Goal: Task Accomplishment & Management: Manage account settings

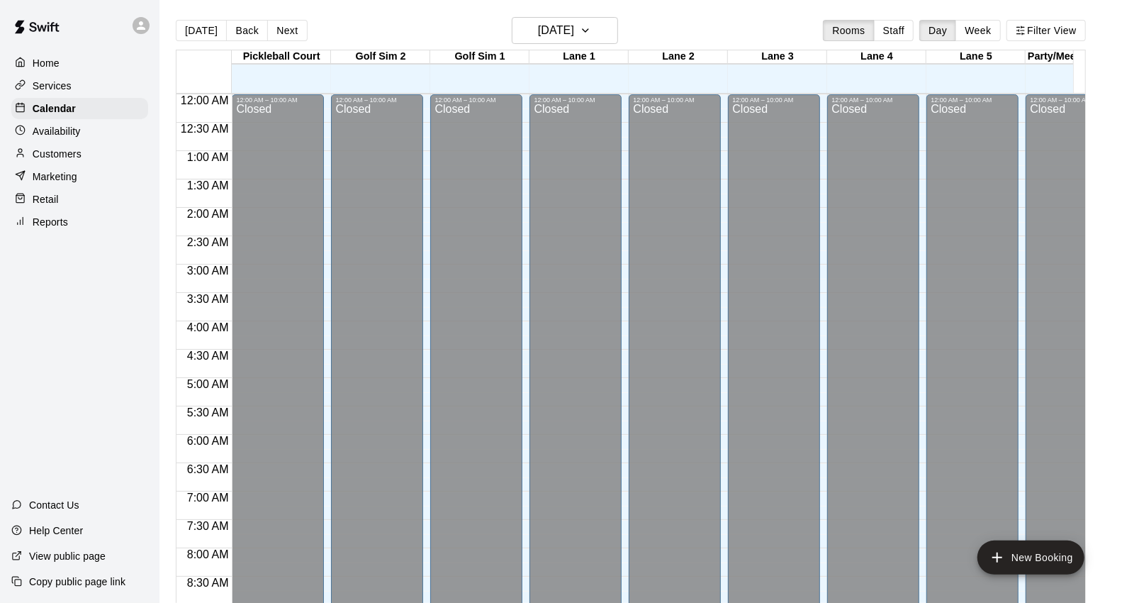
scroll to position [582, 0]
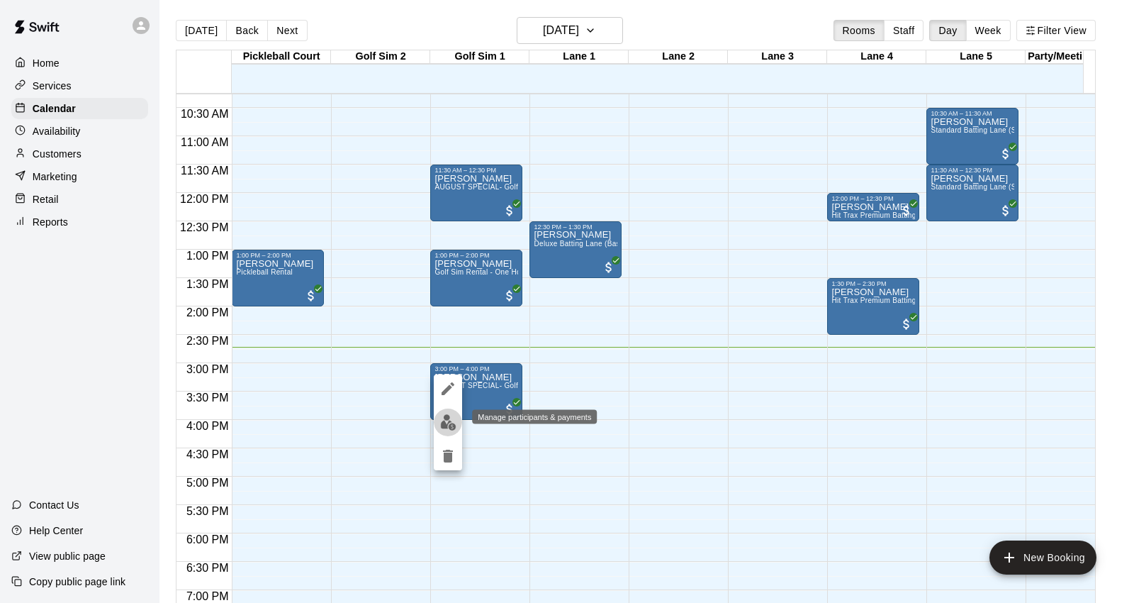
click at [449, 414] on img "edit" at bounding box center [448, 422] width 16 height 16
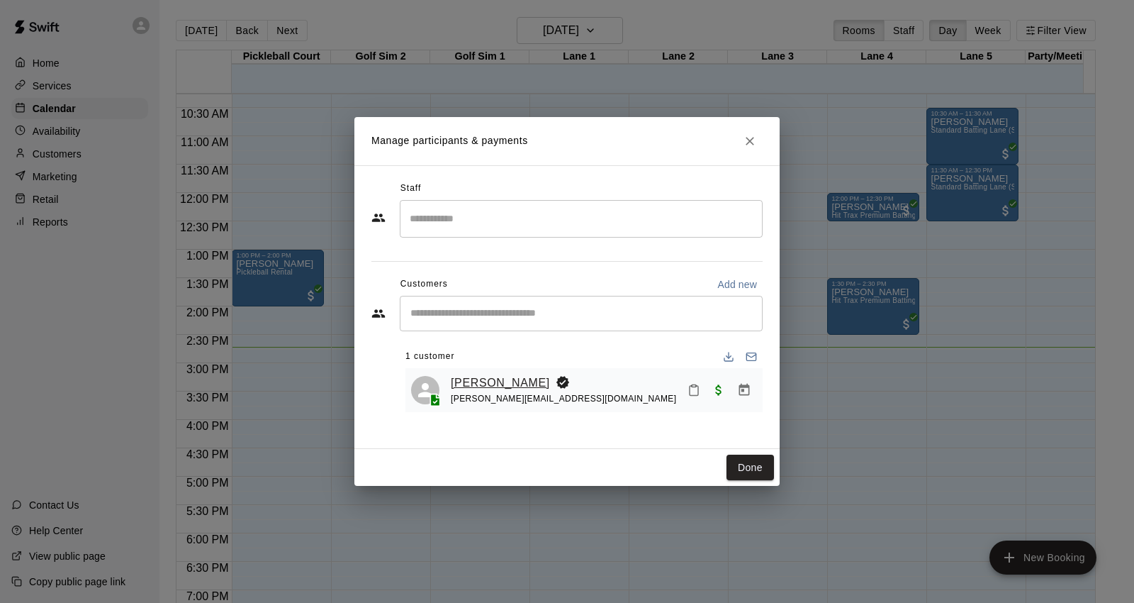
click at [482, 381] on link "[PERSON_NAME]" at bounding box center [500, 383] width 99 height 18
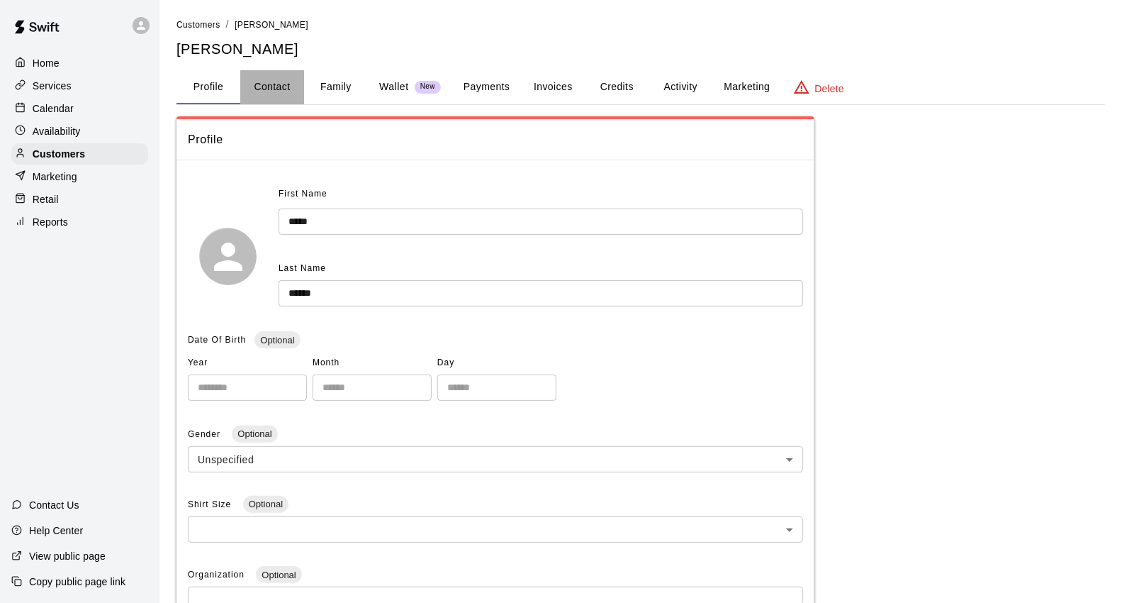
click at [261, 86] on button "Contact" at bounding box center [272, 87] width 64 height 34
select select "**"
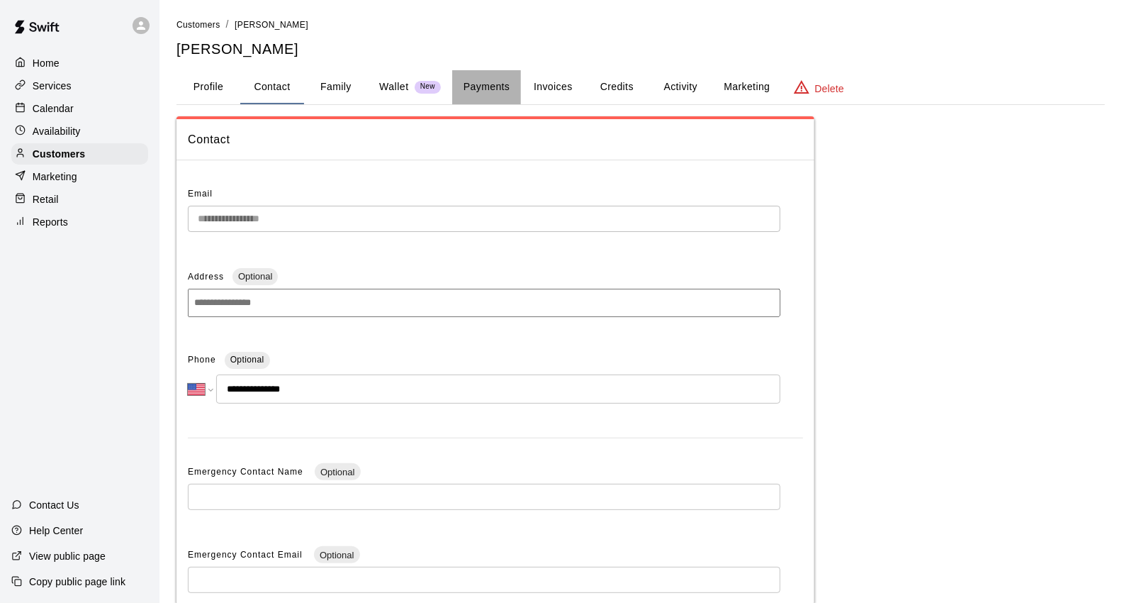
click at [505, 78] on button "Payments" at bounding box center [486, 87] width 69 height 34
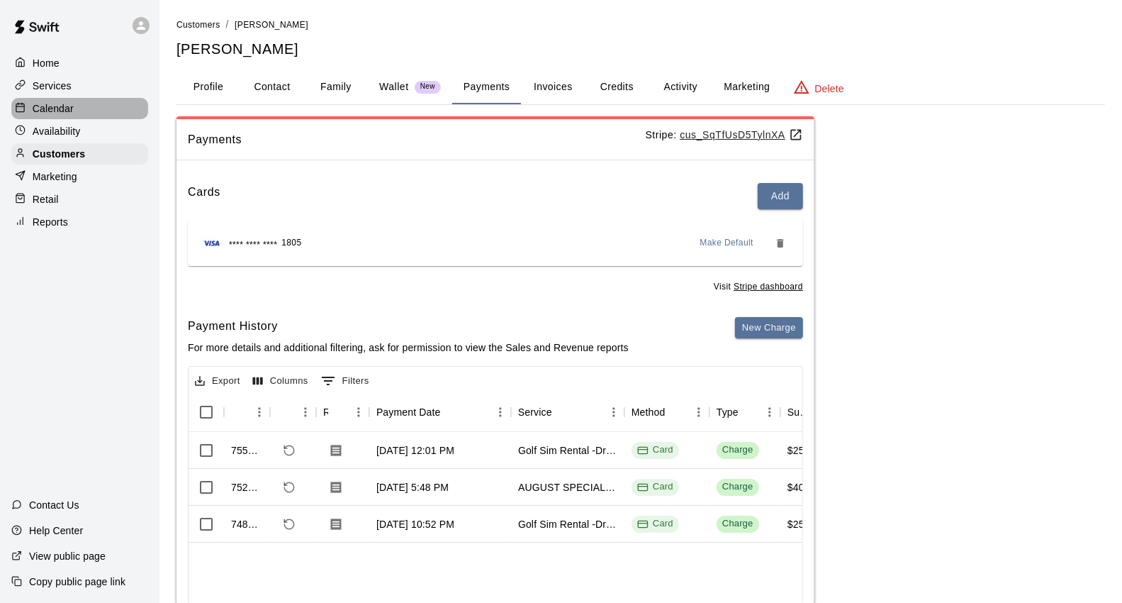
click at [57, 109] on p "Calendar" at bounding box center [53, 108] width 41 height 14
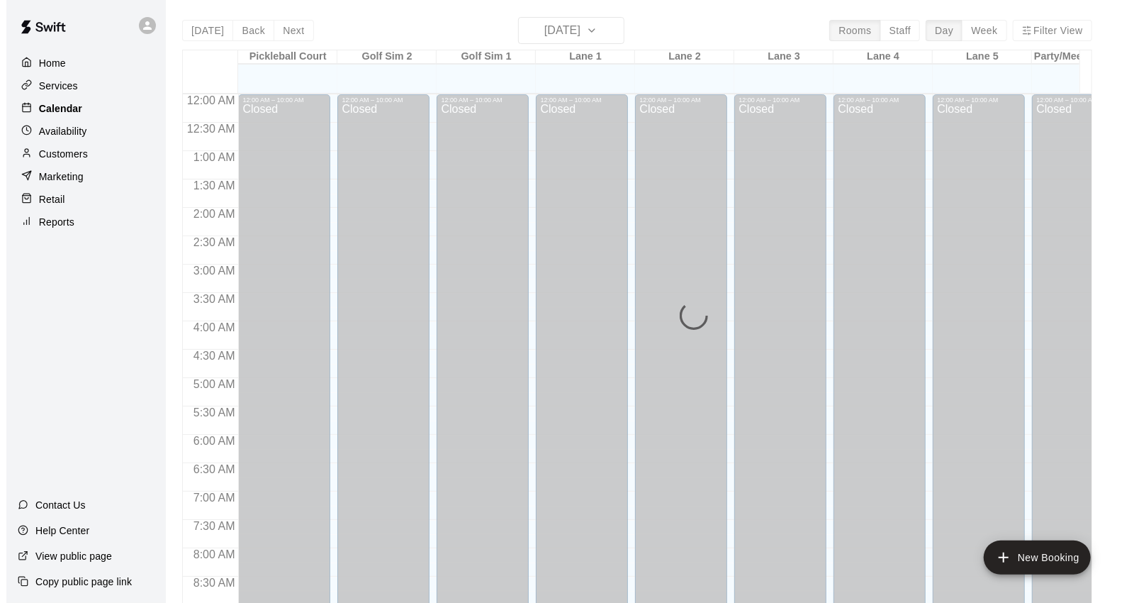
scroll to position [794, 0]
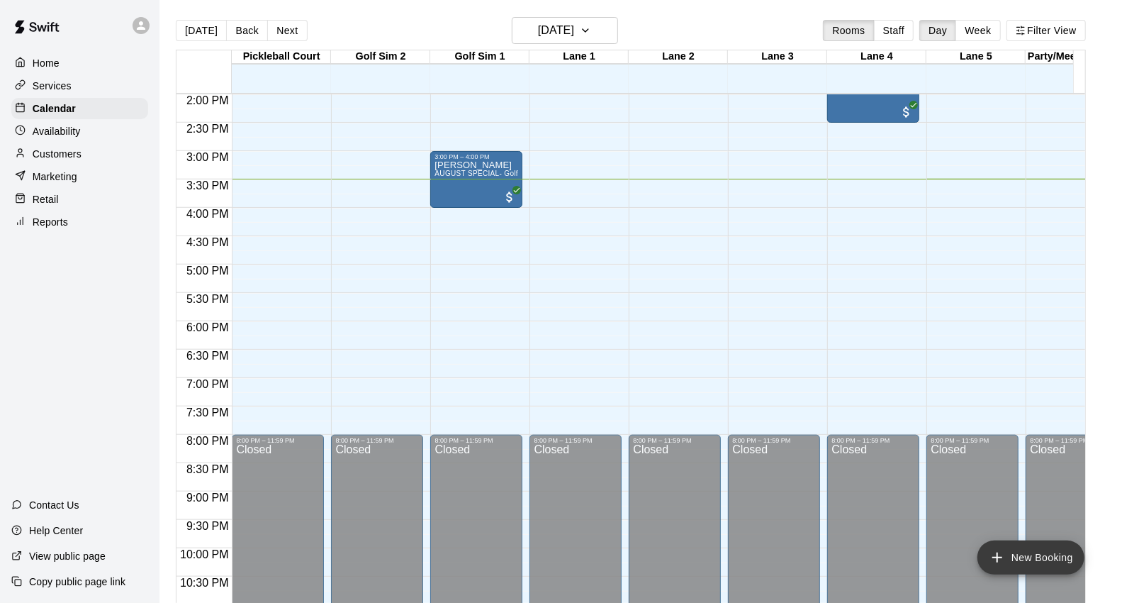
drag, startPoint x: 1003, startPoint y: 549, endPoint x: 997, endPoint y: 540, distance: 10.2
click at [1002, 549] on icon "add" at bounding box center [997, 557] width 17 height 17
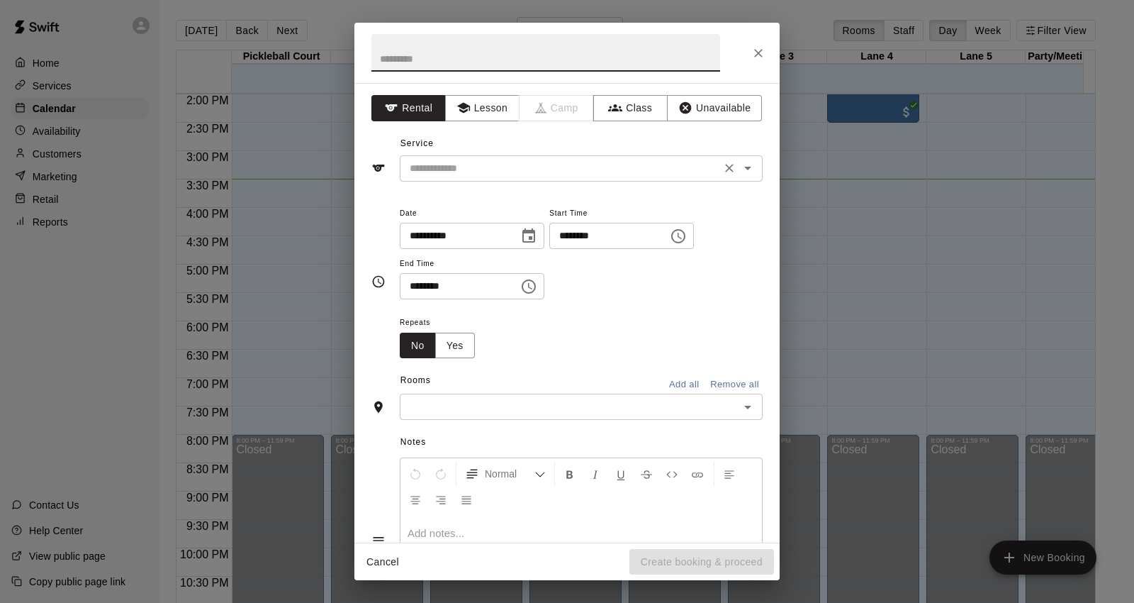
click at [539, 158] on div "​" at bounding box center [581, 168] width 363 height 26
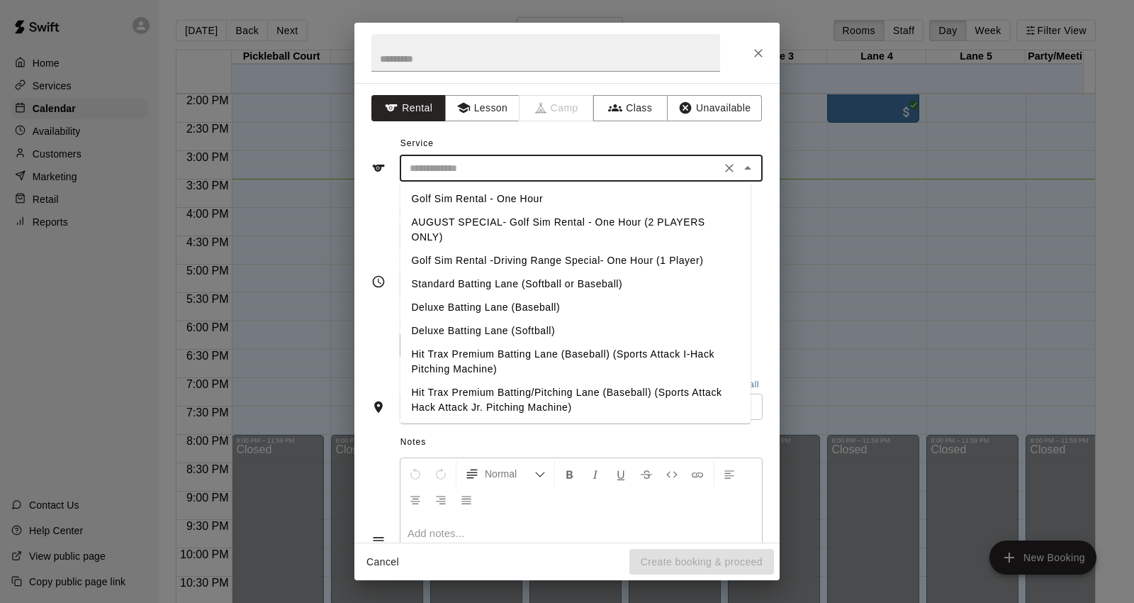
click at [574, 213] on li "AUGUST SPECIAL- Golf Sim Rental - One Hour (2 PLAYERS ONLY)" at bounding box center [575, 230] width 351 height 38
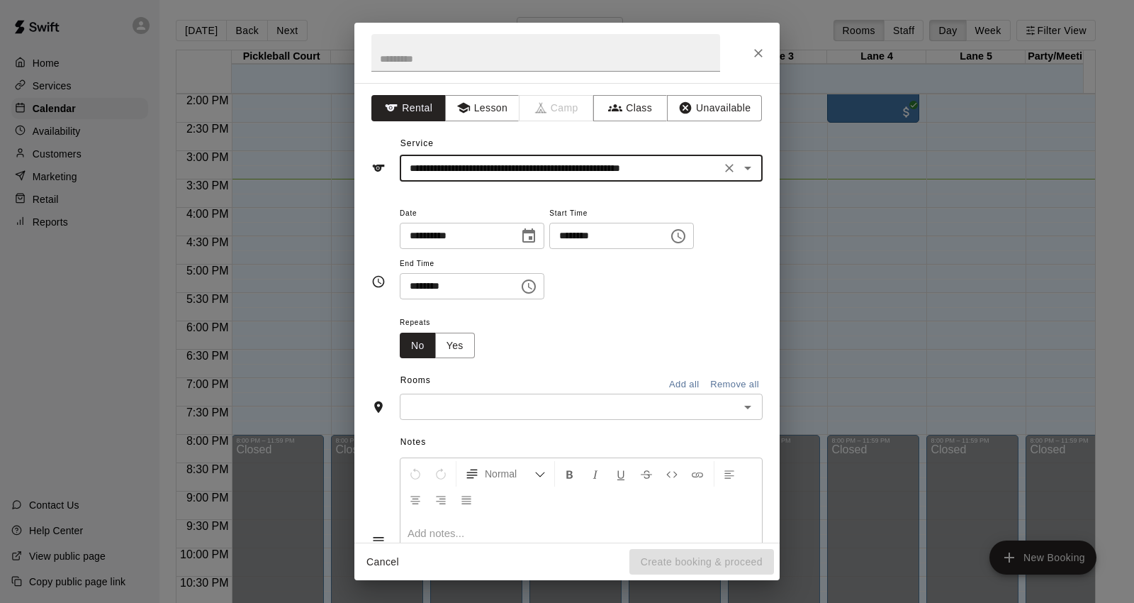
type input "**********"
click at [687, 231] on icon "Choose time, selected time is 2:00 PM" at bounding box center [678, 236] width 17 height 17
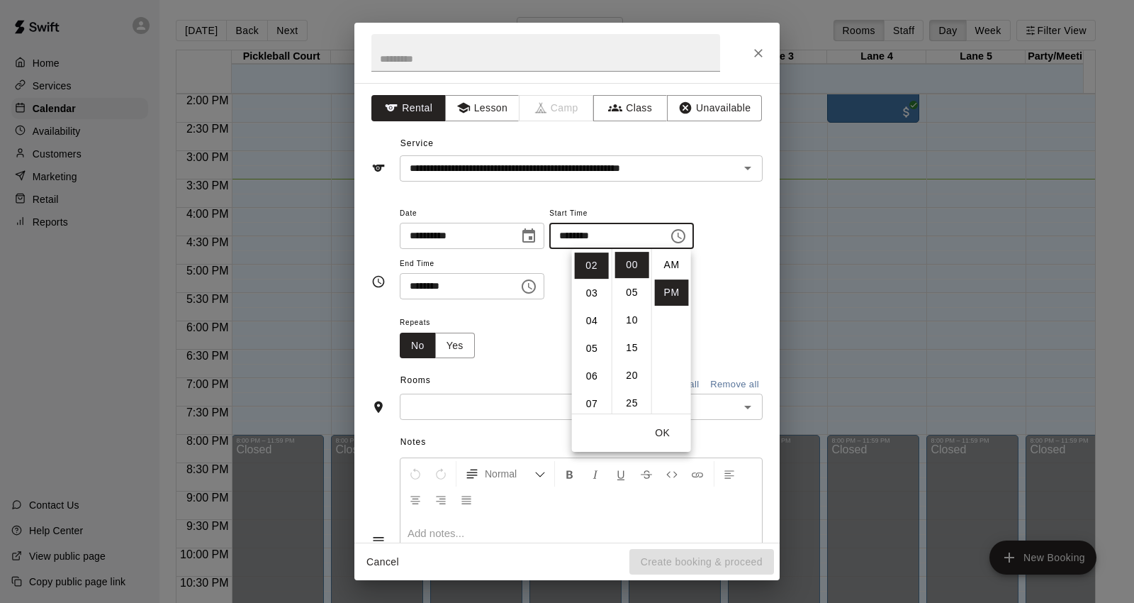
scroll to position [25, 0]
click at [593, 310] on li "04" at bounding box center [592, 321] width 34 height 26
click at [593, 281] on li "03" at bounding box center [592, 275] width 34 height 26
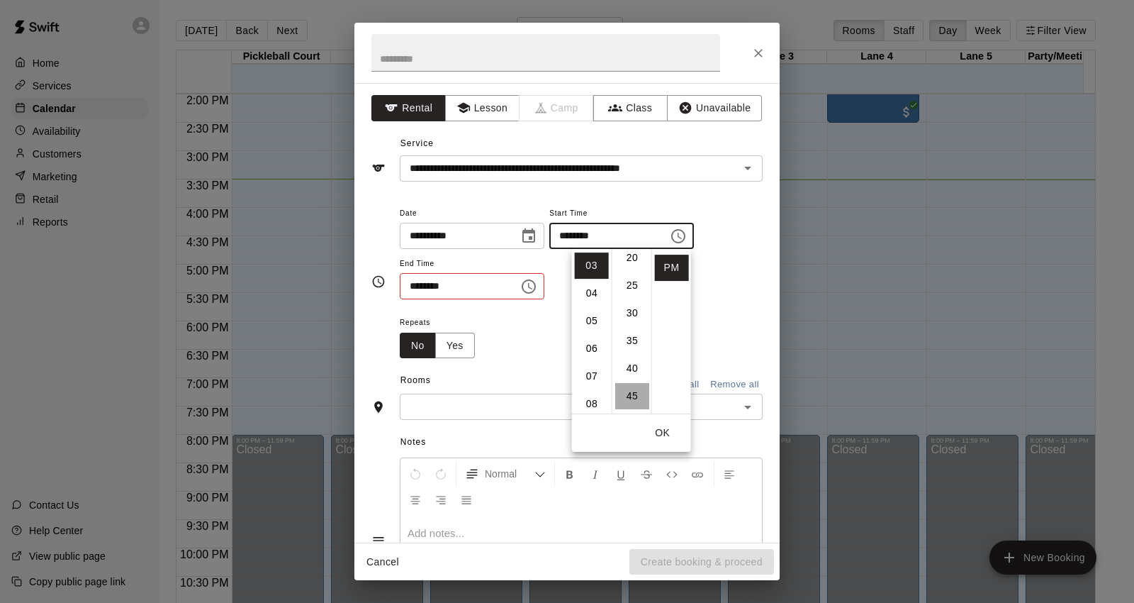
click at [627, 391] on li "45" at bounding box center [632, 396] width 34 height 26
type input "********"
click at [655, 432] on button "OK" at bounding box center [662, 433] width 45 height 26
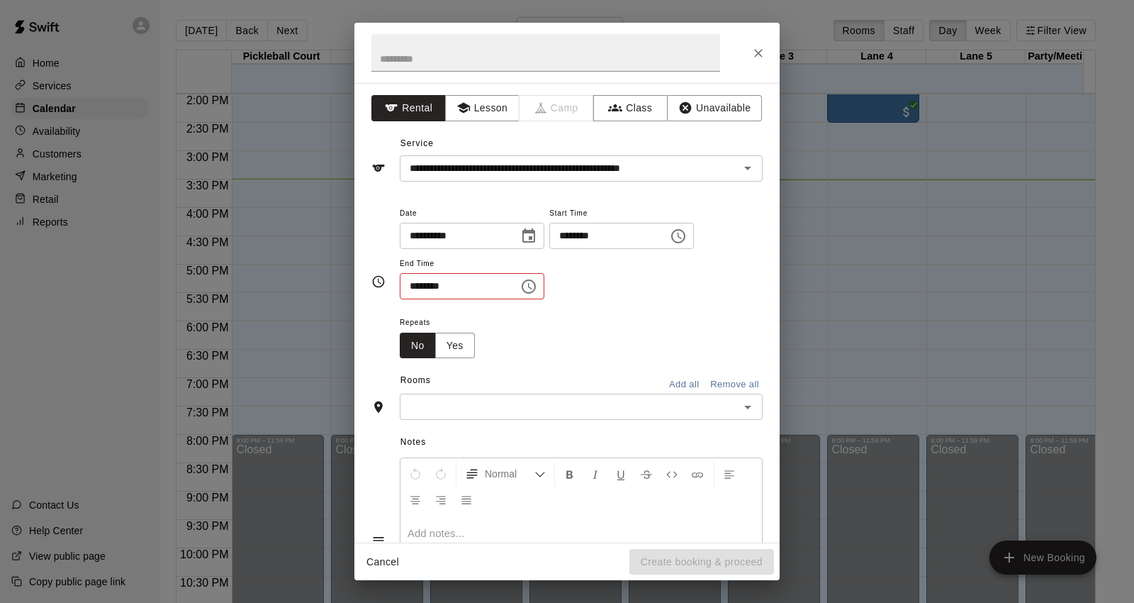
click at [537, 289] on icon "Choose time, selected time is 2:30 PM" at bounding box center [528, 286] width 17 height 17
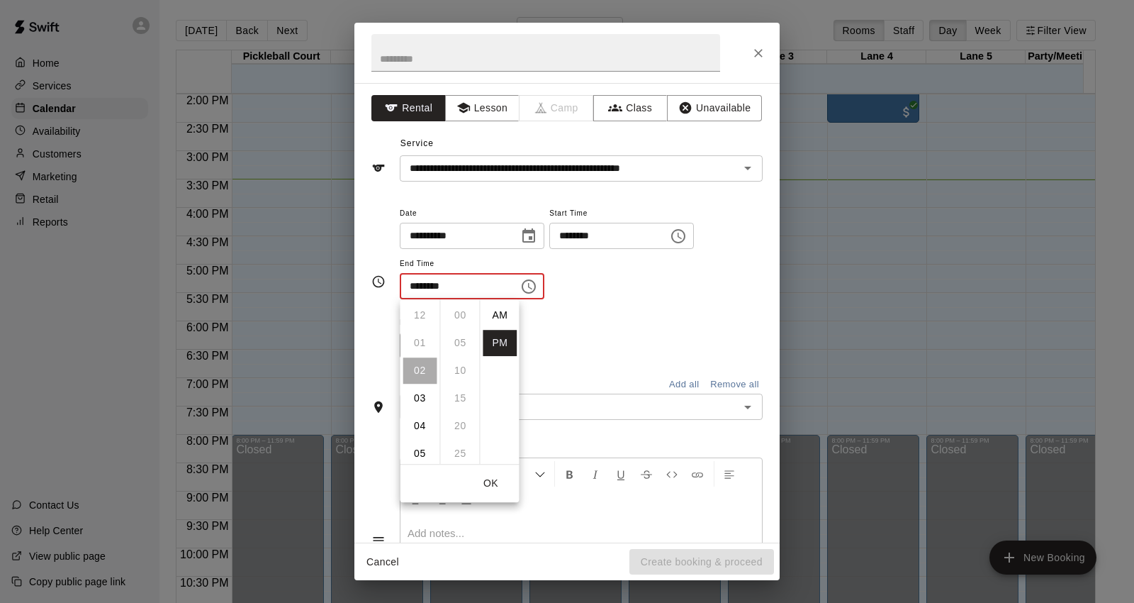
scroll to position [25, 0]
click at [424, 365] on li "04" at bounding box center [420, 371] width 34 height 26
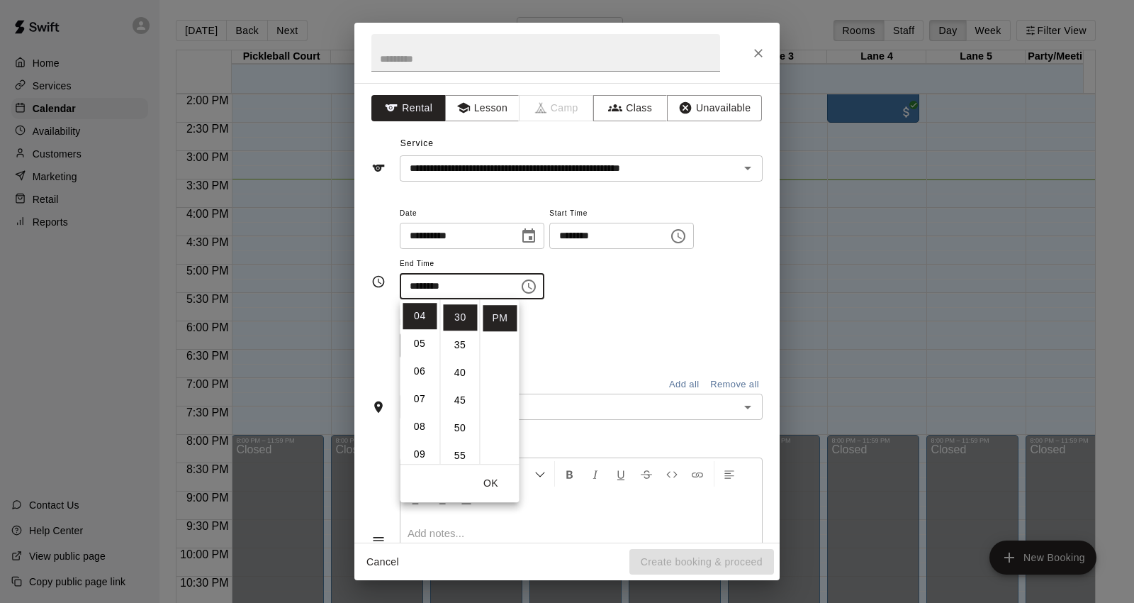
scroll to position [188, 0]
click at [452, 371] on li "45" at bounding box center [460, 376] width 34 height 26
type input "********"
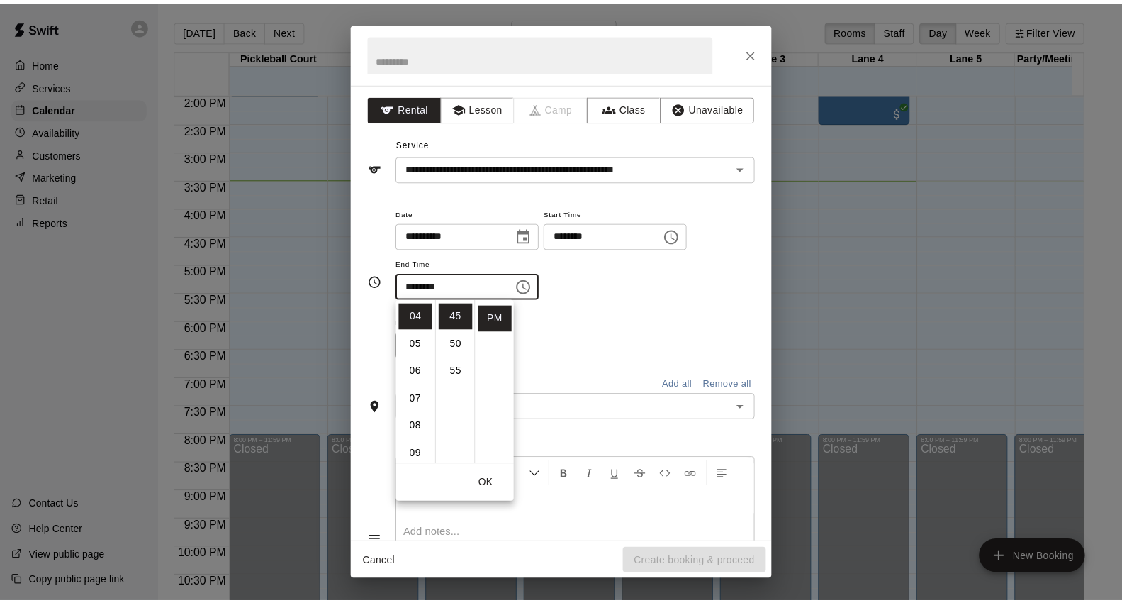
scroll to position [249, 0]
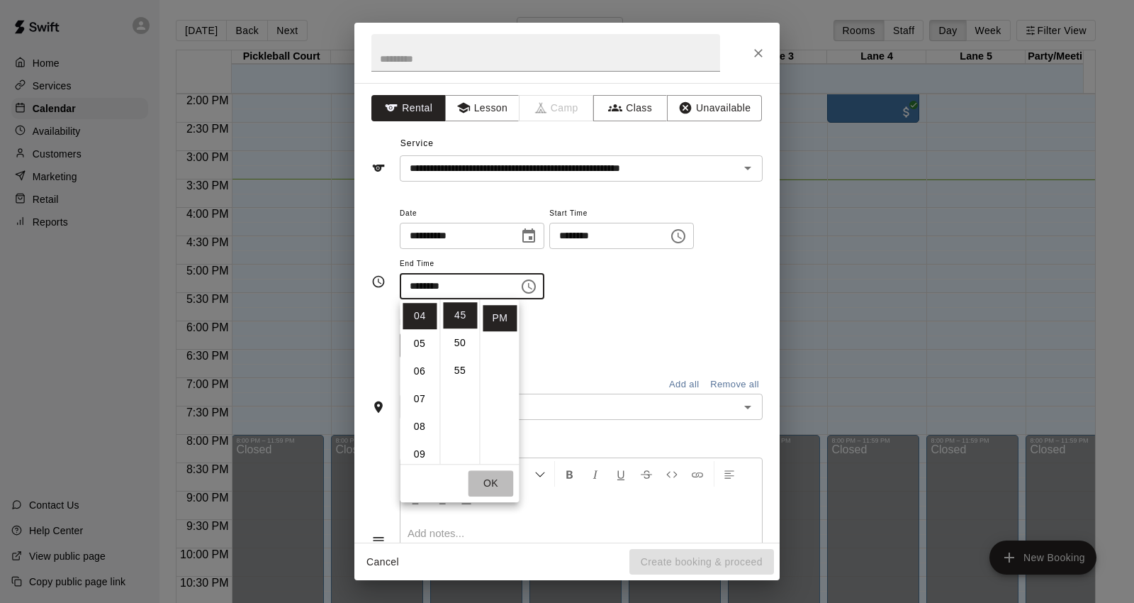
click at [493, 476] on button "OK" at bounding box center [490, 483] width 45 height 26
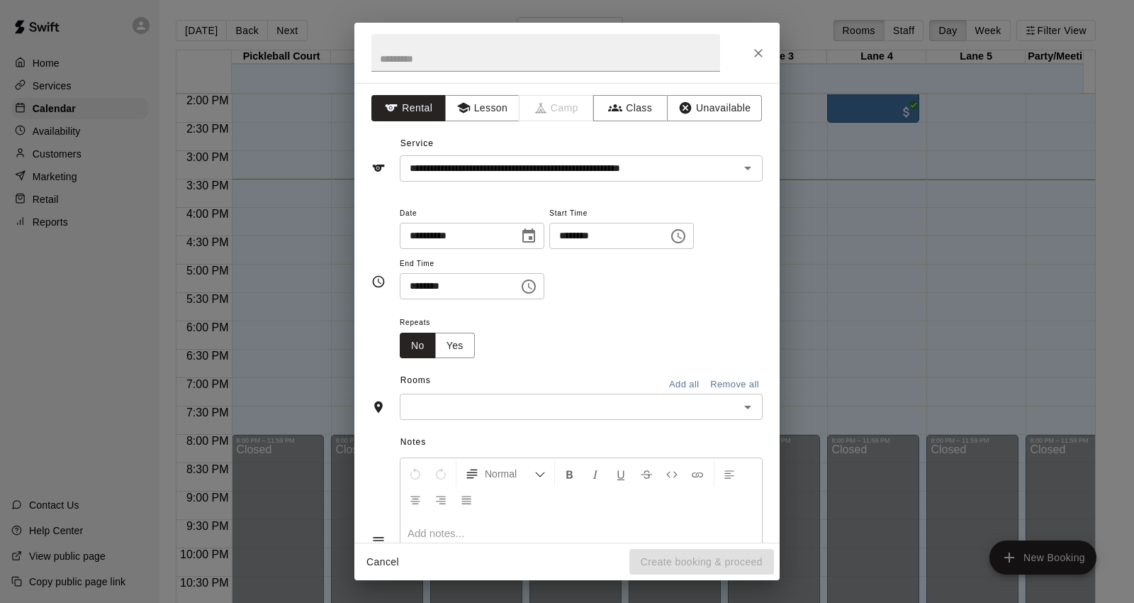
click at [476, 406] on input "text" at bounding box center [569, 407] width 331 height 18
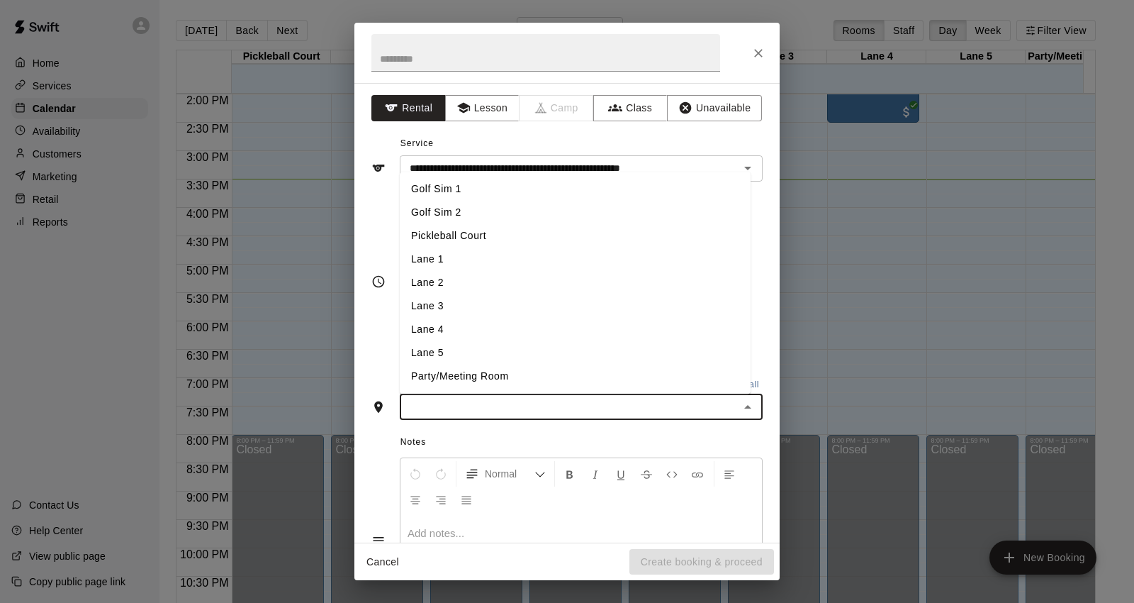
click at [527, 192] on li "Golf Sim 1" at bounding box center [575, 189] width 351 height 23
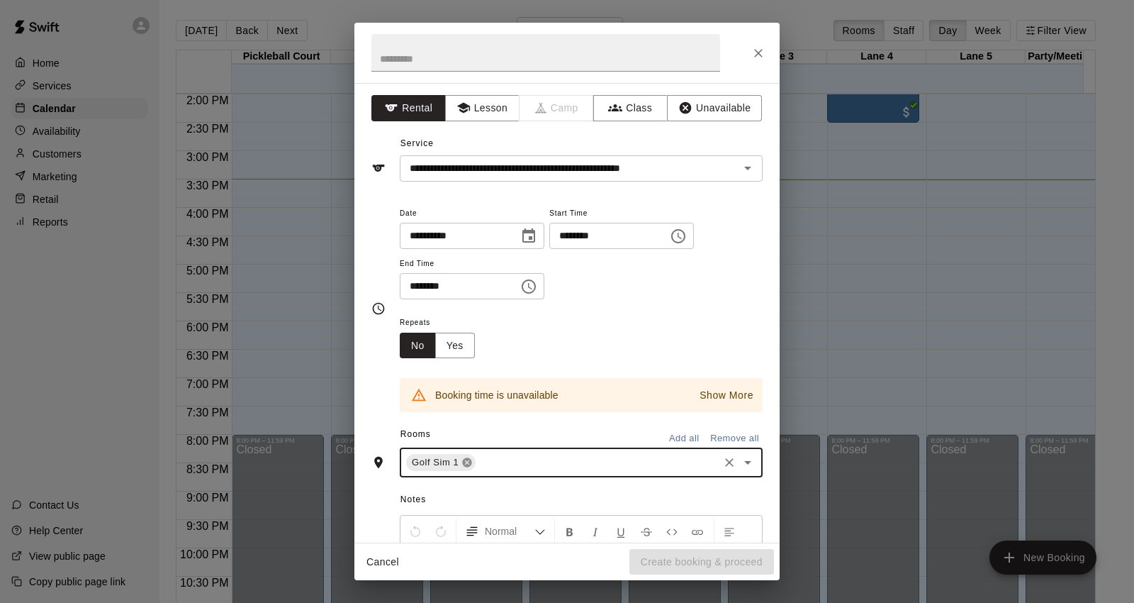
click at [469, 463] on icon at bounding box center [467, 462] width 9 height 9
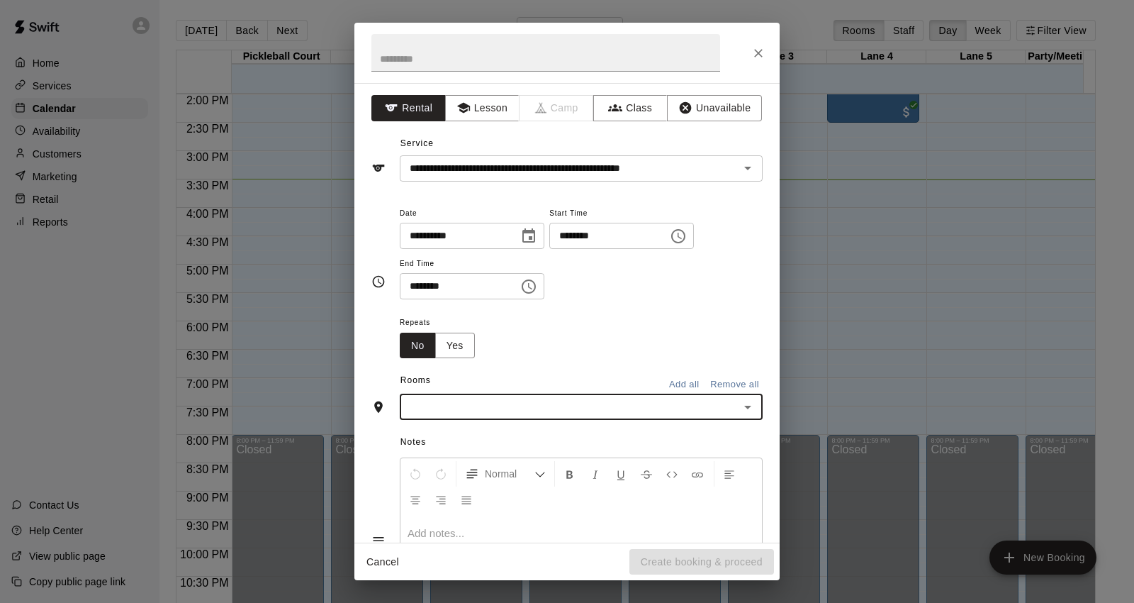
click at [740, 410] on icon "Open" at bounding box center [747, 406] width 17 height 17
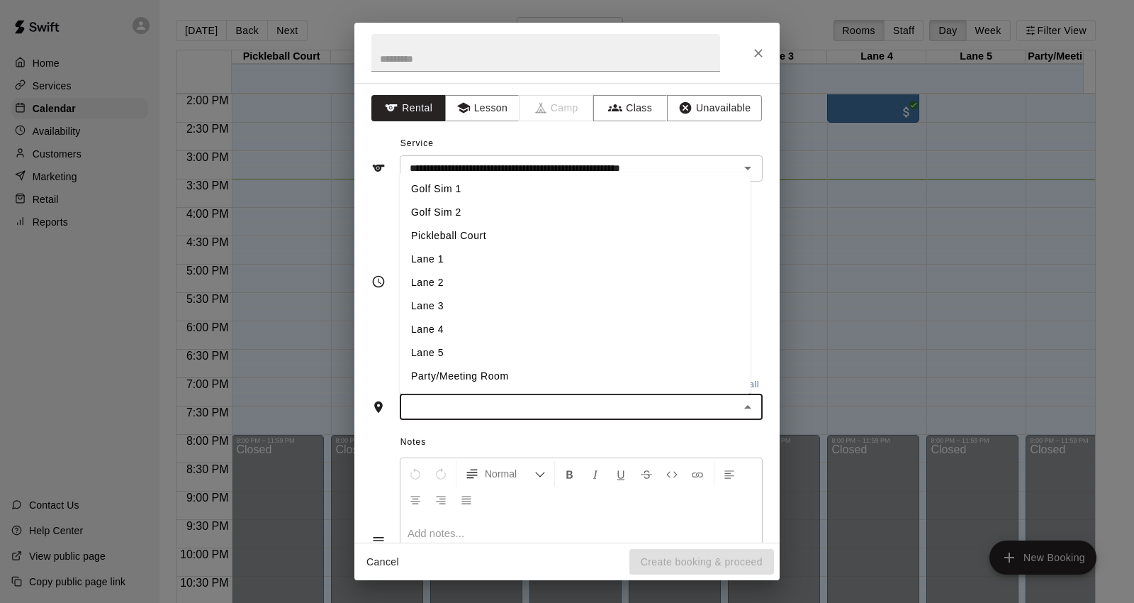
click at [456, 218] on li "Golf Sim 2" at bounding box center [575, 212] width 351 height 23
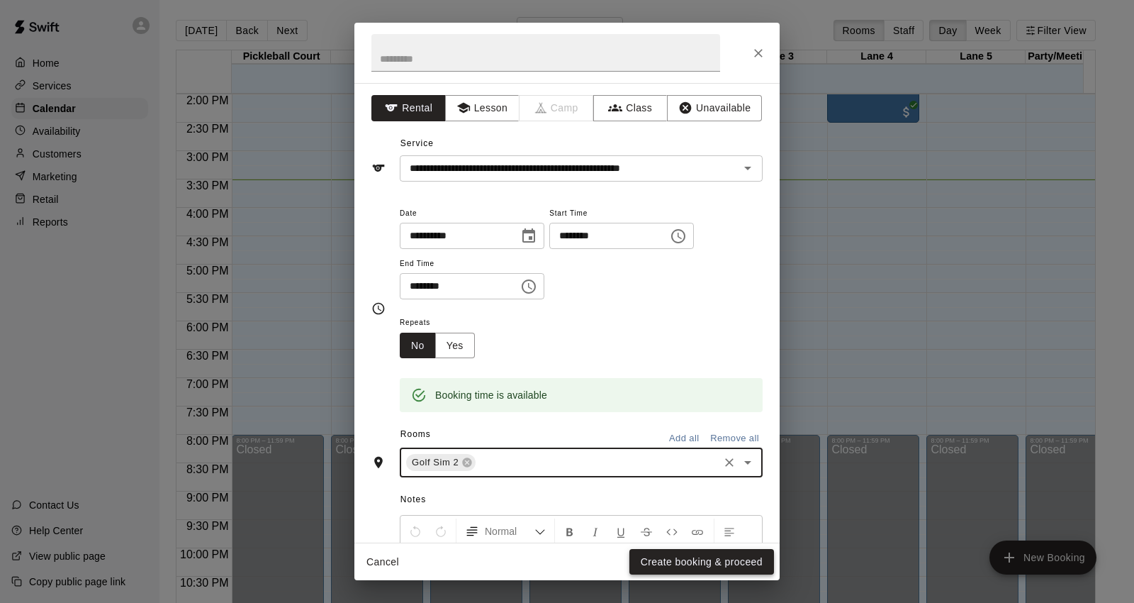
click at [697, 561] on button "Create booking & proceed" at bounding box center [701, 562] width 145 height 26
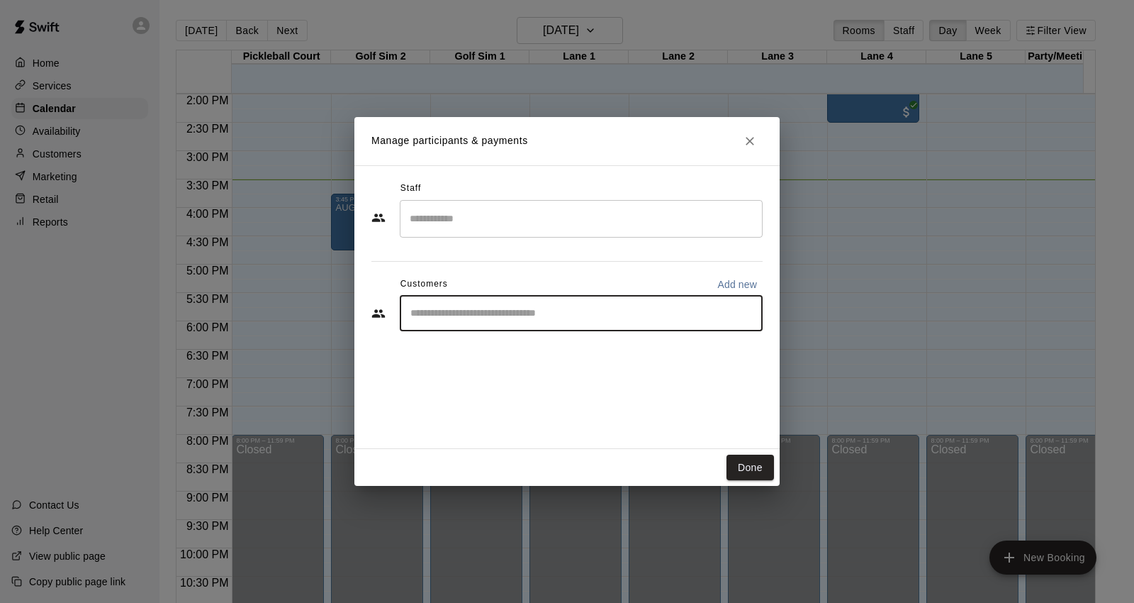
click at [536, 310] on input "Start typing to search customers..." at bounding box center [581, 313] width 350 height 14
type input "******"
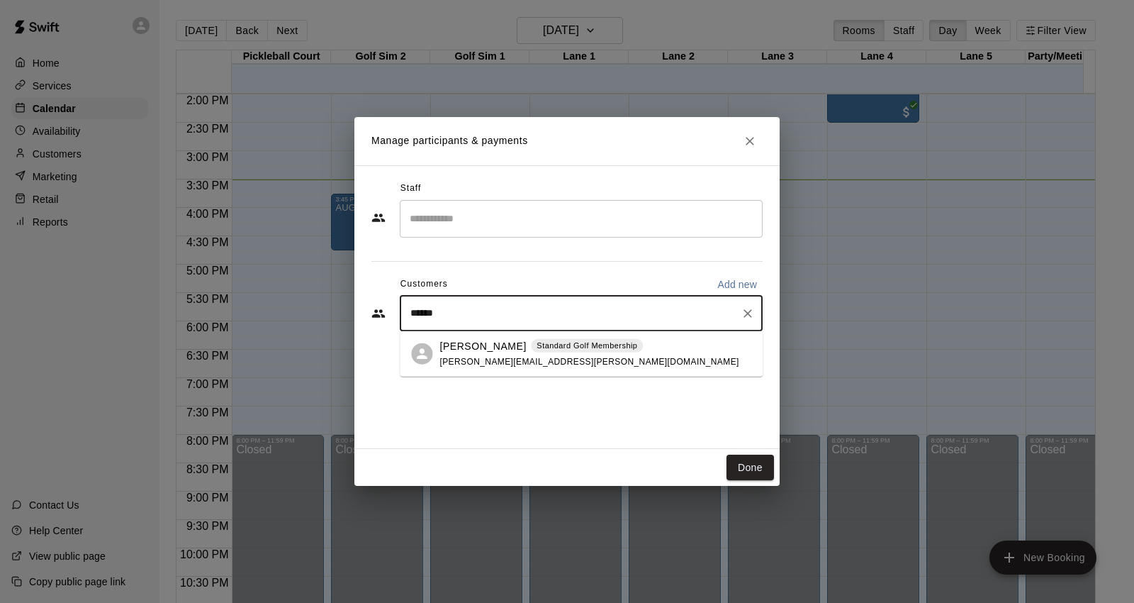
click at [597, 357] on div "[PERSON_NAME] Standard Golf Membership [PERSON_NAME][EMAIL_ADDRESS][PERSON_NAME…" at bounding box center [588, 353] width 299 height 30
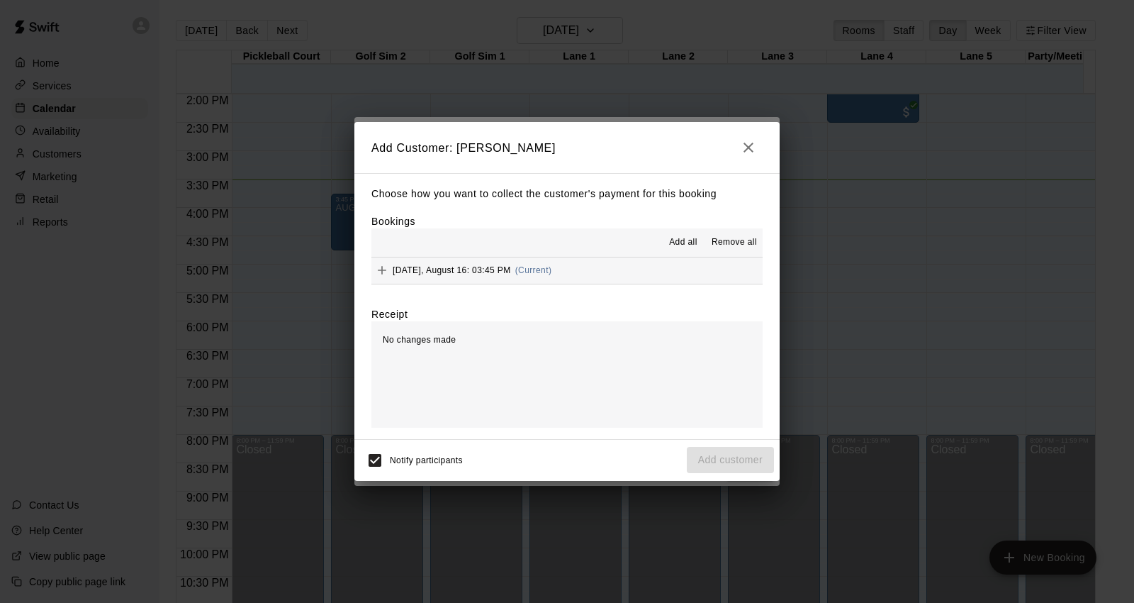
click at [592, 265] on button "[DATE], August 16: 03:45 PM (Current)" at bounding box center [566, 270] width 391 height 26
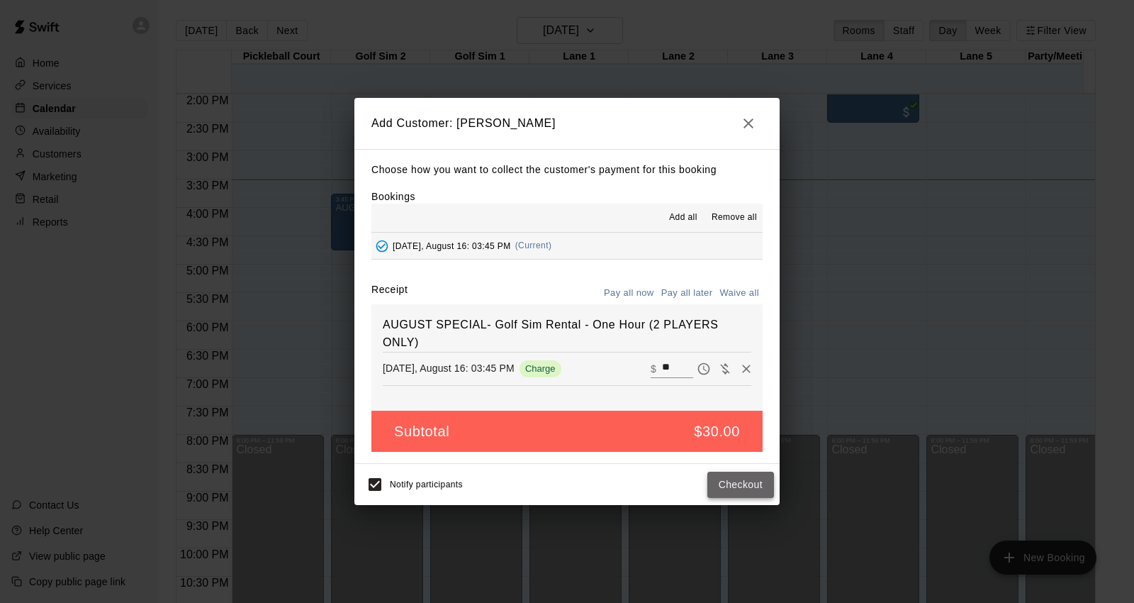
click at [735, 494] on button "Checkout" at bounding box center [740, 484] width 67 height 26
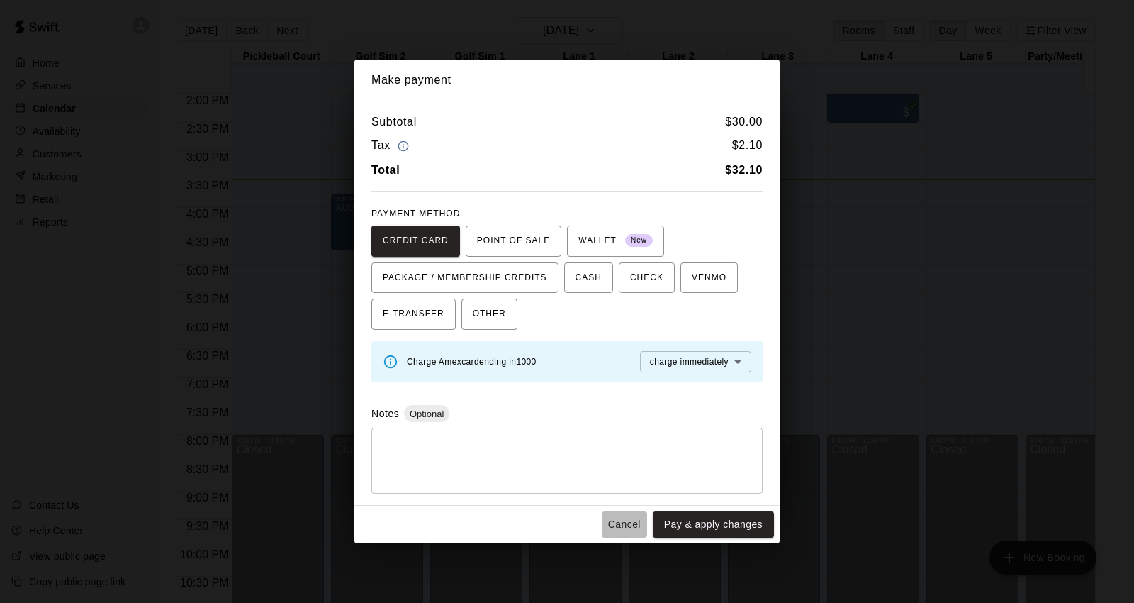
click at [632, 525] on button "Cancel" at bounding box center [624, 524] width 45 height 26
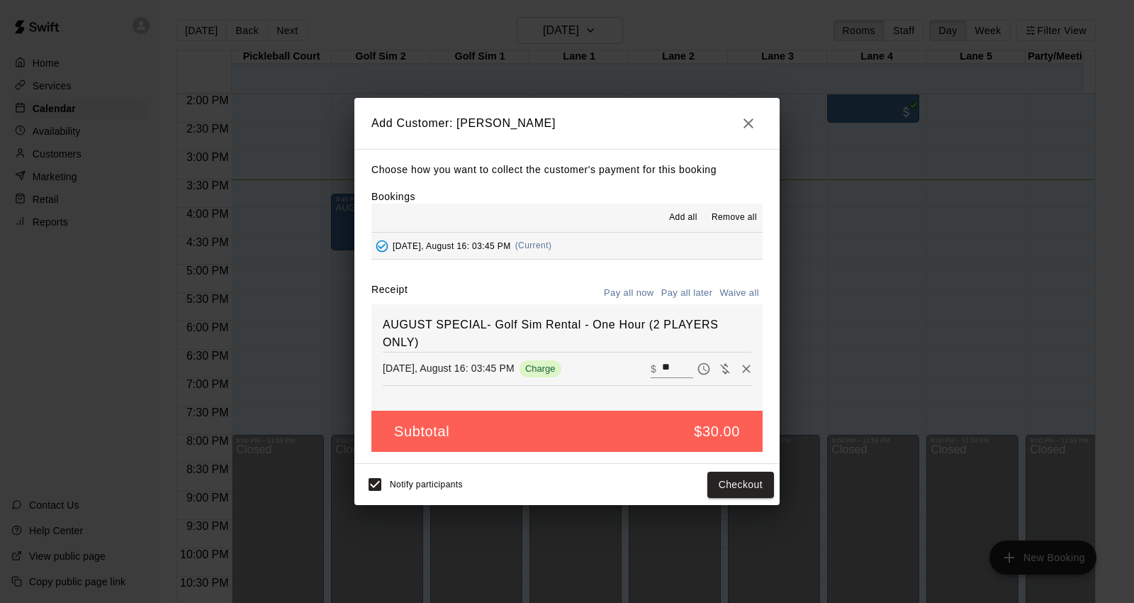
click at [737, 125] on button "button" at bounding box center [748, 123] width 28 height 28
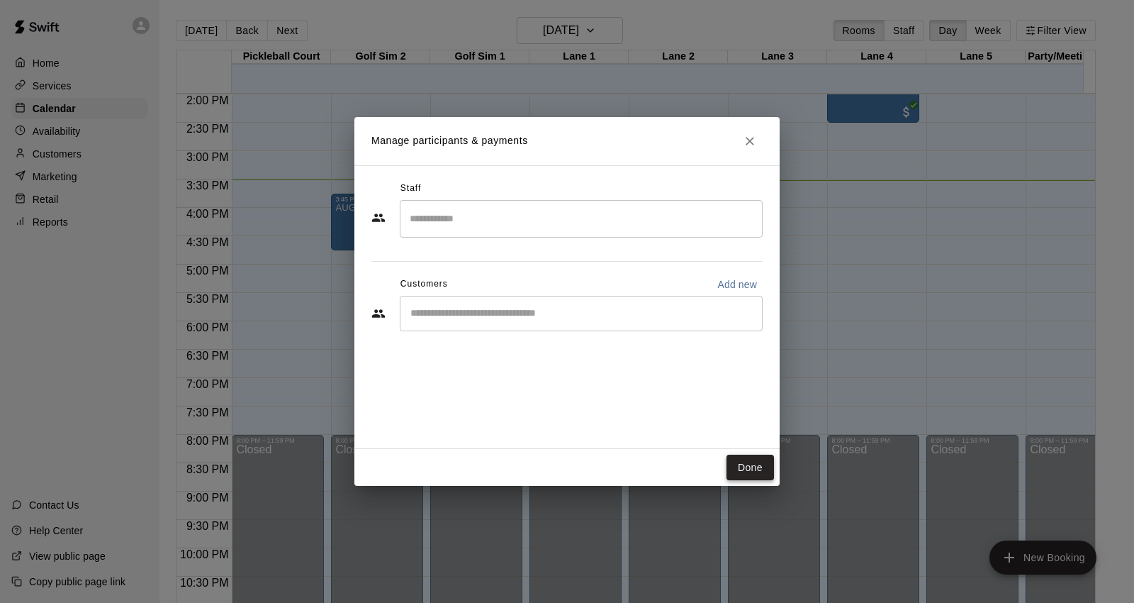
click at [750, 463] on button "Done" at bounding box center [750, 467] width 47 height 26
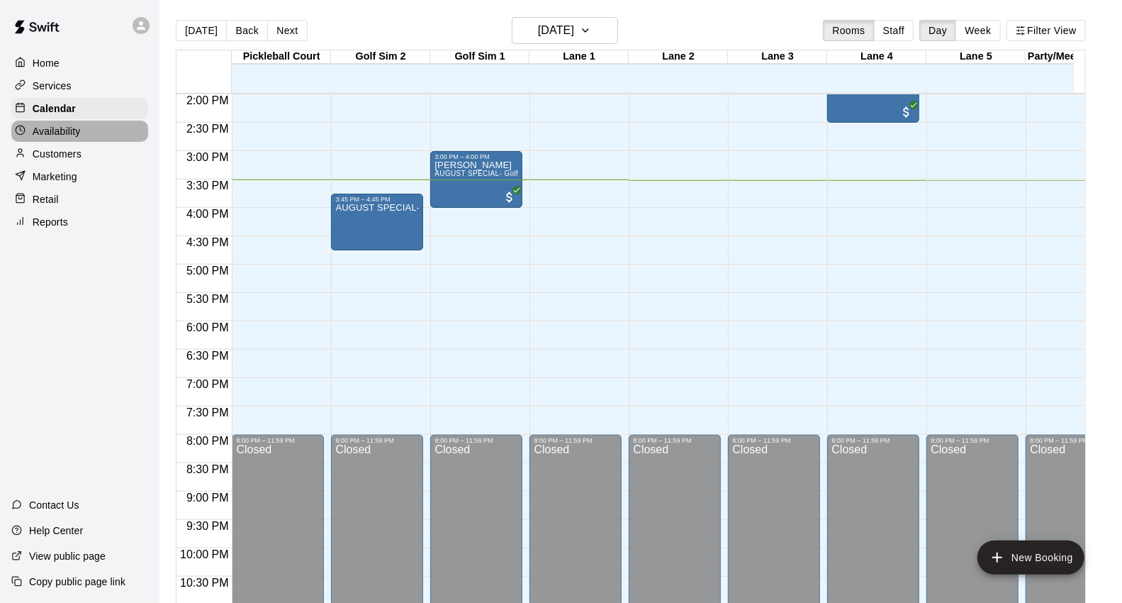
click at [96, 133] on div "Availability" at bounding box center [79, 131] width 137 height 21
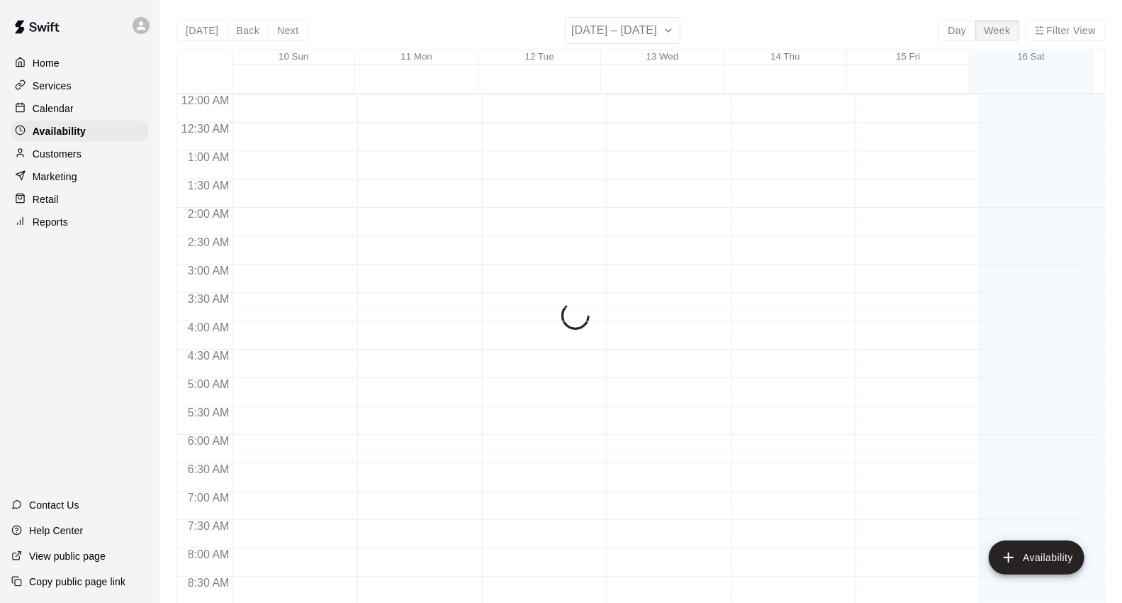
scroll to position [836, 0]
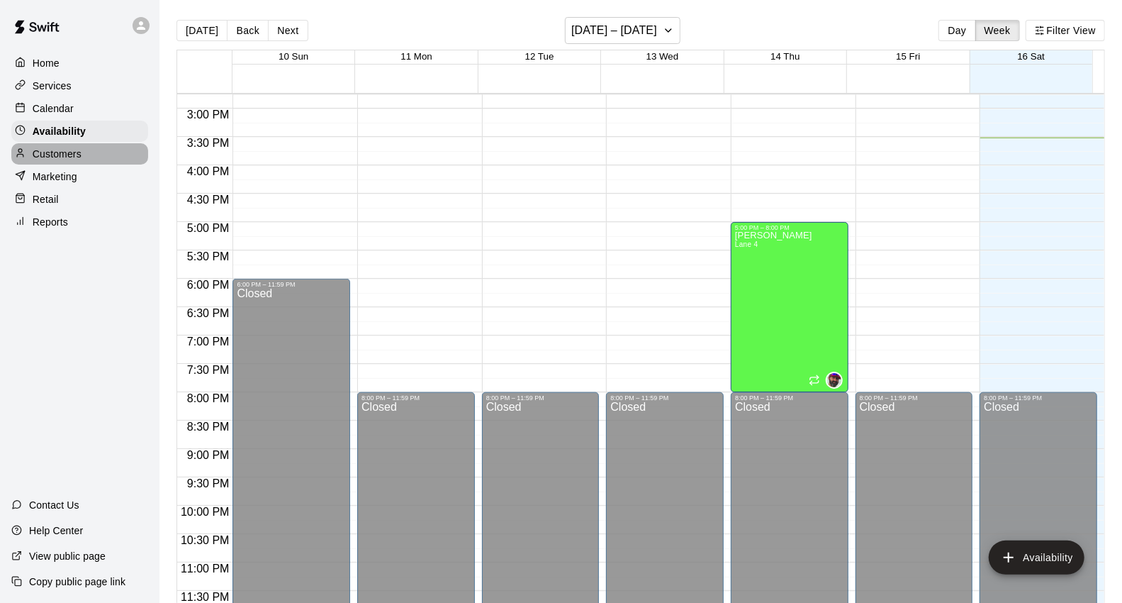
click at [109, 164] on div "Customers" at bounding box center [79, 153] width 137 height 21
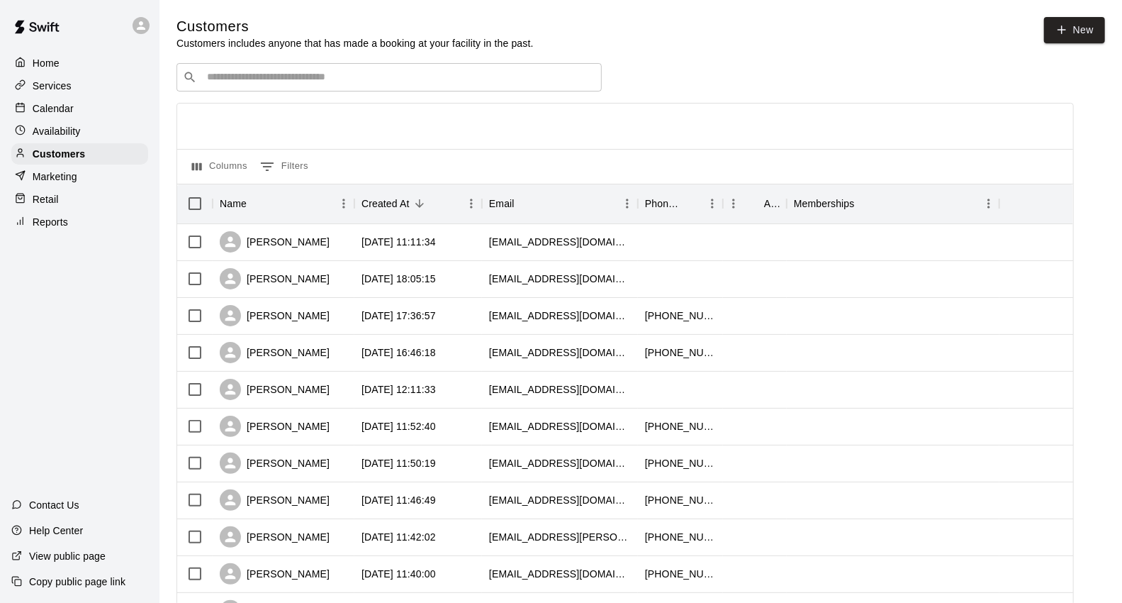
click at [97, 82] on div "Services" at bounding box center [79, 85] width 137 height 21
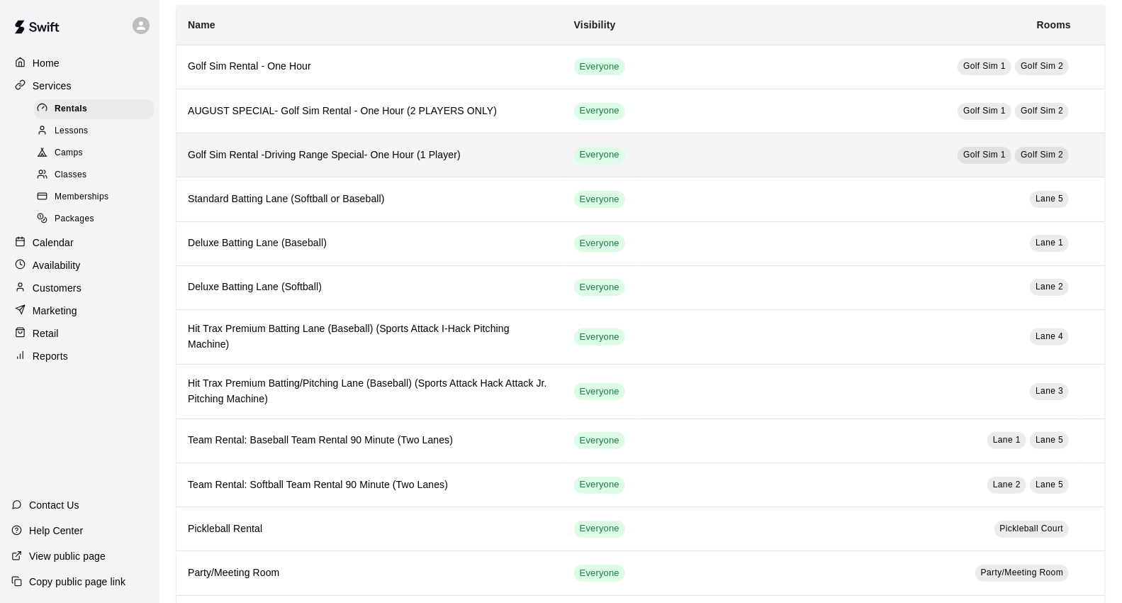
scroll to position [89, 0]
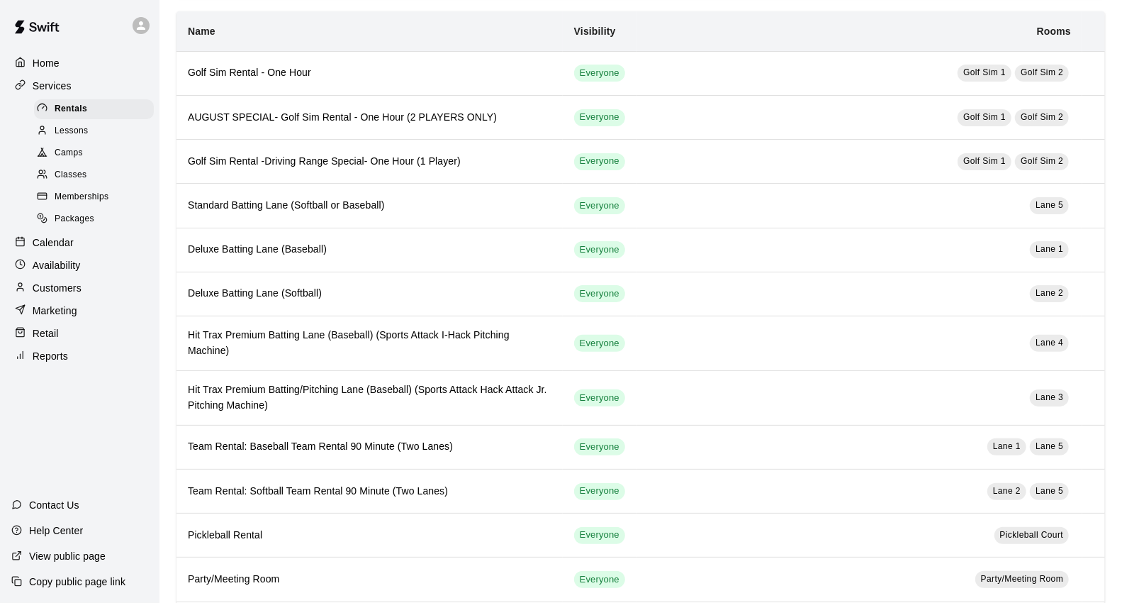
click at [98, 199] on div "Memberships" at bounding box center [94, 197] width 120 height 20
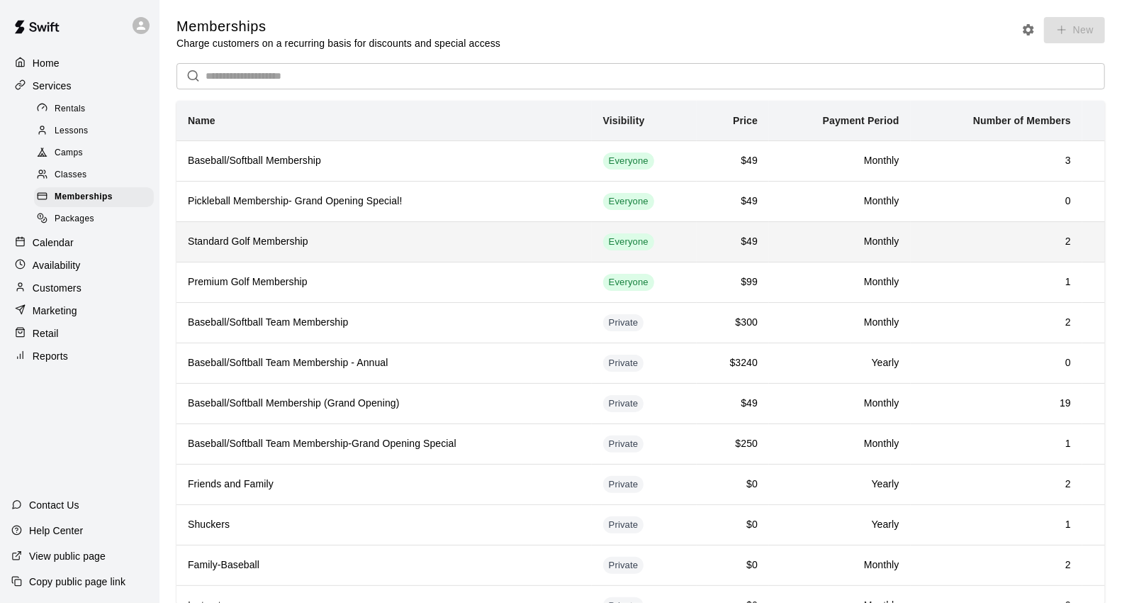
click at [307, 231] on th "Standard Golf Membership" at bounding box center [384, 241] width 415 height 40
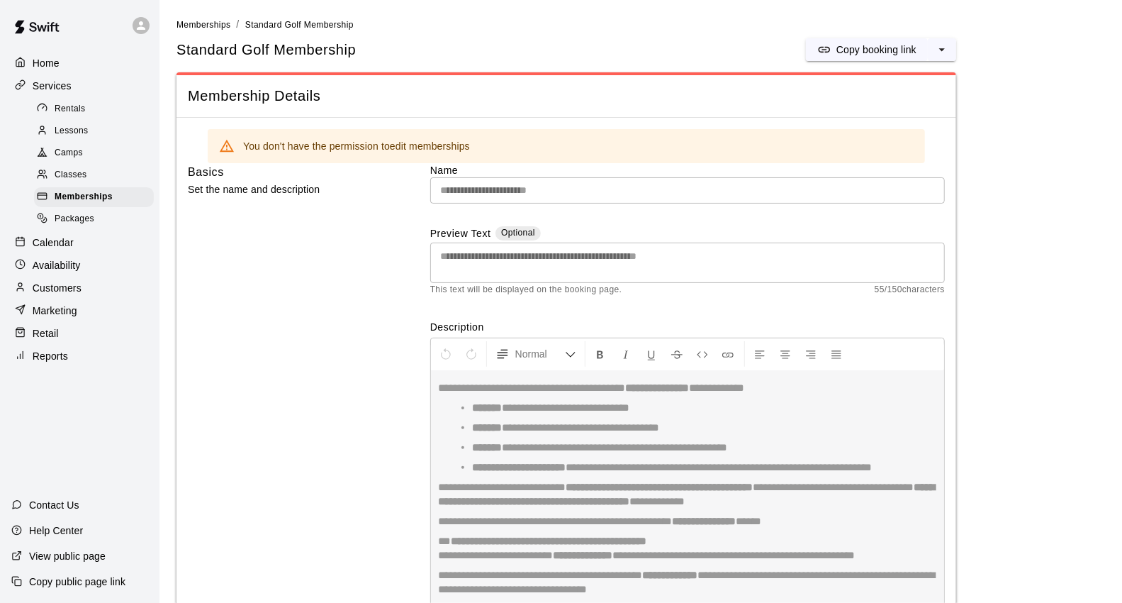
click at [94, 253] on div "Calendar" at bounding box center [79, 242] width 137 height 21
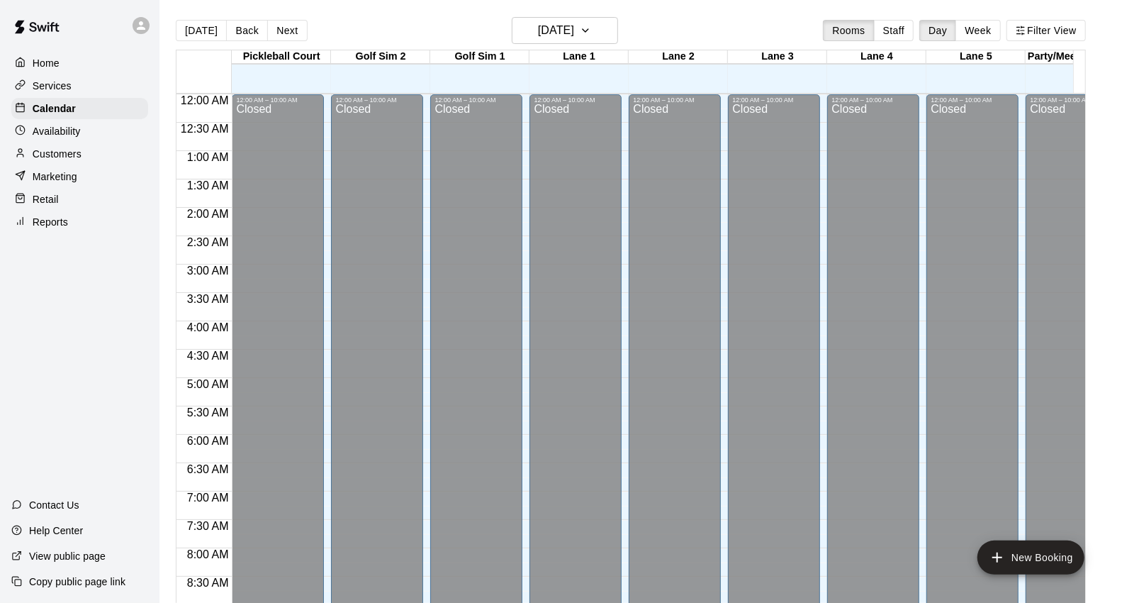
scroll to position [794, 0]
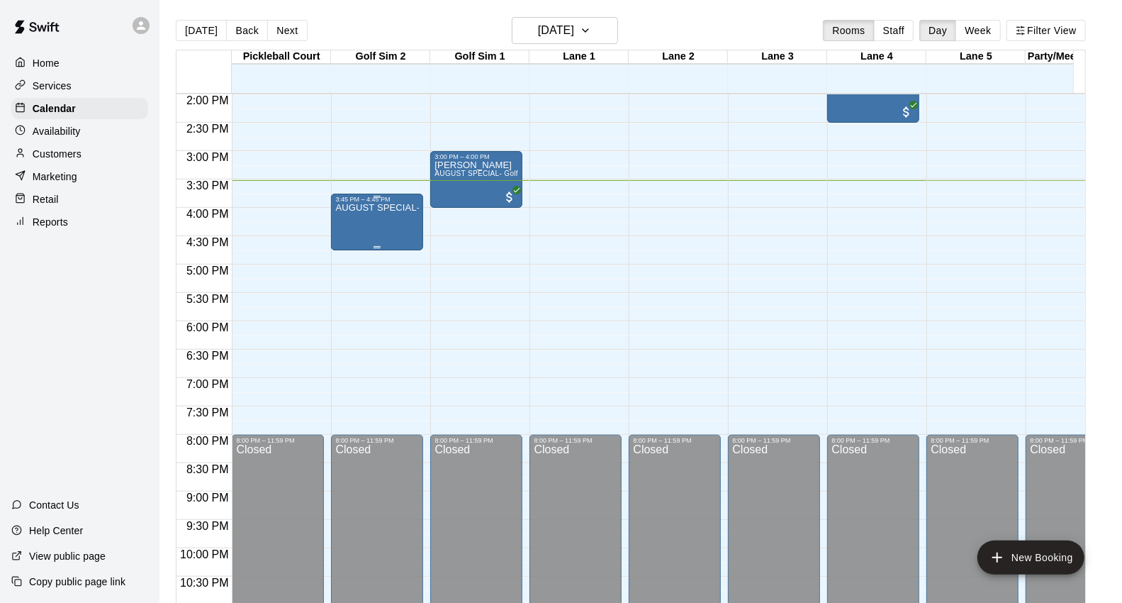
click at [383, 199] on div "3:45 PM – 4:45 PM" at bounding box center [377, 199] width 84 height 7
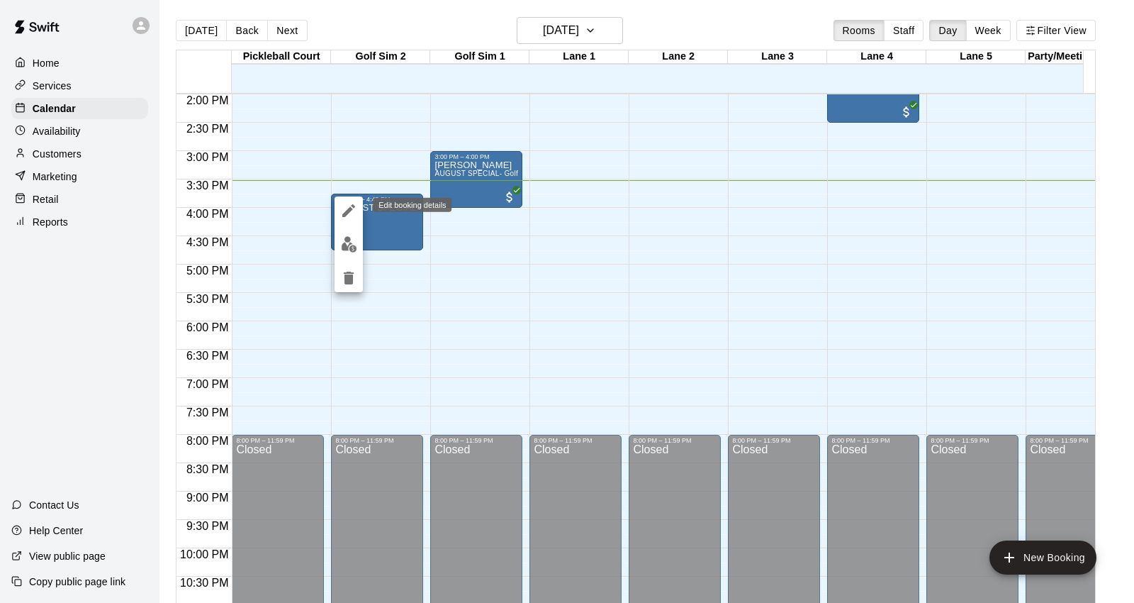
click at [350, 208] on icon "edit" at bounding box center [348, 210] width 13 height 13
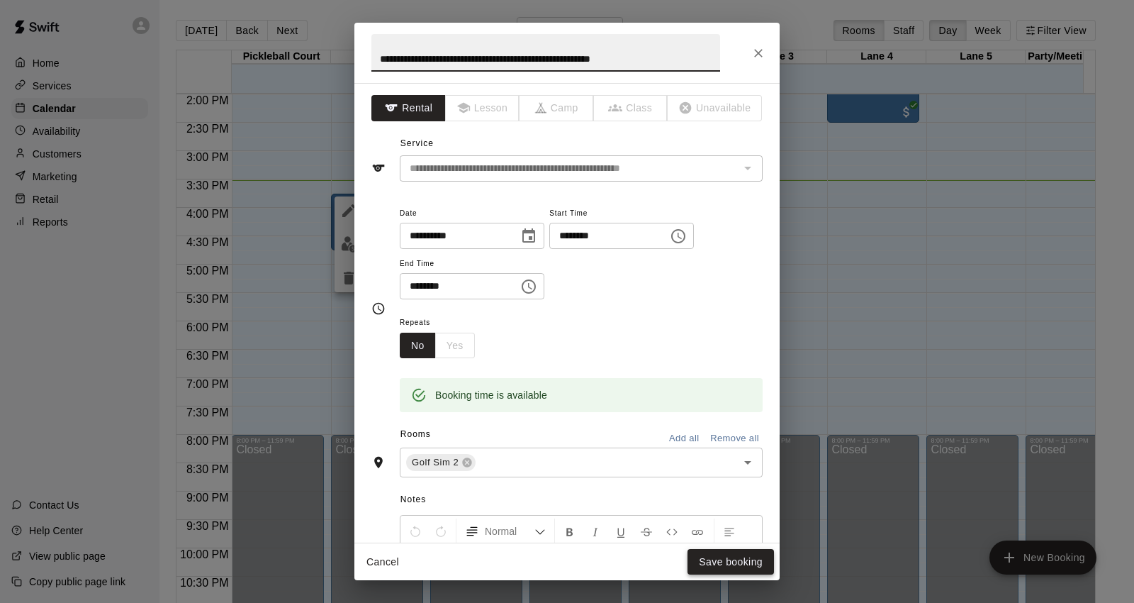
click at [722, 559] on button "Save booking" at bounding box center [731, 562] width 86 height 26
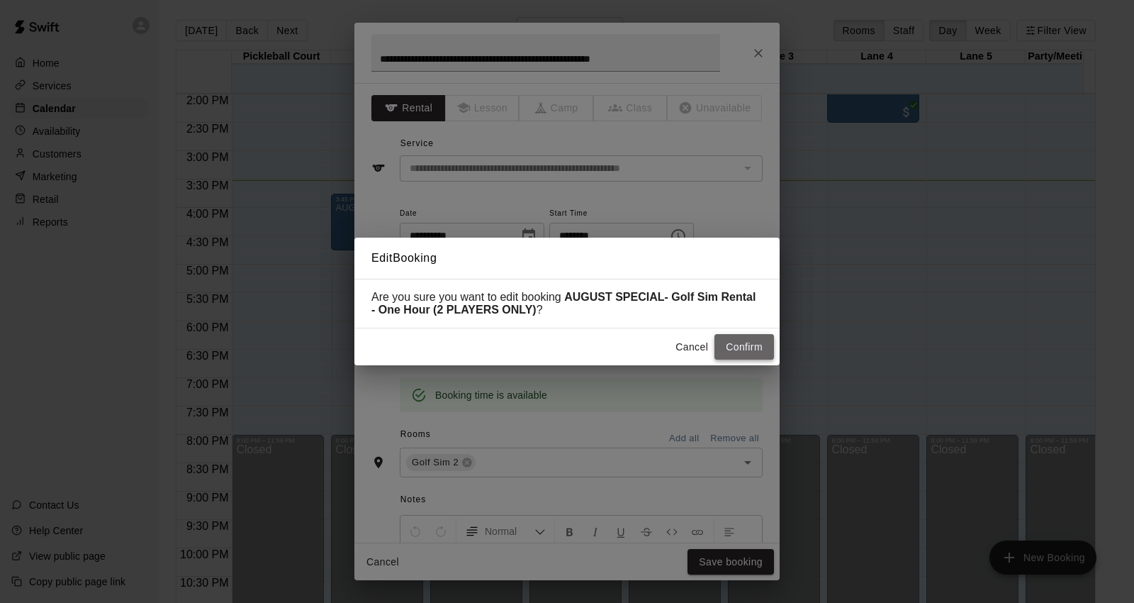
click at [744, 348] on button "Confirm" at bounding box center [745, 347] width 60 height 26
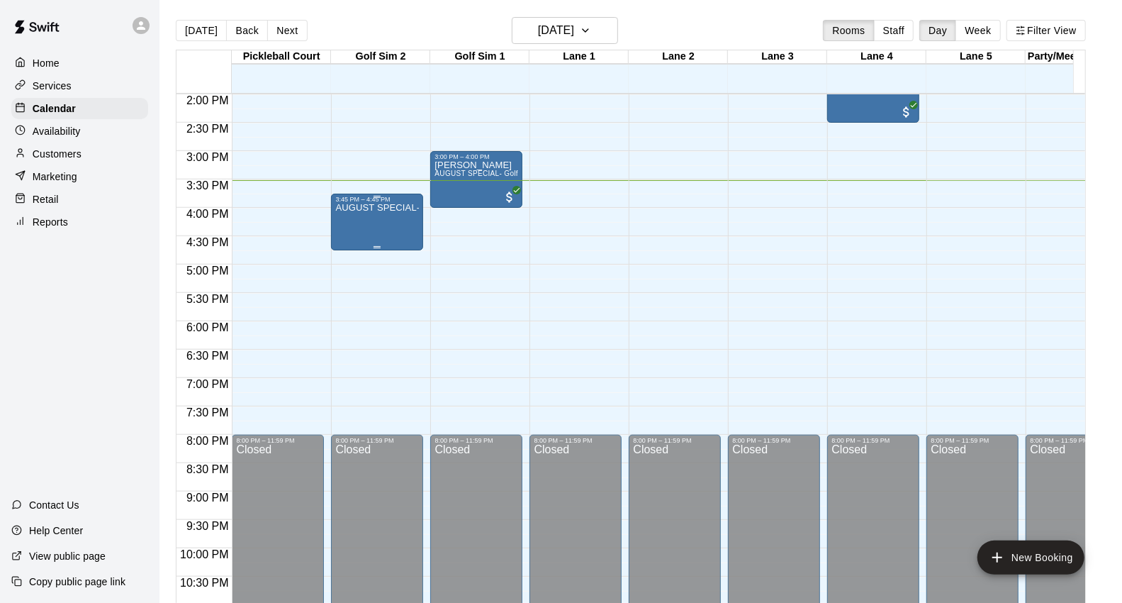
click at [365, 208] on p "AUGUST SPECIAL- Golf Sim Rental - One Hour (2 PLAYERS ONLY)" at bounding box center [377, 208] width 84 height 0
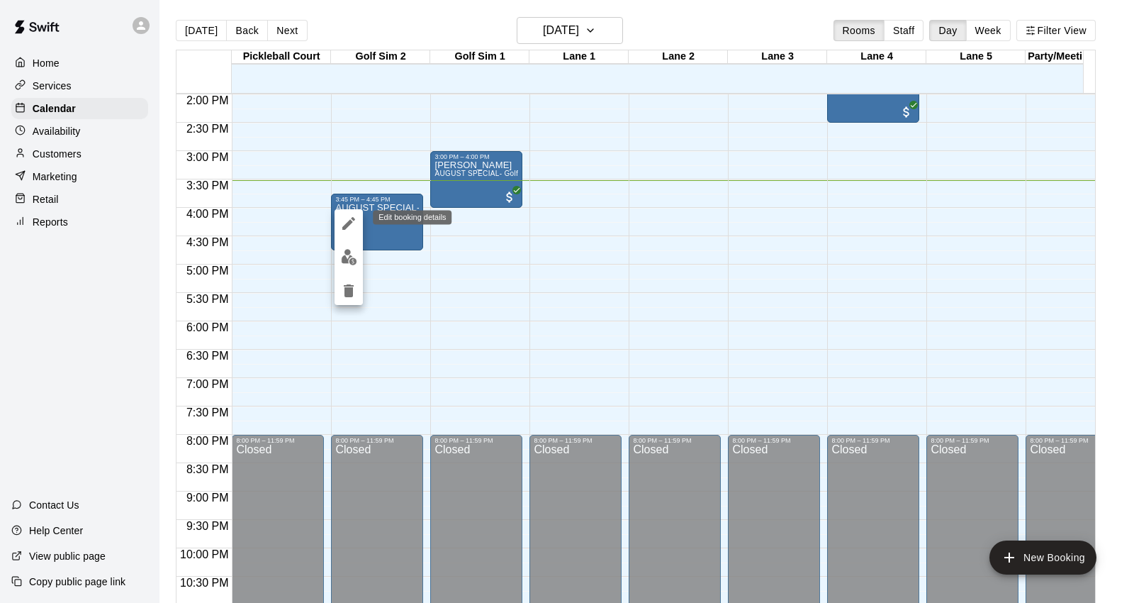
click at [352, 225] on icon "edit" at bounding box center [348, 223] width 17 height 17
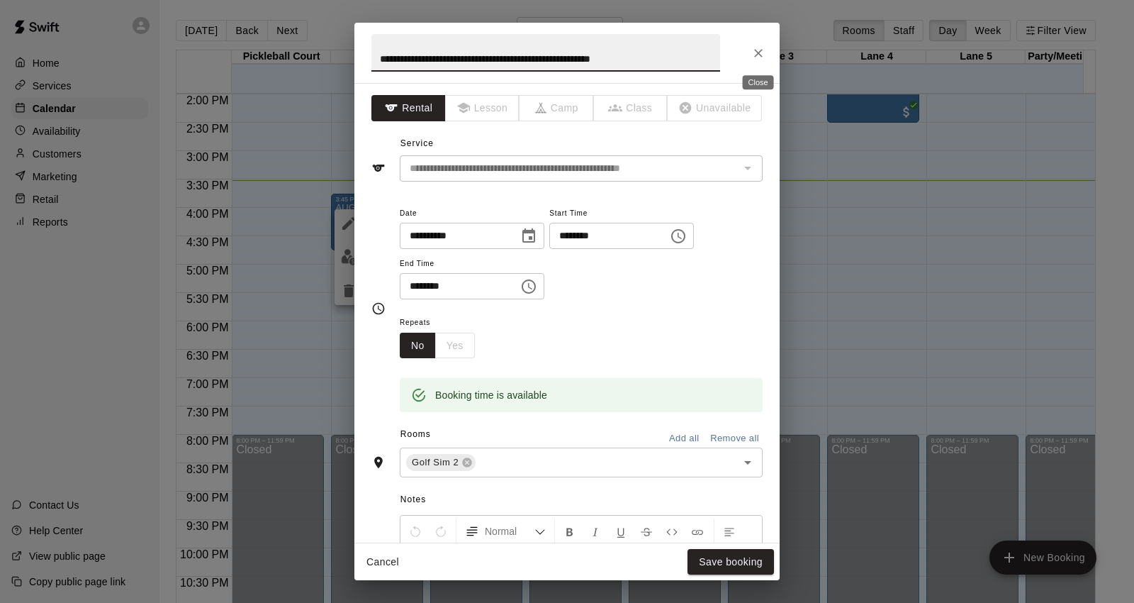
click at [763, 45] on div "**********" at bounding box center [566, 53] width 425 height 60
click at [760, 61] on button "Close" at bounding box center [759, 53] width 26 height 26
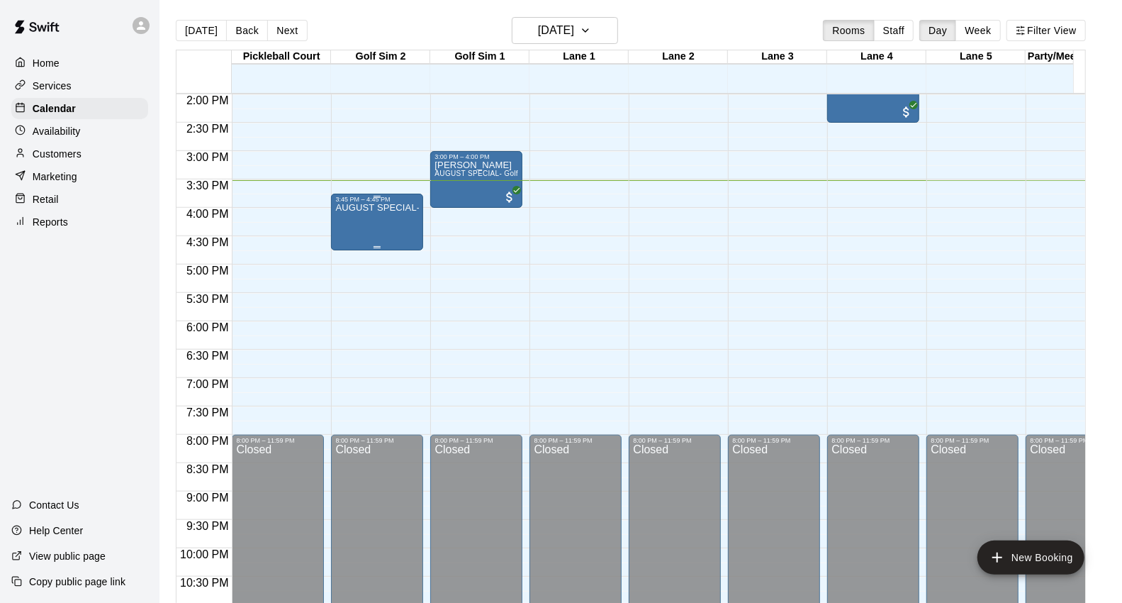
click at [355, 208] on p "AUGUST SPECIAL- Golf Sim Rental - One Hour (2 PLAYERS ONLY)" at bounding box center [377, 208] width 84 height 0
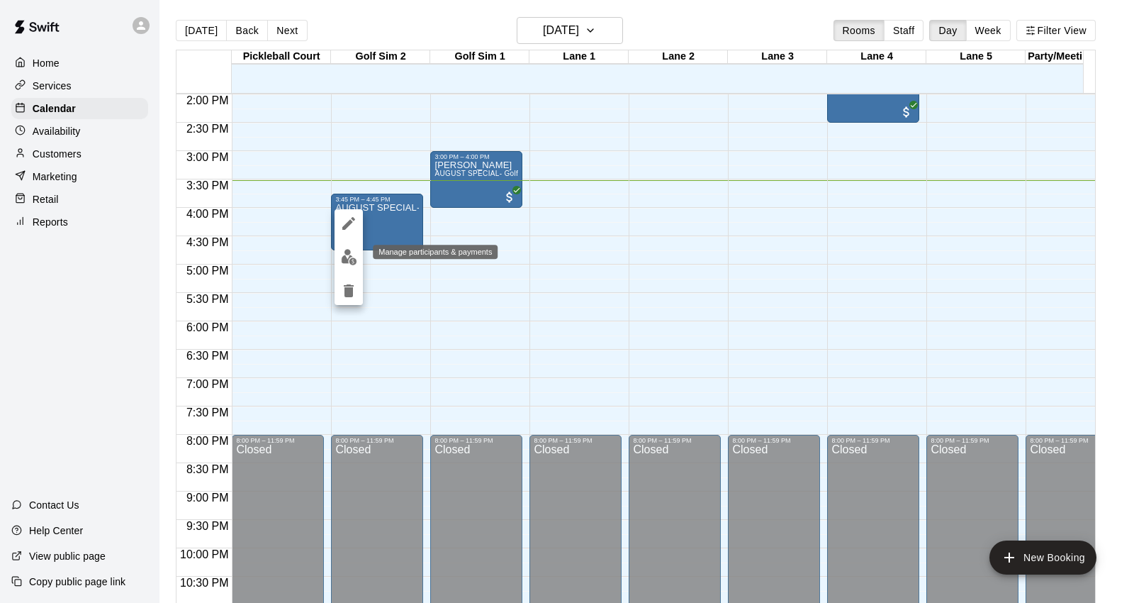
click at [349, 262] on img "edit" at bounding box center [349, 257] width 16 height 16
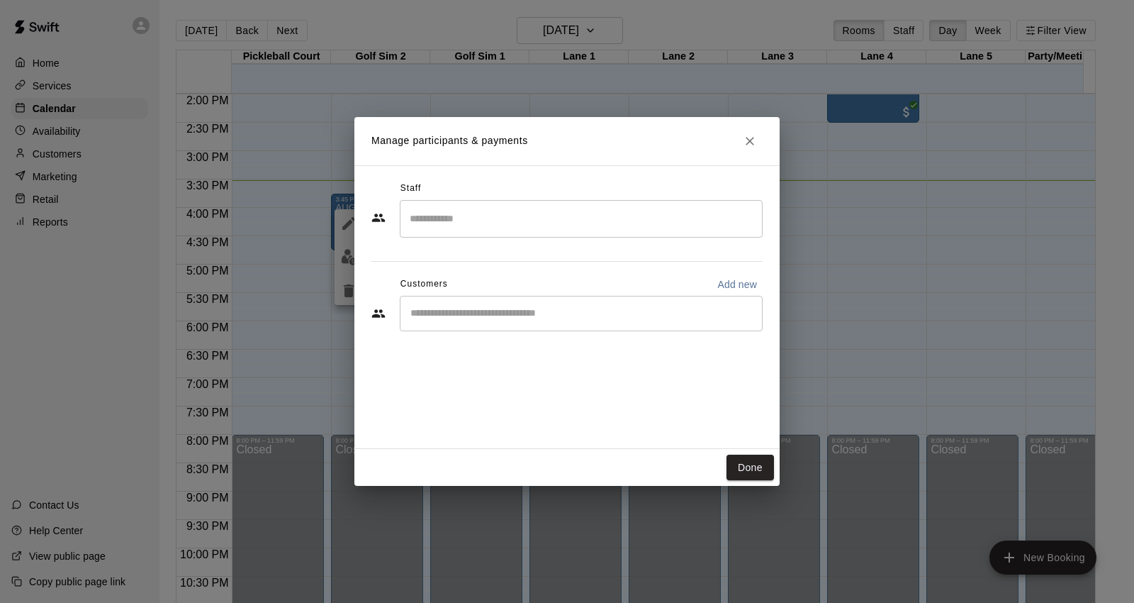
click at [525, 301] on div "​" at bounding box center [581, 313] width 363 height 35
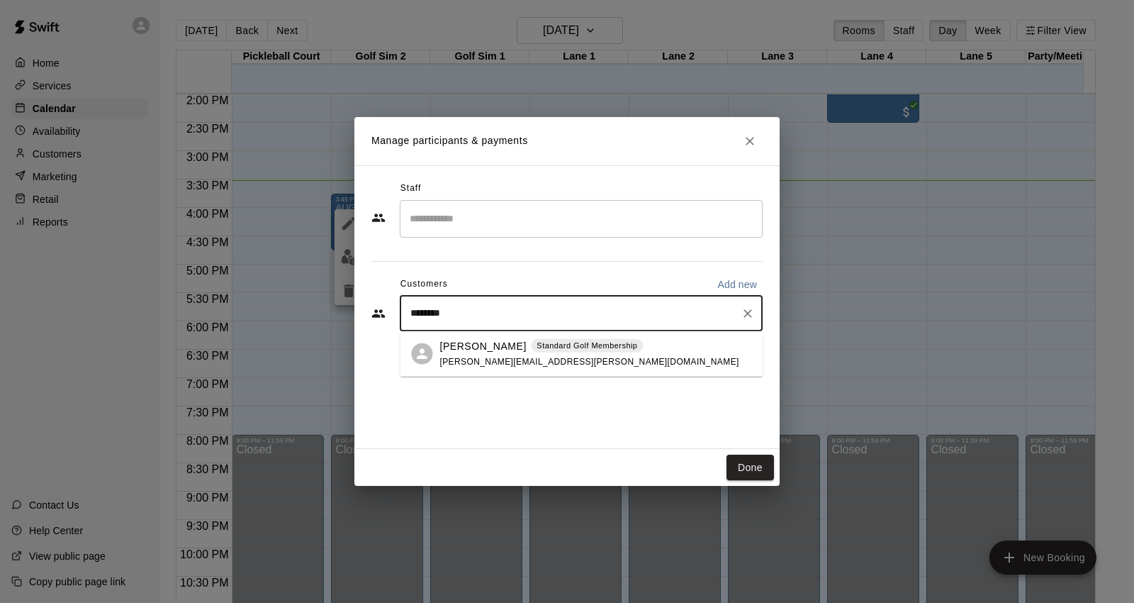
type input "*********"
click at [592, 350] on p "Standard Golf Membership" at bounding box center [587, 346] width 101 height 12
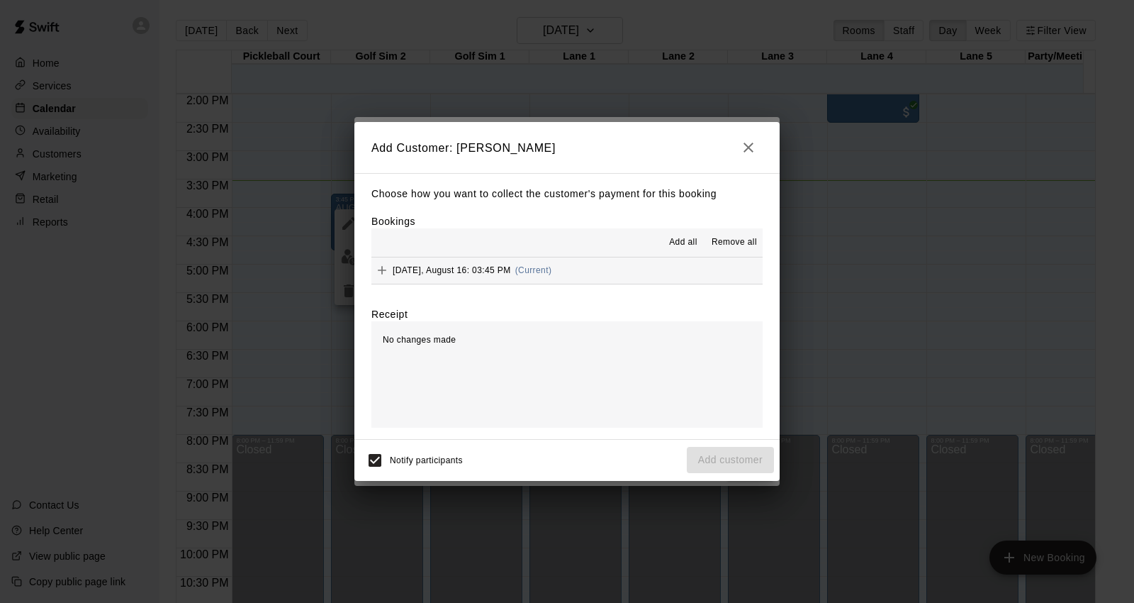
click at [598, 279] on button "[DATE], August 16: 03:45 PM (Current)" at bounding box center [566, 270] width 391 height 26
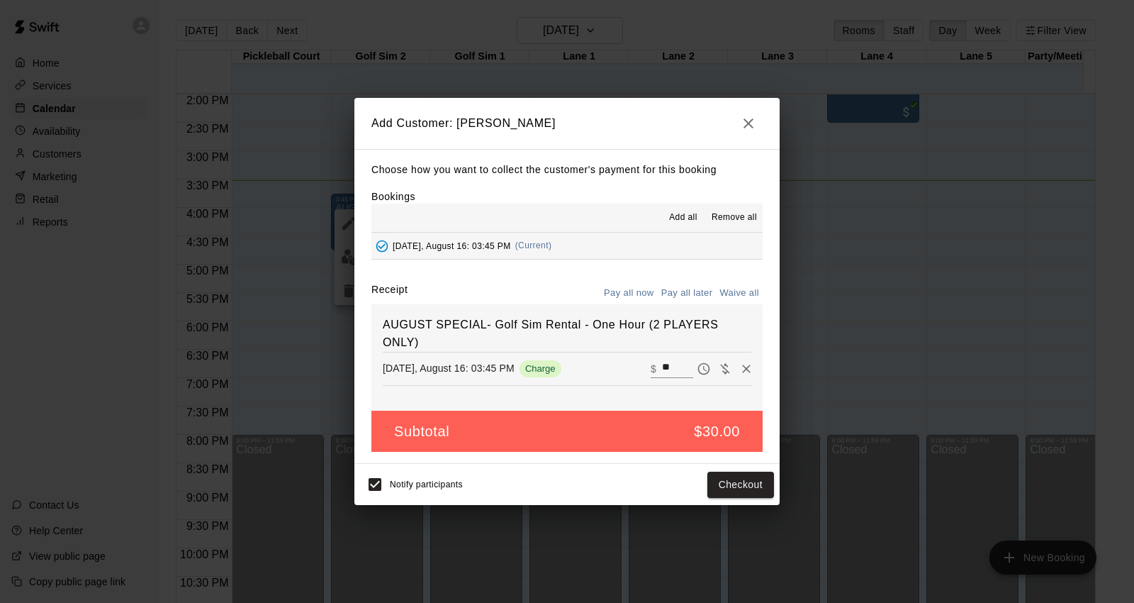
click at [668, 369] on input "**" at bounding box center [677, 368] width 31 height 18
type input "*"
type input "**"
click at [728, 479] on button "Checkout" at bounding box center [740, 484] width 67 height 26
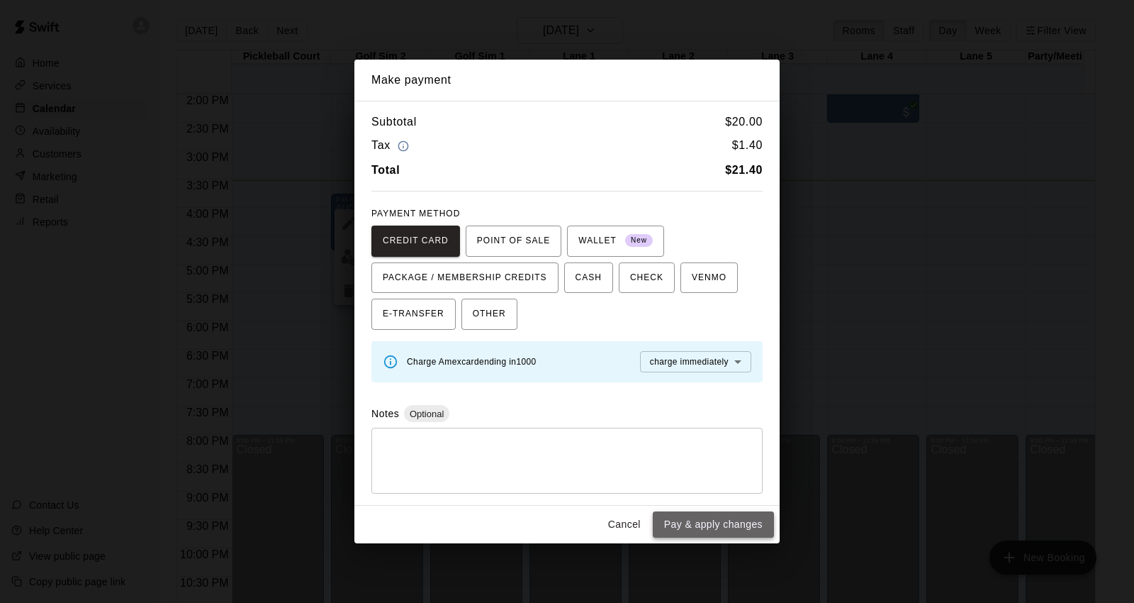
click at [691, 528] on button "Pay & apply changes" at bounding box center [713, 524] width 121 height 26
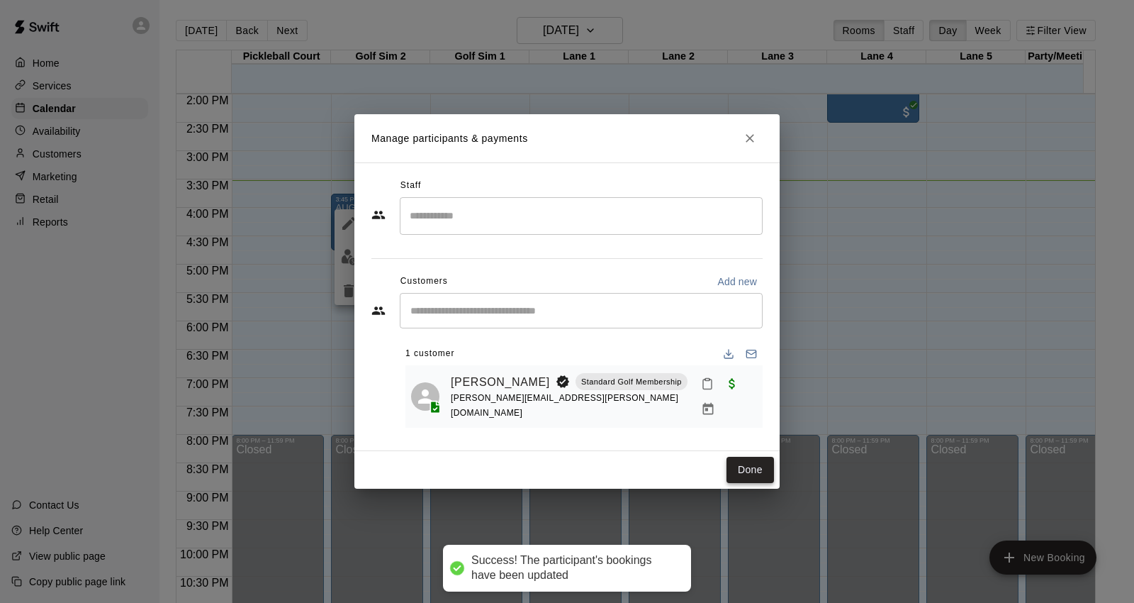
click at [748, 471] on button "Done" at bounding box center [750, 470] width 47 height 26
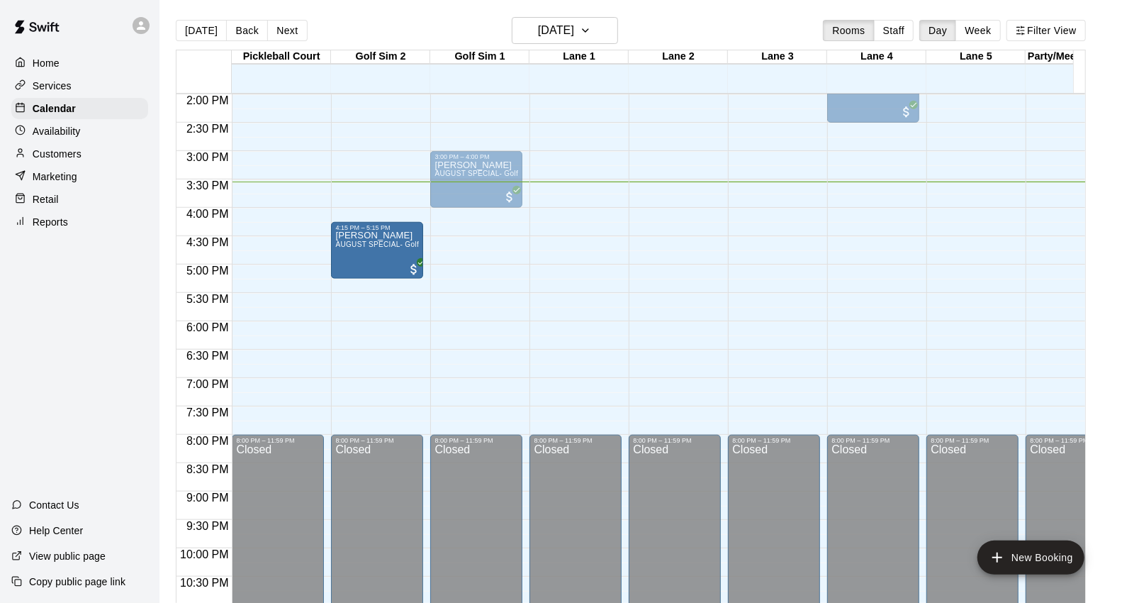
drag, startPoint x: 367, startPoint y: 214, endPoint x: 379, endPoint y: 249, distance: 36.8
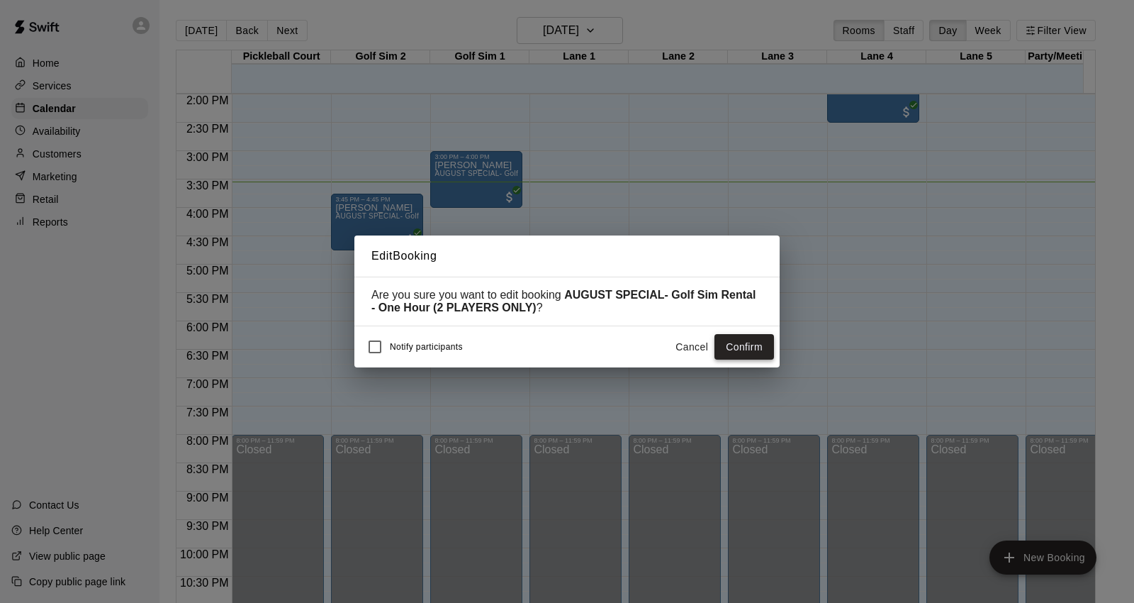
click at [749, 352] on button "Confirm" at bounding box center [745, 347] width 60 height 26
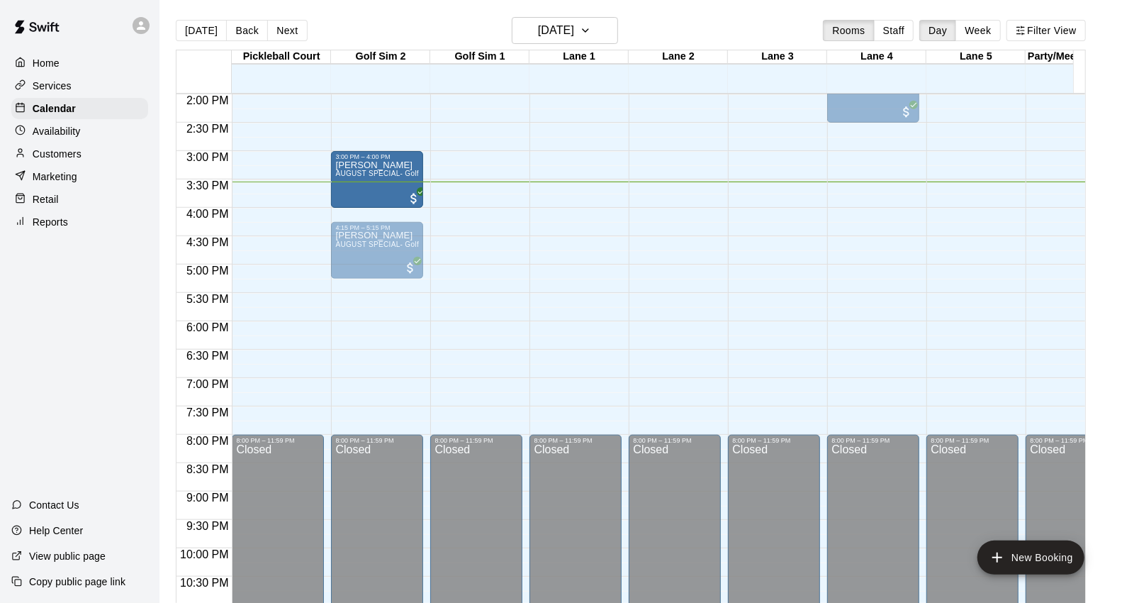
drag, startPoint x: 471, startPoint y: 164, endPoint x: 391, endPoint y: 173, distance: 81.3
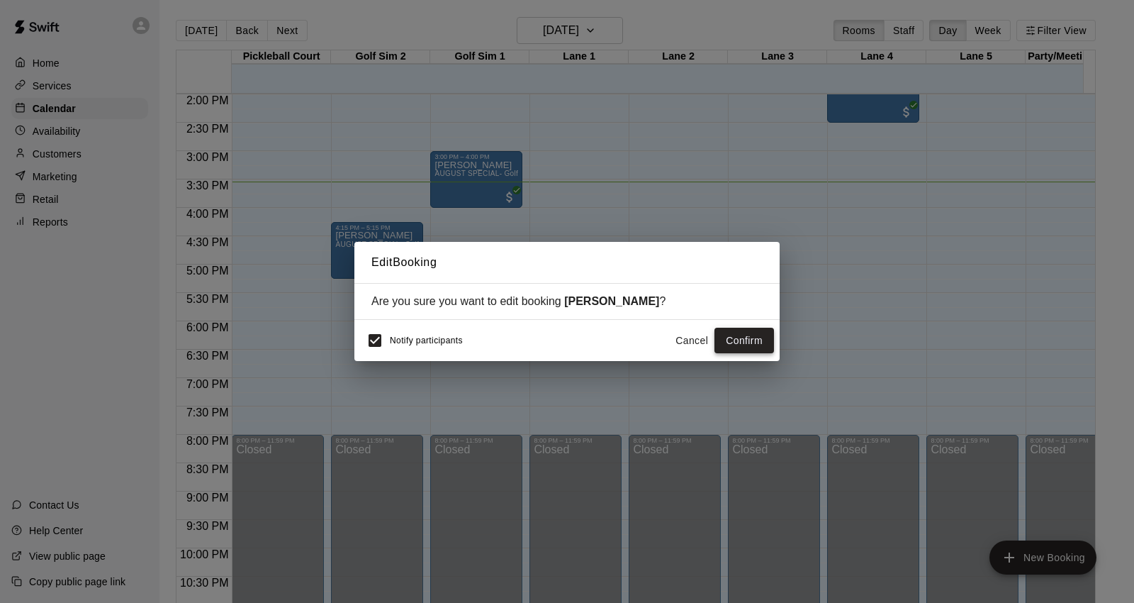
click at [738, 342] on button "Confirm" at bounding box center [745, 340] width 60 height 26
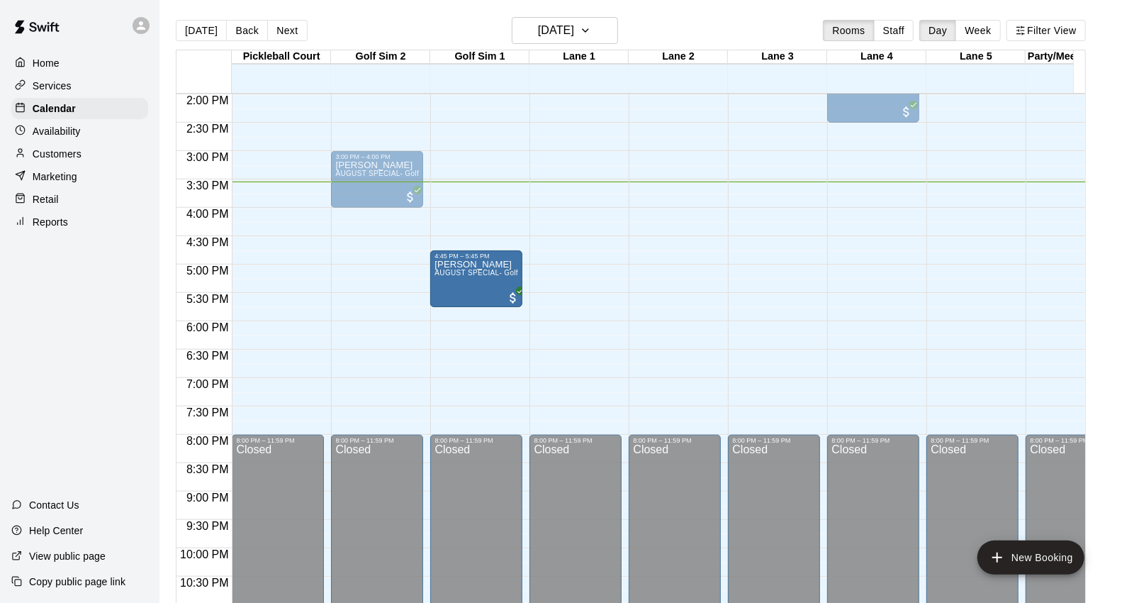
drag, startPoint x: 365, startPoint y: 247, endPoint x: 466, endPoint y: 280, distance: 106.0
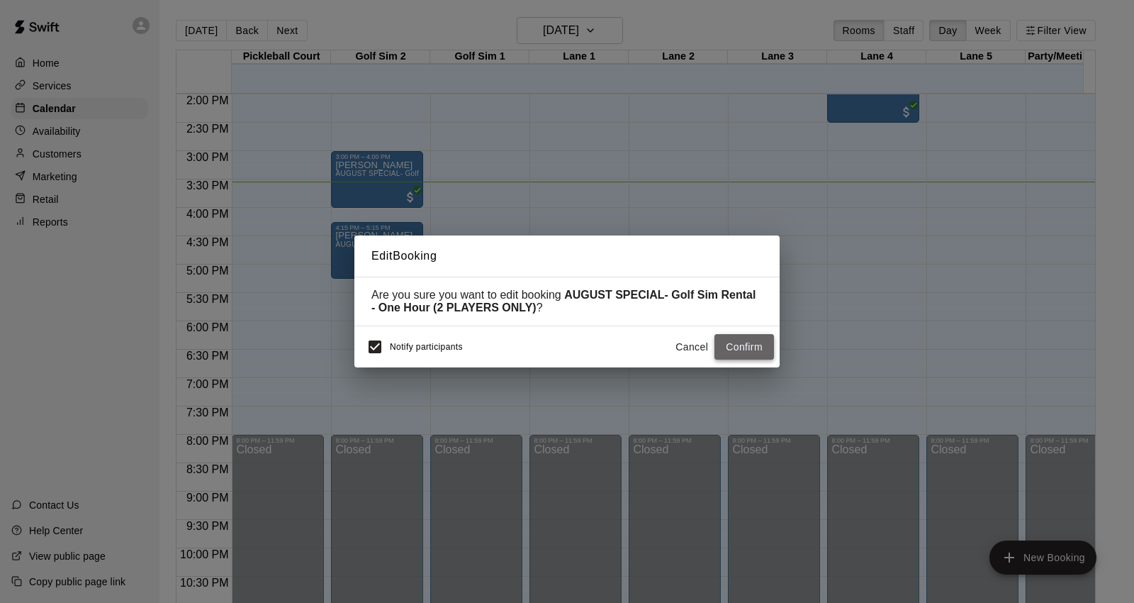
click at [739, 350] on button "Confirm" at bounding box center [745, 347] width 60 height 26
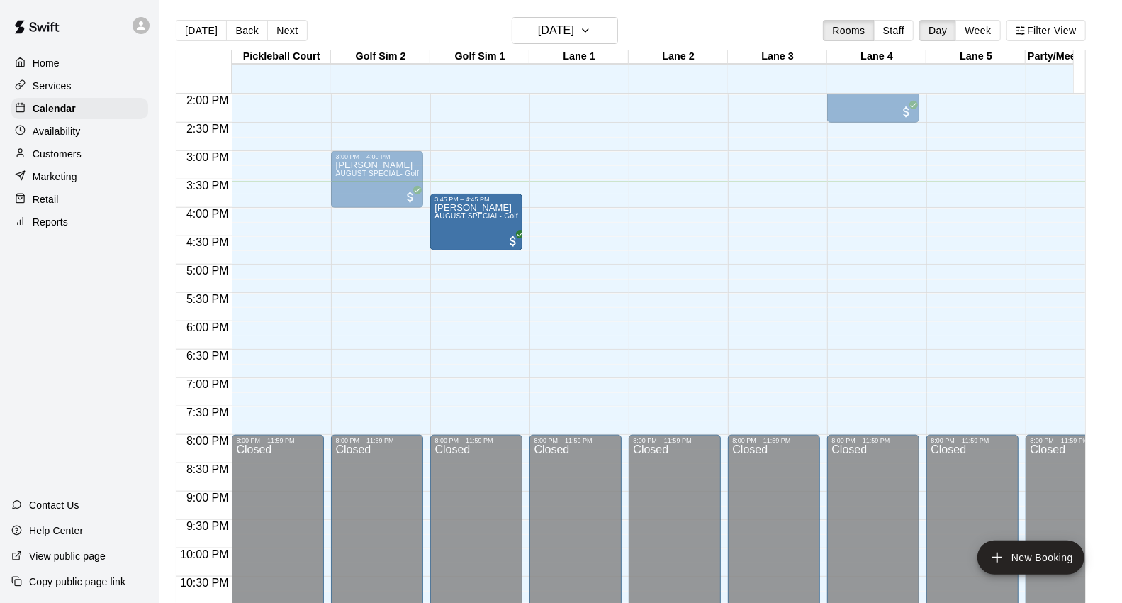
drag, startPoint x: 488, startPoint y: 278, endPoint x: 486, endPoint y: 235, distance: 43.3
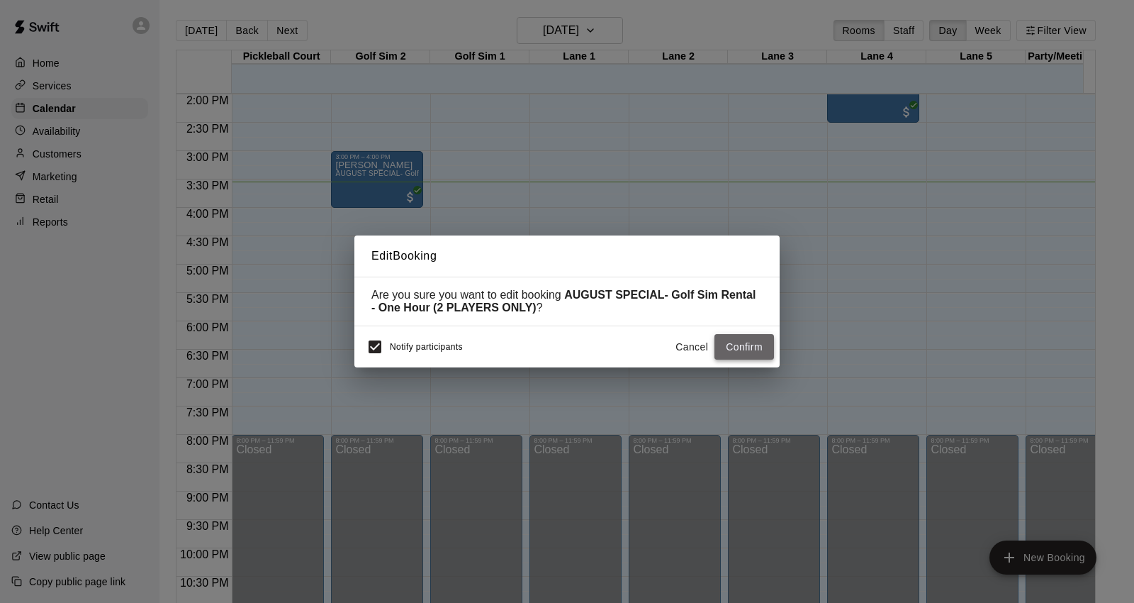
click at [737, 347] on button "Confirm" at bounding box center [745, 347] width 60 height 26
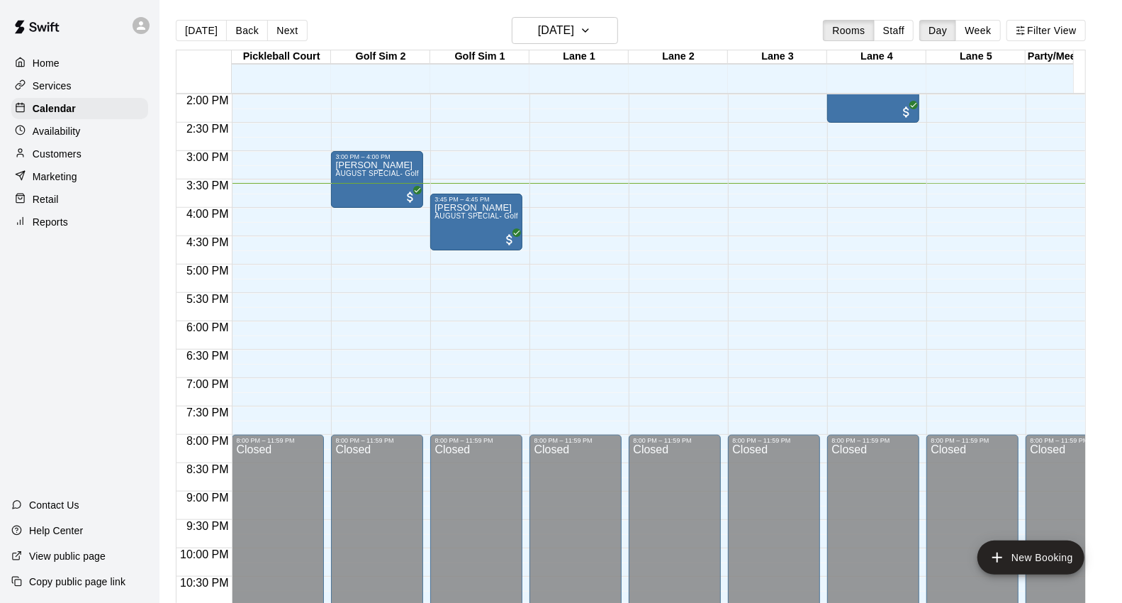
click at [133, 85] on div "Services" at bounding box center [79, 85] width 137 height 21
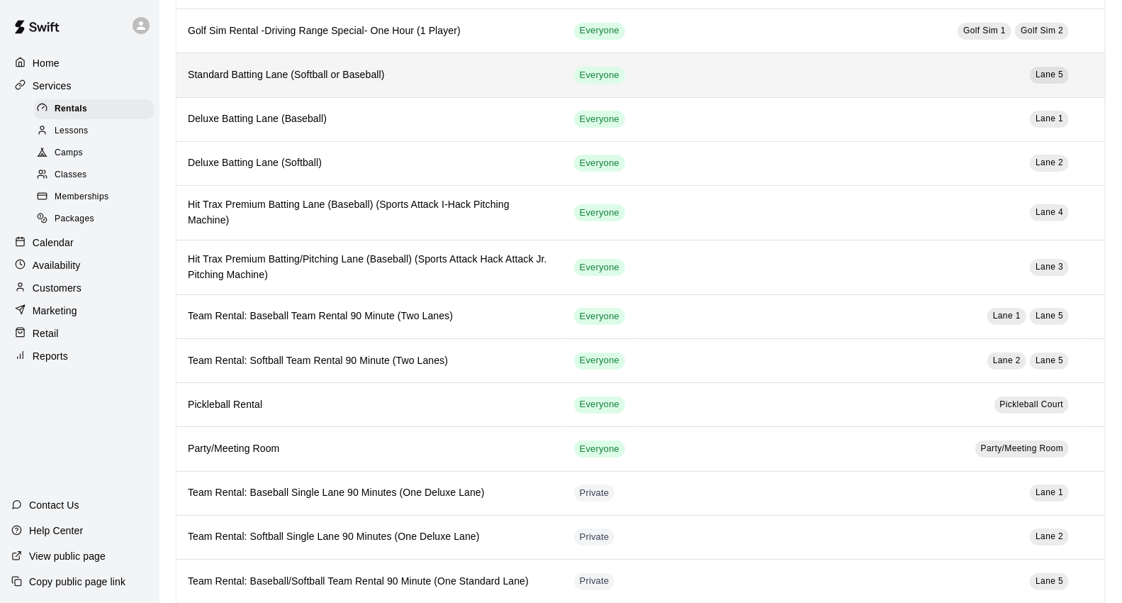
scroll to position [89, 0]
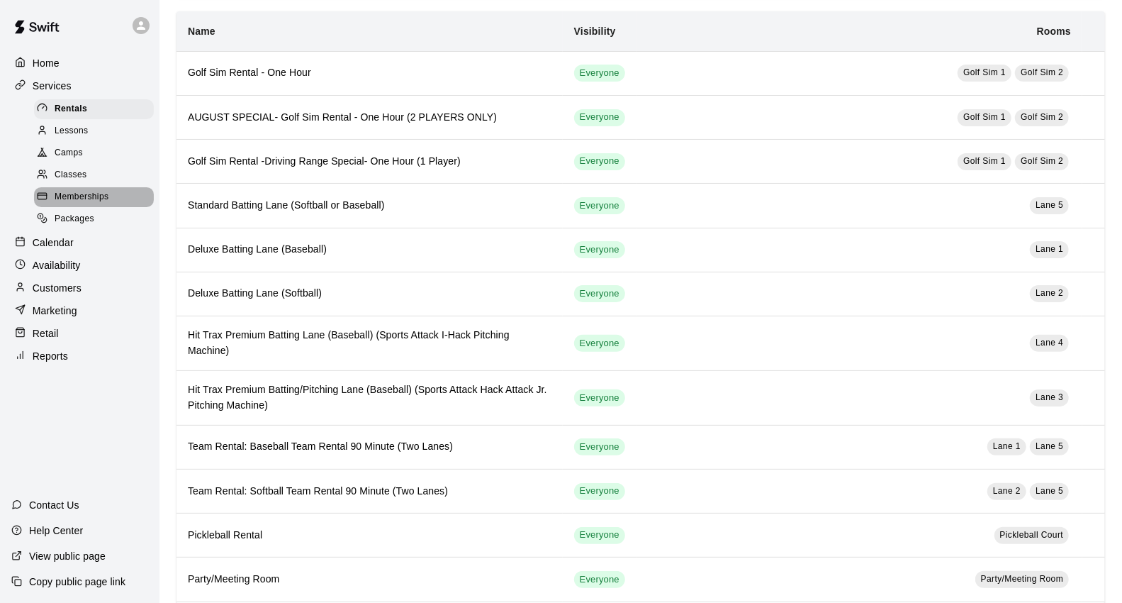
click at [119, 207] on div "Memberships" at bounding box center [94, 197] width 120 height 20
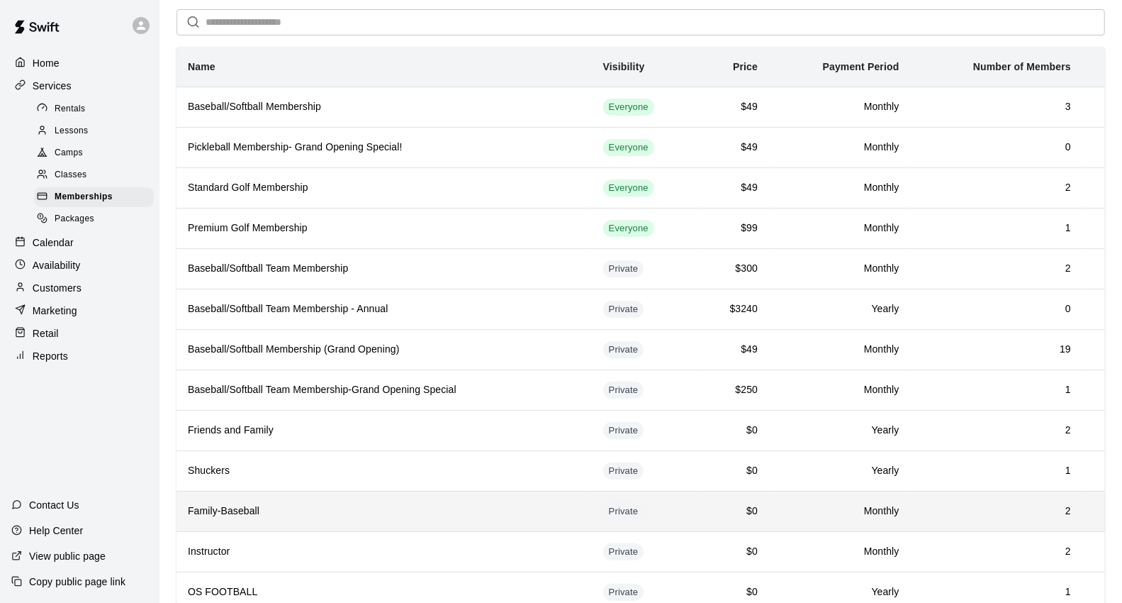
scroll to position [27, 0]
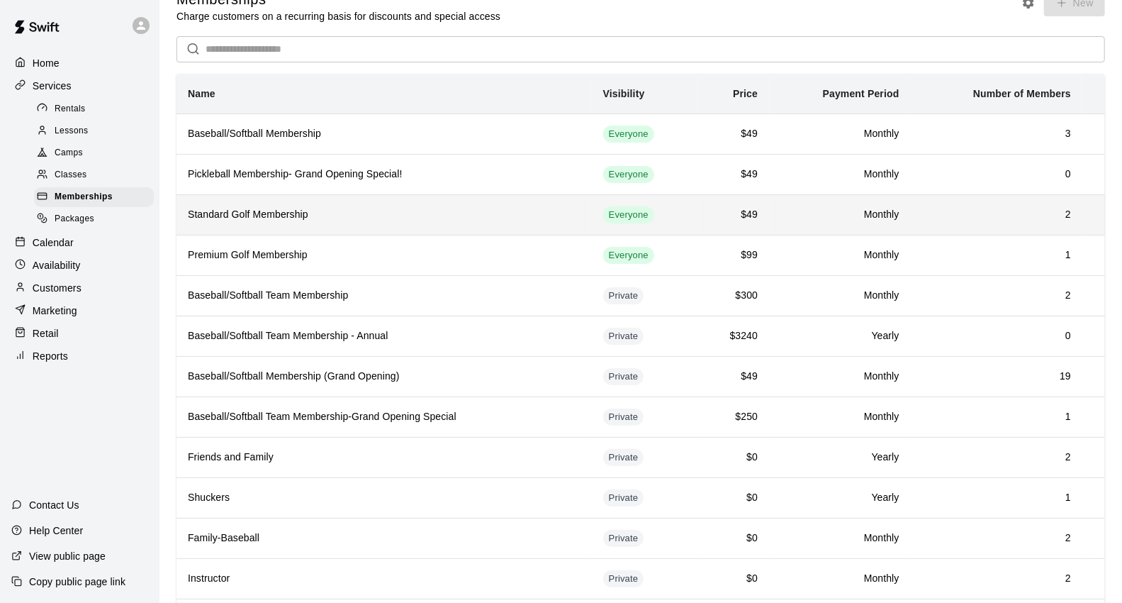
click at [339, 225] on th "Standard Golf Membership" at bounding box center [384, 214] width 415 height 40
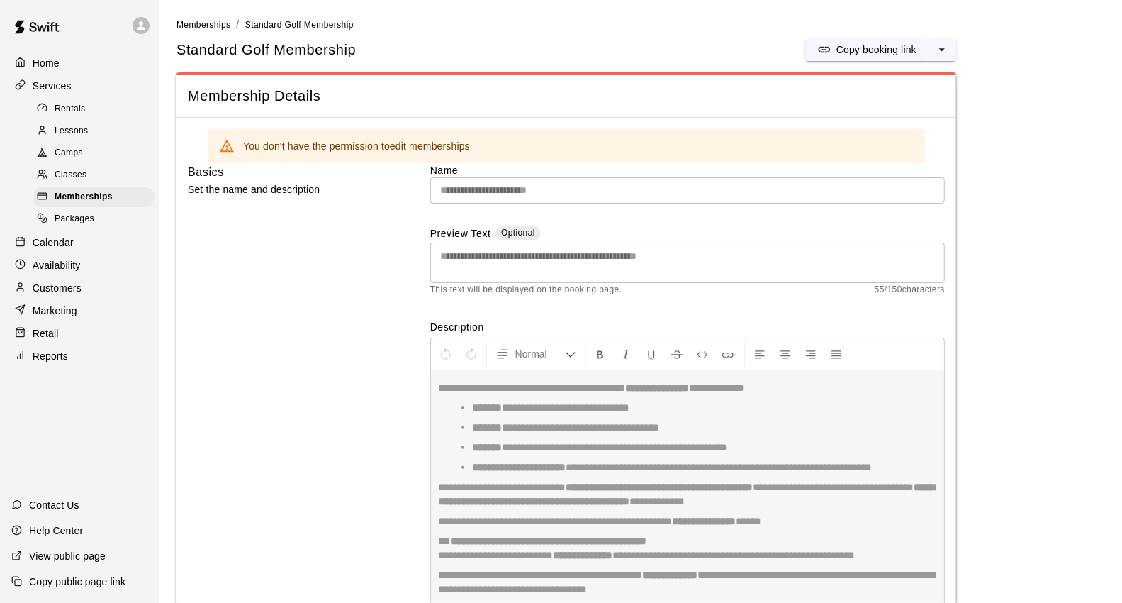
scroll to position [79, 0]
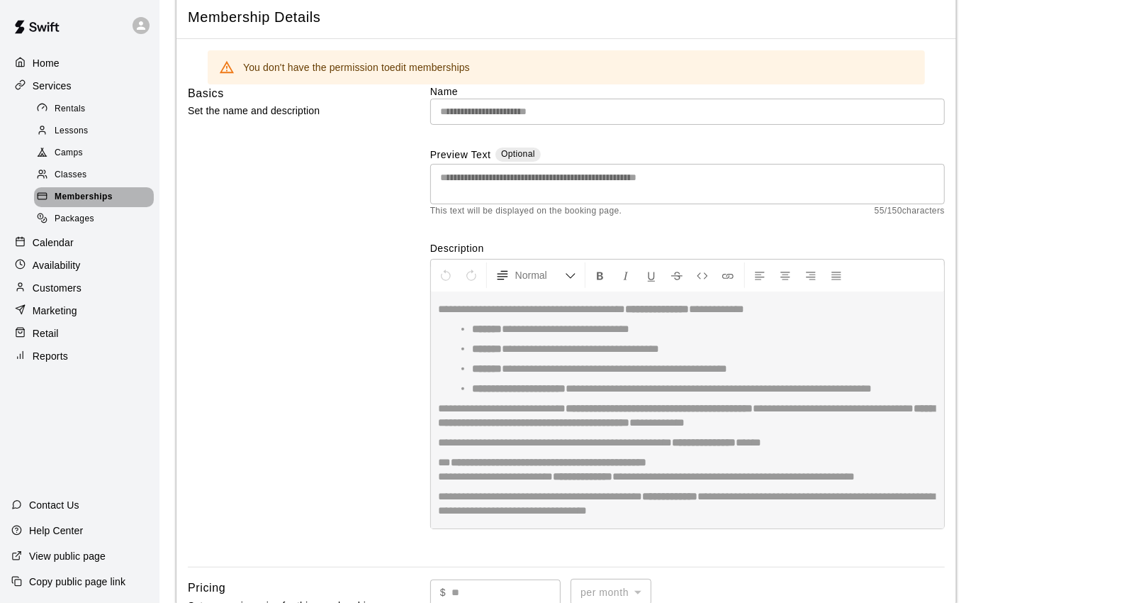
click at [140, 207] on div "Memberships" at bounding box center [94, 197] width 120 height 20
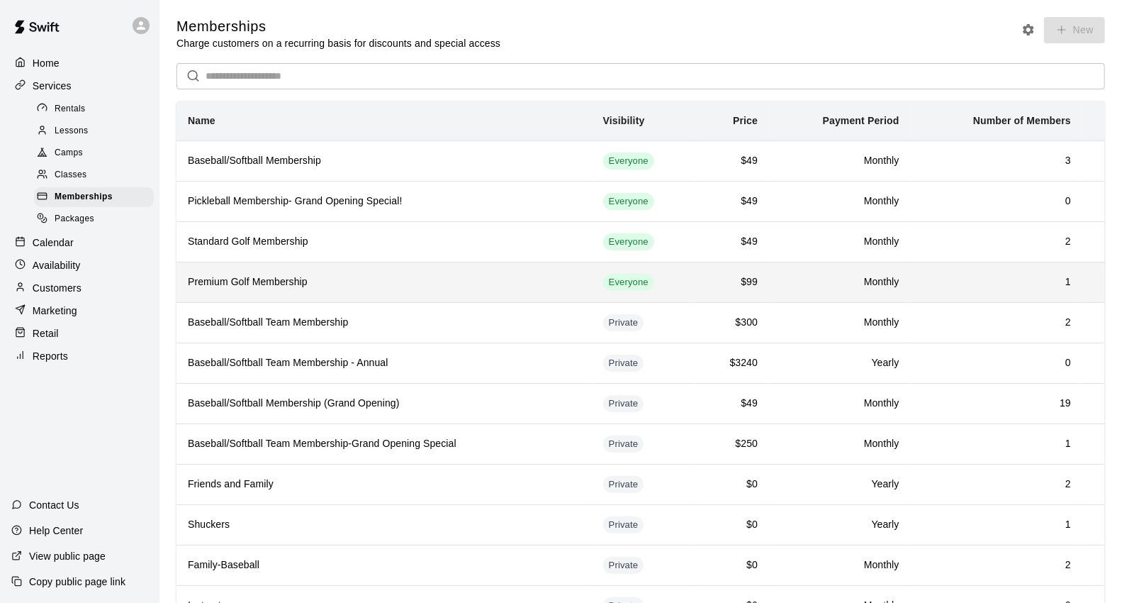
click at [308, 287] on h6 "Premium Golf Membership" at bounding box center [384, 282] width 393 height 16
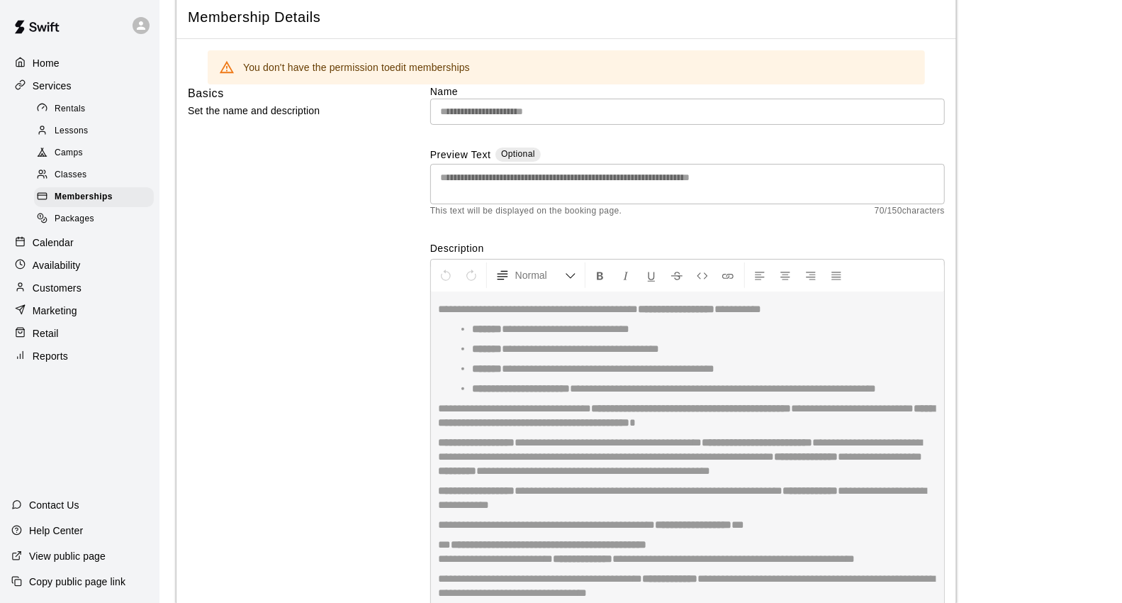
scroll to position [157, 0]
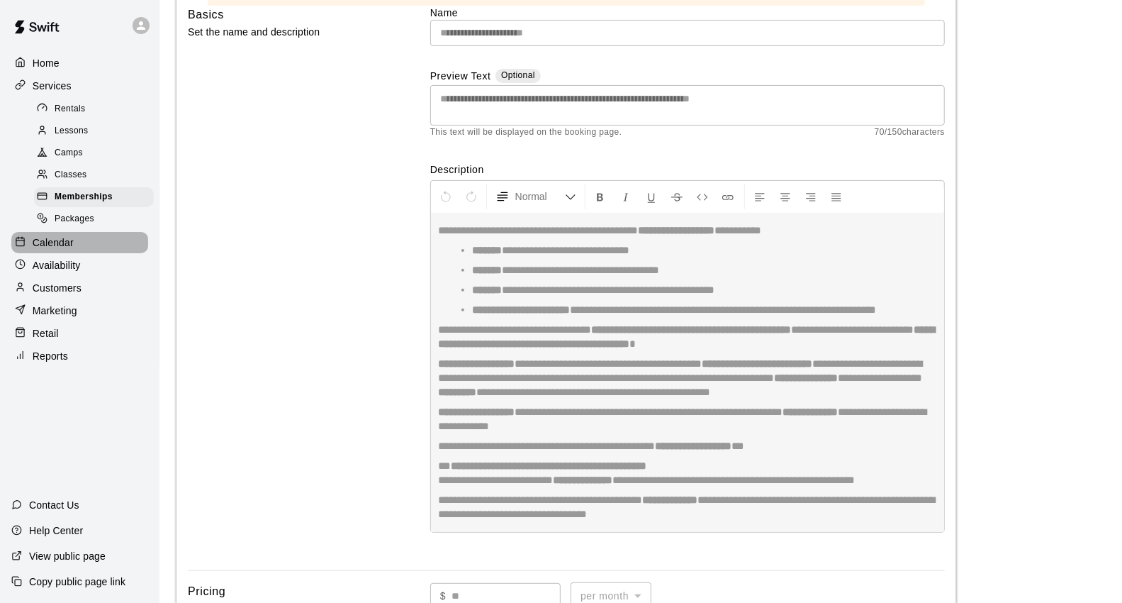
click at [133, 253] on div "Calendar" at bounding box center [79, 242] width 137 height 21
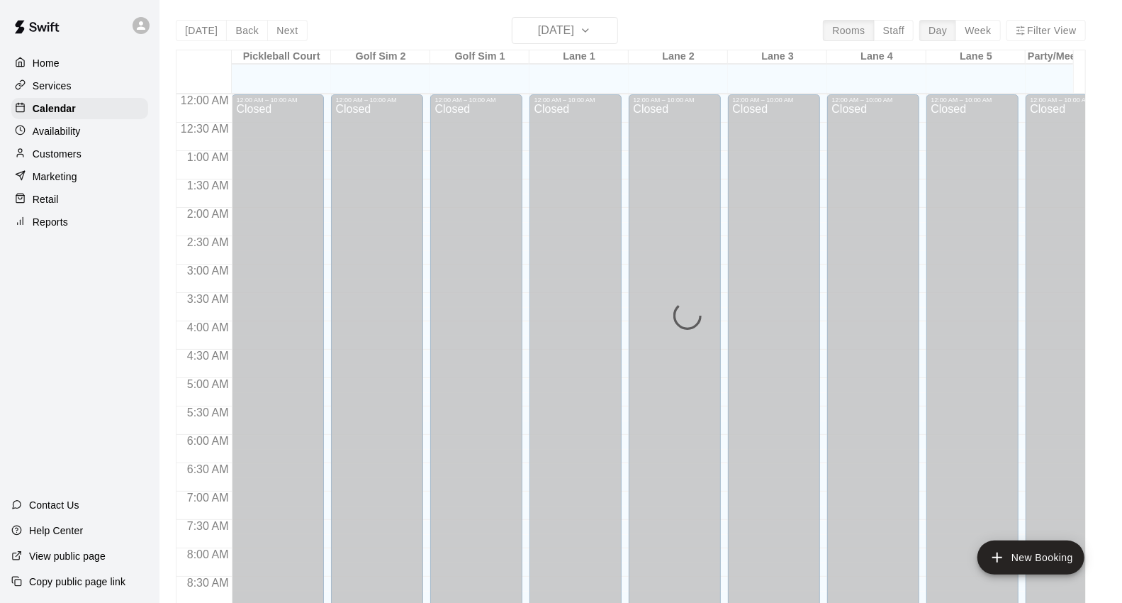
scroll to position [794, 0]
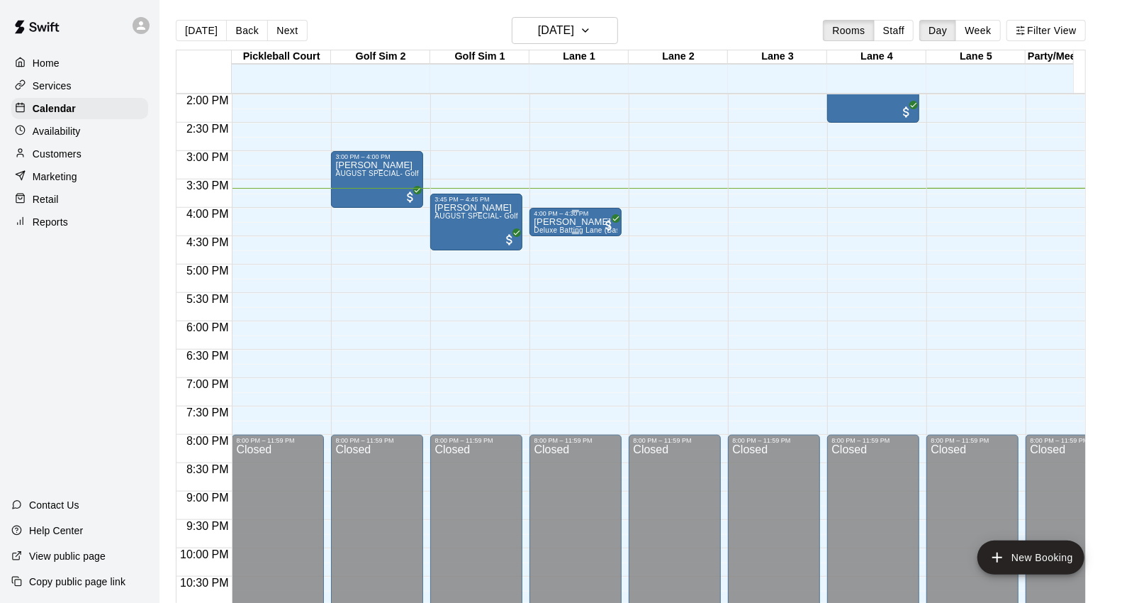
click at [574, 213] on div "4:00 PM – 4:30 PM" at bounding box center [576, 213] width 84 height 7
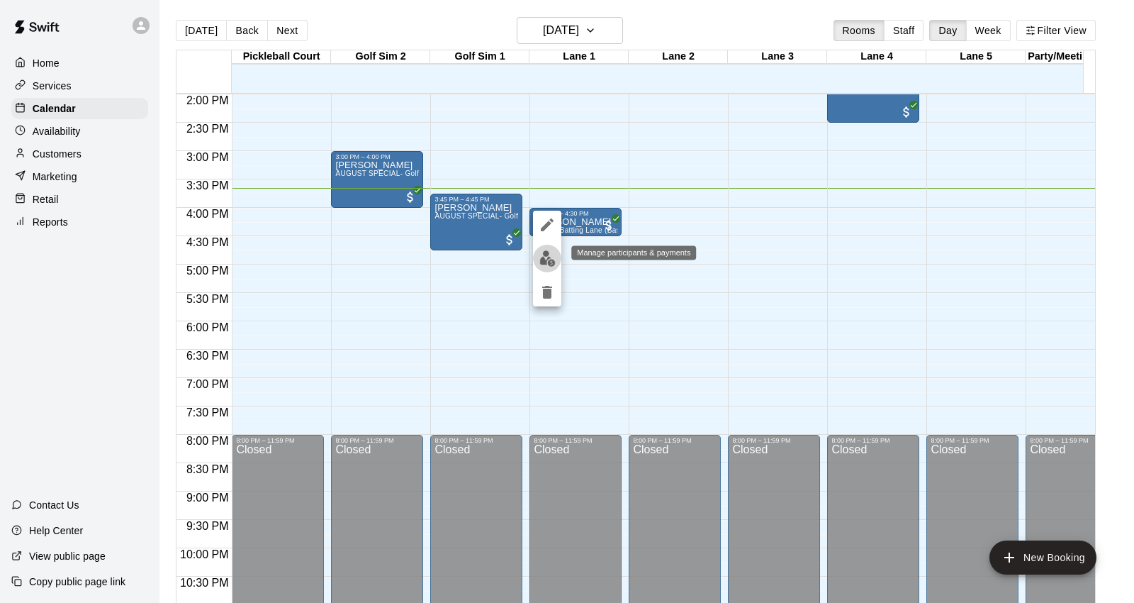
click at [542, 257] on img "edit" at bounding box center [547, 258] width 16 height 16
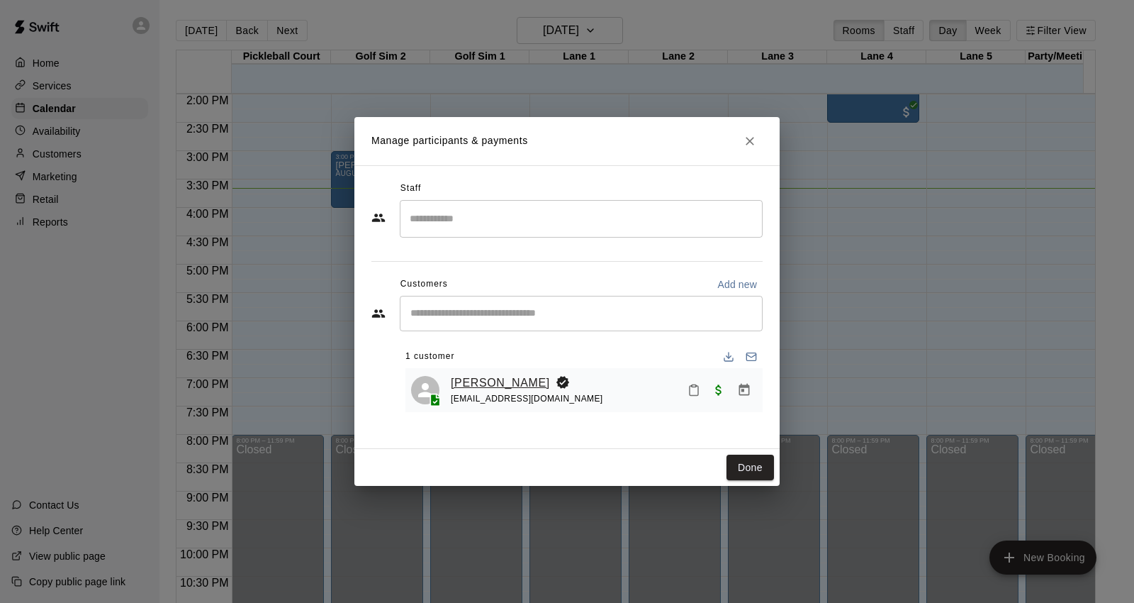
click at [483, 380] on link "[PERSON_NAME]" at bounding box center [500, 383] width 99 height 18
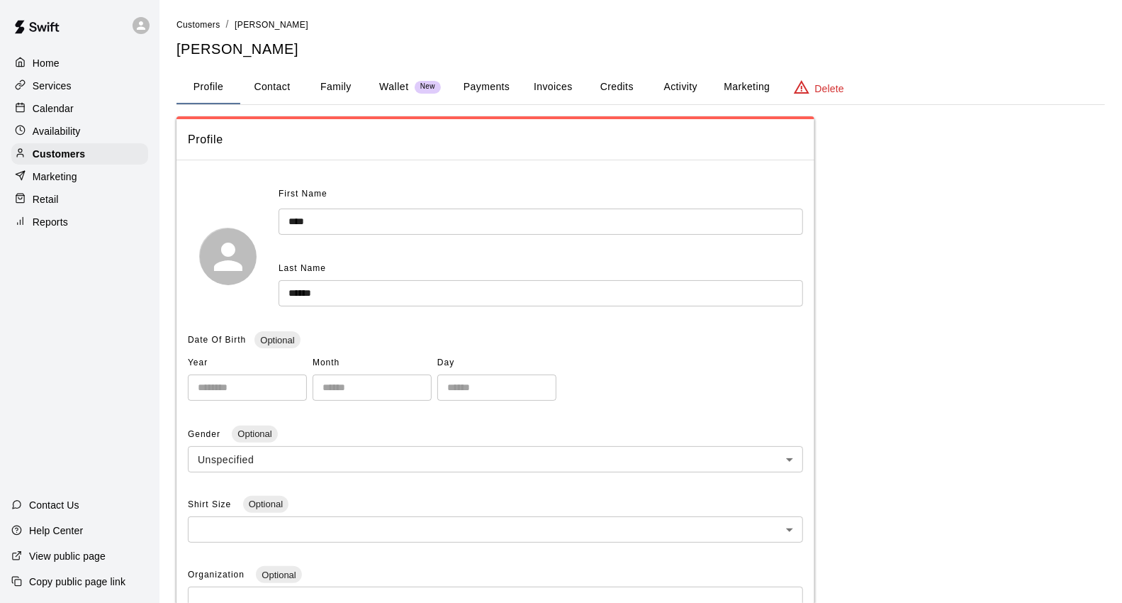
click at [465, 81] on button "Payments" at bounding box center [486, 87] width 69 height 34
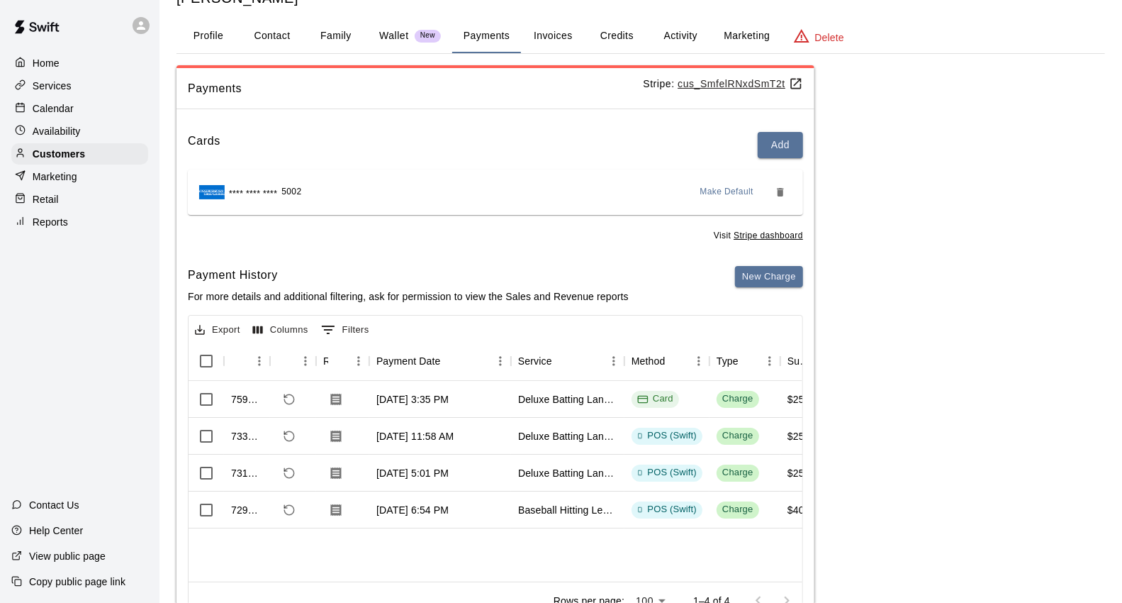
scroll to position [79, 0]
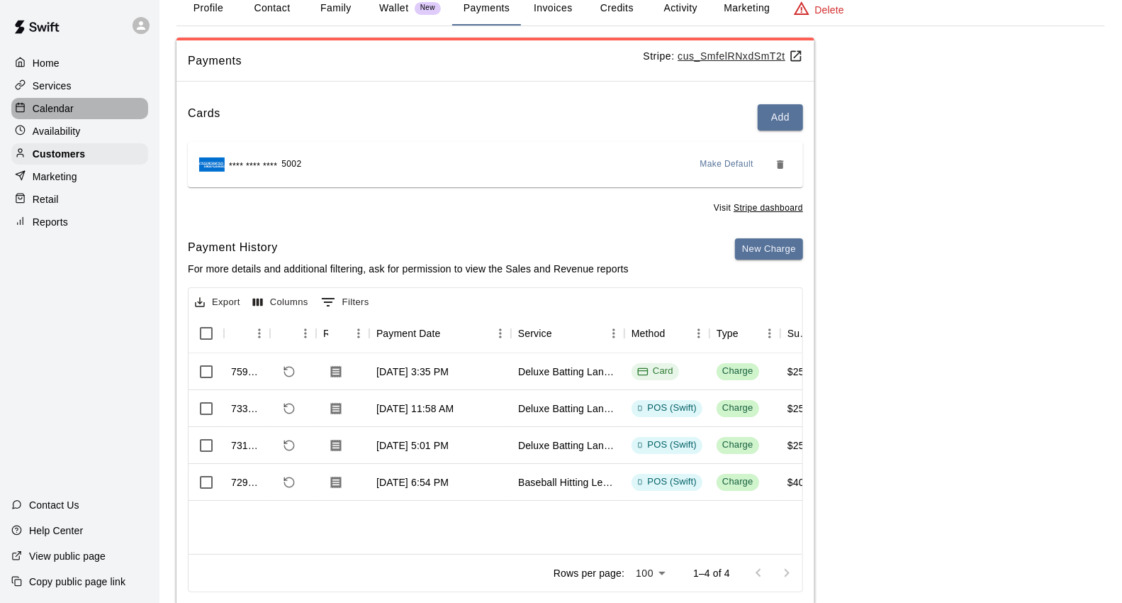
click at [92, 112] on div "Calendar" at bounding box center [79, 108] width 137 height 21
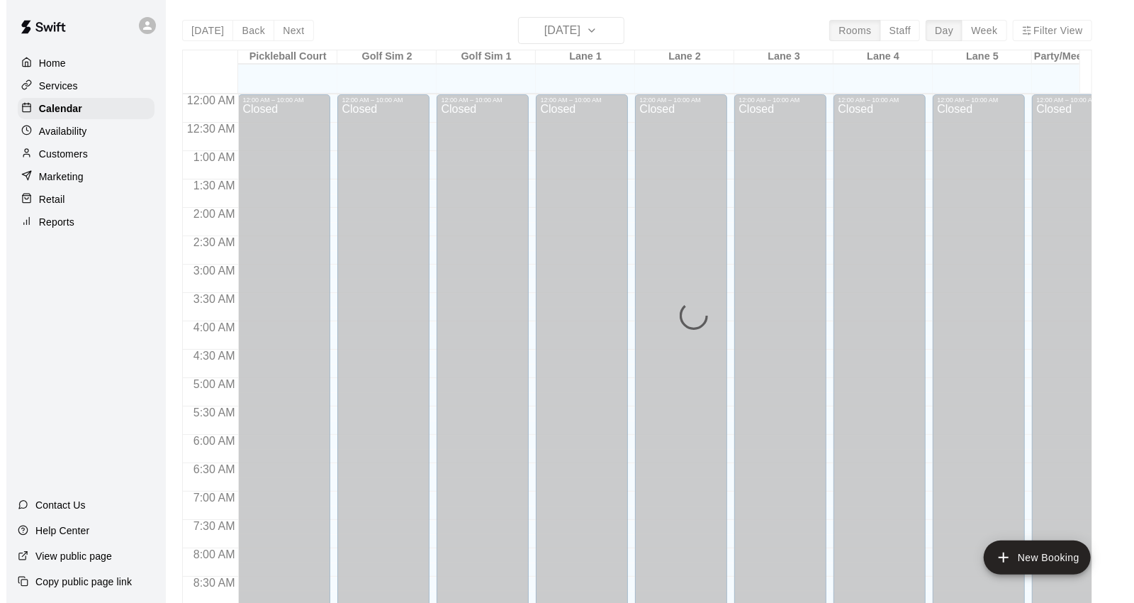
scroll to position [794, 0]
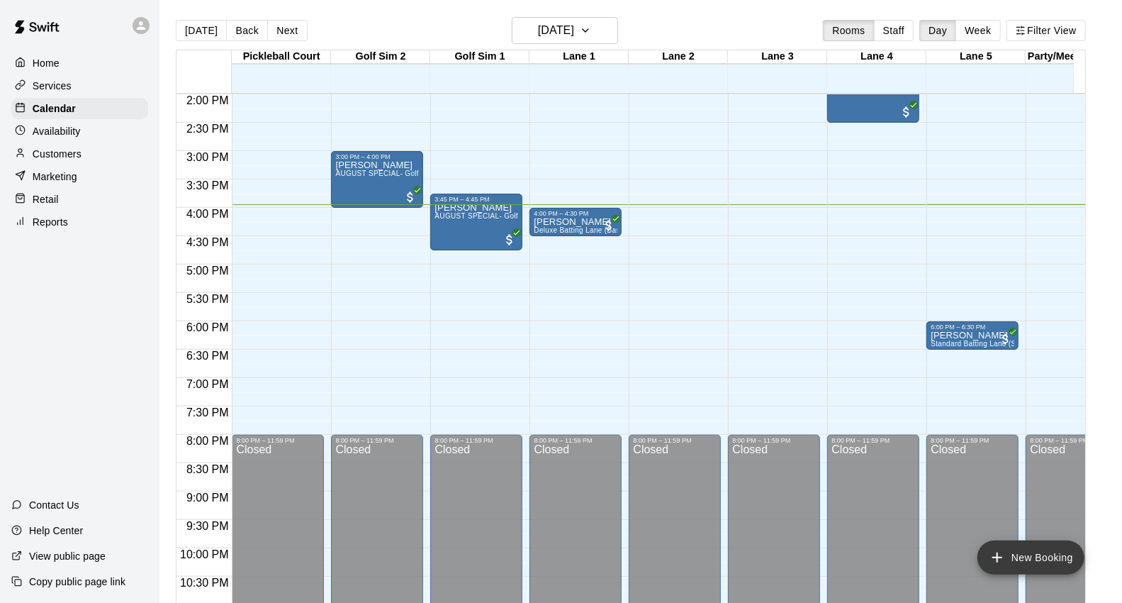
click at [1028, 546] on button "New Booking" at bounding box center [1031, 557] width 107 height 34
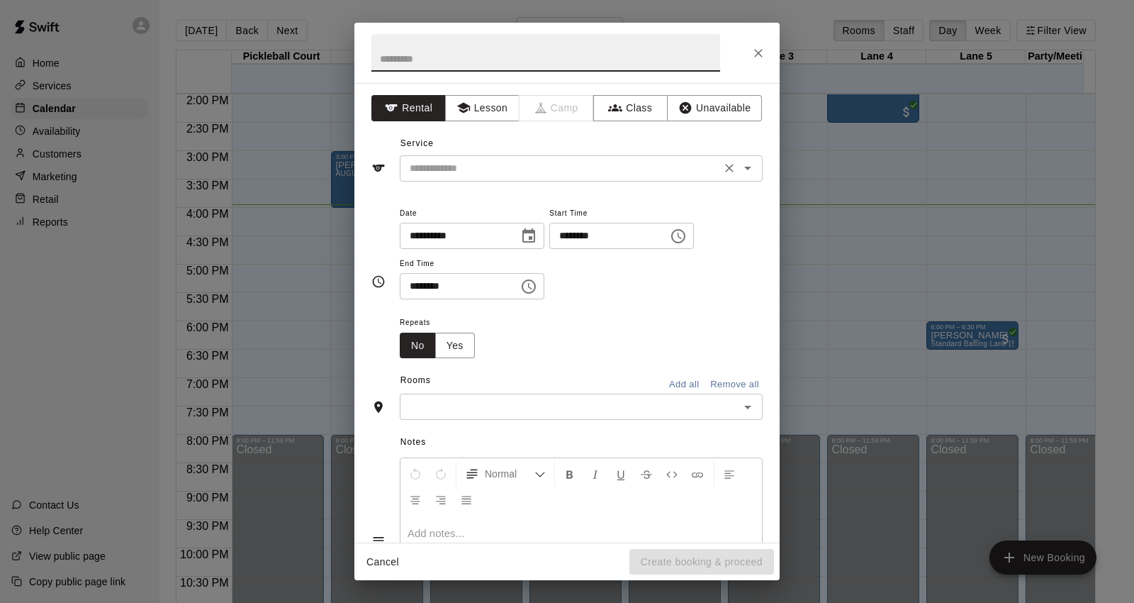
click at [558, 175] on input "text" at bounding box center [560, 168] width 313 height 18
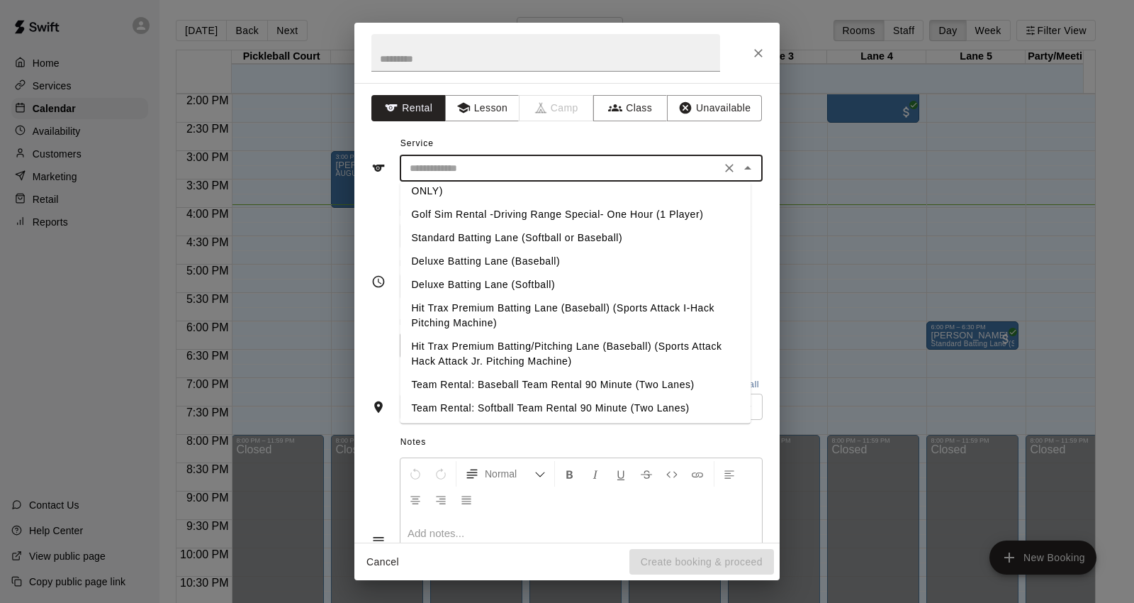
scroll to position [48, 0]
click at [631, 254] on li "Deluxe Batting Lane (Baseball)" at bounding box center [575, 258] width 351 height 23
type input "**********"
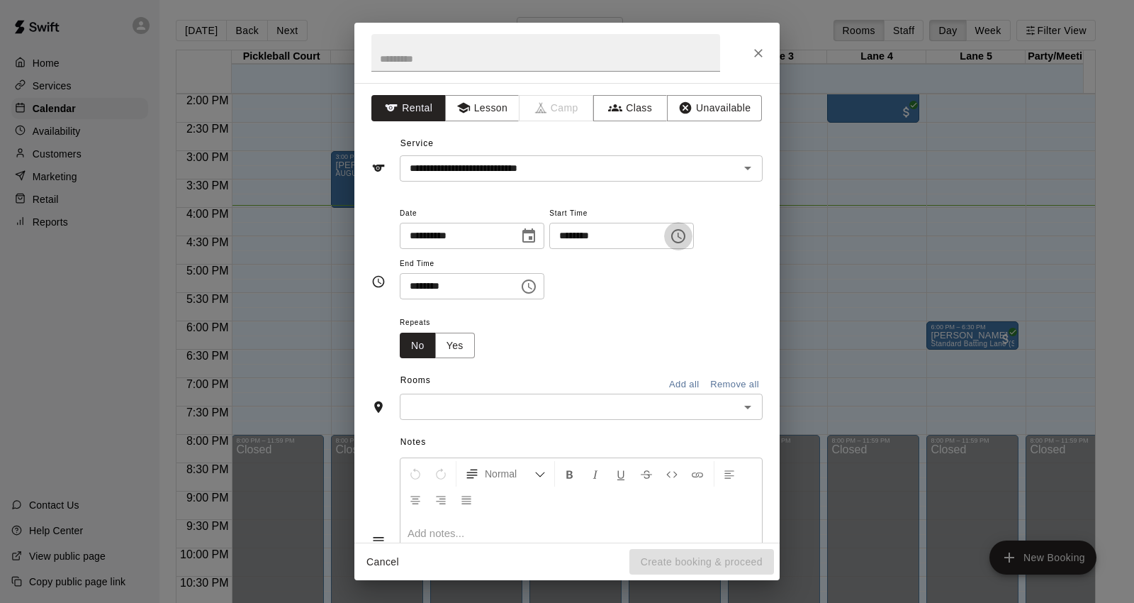
click at [687, 235] on icon "Choose time, selected time is 3:00 PM" at bounding box center [678, 236] width 17 height 17
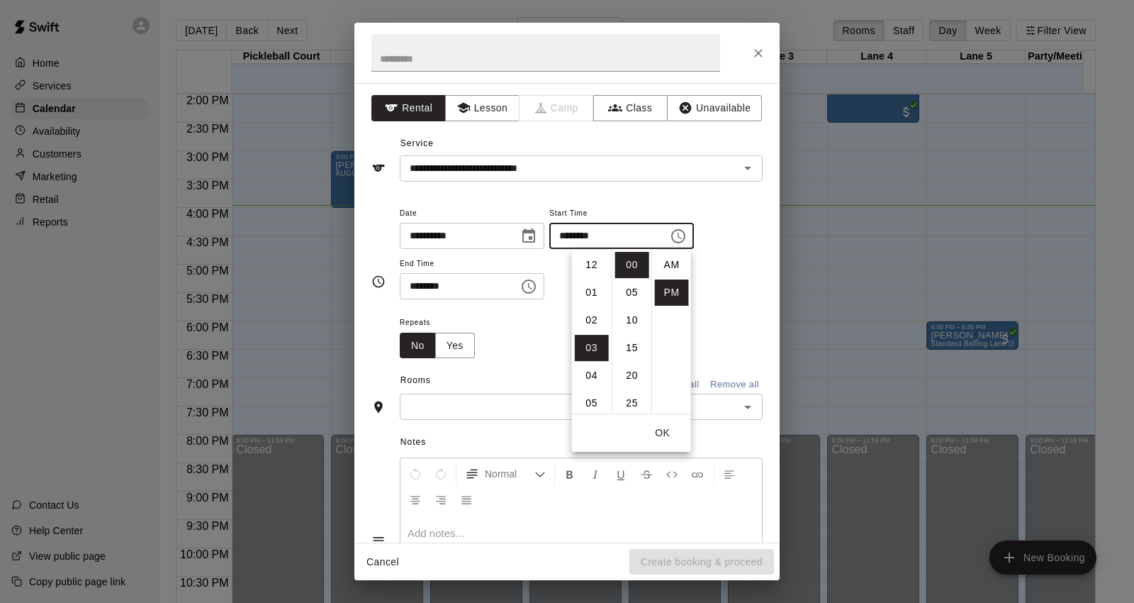
scroll to position [25, 0]
drag, startPoint x: 593, startPoint y: 296, endPoint x: 596, endPoint y: 289, distance: 8.3
click at [594, 289] on li "04" at bounding box center [592, 293] width 34 height 26
type input "********"
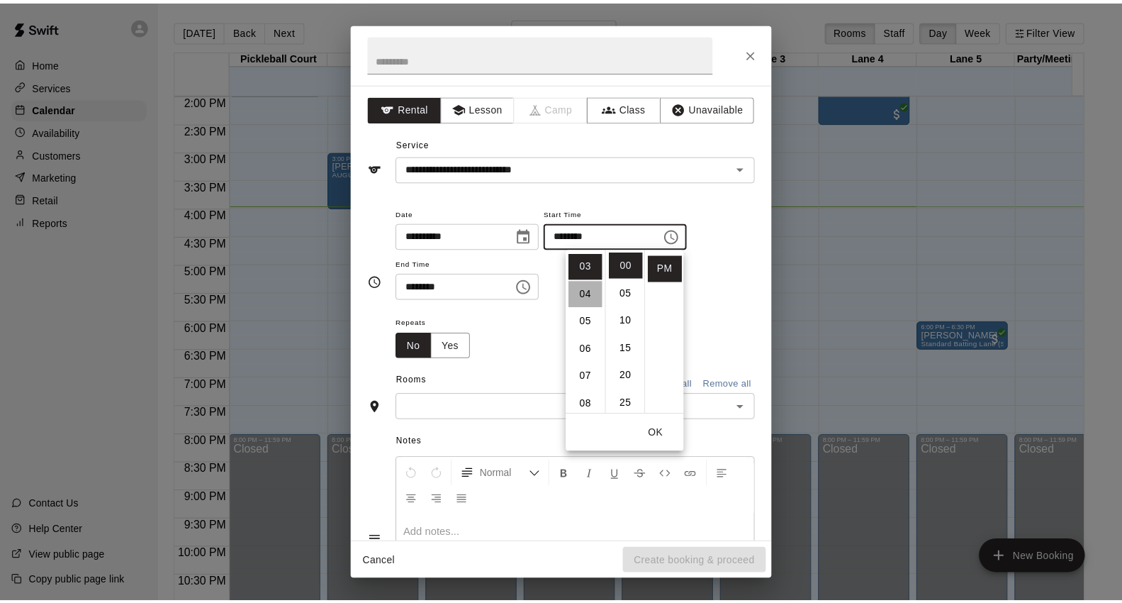
scroll to position [110, 0]
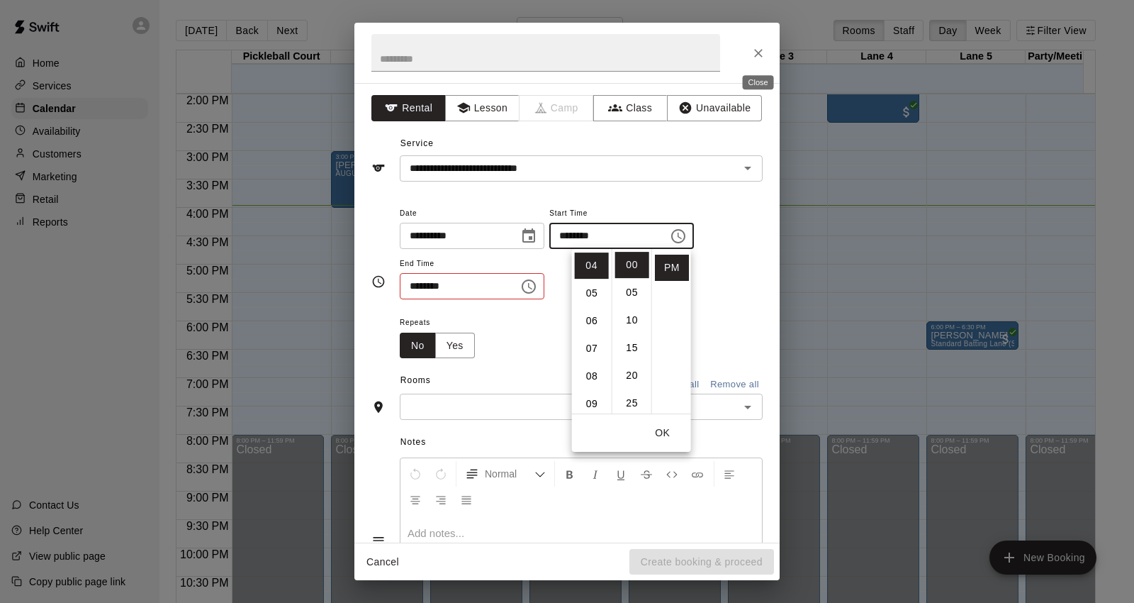
click at [754, 47] on icon "Close" at bounding box center [758, 53] width 14 height 14
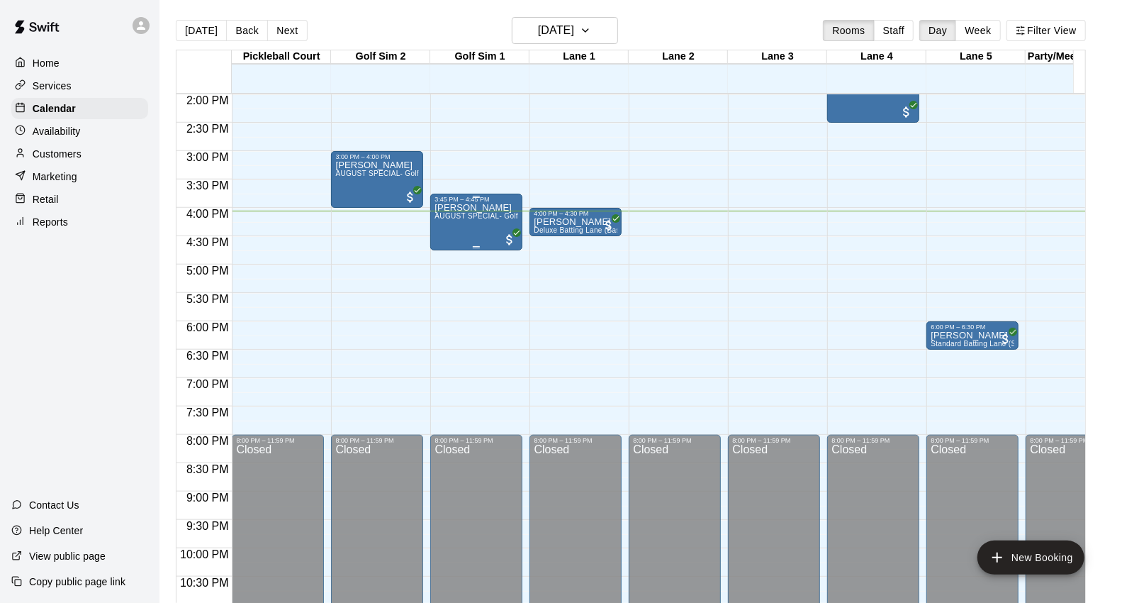
click at [472, 208] on p "[PERSON_NAME]" at bounding box center [477, 208] width 84 height 0
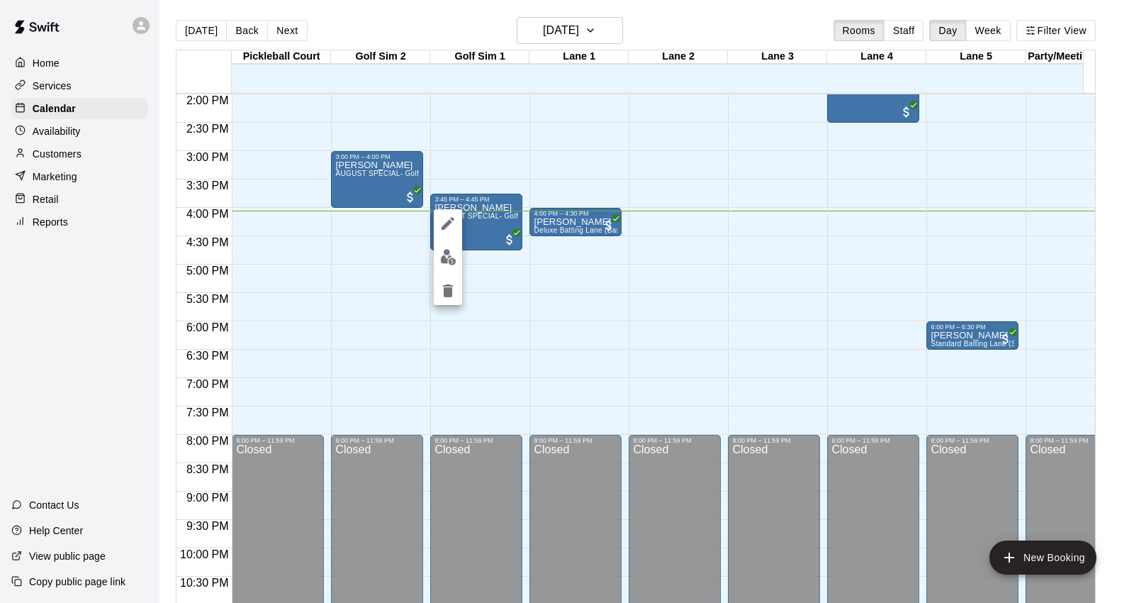
click at [549, 291] on div at bounding box center [567, 301] width 1134 height 603
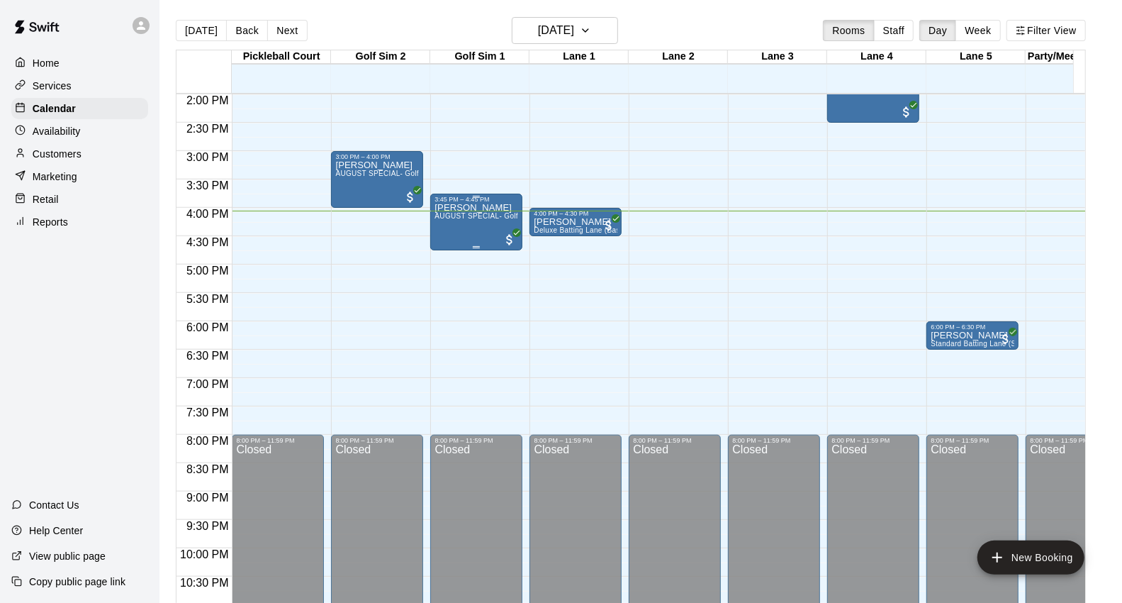
click at [506, 230] on div at bounding box center [510, 238] width 14 height 17
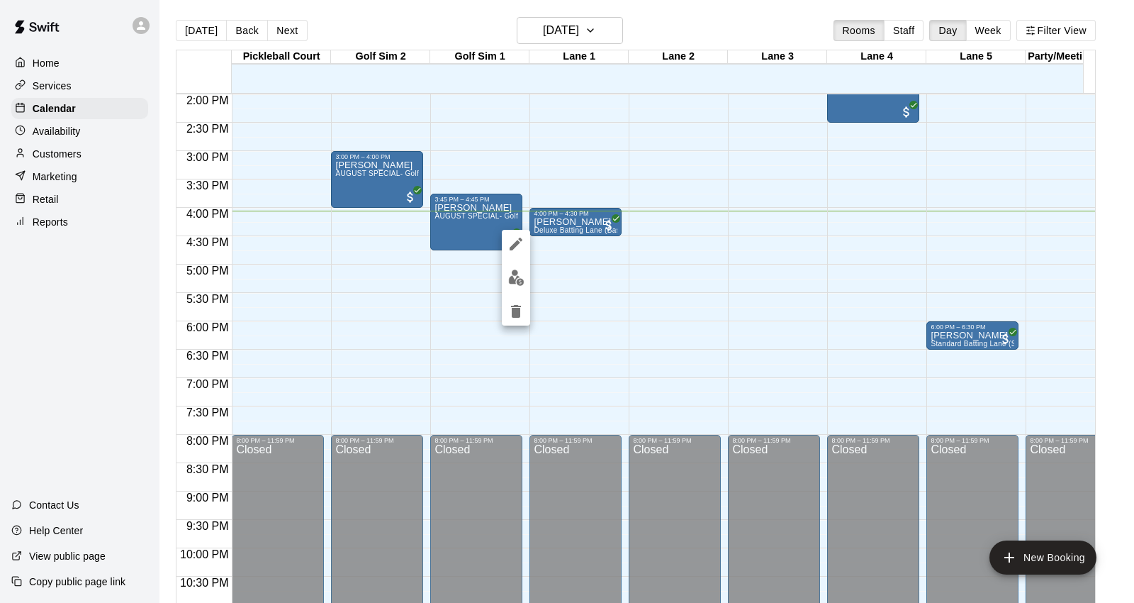
click at [465, 206] on div at bounding box center [567, 301] width 1134 height 603
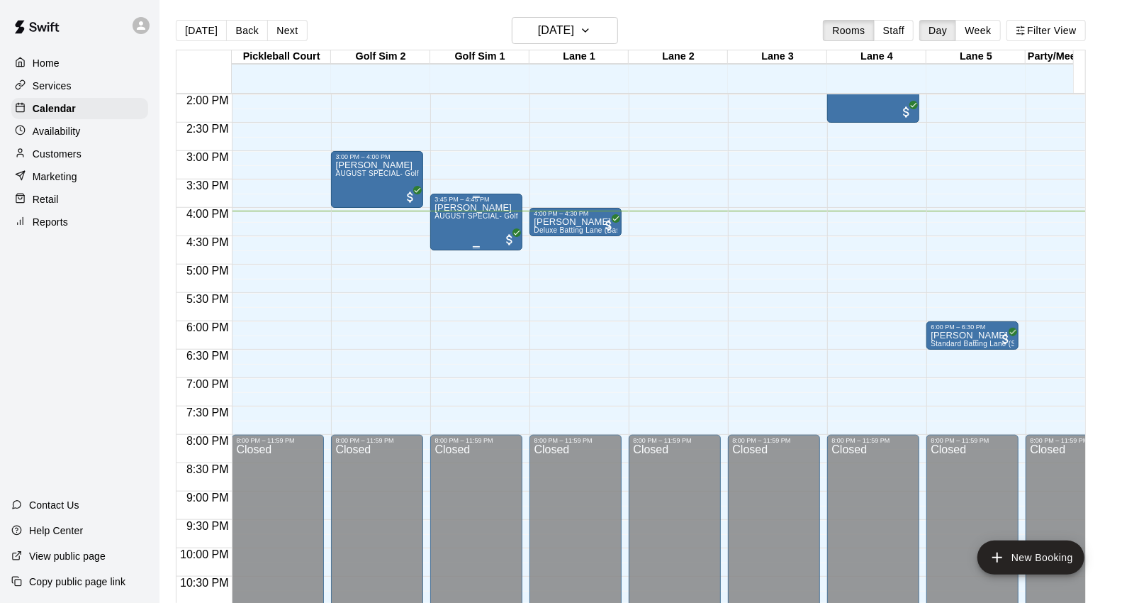
click at [479, 208] on p "[PERSON_NAME]" at bounding box center [477, 208] width 84 height 0
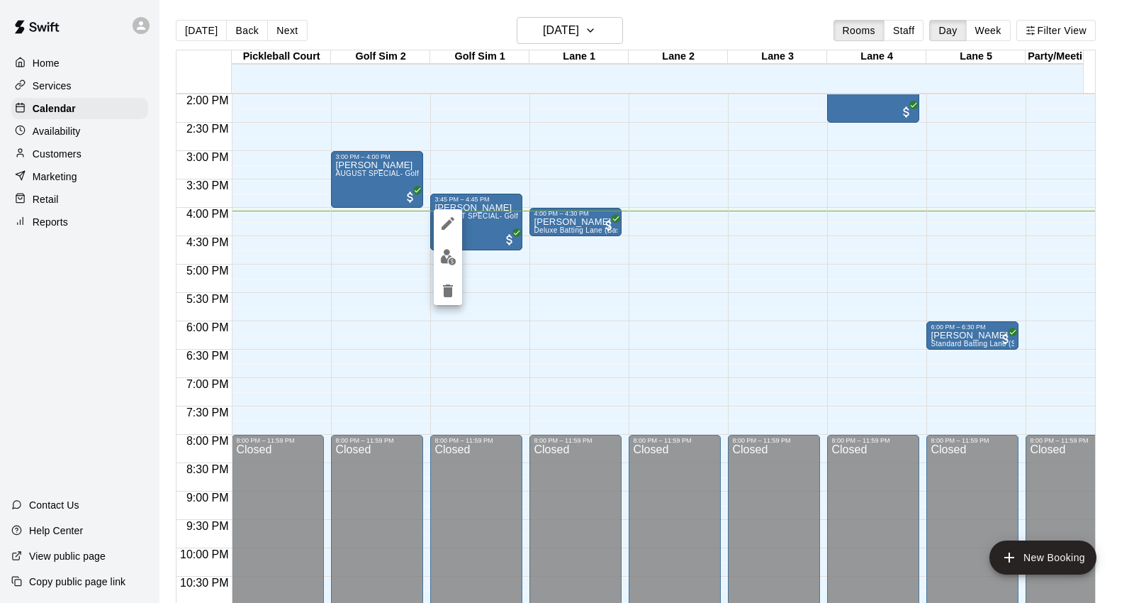
click at [534, 281] on div at bounding box center [567, 301] width 1134 height 603
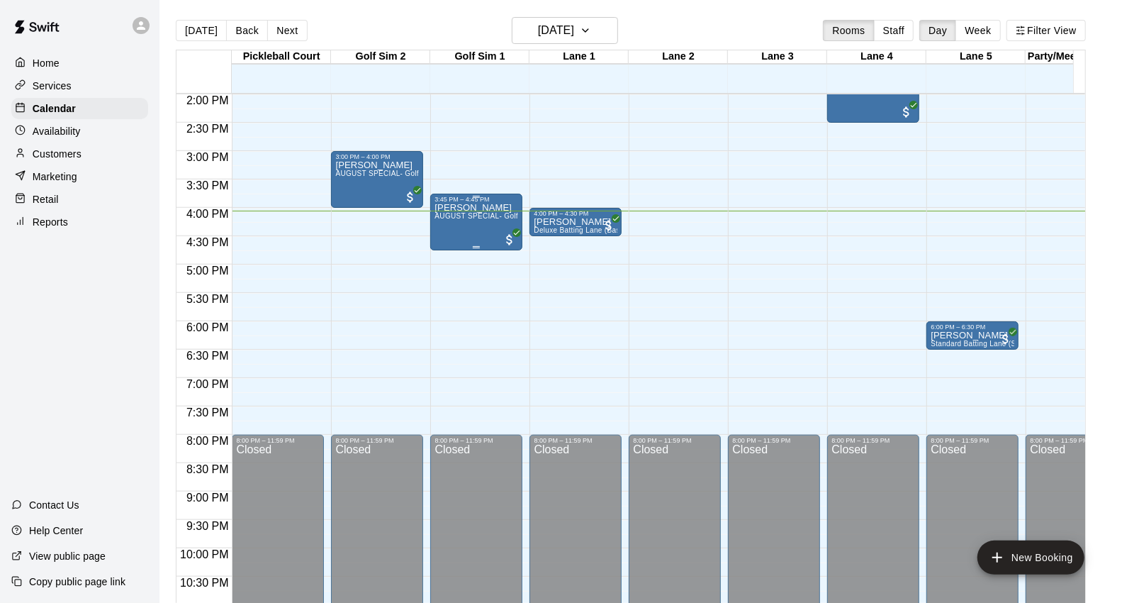
click at [508, 233] on span "All customers have paid" at bounding box center [510, 240] width 14 height 14
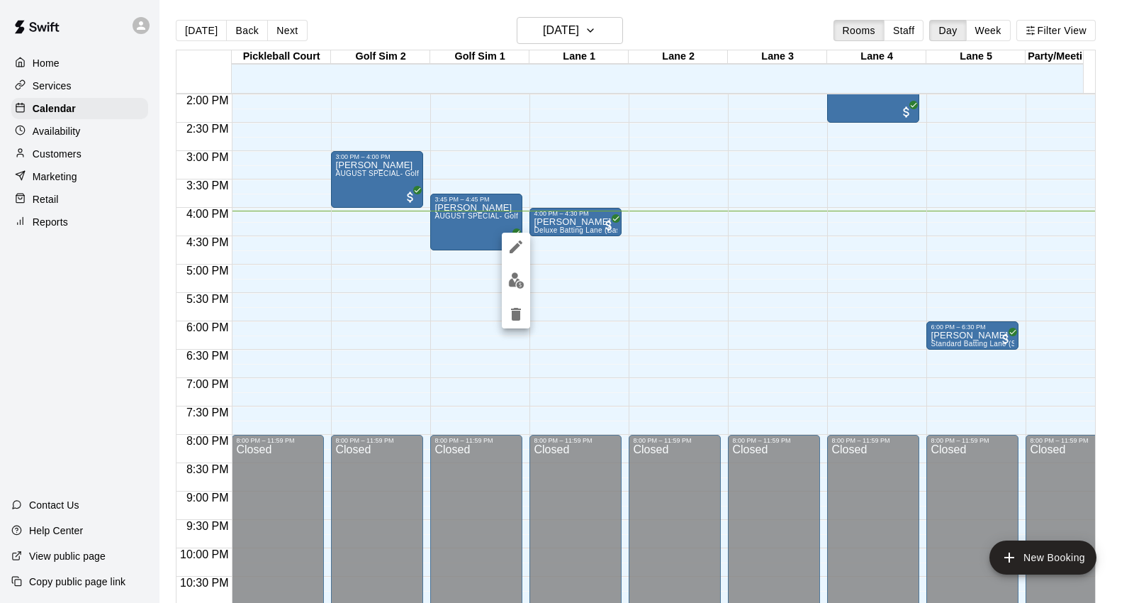
click at [604, 347] on div at bounding box center [567, 301] width 1134 height 603
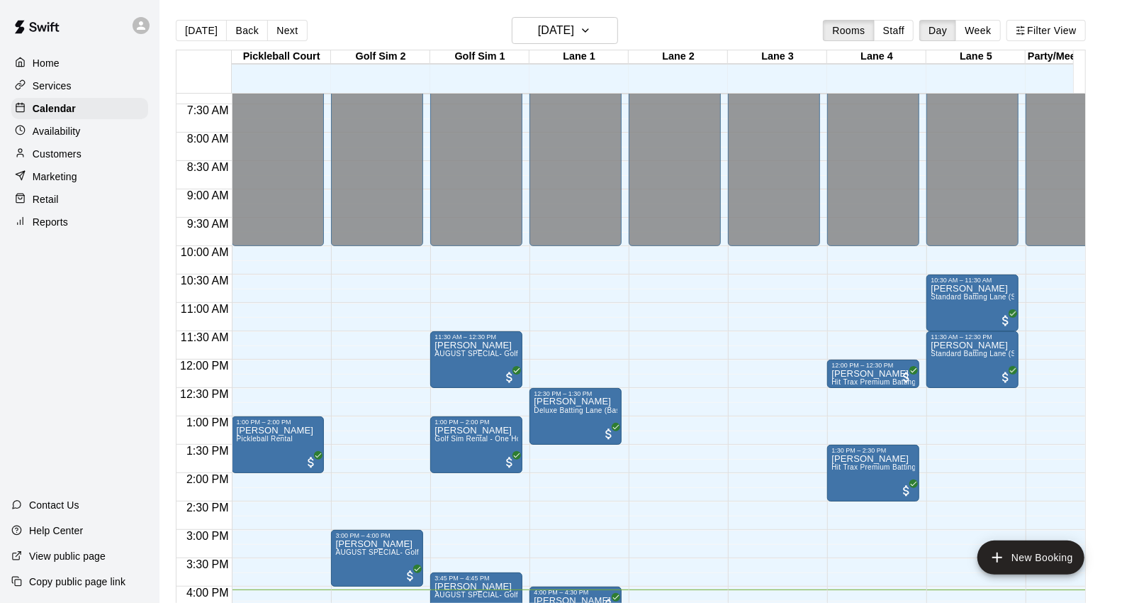
scroll to position [557, 0]
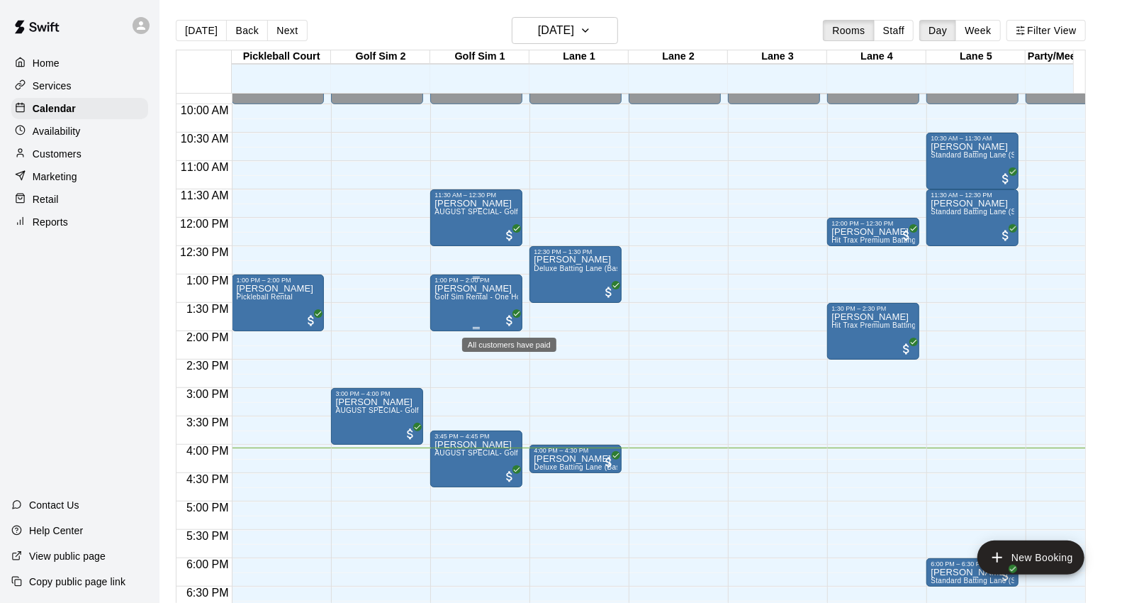
click at [513, 318] on span "All customers have paid" at bounding box center [510, 320] width 14 height 14
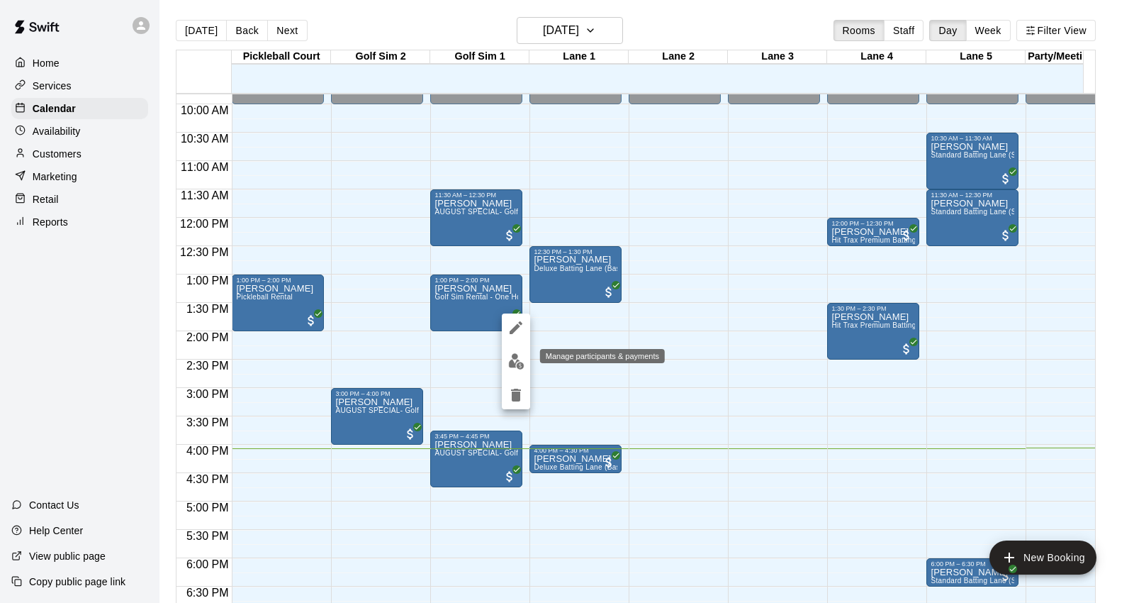
click at [513, 359] on img "edit" at bounding box center [516, 361] width 16 height 16
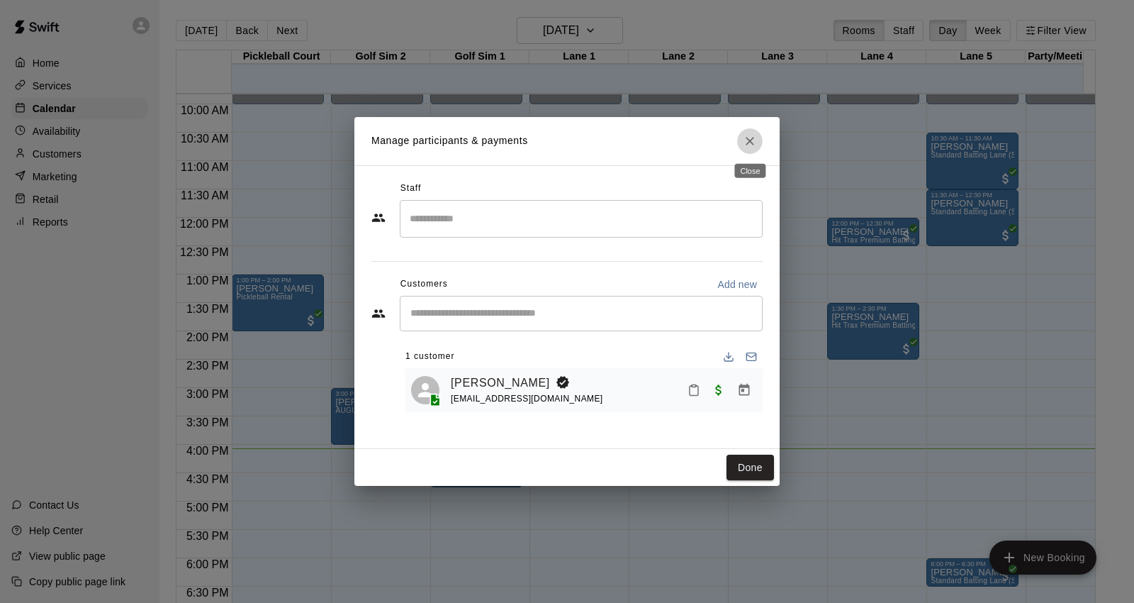
click at [755, 142] on icon "Close" at bounding box center [750, 141] width 14 height 14
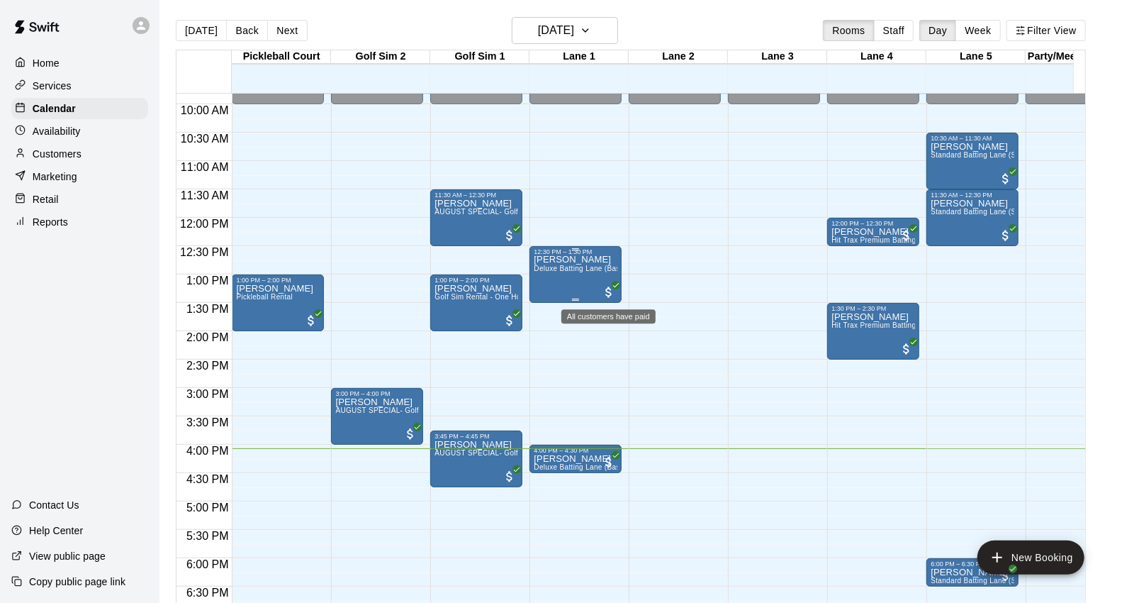
click at [611, 289] on span "All customers have paid" at bounding box center [609, 292] width 14 height 14
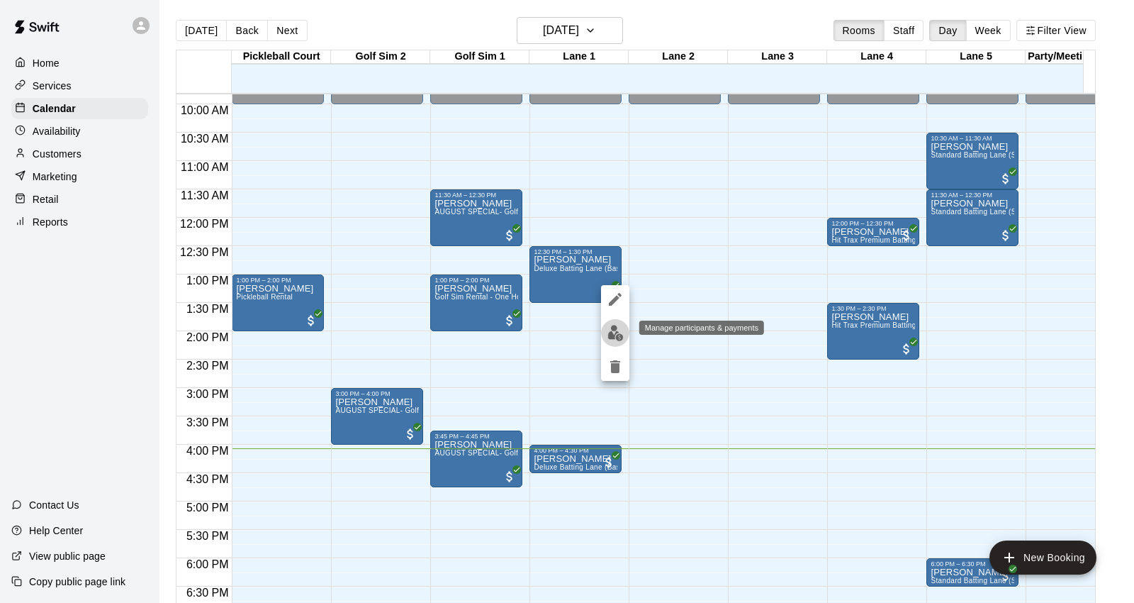
click at [615, 330] on img "edit" at bounding box center [616, 333] width 16 height 16
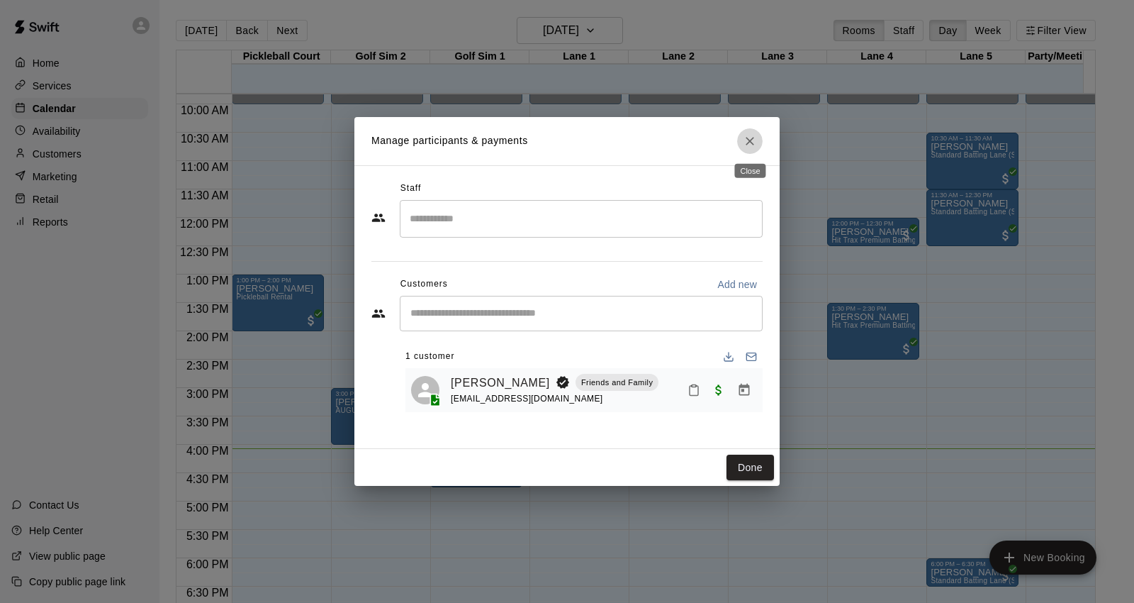
click at [753, 138] on icon "Close" at bounding box center [750, 141] width 14 height 14
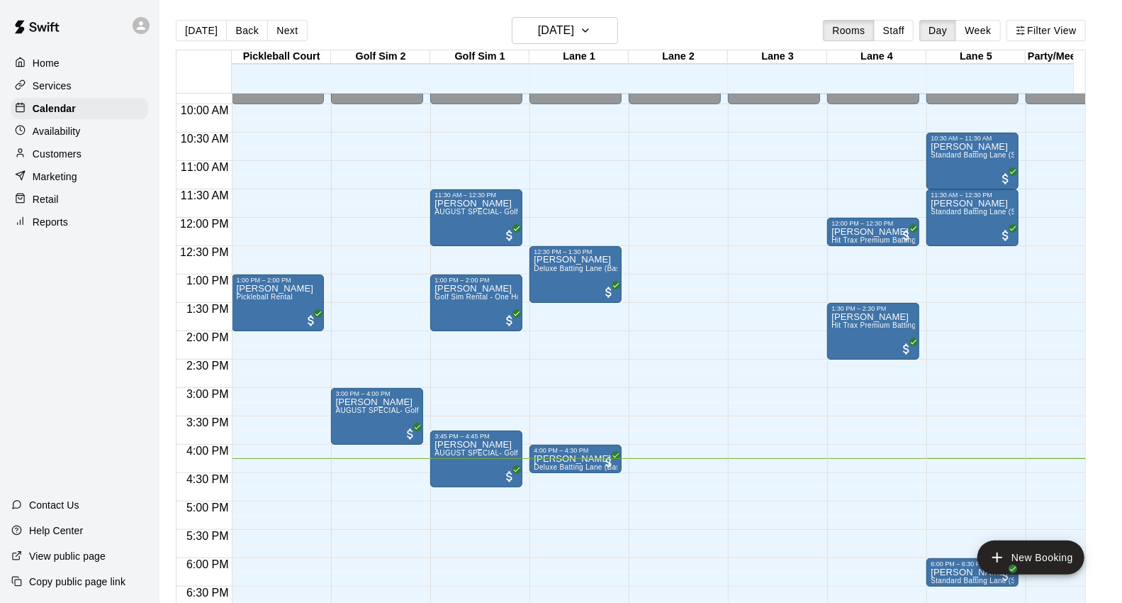
click at [69, 204] on div "Retail" at bounding box center [79, 199] width 137 height 21
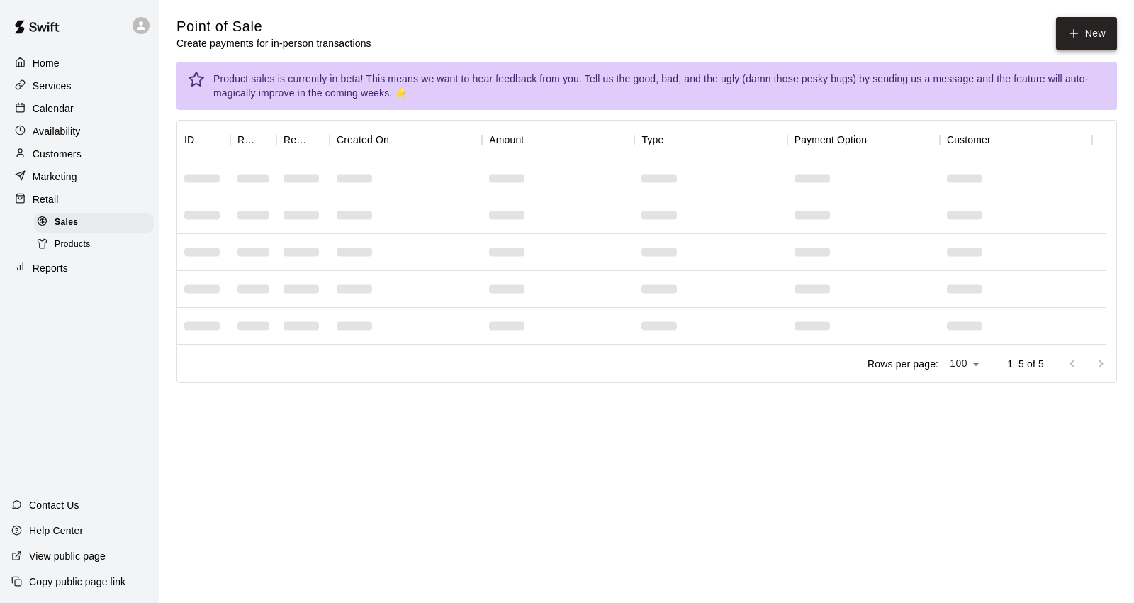
click at [1082, 32] on button "New" at bounding box center [1086, 33] width 61 height 33
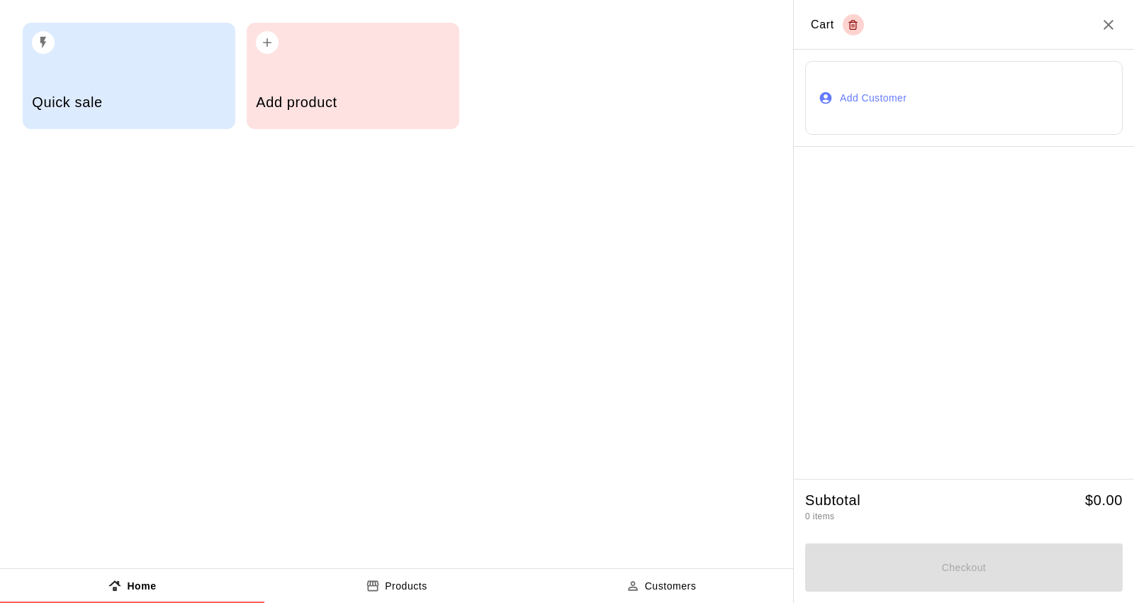
click at [137, 68] on div "Quick sale" at bounding box center [129, 76] width 213 height 106
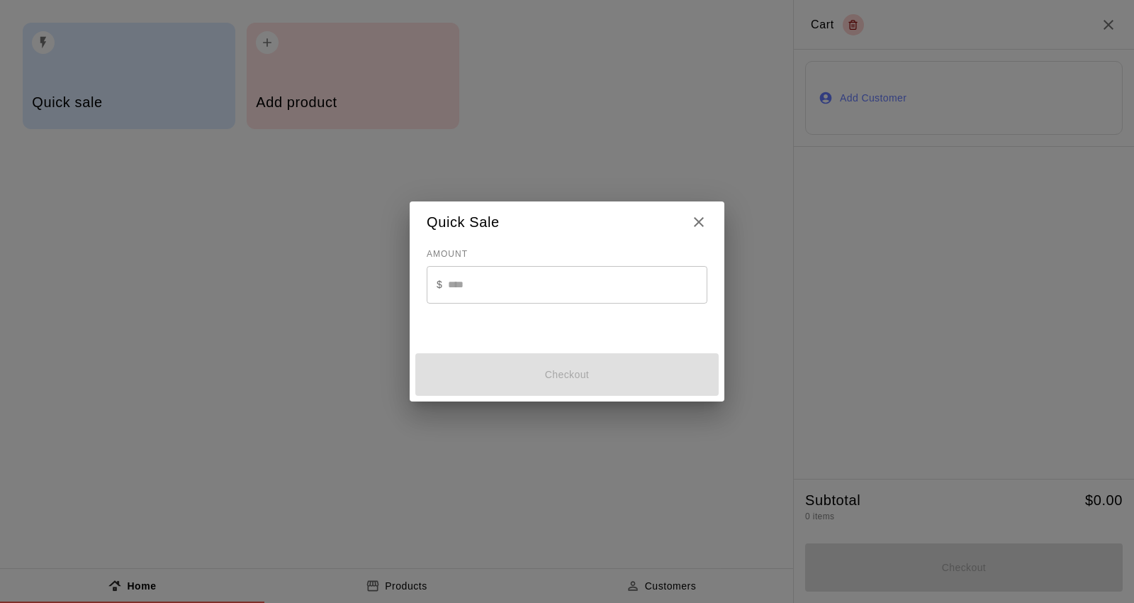
click at [705, 213] on icon "Close" at bounding box center [698, 221] width 17 height 17
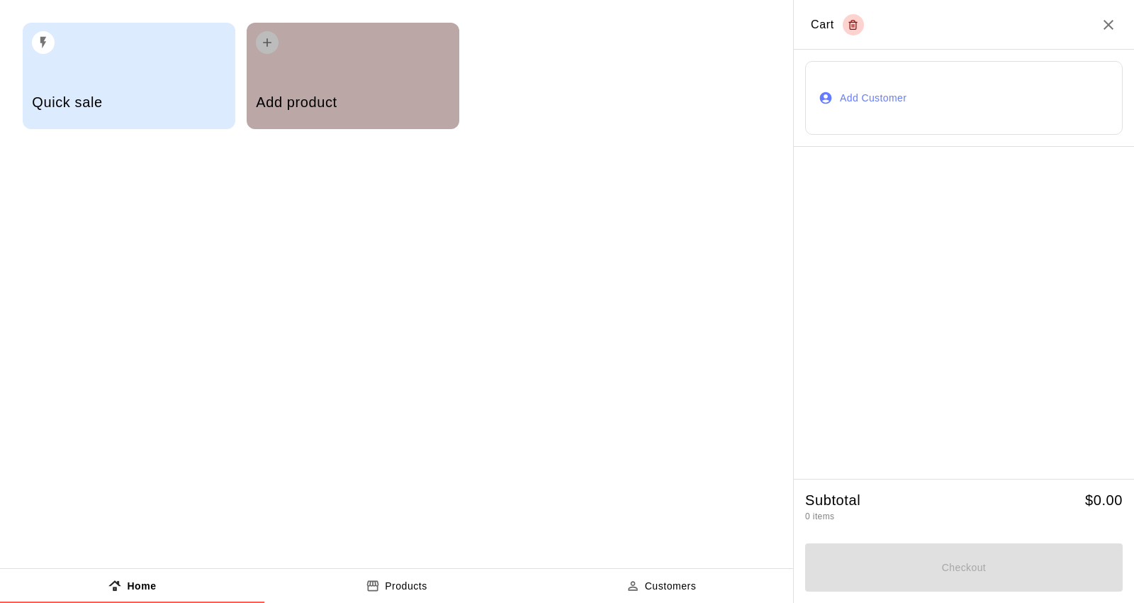
click at [454, 118] on div "Add product" at bounding box center [353, 76] width 213 height 106
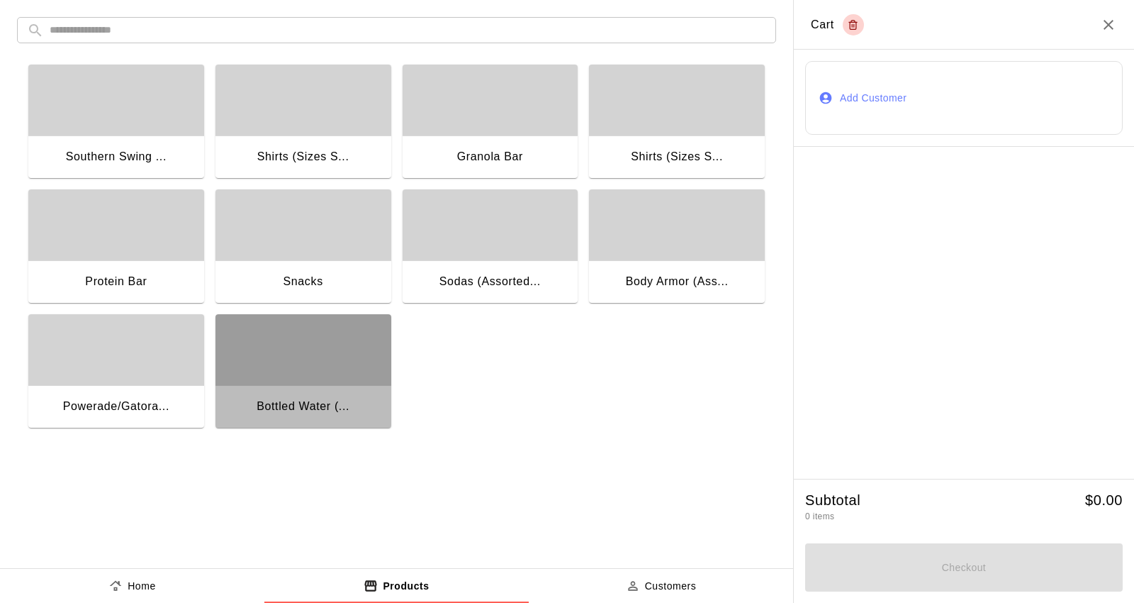
drag, startPoint x: 313, startPoint y: 359, endPoint x: 320, endPoint y: 355, distance: 7.3
click at [319, 357] on div "button" at bounding box center [303, 349] width 176 height 71
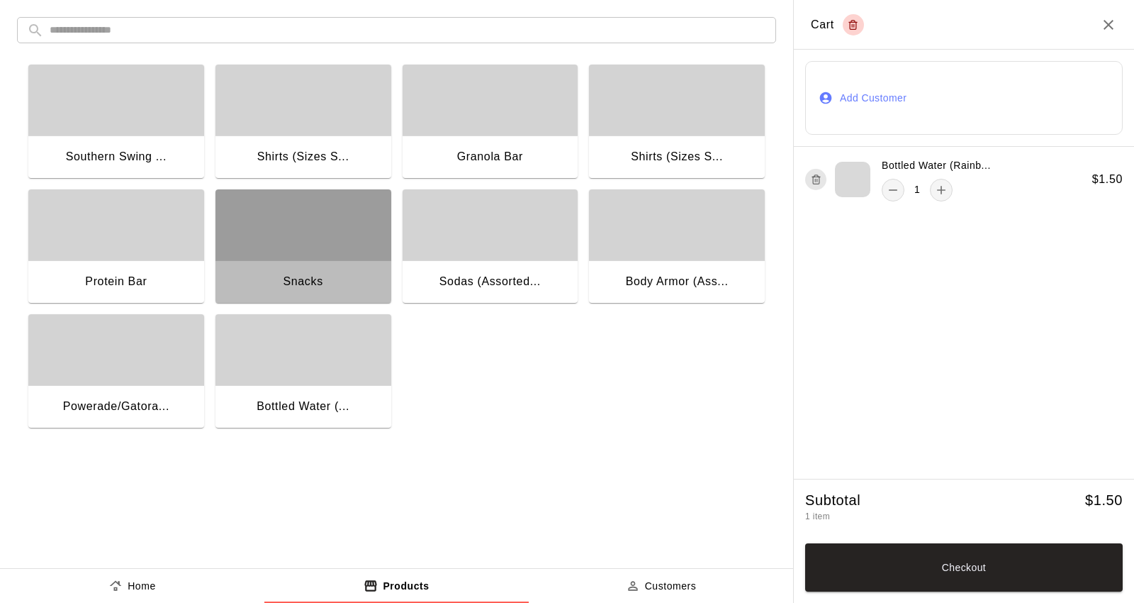
click at [316, 225] on div "button" at bounding box center [303, 224] width 176 height 71
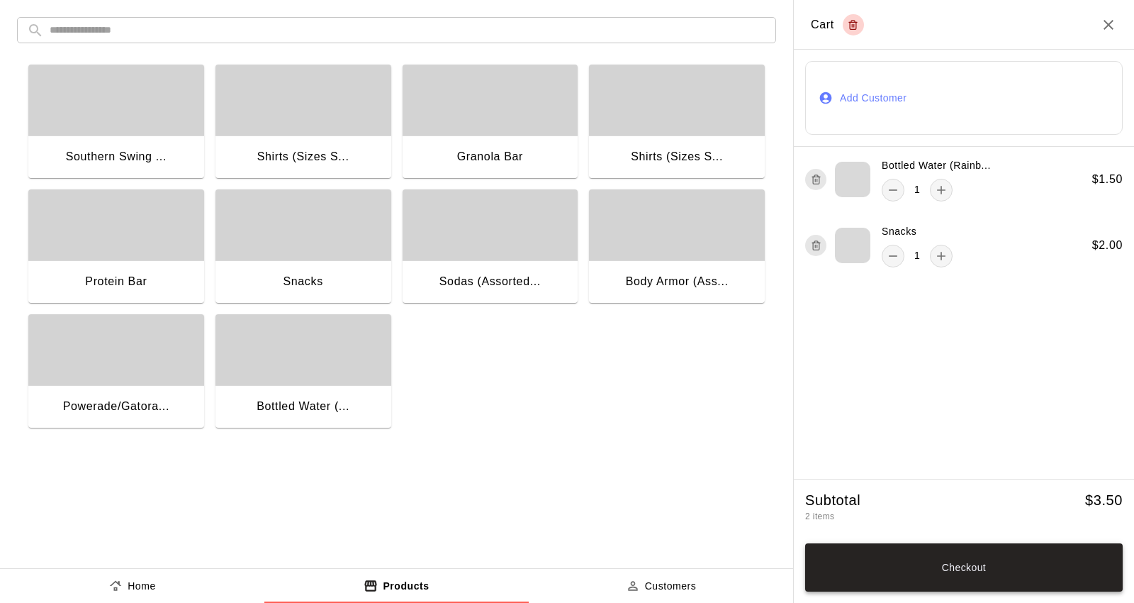
click at [924, 561] on button "Checkout" at bounding box center [964, 567] width 318 height 48
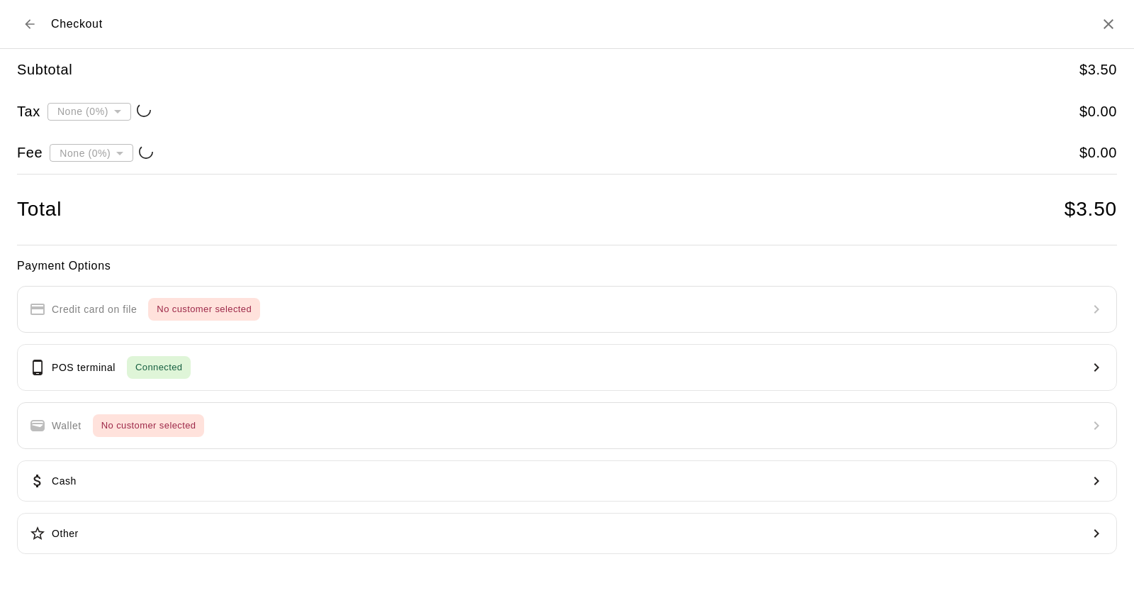
type input "**********"
click at [868, 377] on button "POS terminal Connected" at bounding box center [567, 367] width 1100 height 47
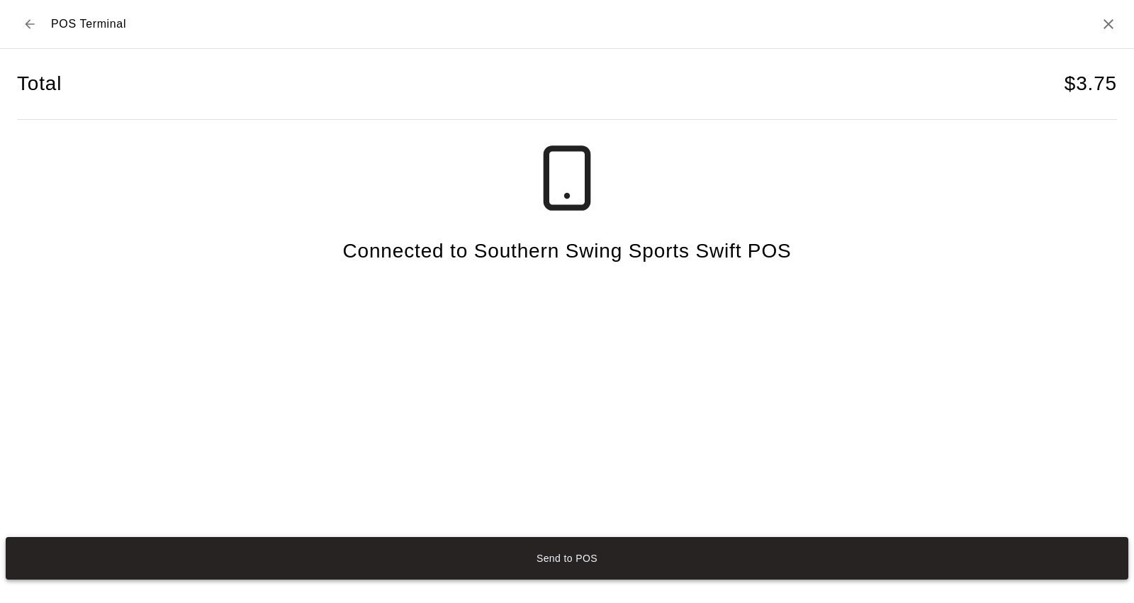
click at [604, 542] on button "Send to POS" at bounding box center [567, 558] width 1123 height 43
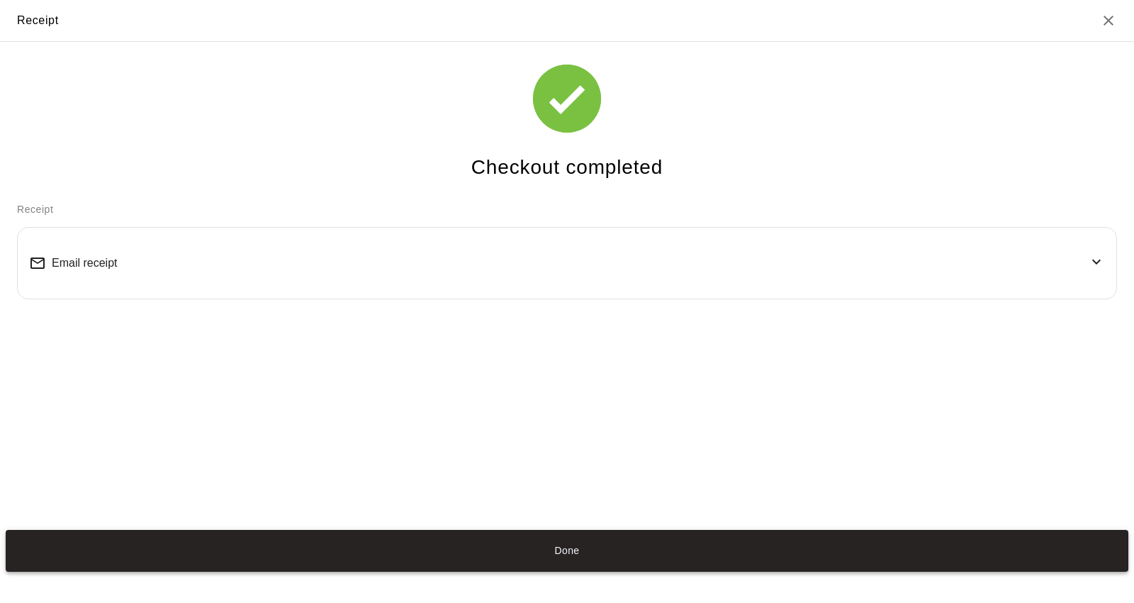
click at [651, 539] on button "Done" at bounding box center [567, 551] width 1123 height 43
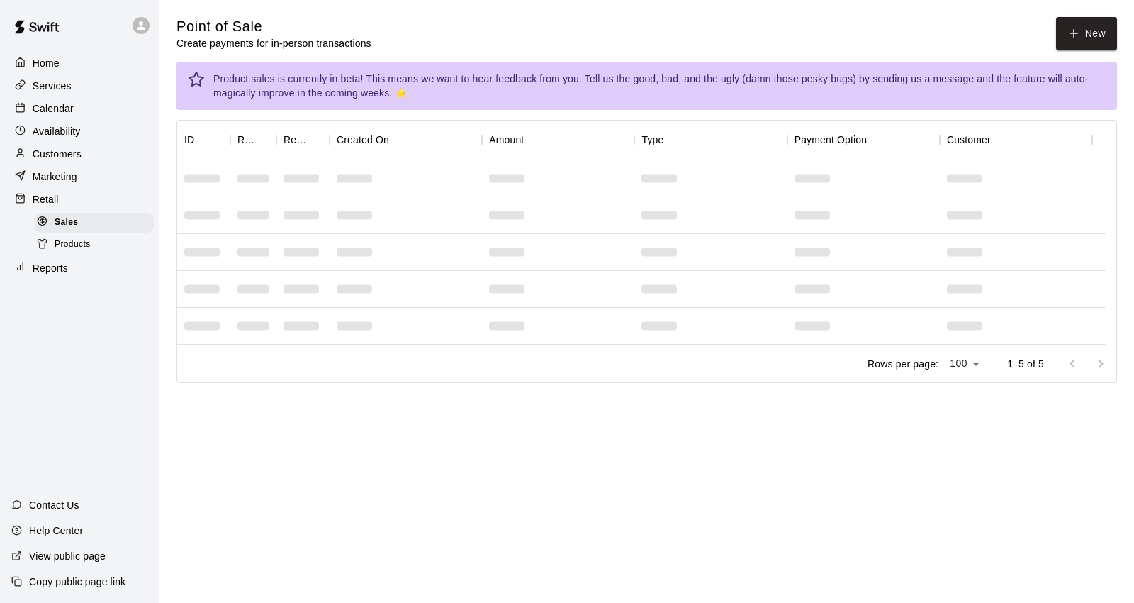
click at [37, 55] on div "Home" at bounding box center [79, 62] width 137 height 21
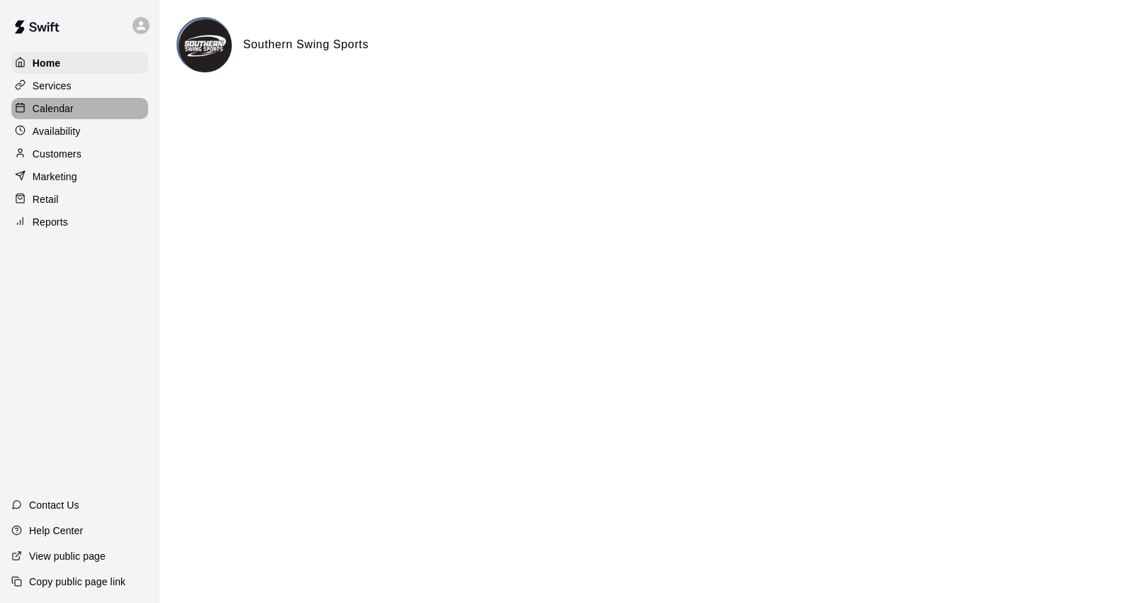
click at [112, 107] on div "Calendar" at bounding box center [79, 108] width 137 height 21
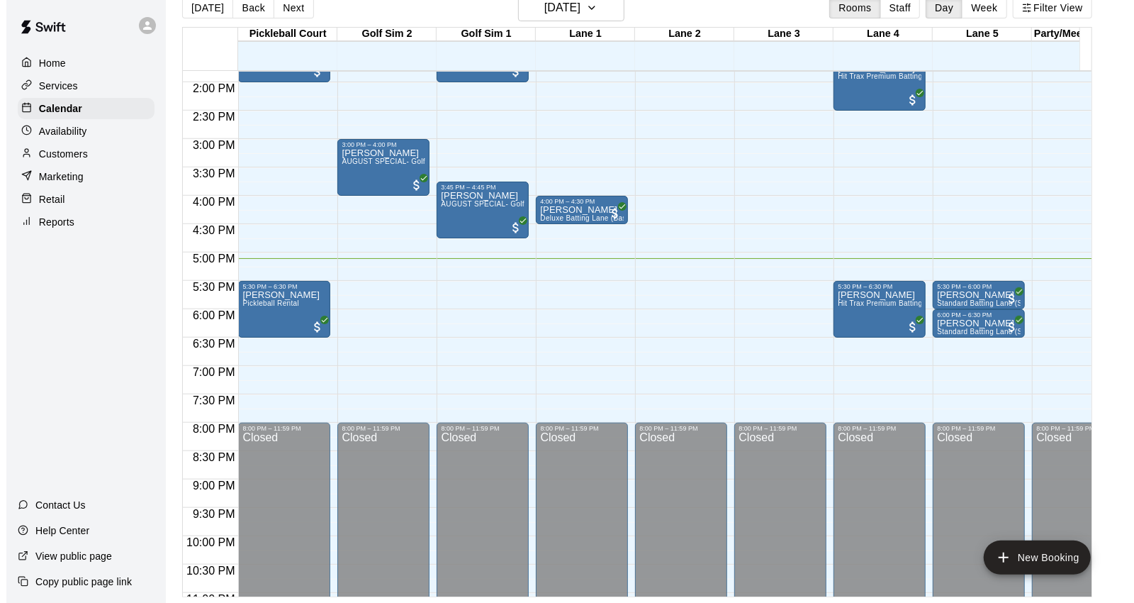
scroll to position [788, 0]
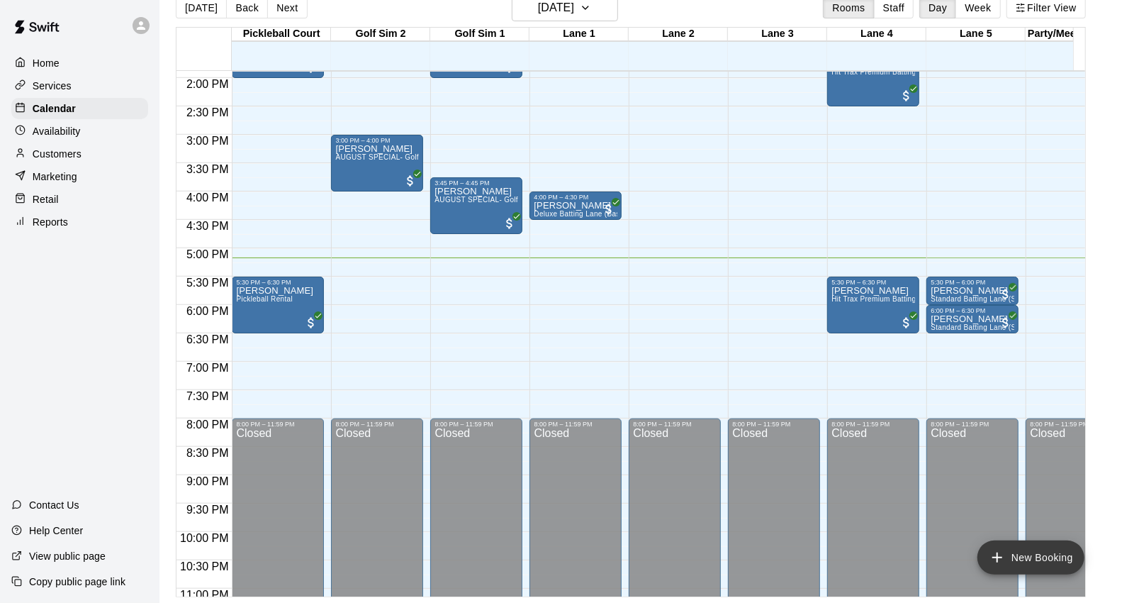
click at [1036, 552] on button "New Booking" at bounding box center [1031, 557] width 107 height 34
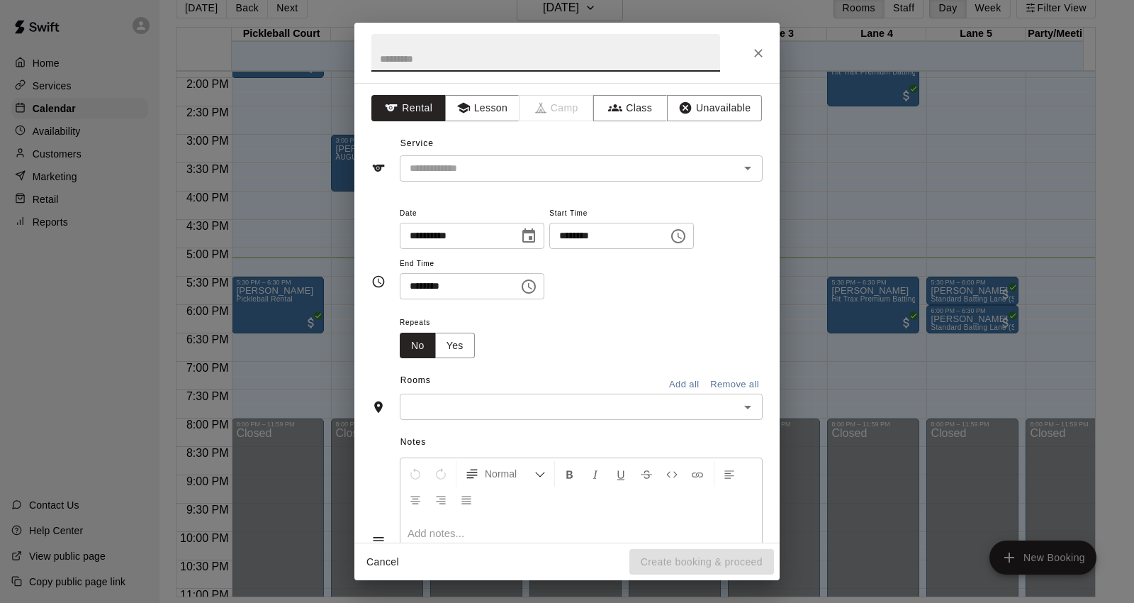
click at [758, 60] on icon "Close" at bounding box center [758, 53] width 14 height 14
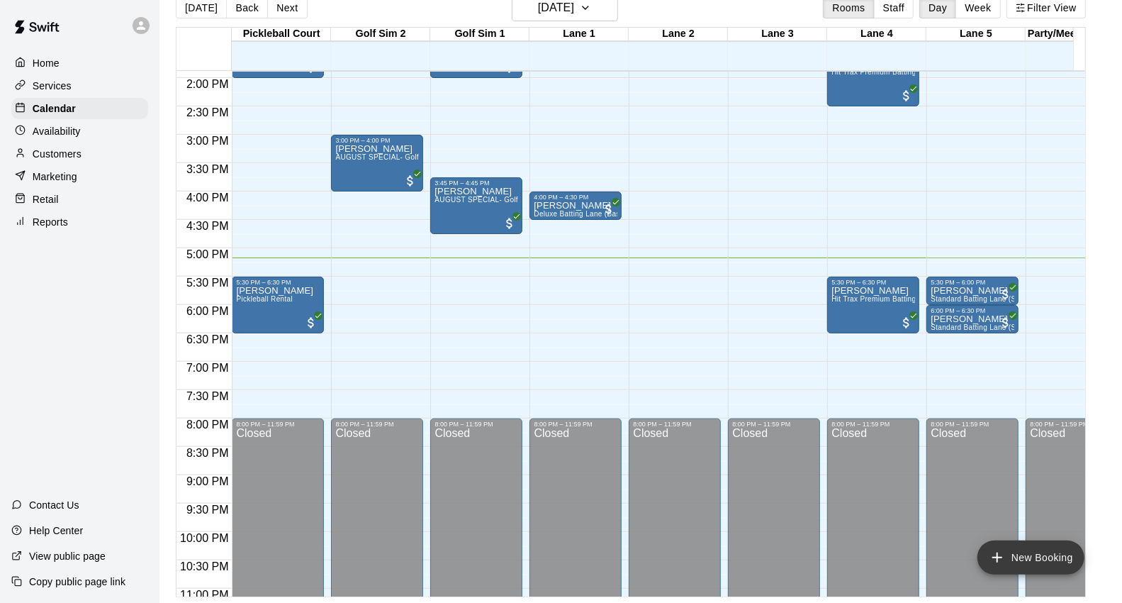
click at [1033, 544] on button "New Booking" at bounding box center [1031, 557] width 107 height 34
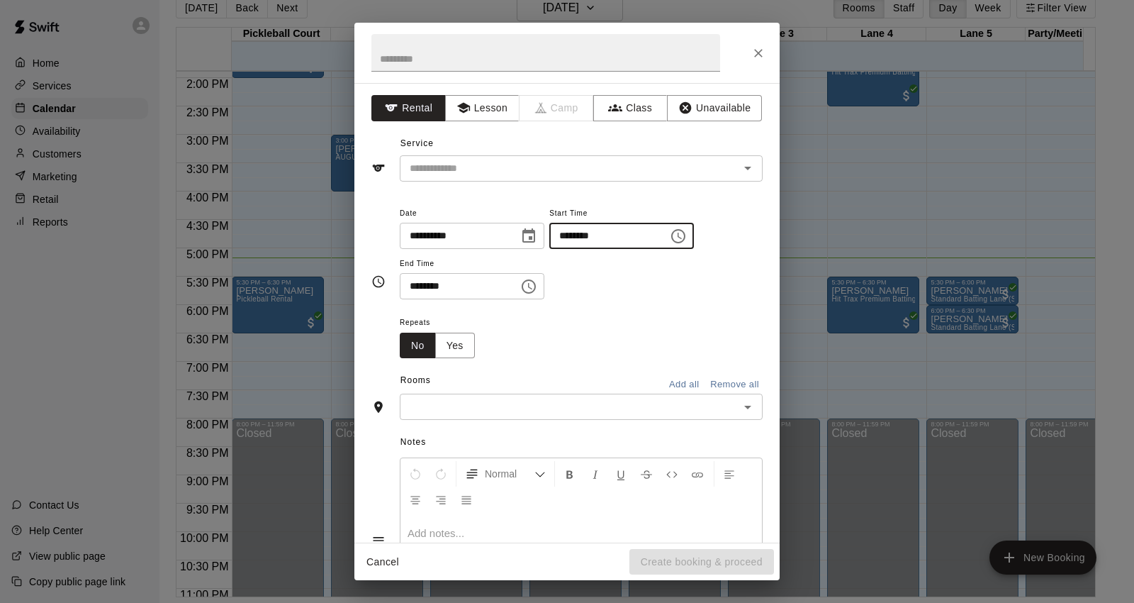
click at [591, 233] on input "********" at bounding box center [603, 236] width 109 height 26
type input "********"
click at [413, 277] on input "********" at bounding box center [454, 286] width 109 height 26
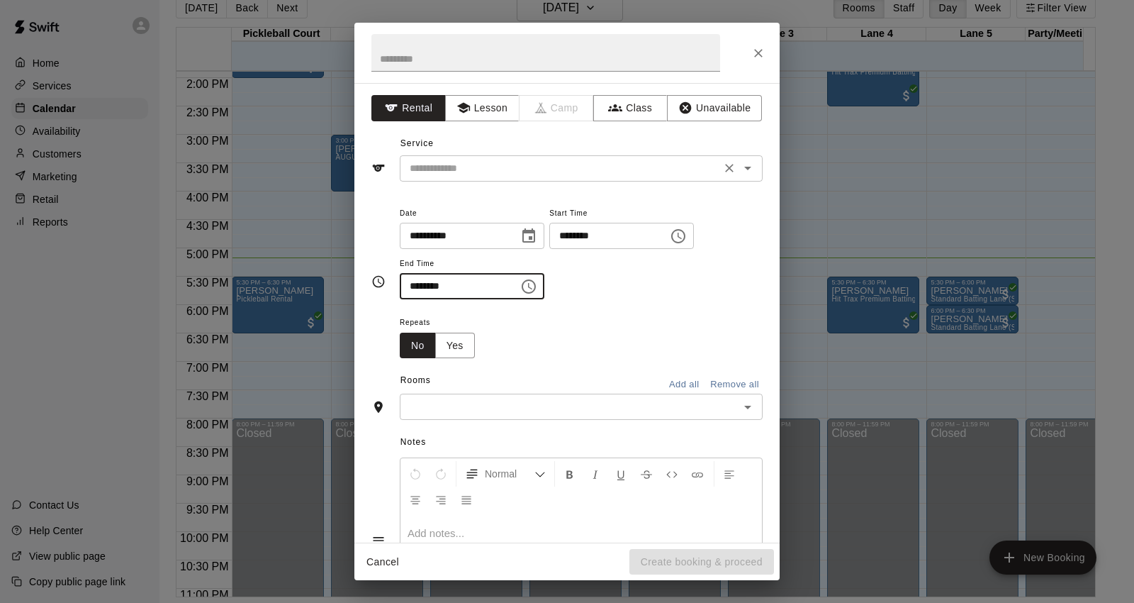
type input "********"
click at [486, 174] on input "text" at bounding box center [560, 168] width 313 height 18
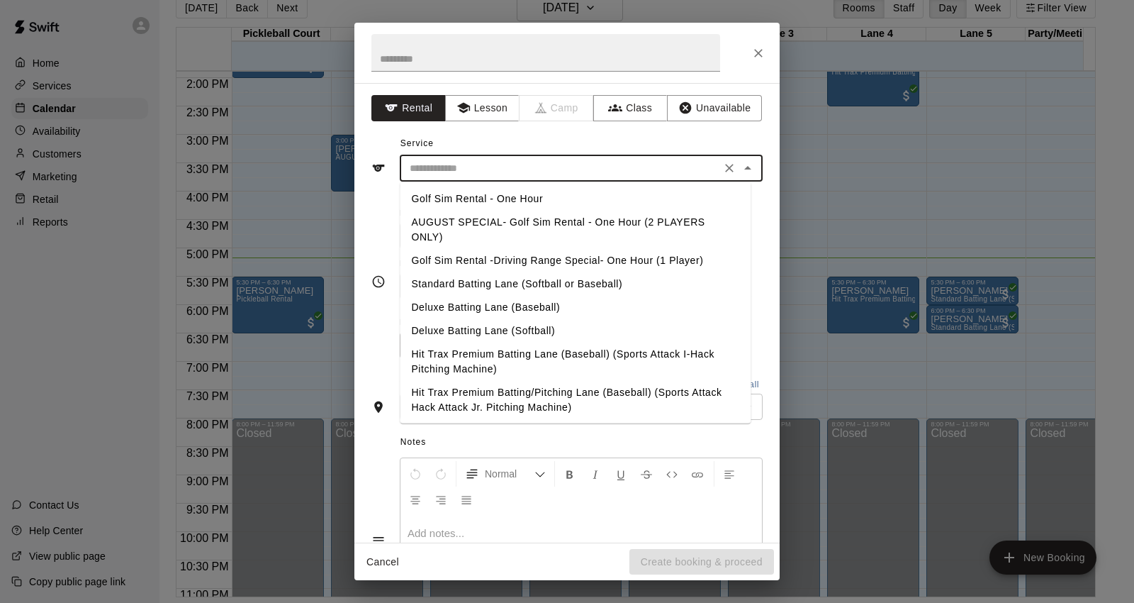
click at [570, 225] on li "AUGUST SPECIAL- Golf Sim Rental - One Hour (2 PLAYERS ONLY)" at bounding box center [575, 230] width 351 height 38
type input "**********"
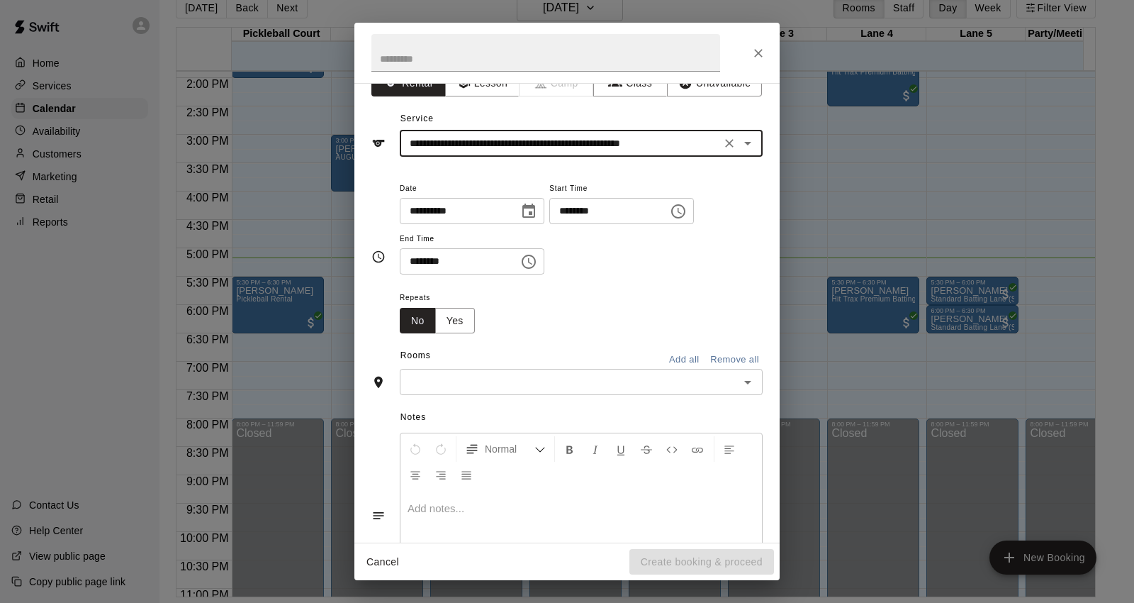
scroll to position [0, 0]
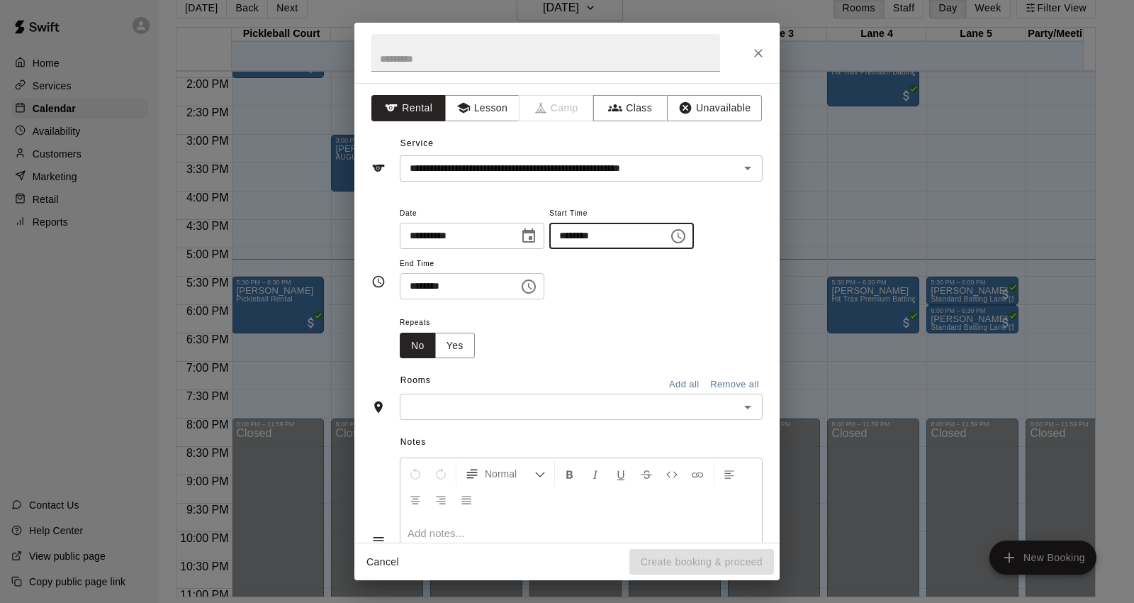
click at [590, 231] on input "********" at bounding box center [603, 236] width 109 height 26
click at [590, 238] on input "********" at bounding box center [603, 236] width 109 height 26
type input "********"
click at [763, 50] on icon "Close" at bounding box center [758, 53] width 14 height 14
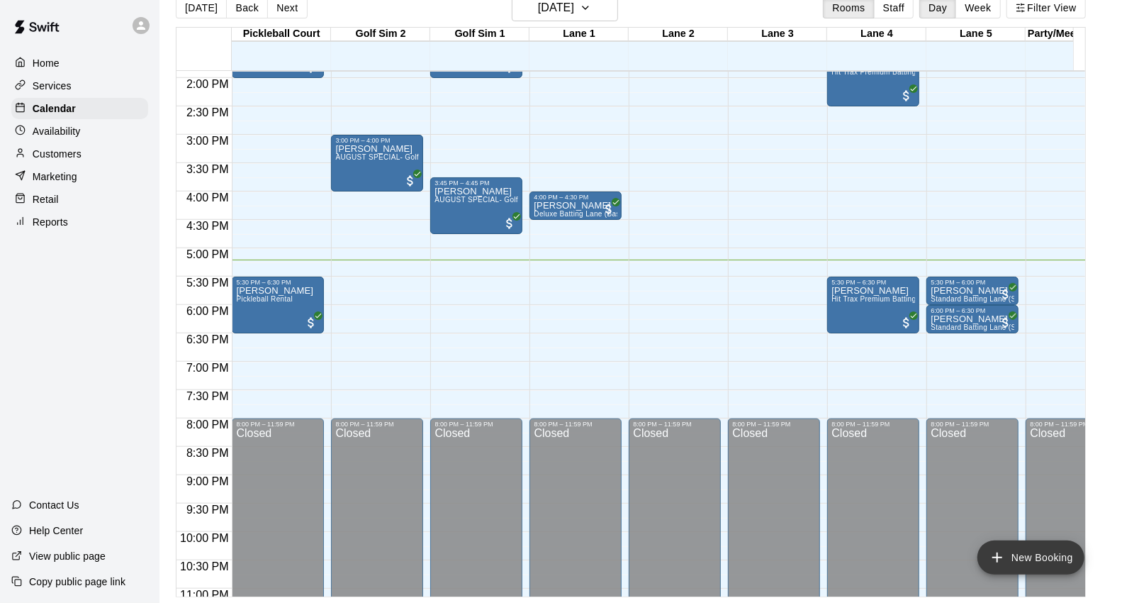
click at [1019, 552] on button "New Booking" at bounding box center [1031, 557] width 107 height 34
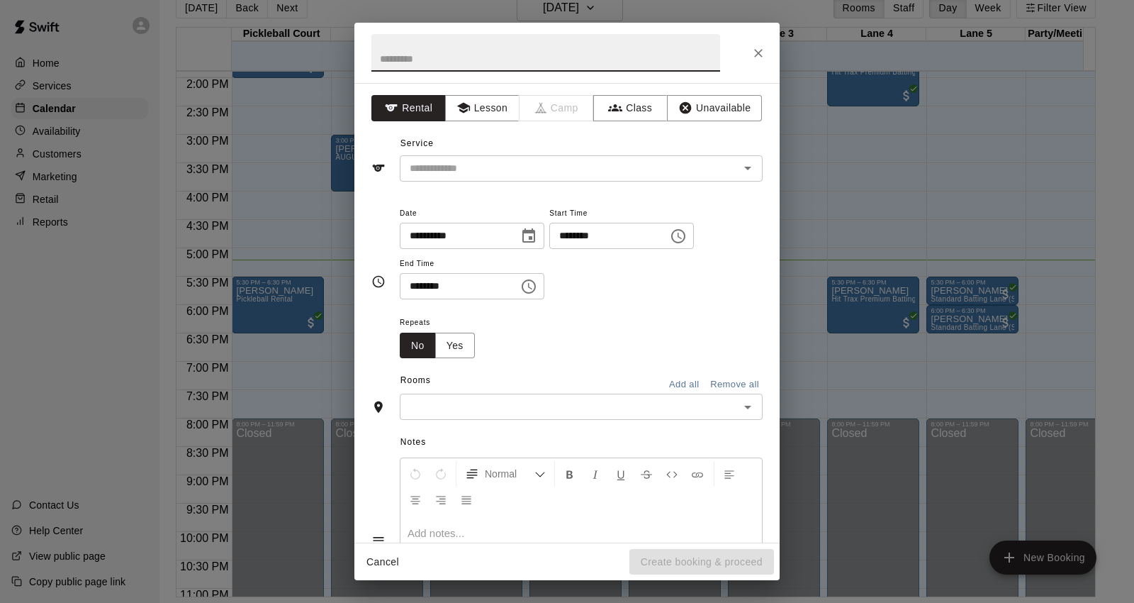
click at [591, 238] on input "********" at bounding box center [603, 236] width 109 height 26
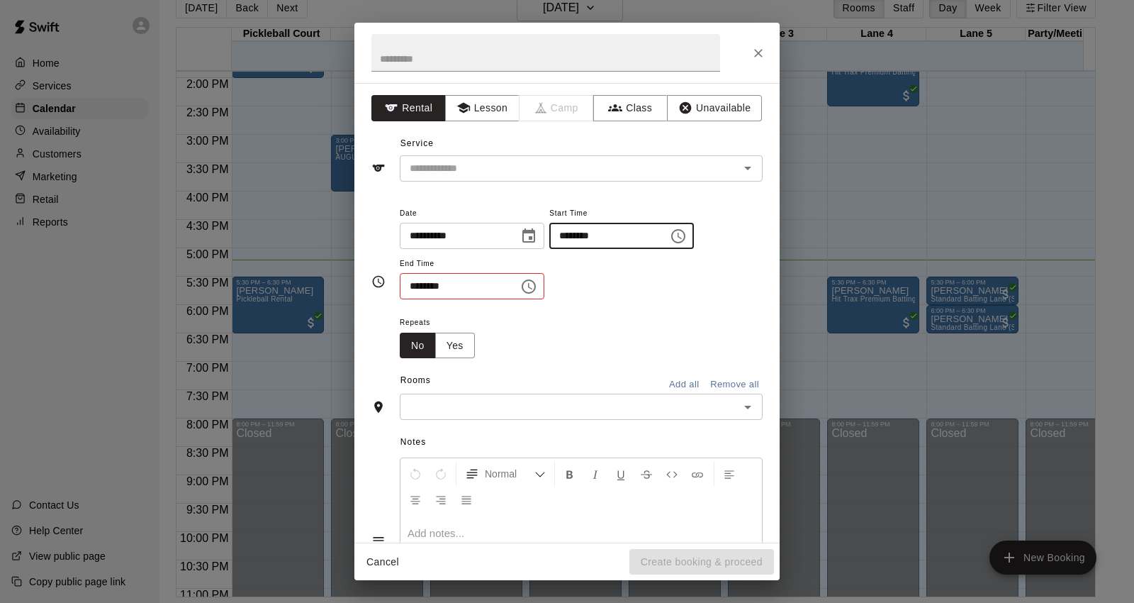
type input "********"
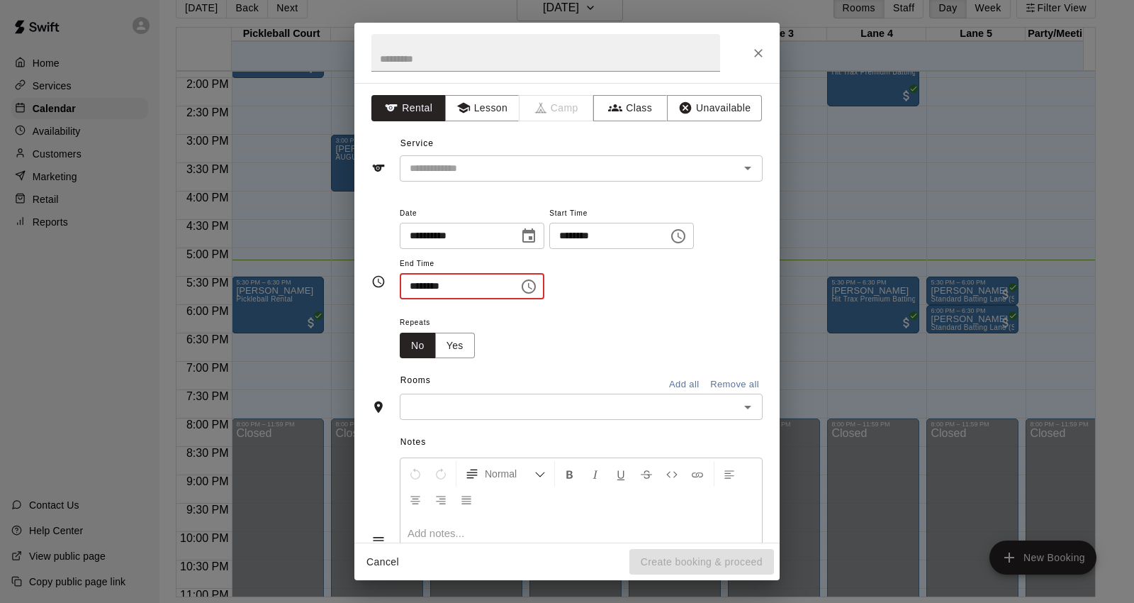
click at [415, 284] on input "********" at bounding box center [454, 286] width 109 height 26
type input "********"
click at [513, 172] on input "text" at bounding box center [560, 168] width 313 height 18
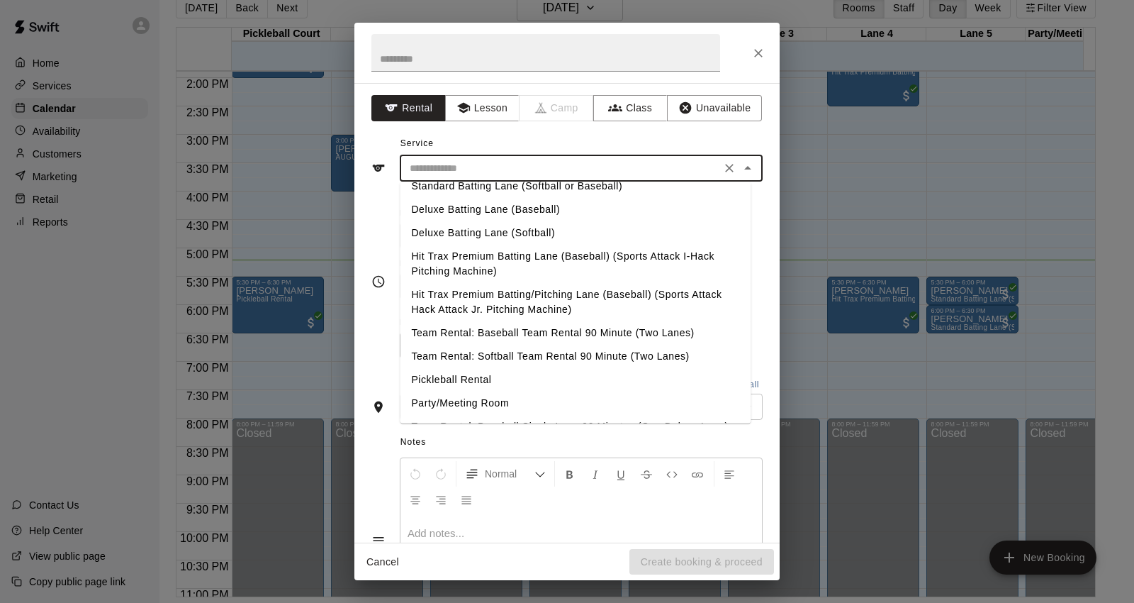
scroll to position [265, 0]
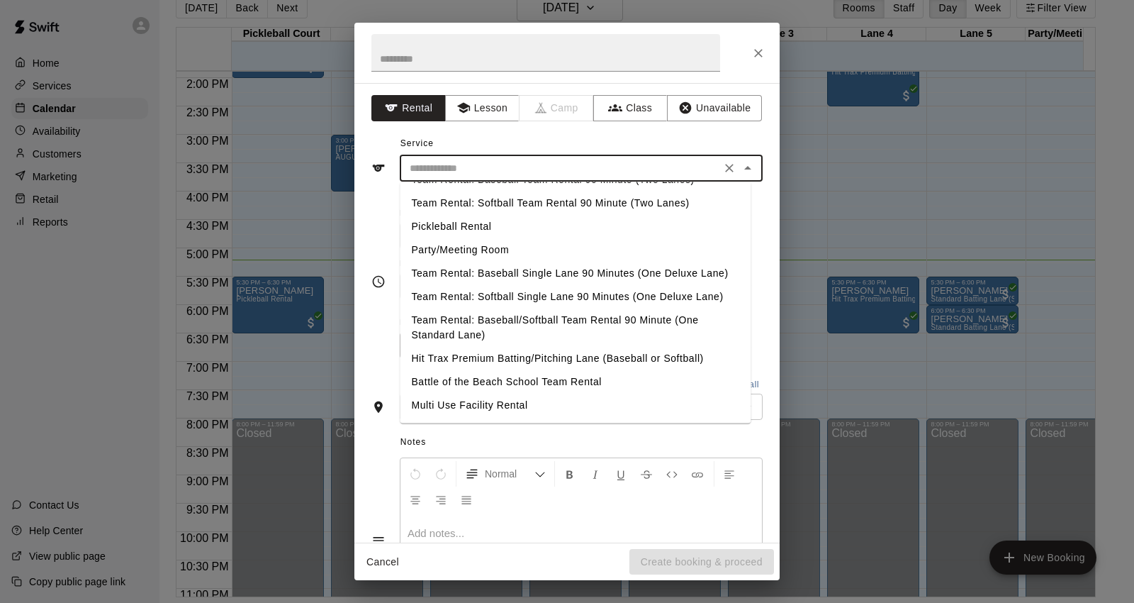
click at [468, 215] on li "Pickleball Rental" at bounding box center [575, 226] width 351 height 23
type input "**********"
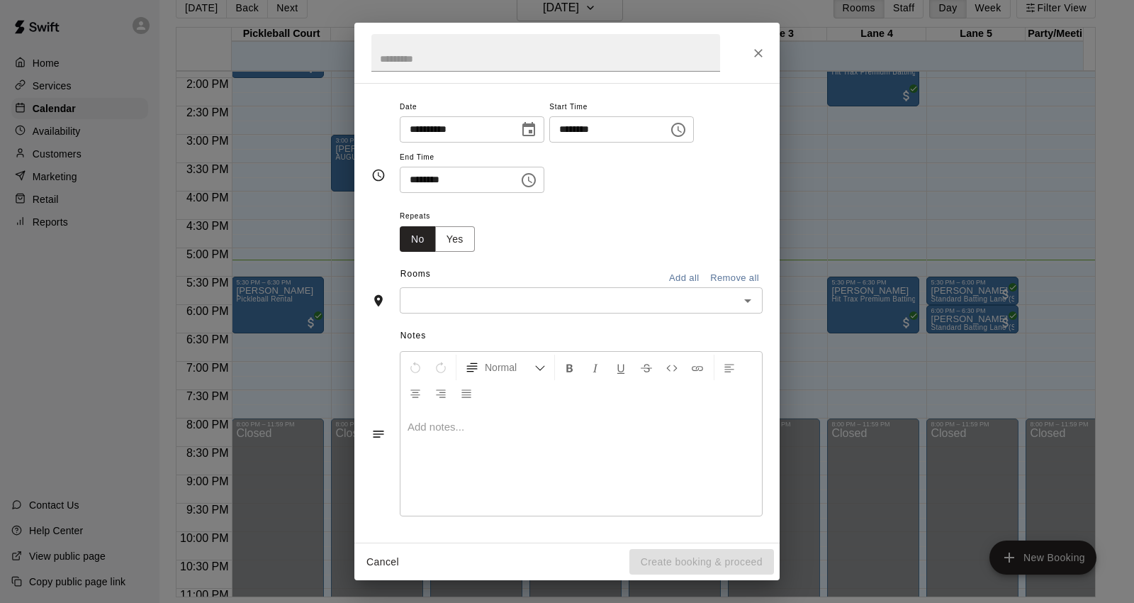
scroll to position [107, 0]
click at [443, 289] on div "​" at bounding box center [581, 299] width 363 height 26
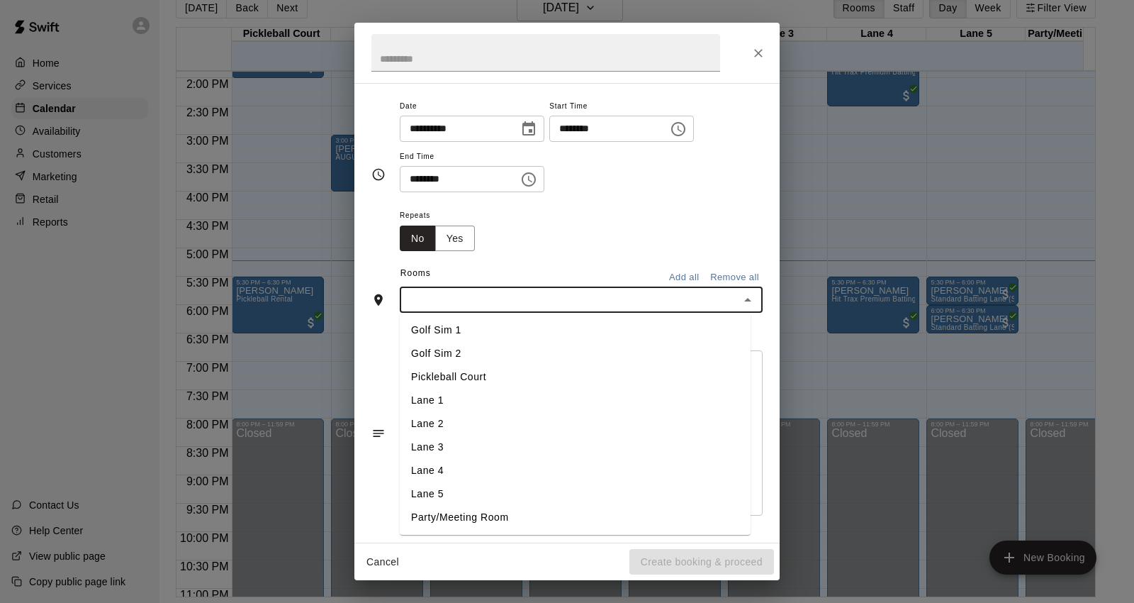
click at [472, 372] on li "Pickleball Court" at bounding box center [575, 376] width 351 height 23
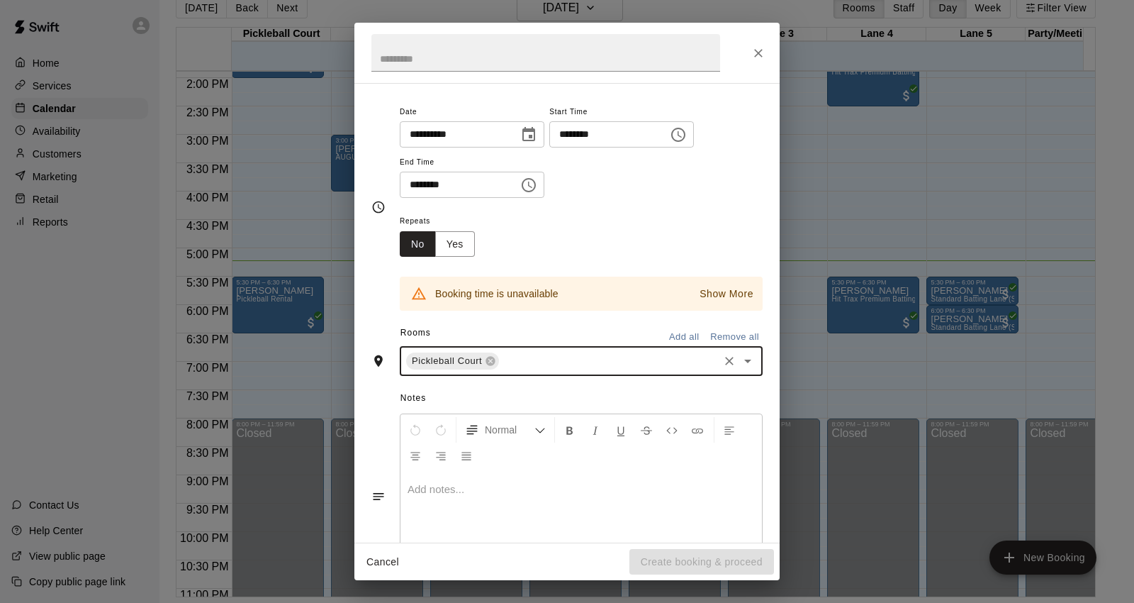
scroll to position [7, 0]
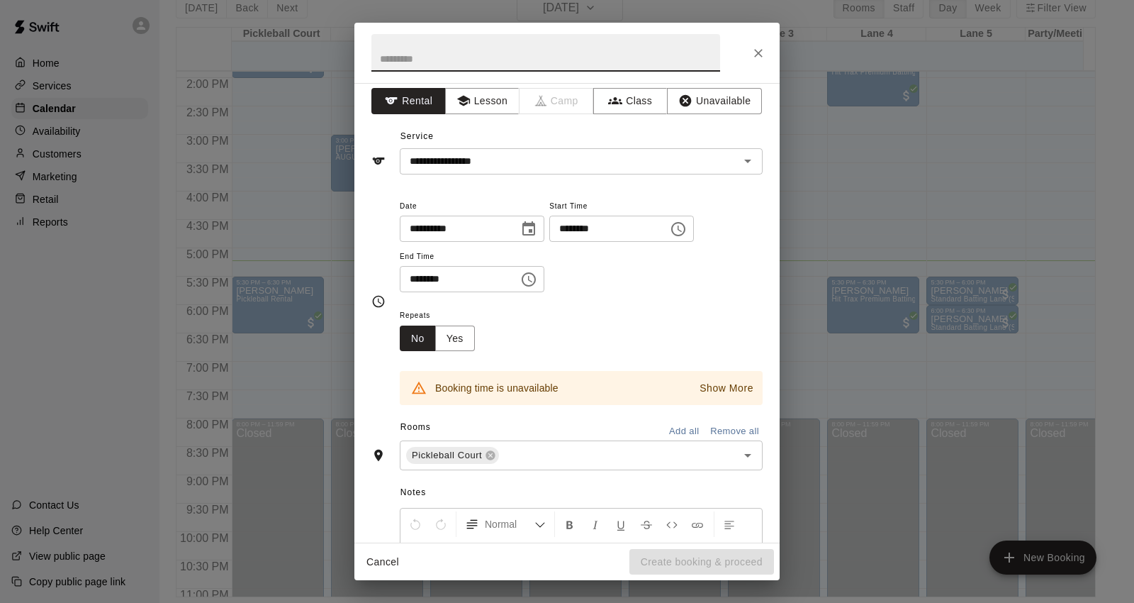
drag, startPoint x: 698, startPoint y: 38, endPoint x: 717, endPoint y: 281, distance: 243.1
click at [722, 303] on div "**********" at bounding box center [566, 301] width 425 height 557
click at [828, 183] on div "**********" at bounding box center [567, 301] width 1134 height 603
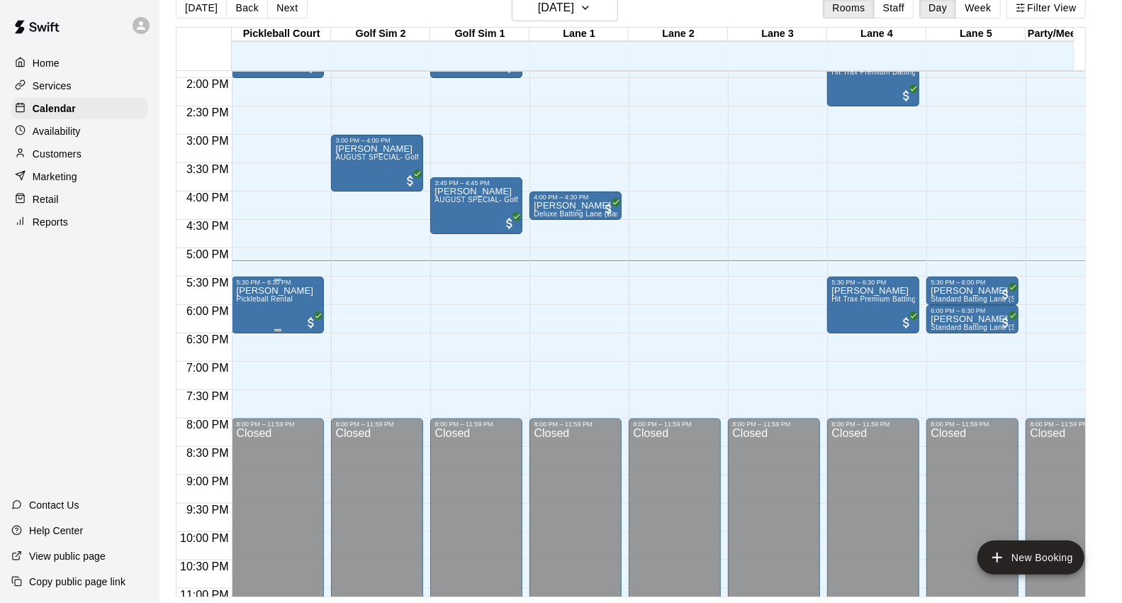
click at [310, 315] on span "All customers have paid" at bounding box center [311, 322] width 14 height 14
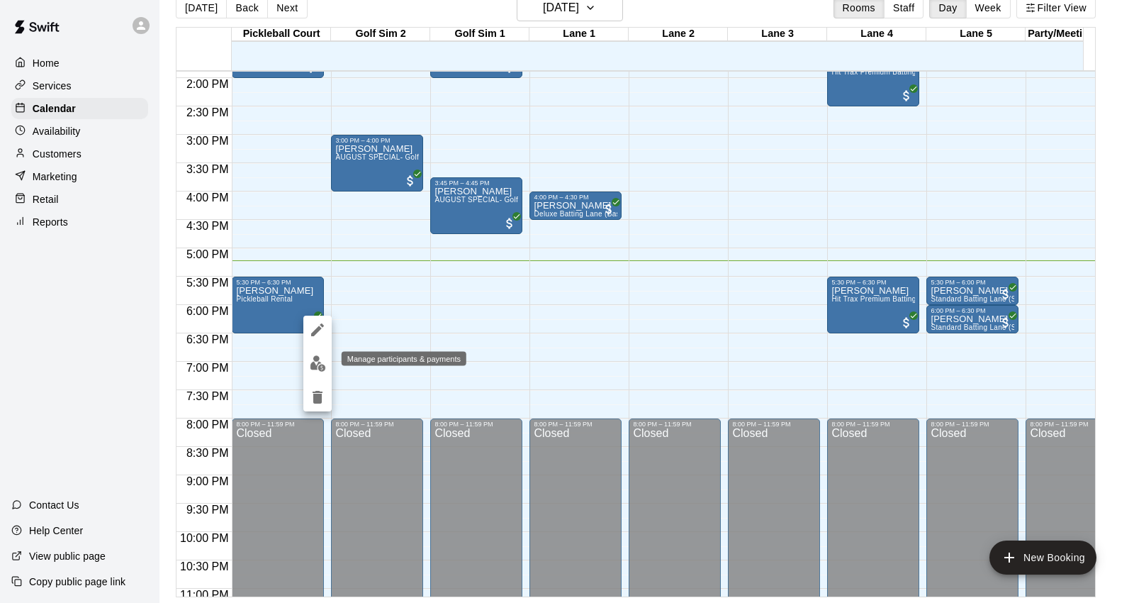
click at [318, 360] on img "edit" at bounding box center [318, 363] width 16 height 16
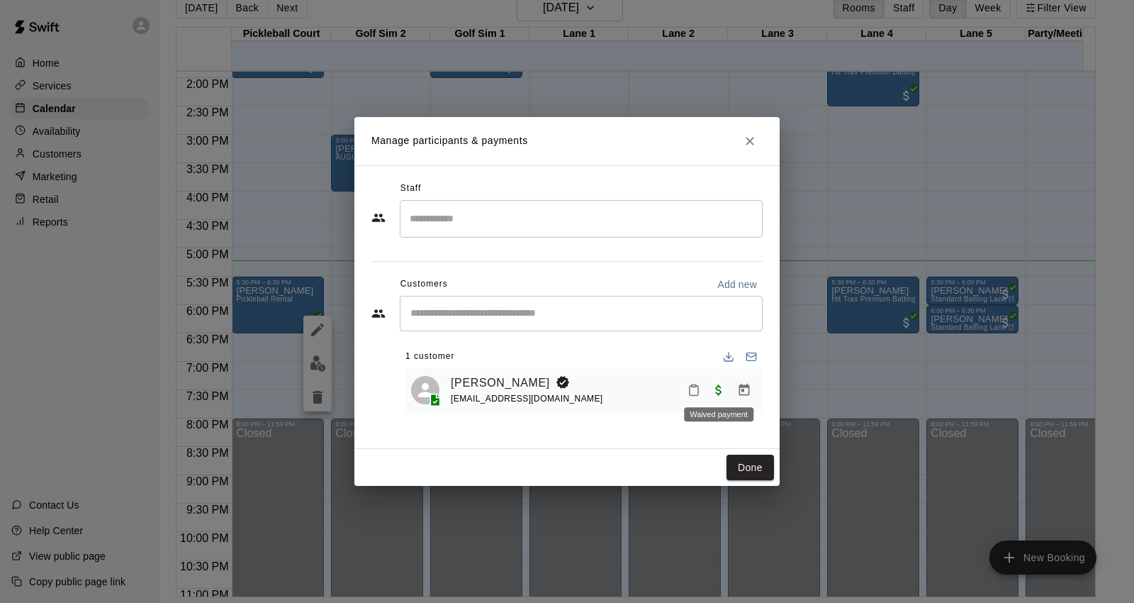
click at [719, 386] on span "Waived payment" at bounding box center [719, 389] width 26 height 12
click at [753, 138] on icon "Close" at bounding box center [750, 141] width 9 height 9
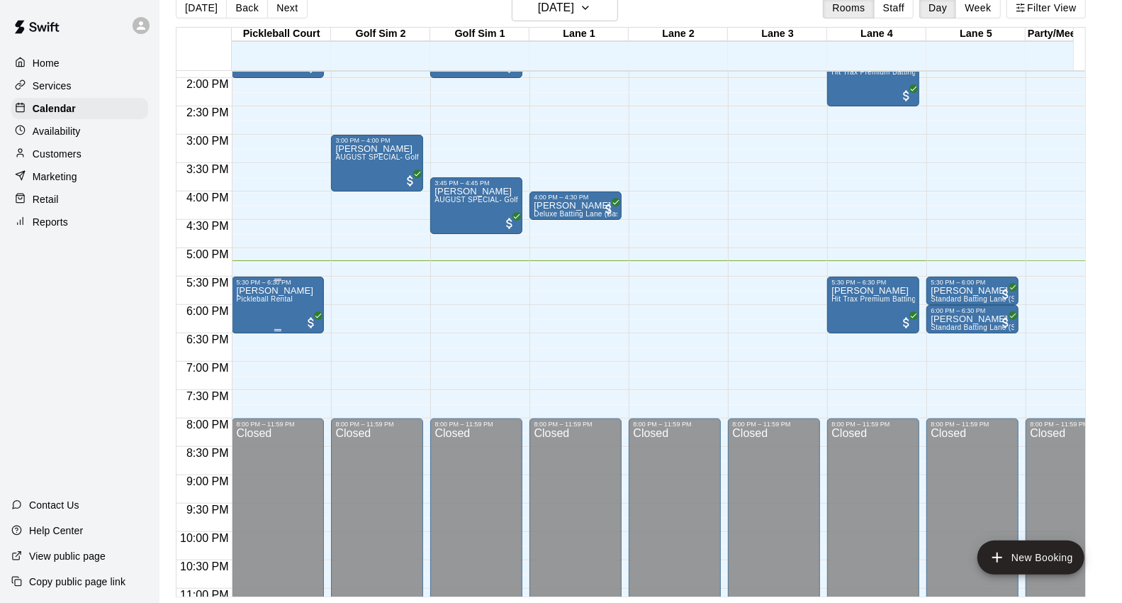
click at [313, 284] on div "5:30 PM – 6:30 PM" at bounding box center [278, 282] width 84 height 7
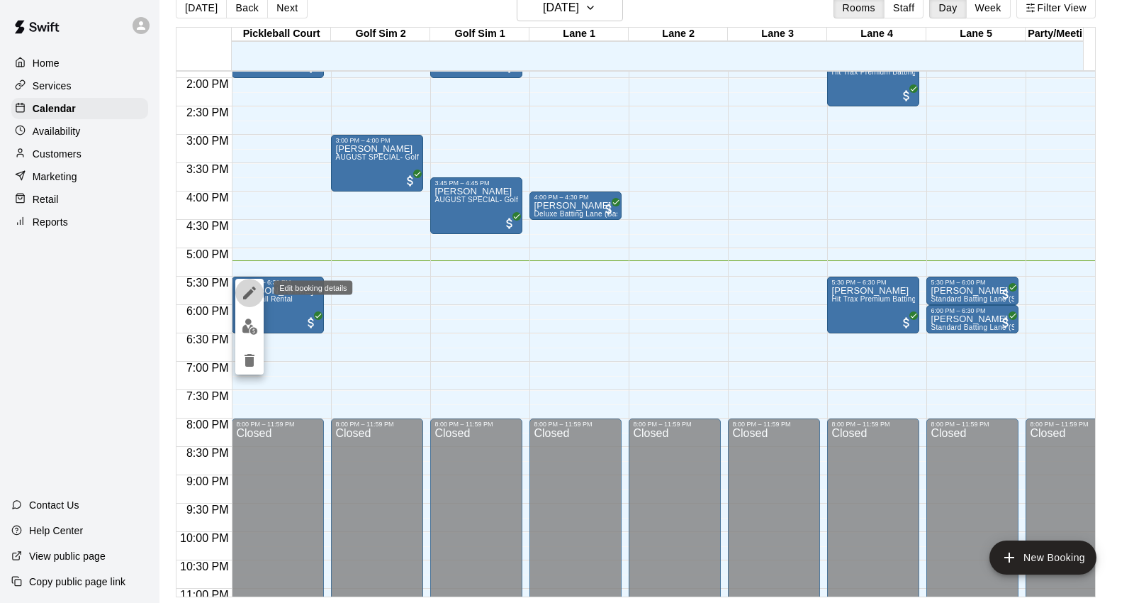
click at [249, 298] on icon "edit" at bounding box center [249, 292] width 17 height 17
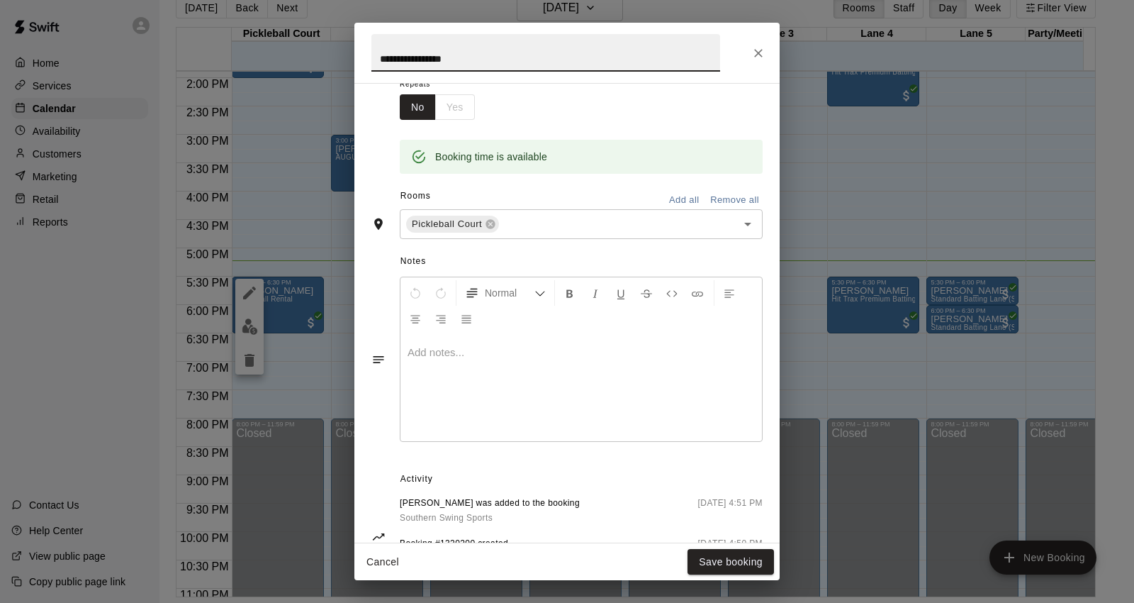
scroll to position [301, 0]
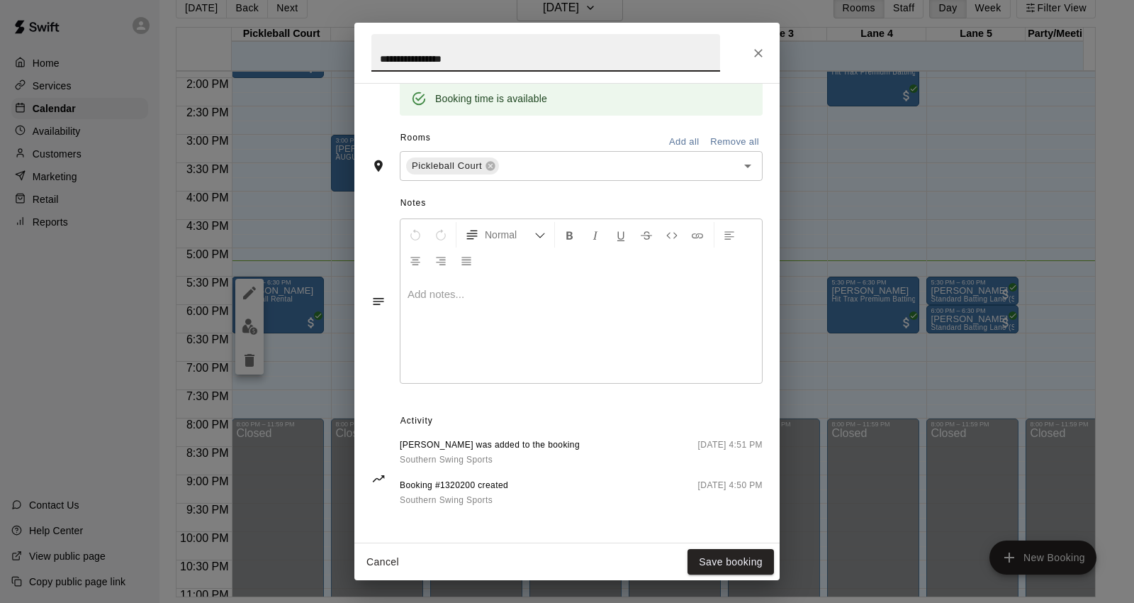
click at [386, 553] on button "Cancel" at bounding box center [382, 562] width 45 height 26
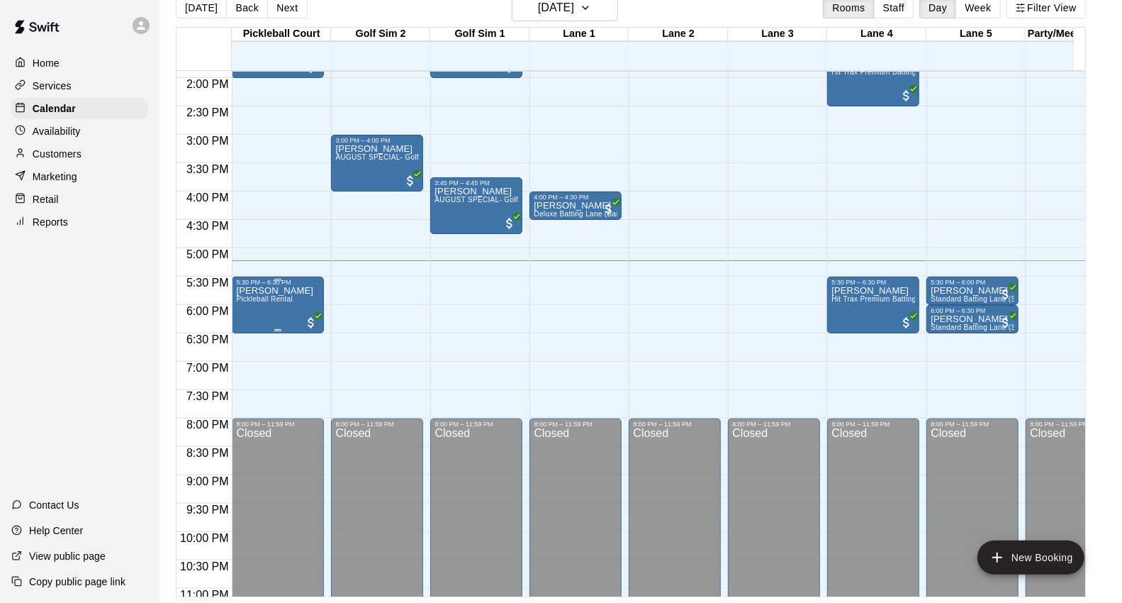
click at [284, 301] on span "Pickleball Rental" at bounding box center [264, 299] width 57 height 8
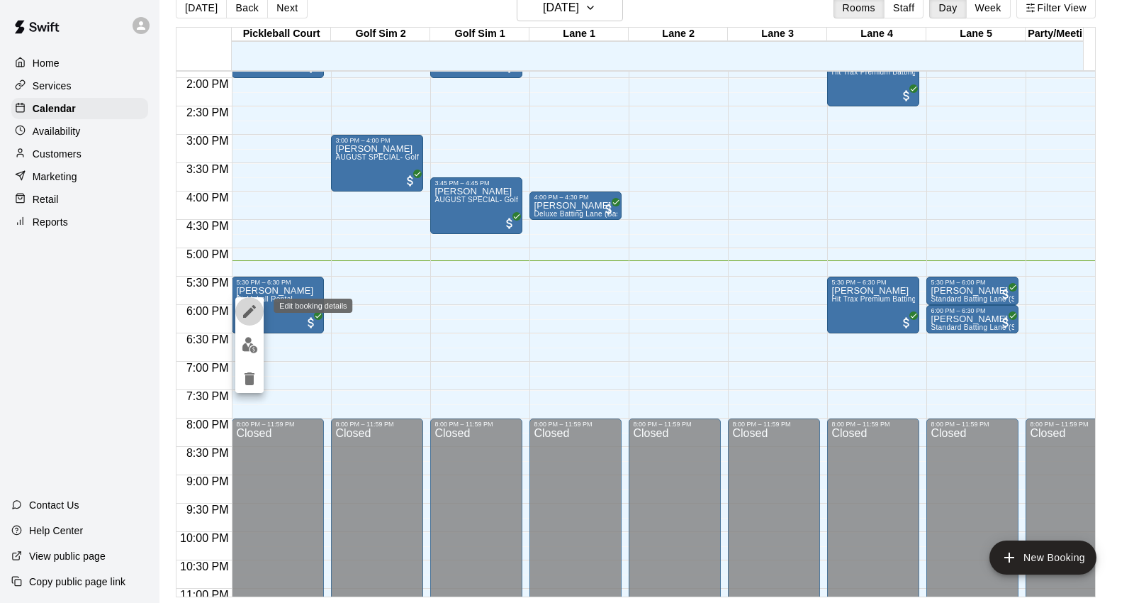
click at [253, 313] on icon "edit" at bounding box center [249, 311] width 17 height 17
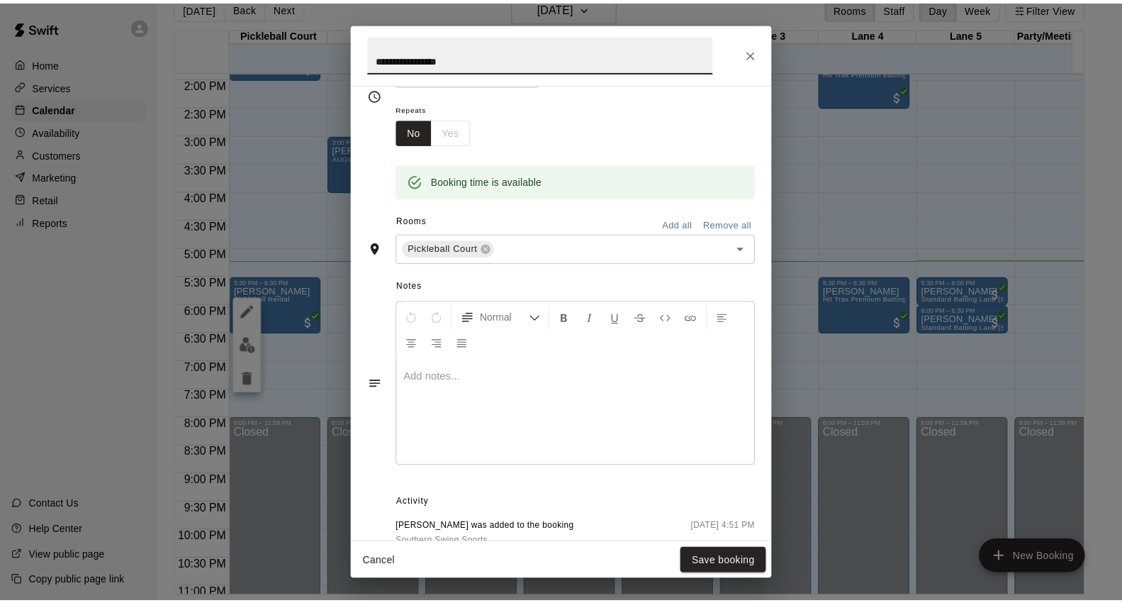
scroll to position [0, 0]
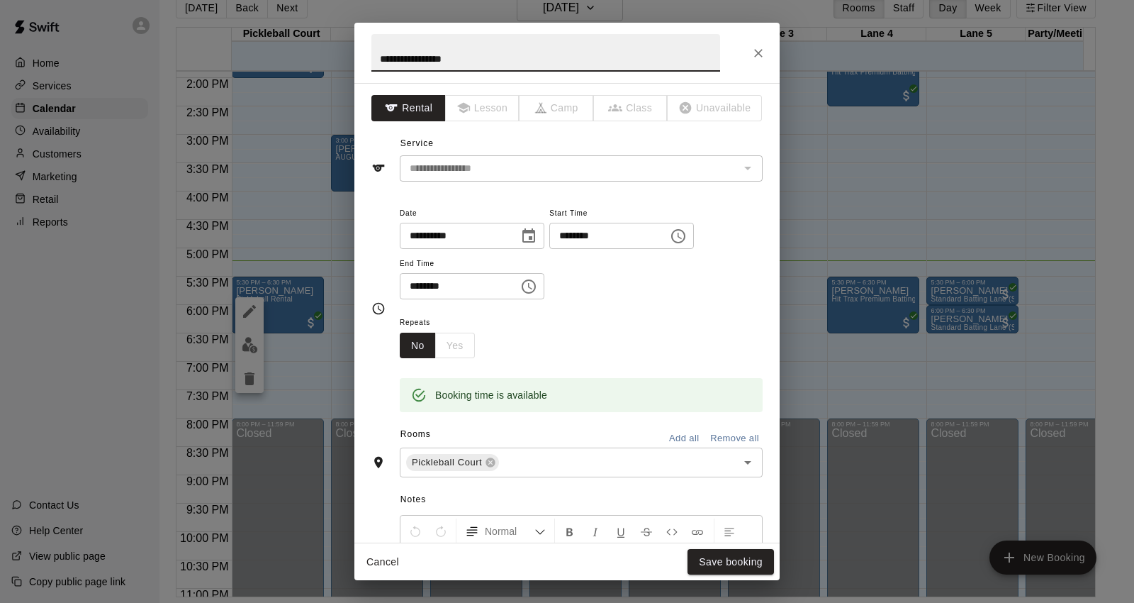
click at [716, 424] on div "Rooms Add all Remove all" at bounding box center [566, 435] width 391 height 24
click at [720, 433] on button "Remove all" at bounding box center [735, 438] width 56 height 22
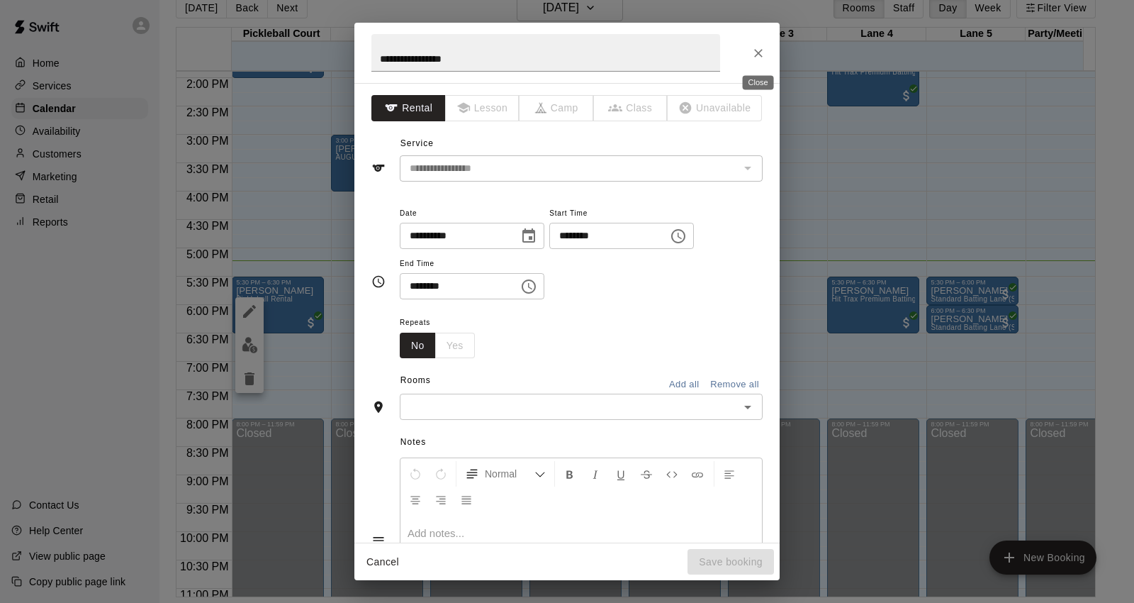
click at [759, 58] on icon "Close" at bounding box center [758, 53] width 14 height 14
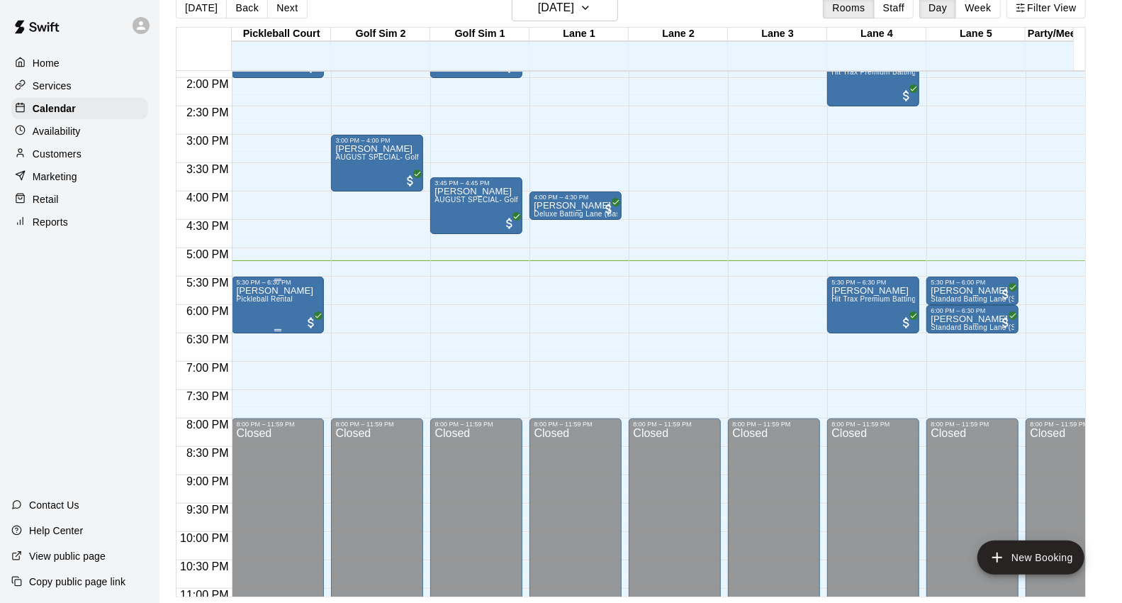
click at [275, 291] on p "[PERSON_NAME]" at bounding box center [274, 291] width 77 height 0
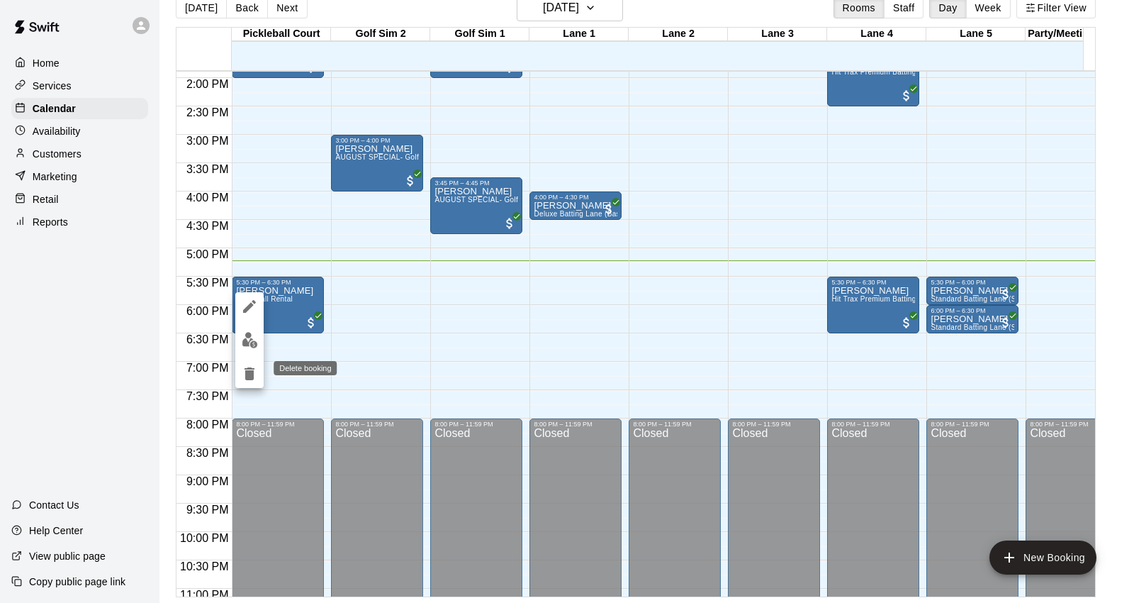
click at [252, 371] on icon "delete" at bounding box center [250, 373] width 10 height 13
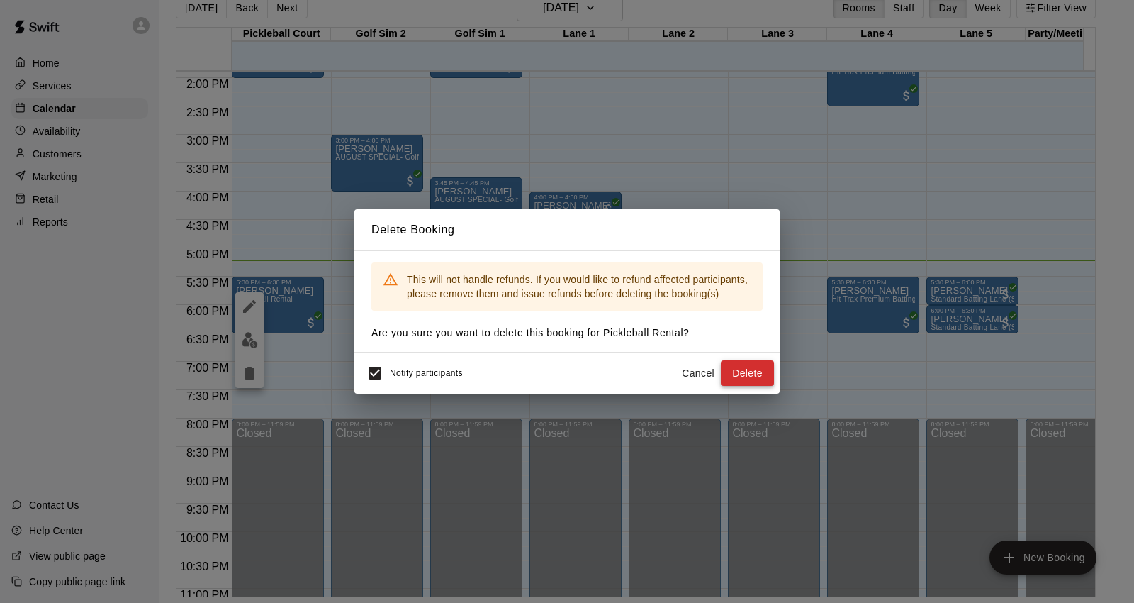
click at [754, 371] on button "Delete" at bounding box center [747, 373] width 53 height 26
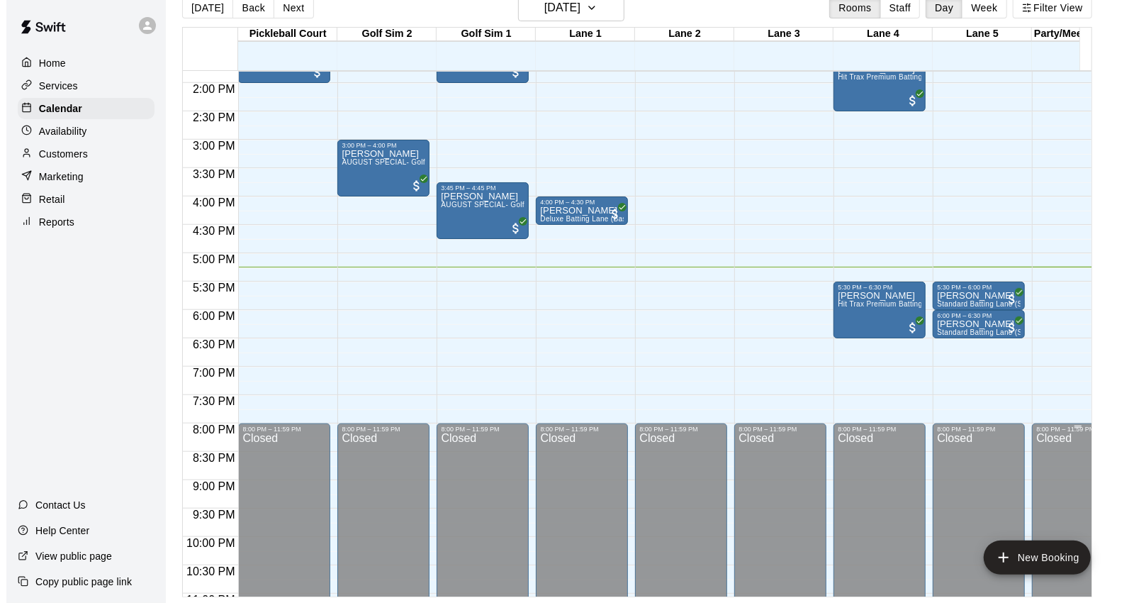
scroll to position [848, 0]
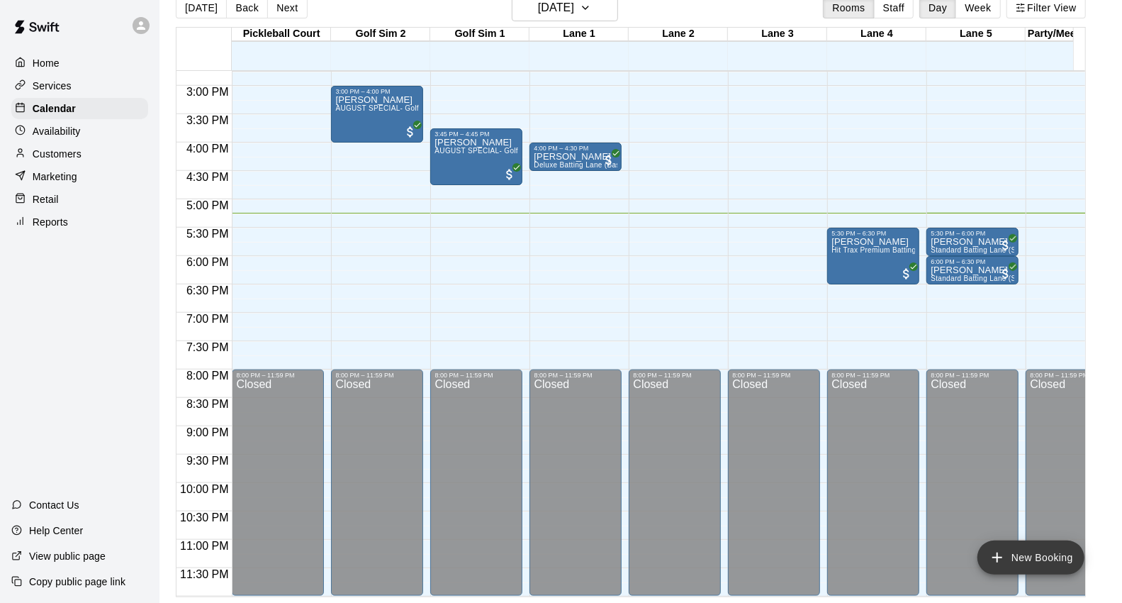
click at [1069, 554] on button "New Booking" at bounding box center [1031, 557] width 107 height 34
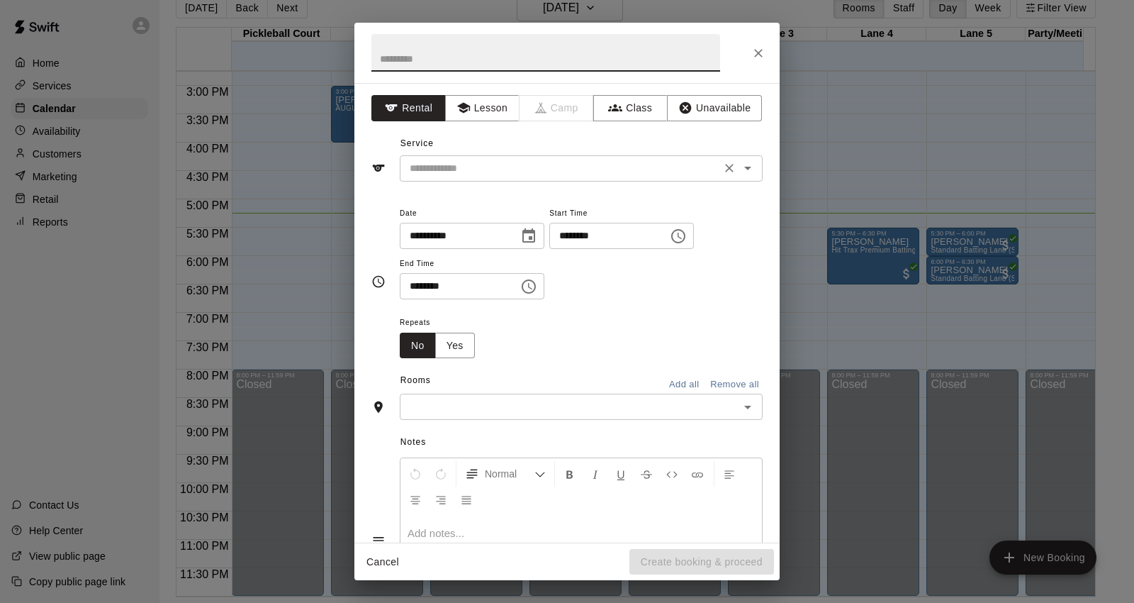
click at [433, 156] on div "​" at bounding box center [581, 168] width 363 height 26
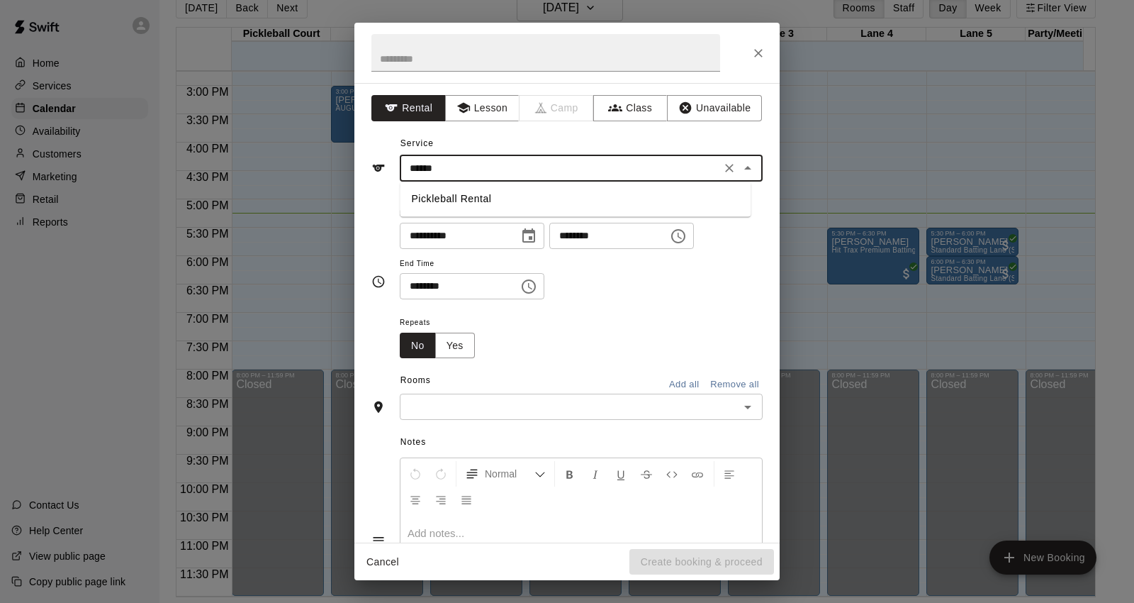
click at [435, 193] on li "Pickleball Rental" at bounding box center [575, 198] width 351 height 23
type input "**********"
click at [593, 234] on input "********" at bounding box center [603, 236] width 109 height 26
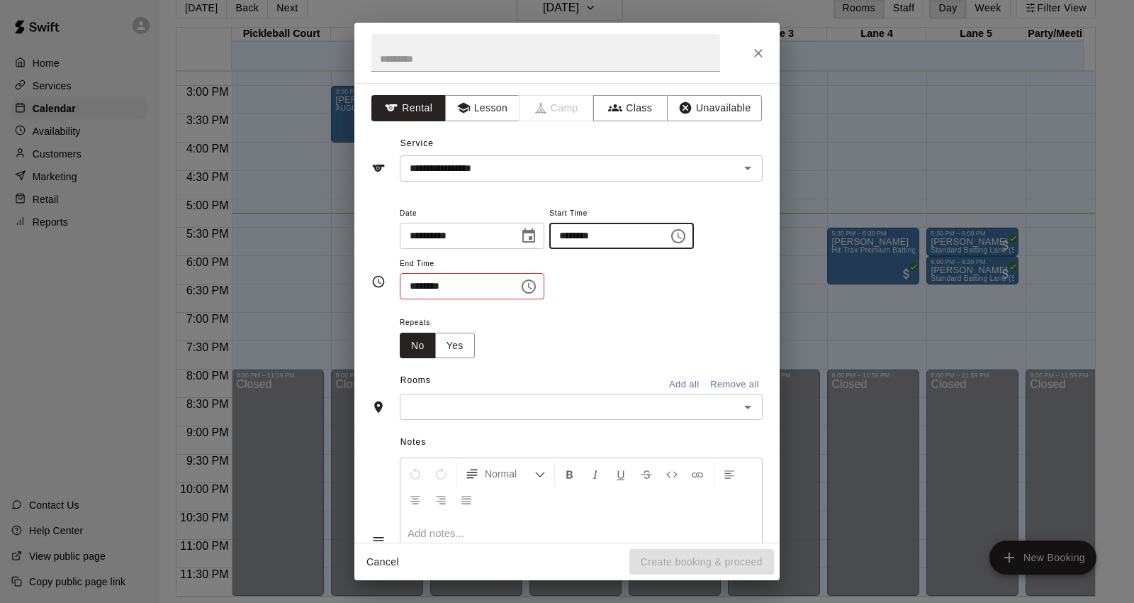
type input "********"
click at [420, 287] on input "********" at bounding box center [454, 286] width 109 height 26
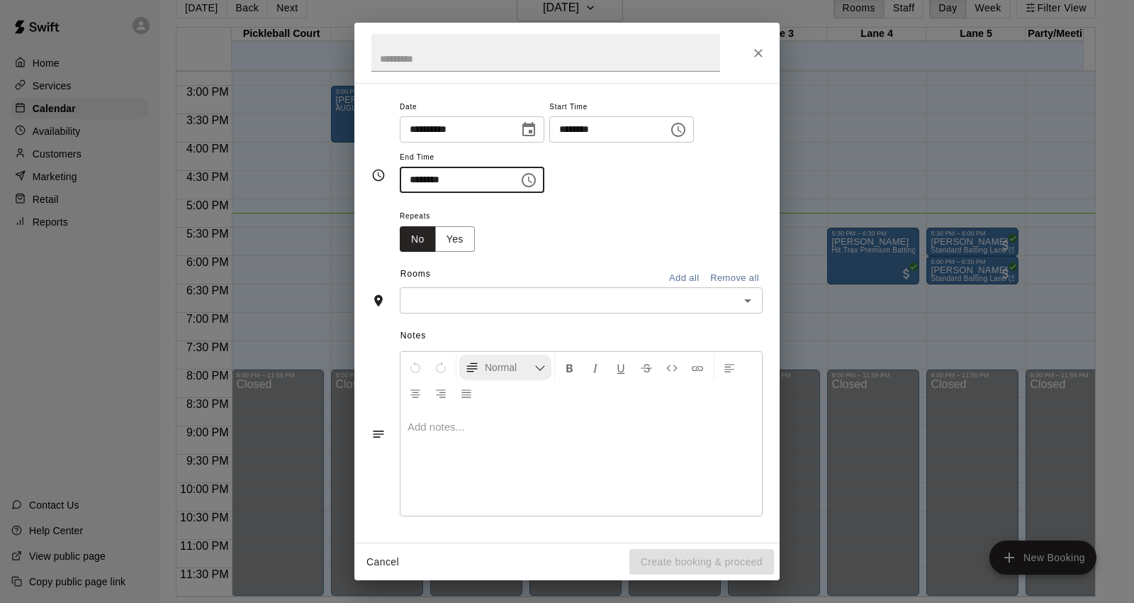
scroll to position [107, 0]
type input "********"
click at [500, 314] on div "Notes Normal Add notes..." at bounding box center [566, 422] width 391 height 218
click at [498, 306] on input "text" at bounding box center [569, 300] width 331 height 18
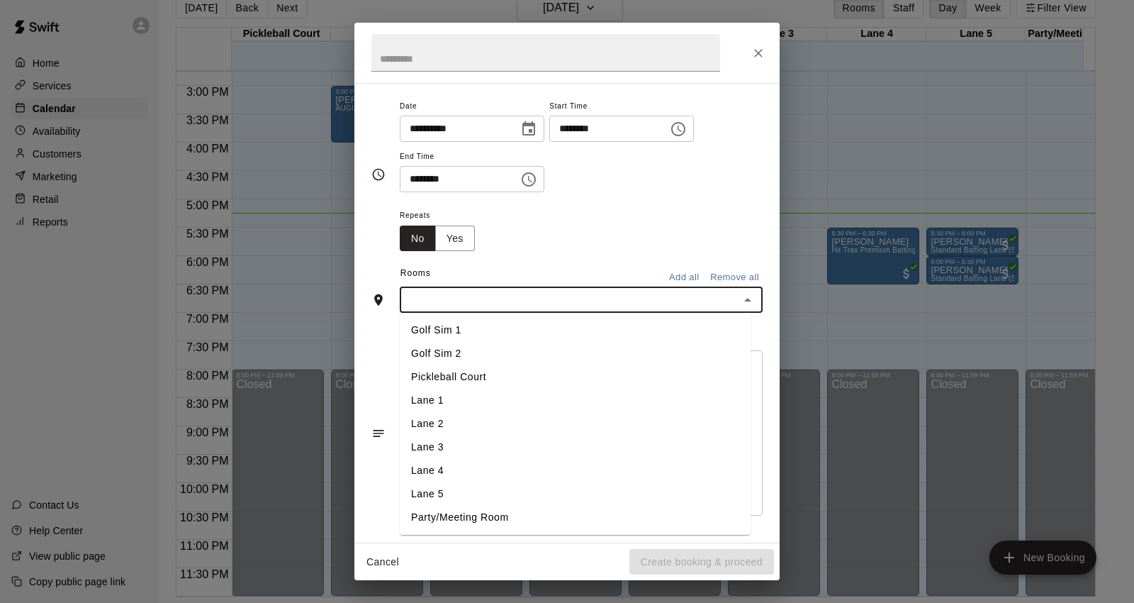
click at [493, 380] on li "Pickleball Court" at bounding box center [575, 376] width 351 height 23
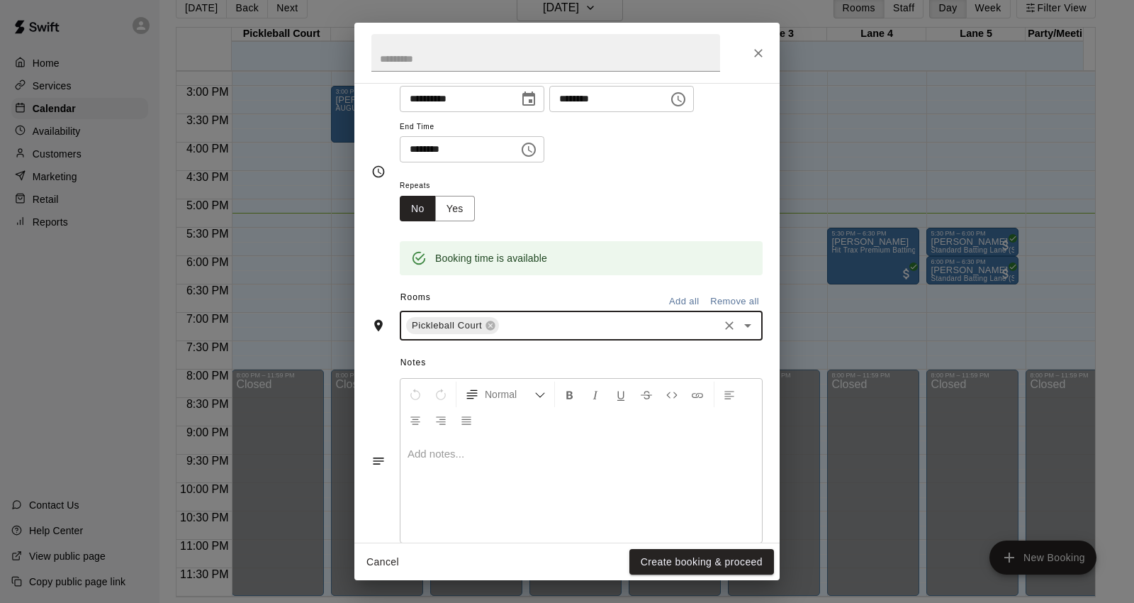
scroll to position [164, 0]
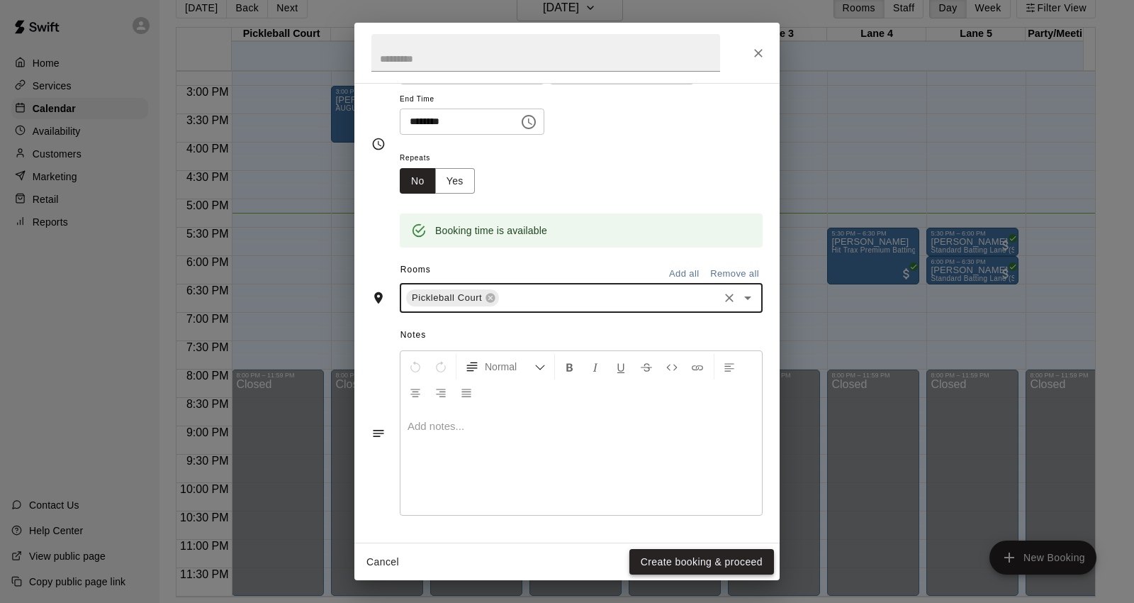
click at [642, 558] on button "Create booking & proceed" at bounding box center [701, 562] width 145 height 26
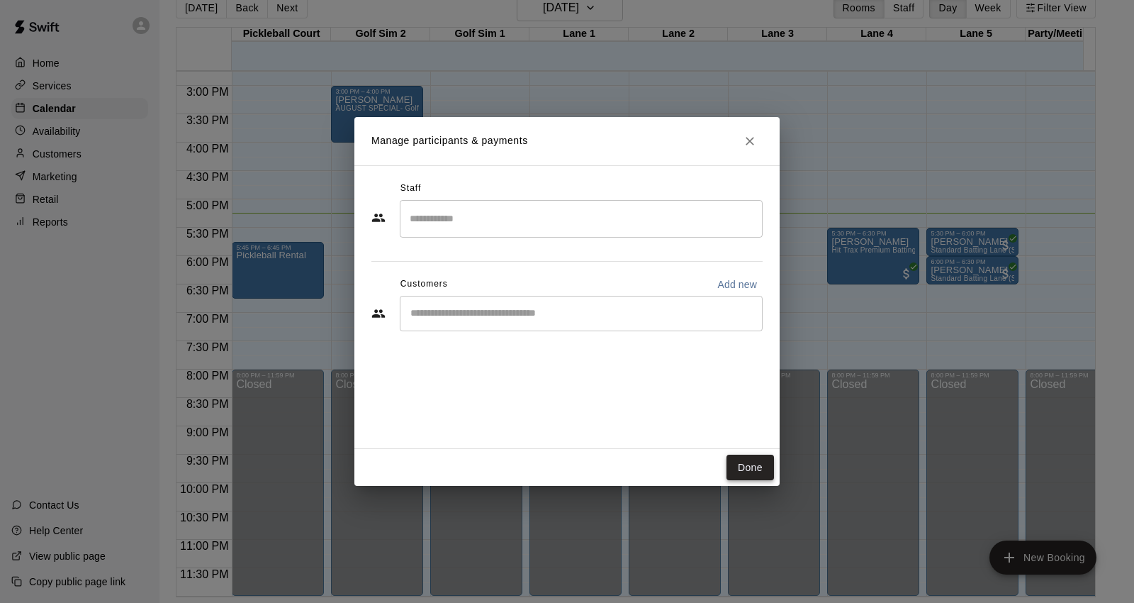
click at [746, 466] on button "Done" at bounding box center [750, 467] width 47 height 26
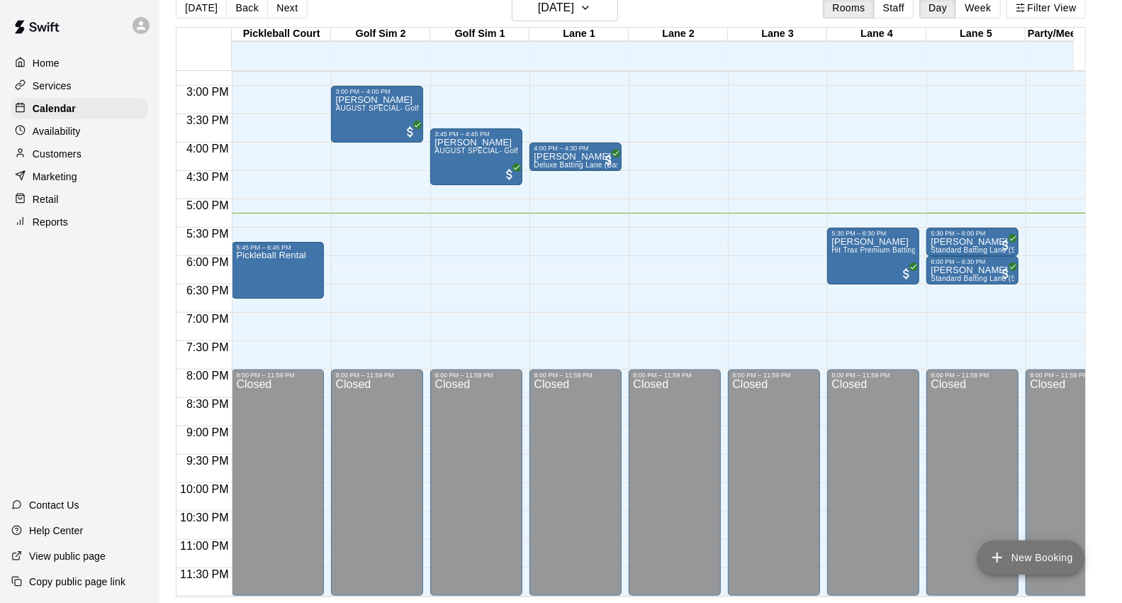
click at [1010, 547] on button "New Booking" at bounding box center [1031, 557] width 107 height 34
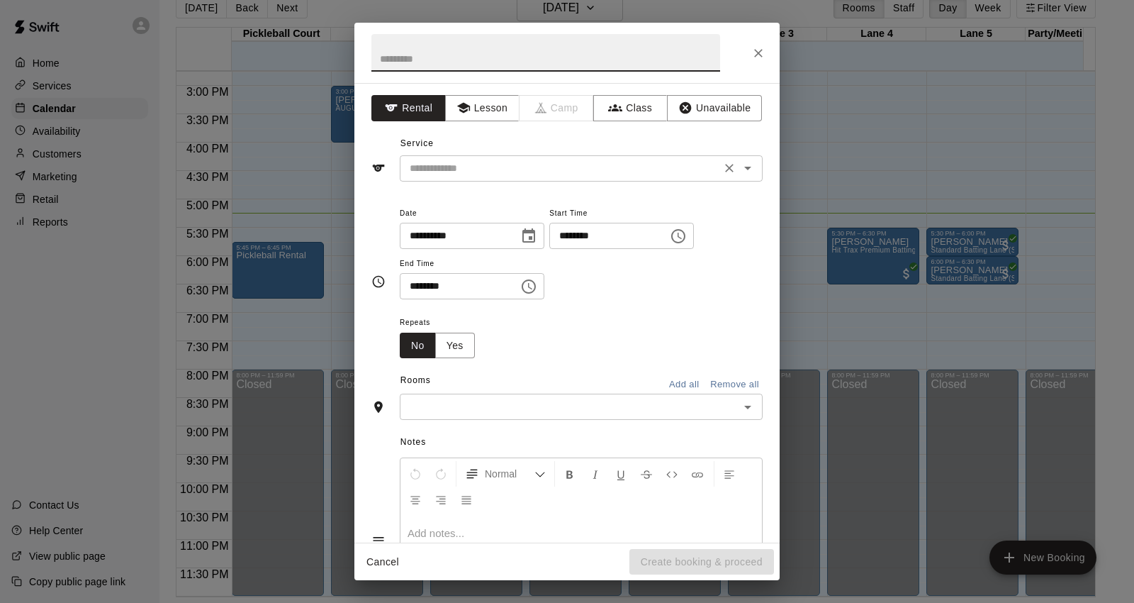
click at [565, 180] on div "​" at bounding box center [581, 168] width 363 height 26
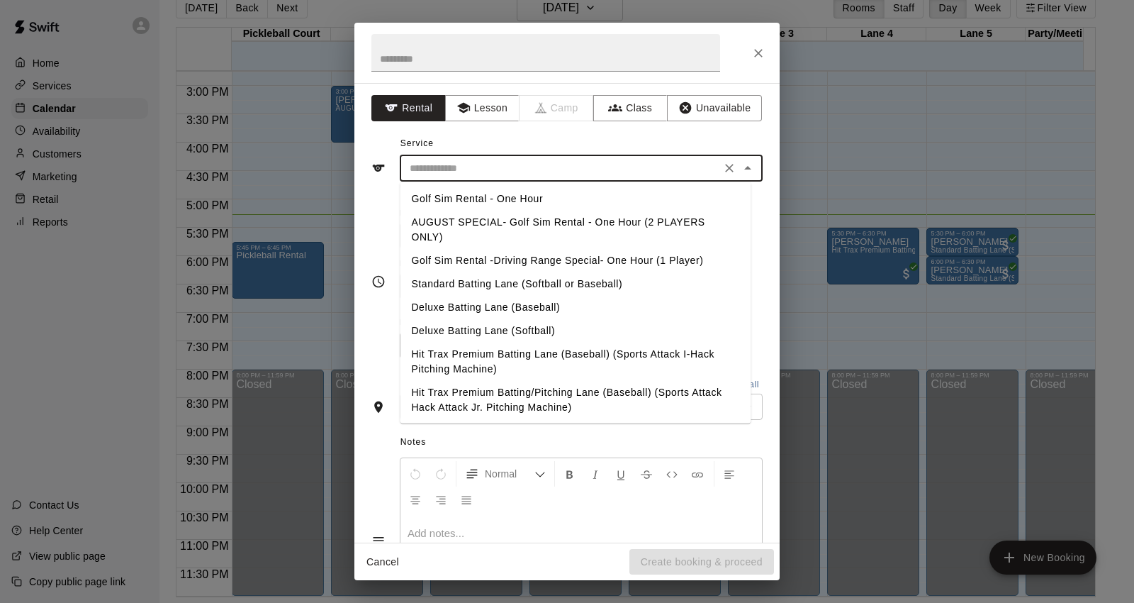
click at [598, 230] on li "AUGUST SPECIAL- Golf Sim Rental - One Hour (2 PLAYERS ONLY)" at bounding box center [575, 230] width 351 height 38
type input "**********"
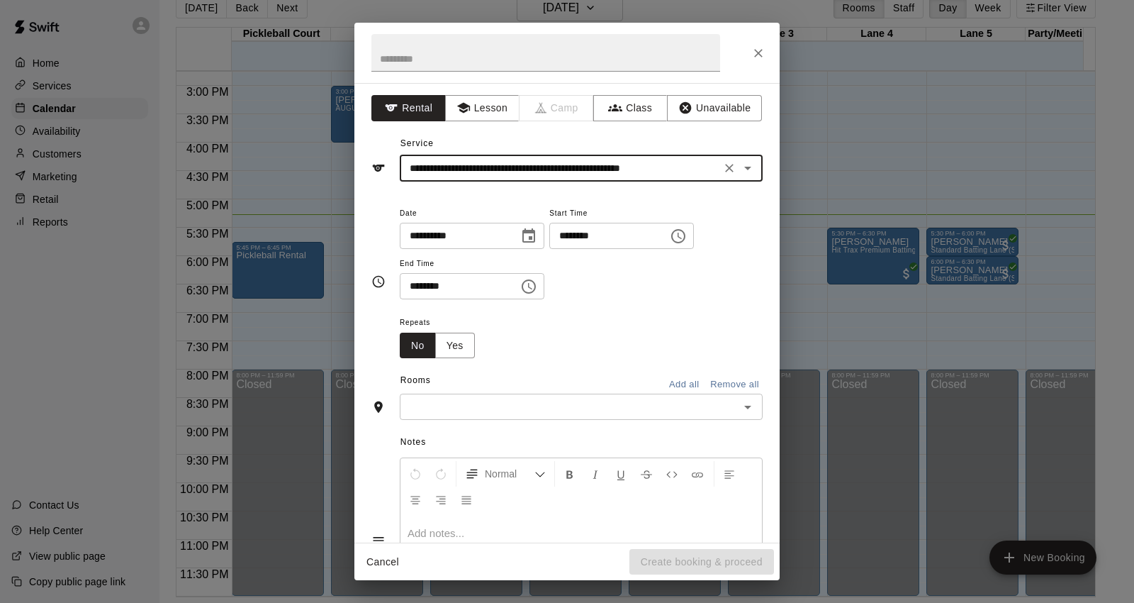
click at [594, 239] on input "********" at bounding box center [603, 236] width 109 height 26
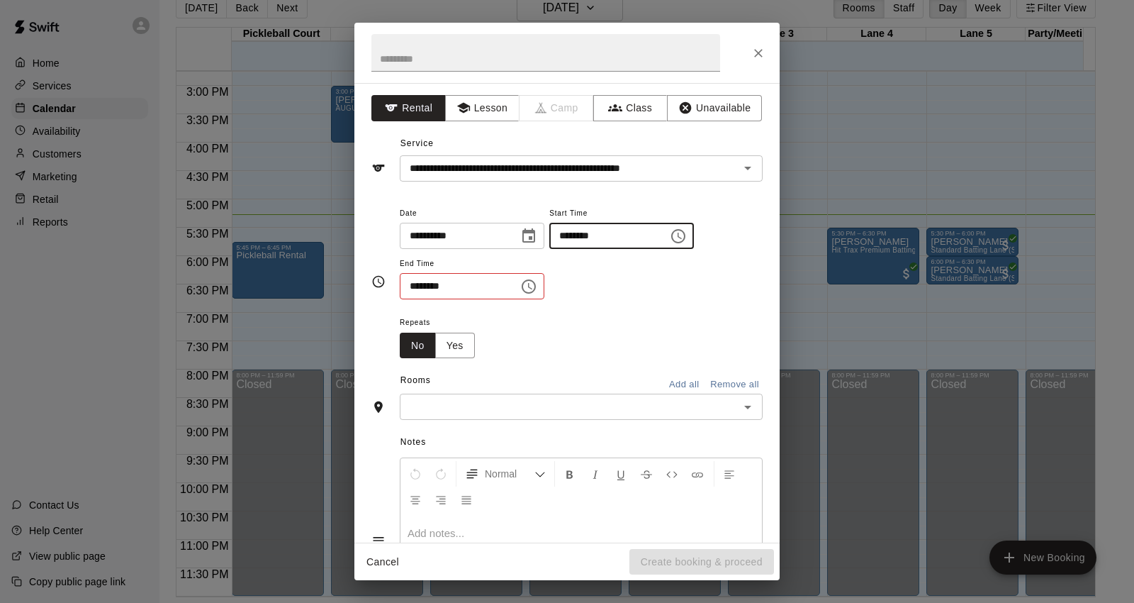
type input "********"
click at [417, 284] on input "********" at bounding box center [454, 286] width 109 height 26
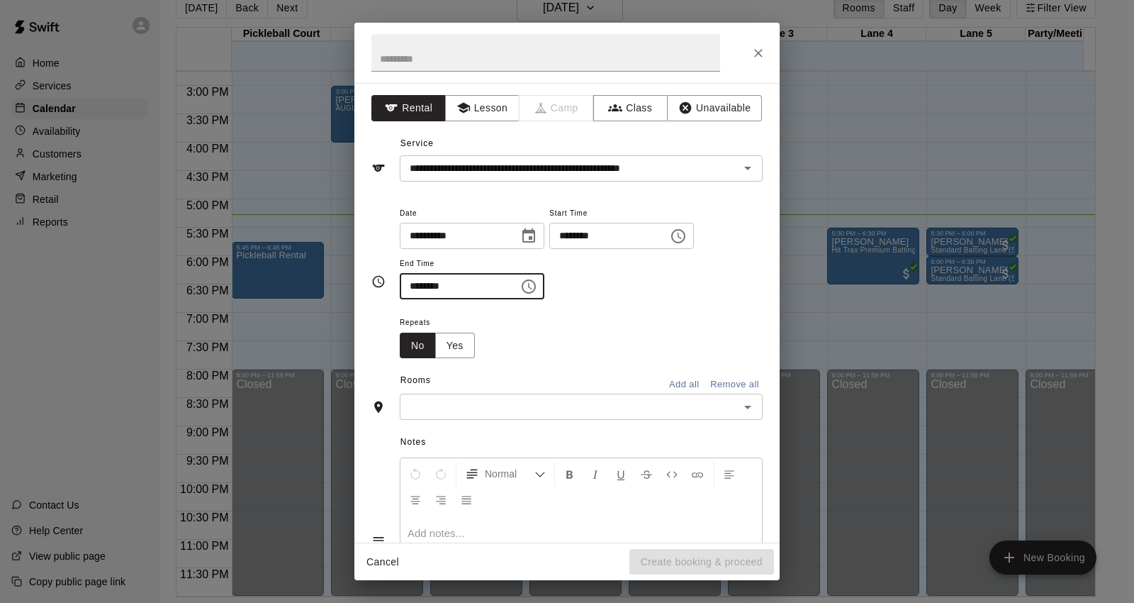
type input "********"
click at [508, 393] on div "Rooms Add all Remove all ​" at bounding box center [566, 394] width 391 height 50
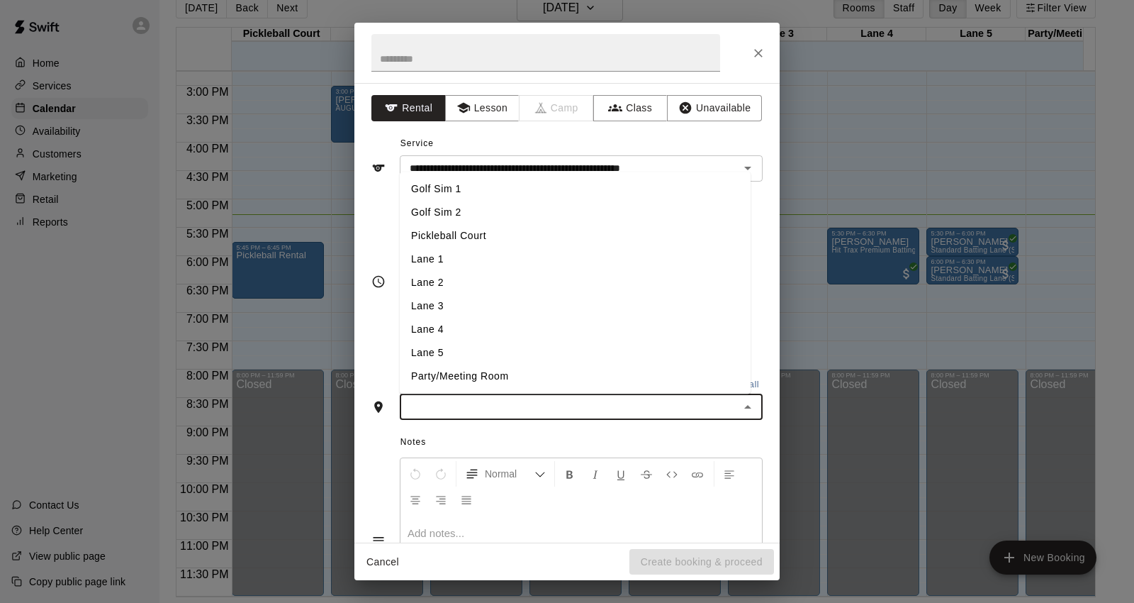
click at [499, 408] on input "text" at bounding box center [569, 407] width 331 height 18
click at [479, 192] on li "Golf Sim 1" at bounding box center [575, 189] width 351 height 23
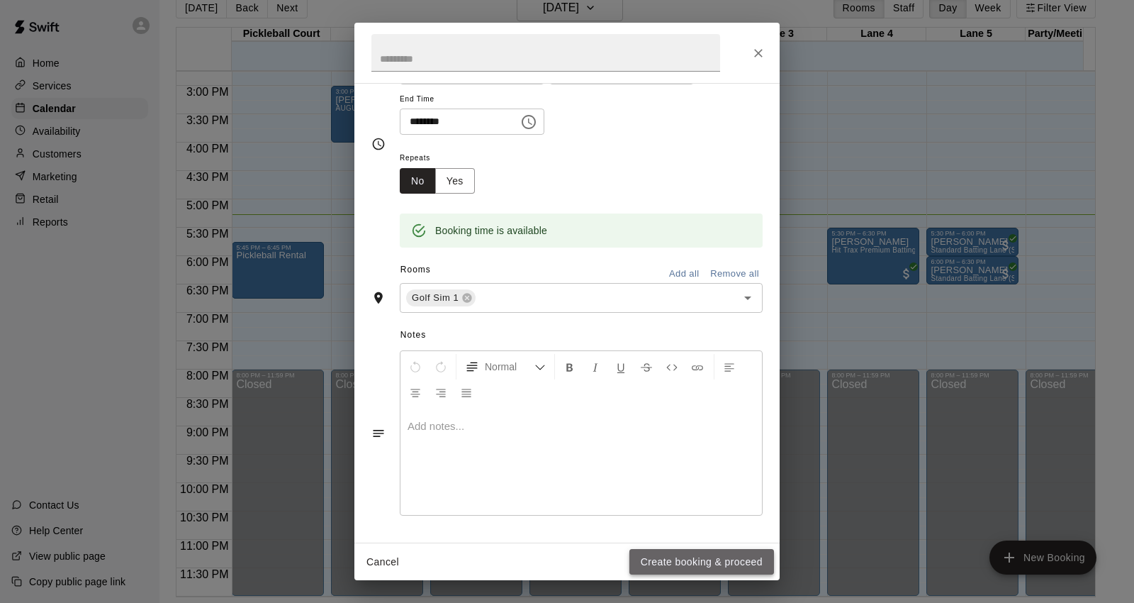
click at [693, 551] on button "Create booking & proceed" at bounding box center [701, 562] width 145 height 26
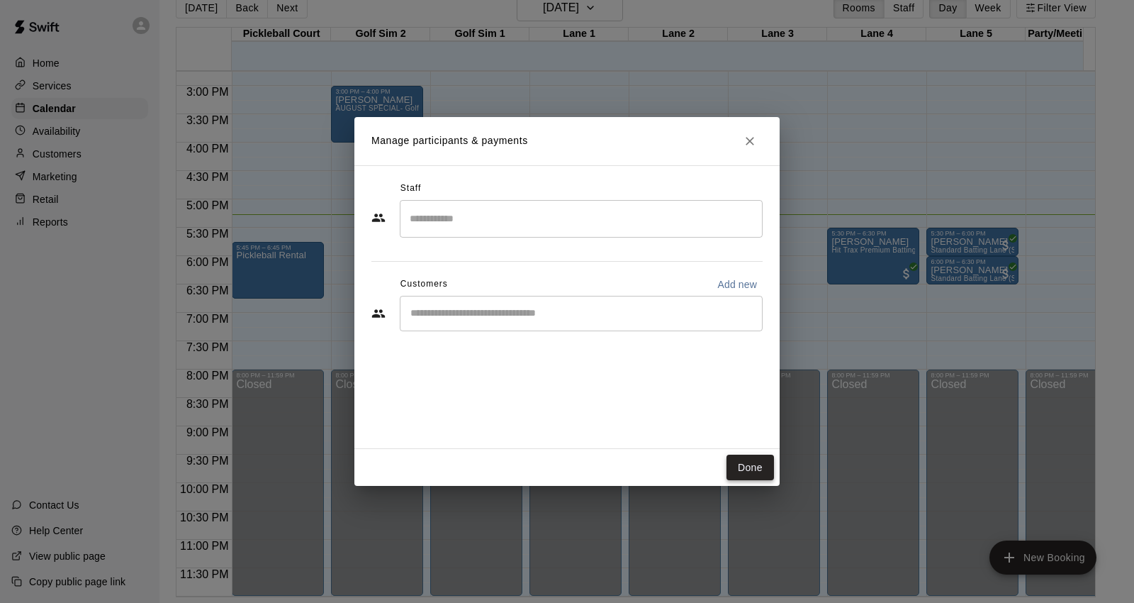
click at [749, 459] on button "Done" at bounding box center [750, 467] width 47 height 26
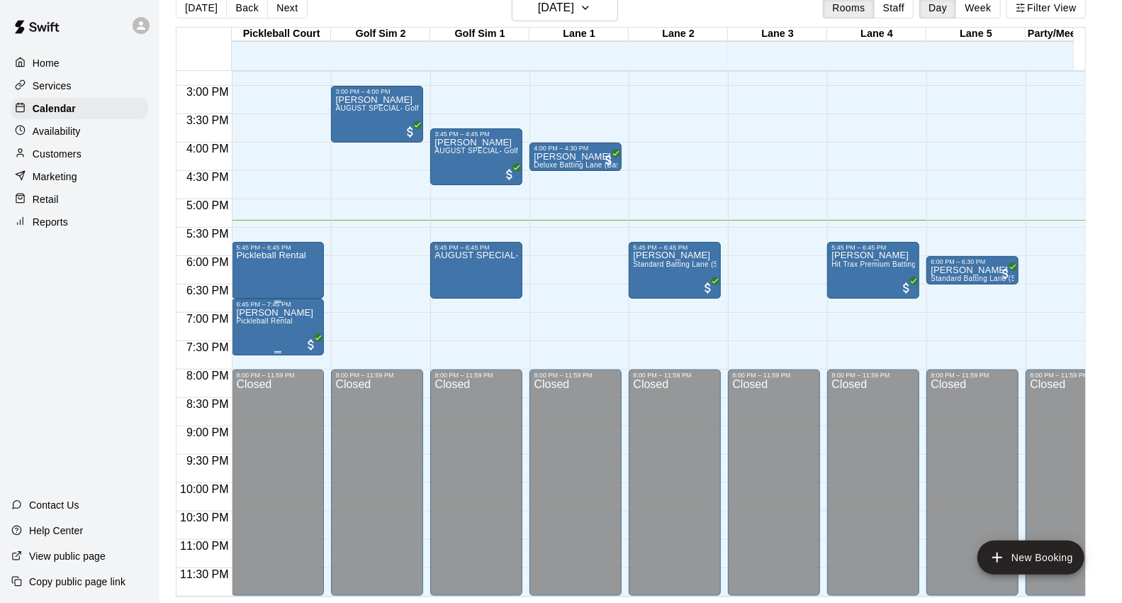
click at [295, 301] on div "6:45 PM – 7:45 PM" at bounding box center [278, 304] width 84 height 7
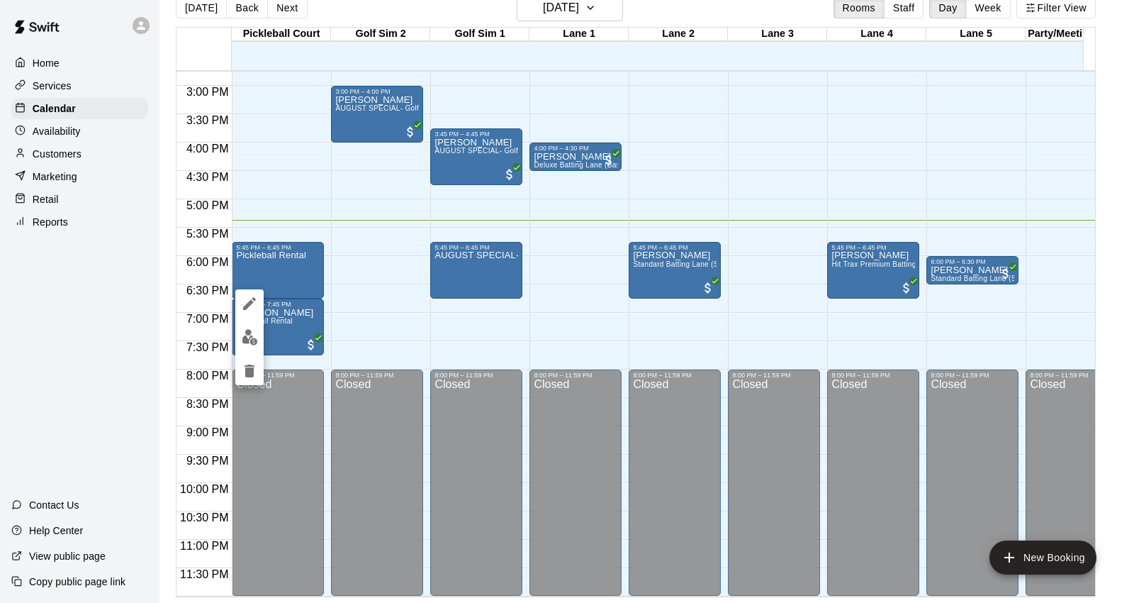
click at [371, 289] on div at bounding box center [567, 301] width 1134 height 603
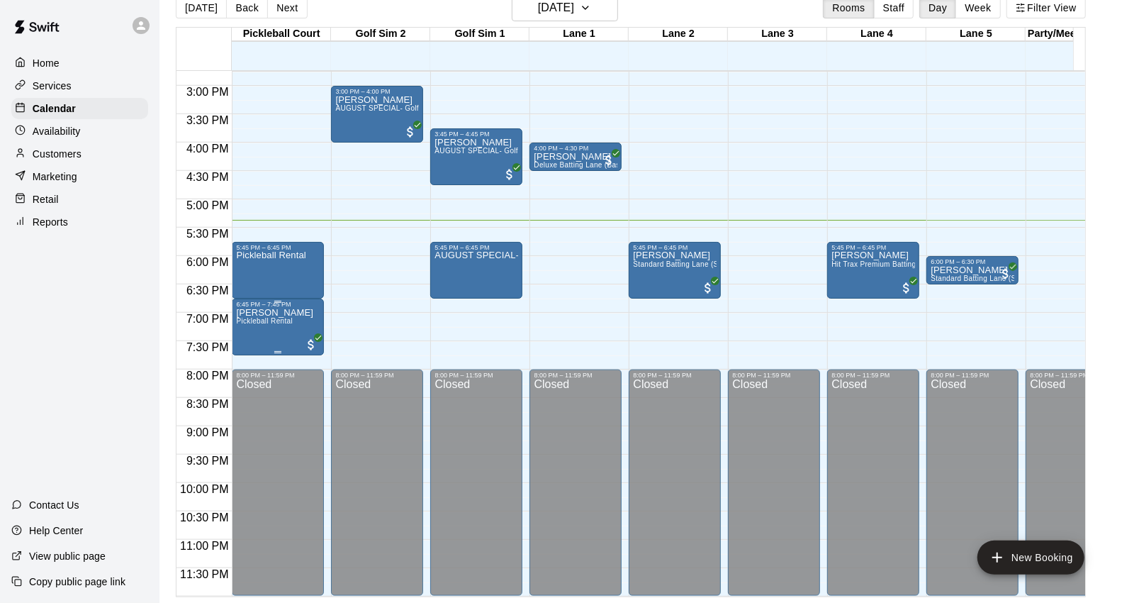
click at [280, 313] on p "[PERSON_NAME]" at bounding box center [274, 313] width 77 height 0
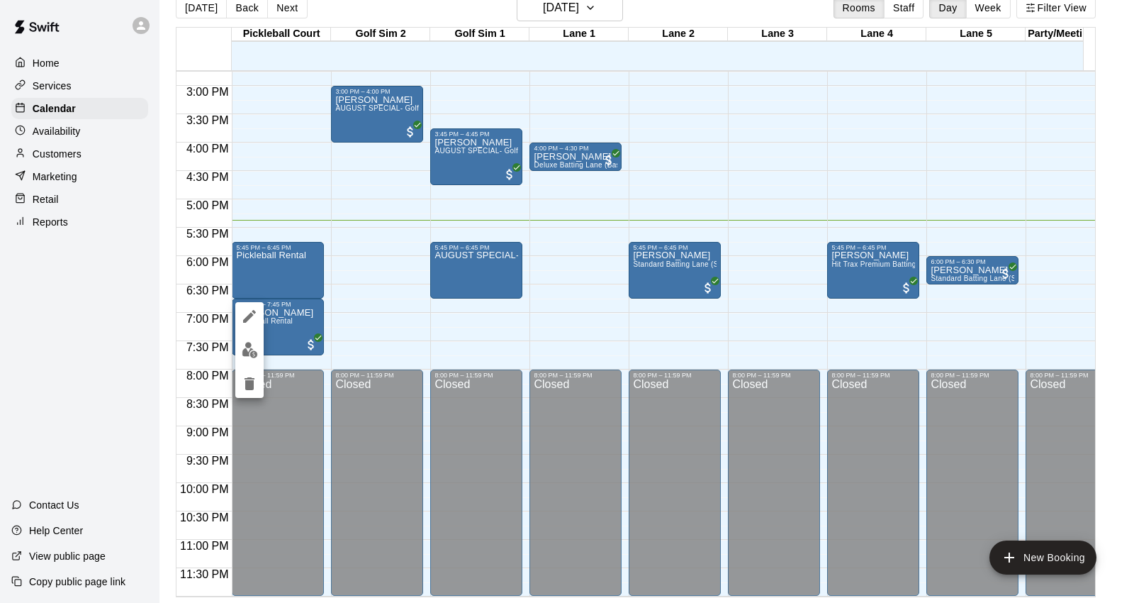
click at [385, 322] on div at bounding box center [567, 301] width 1134 height 603
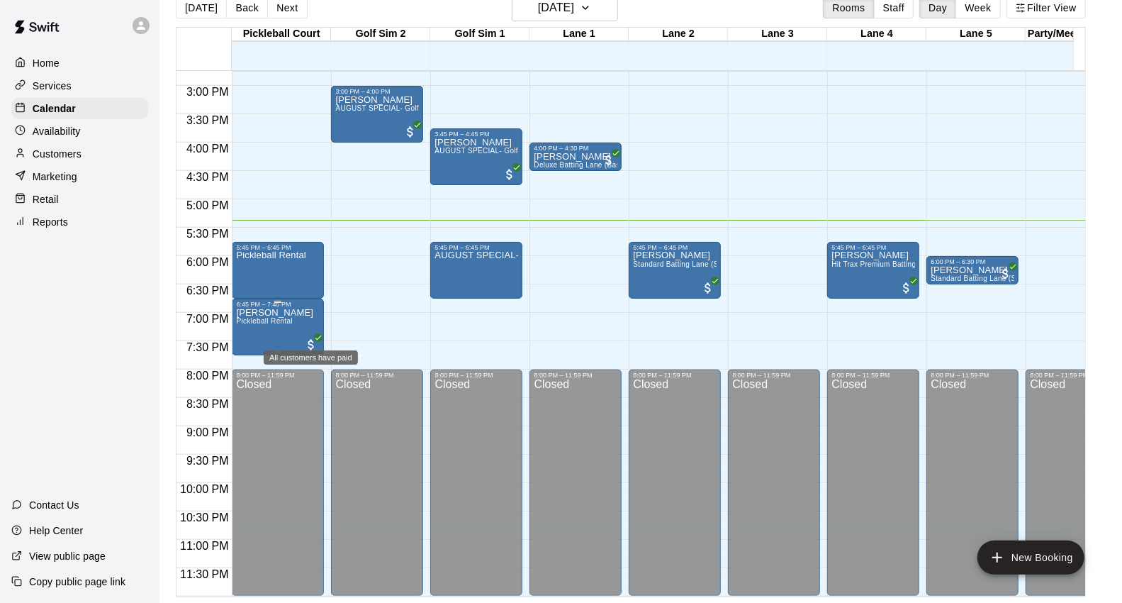
click at [309, 337] on span "All customers have paid" at bounding box center [311, 344] width 14 height 14
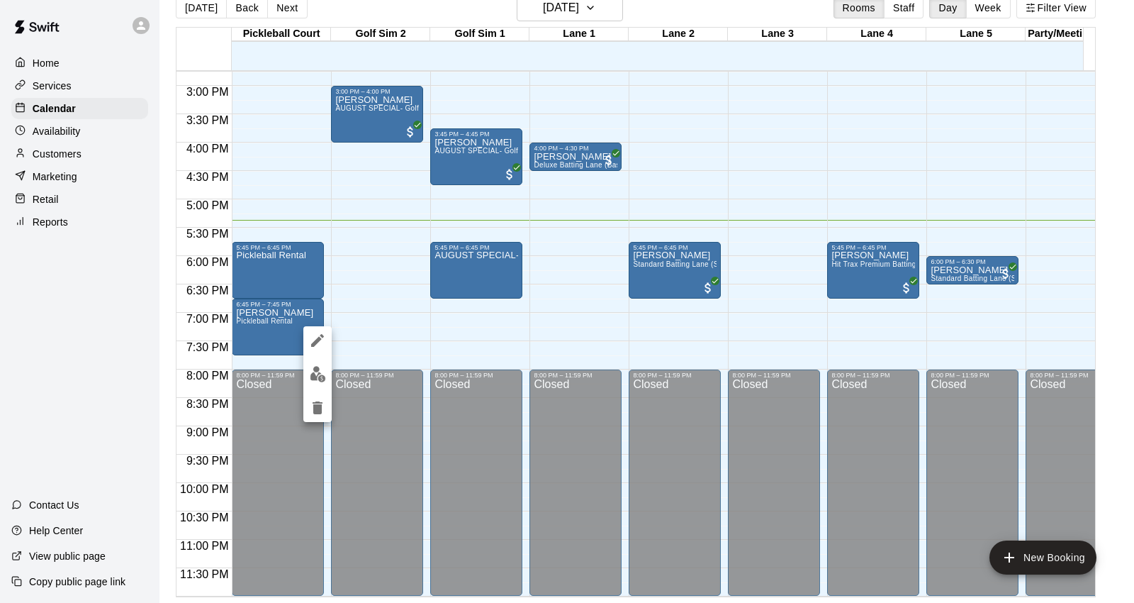
click at [385, 310] on div at bounding box center [567, 301] width 1134 height 603
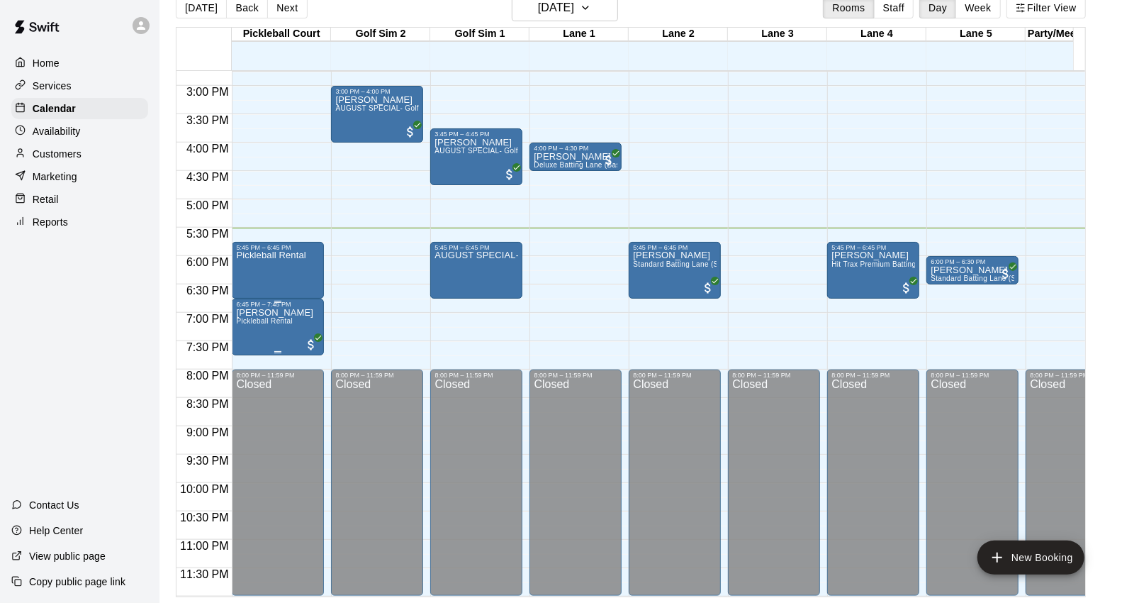
click at [259, 301] on div "6:45 PM – 7:45 PM" at bounding box center [278, 304] width 84 height 7
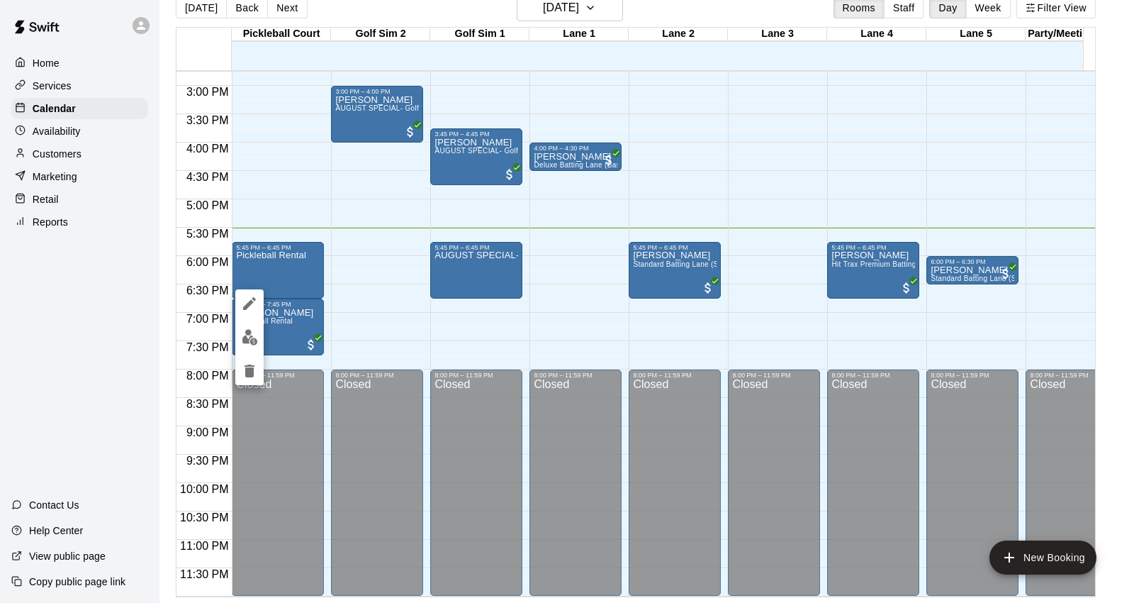
click at [356, 339] on div at bounding box center [567, 301] width 1134 height 603
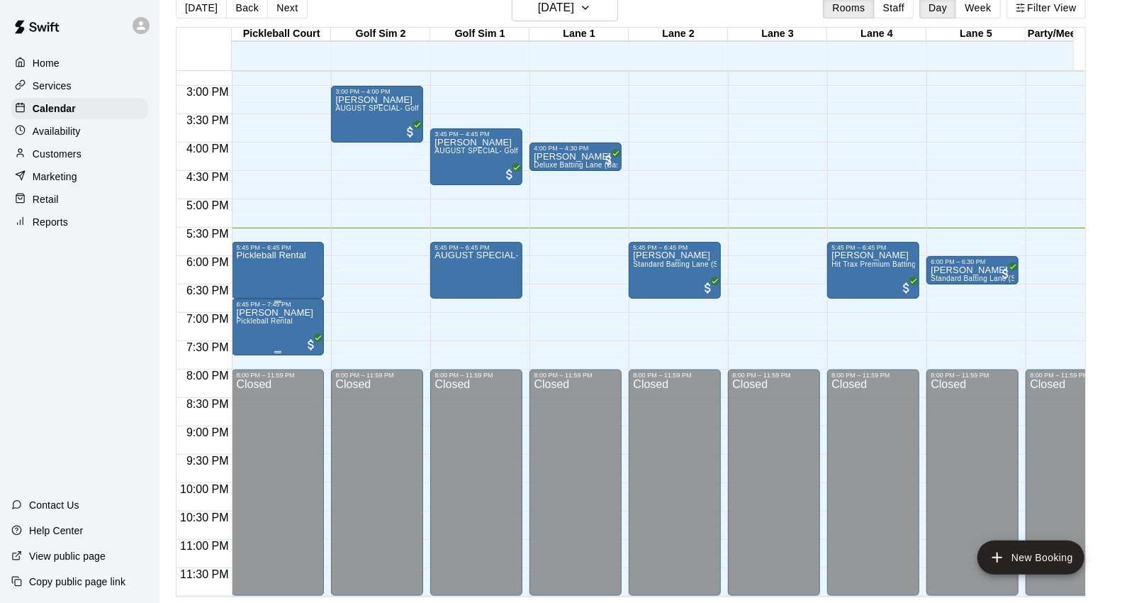
click at [309, 337] on span "All customers have paid" at bounding box center [311, 344] width 14 height 14
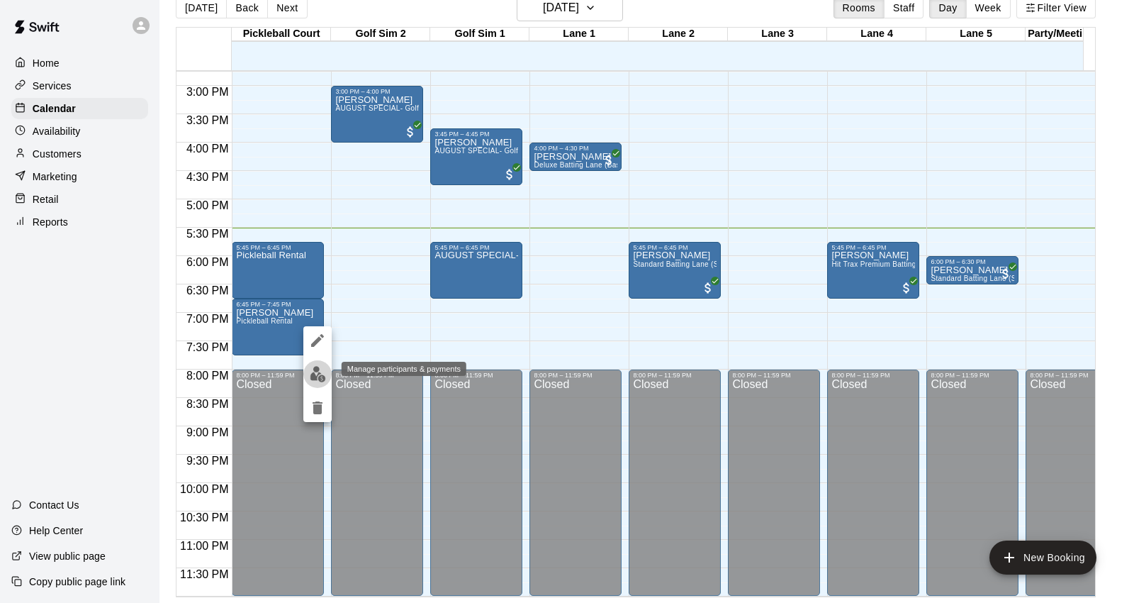
click at [315, 373] on img "edit" at bounding box center [318, 374] width 16 height 16
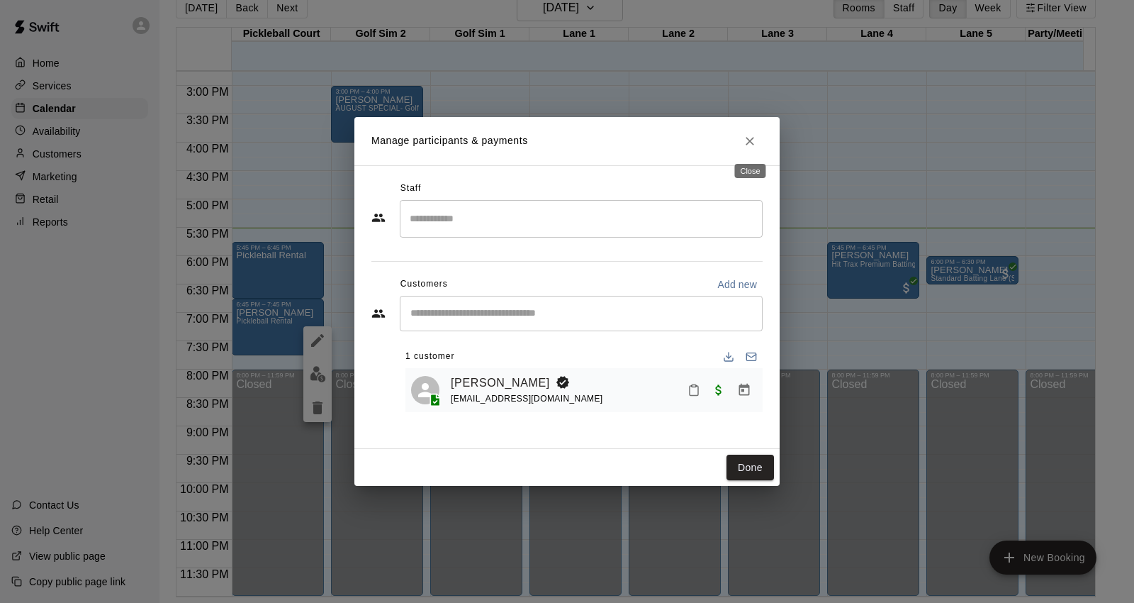
click at [753, 136] on icon "Close" at bounding box center [750, 141] width 14 height 14
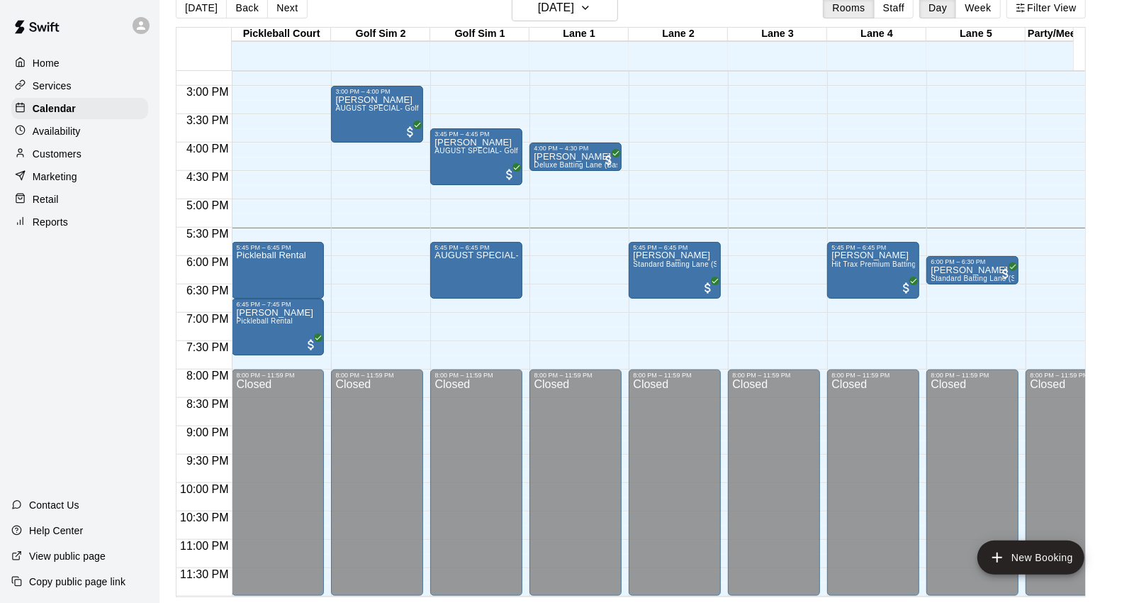
click at [130, 60] on div "Home" at bounding box center [79, 62] width 137 height 21
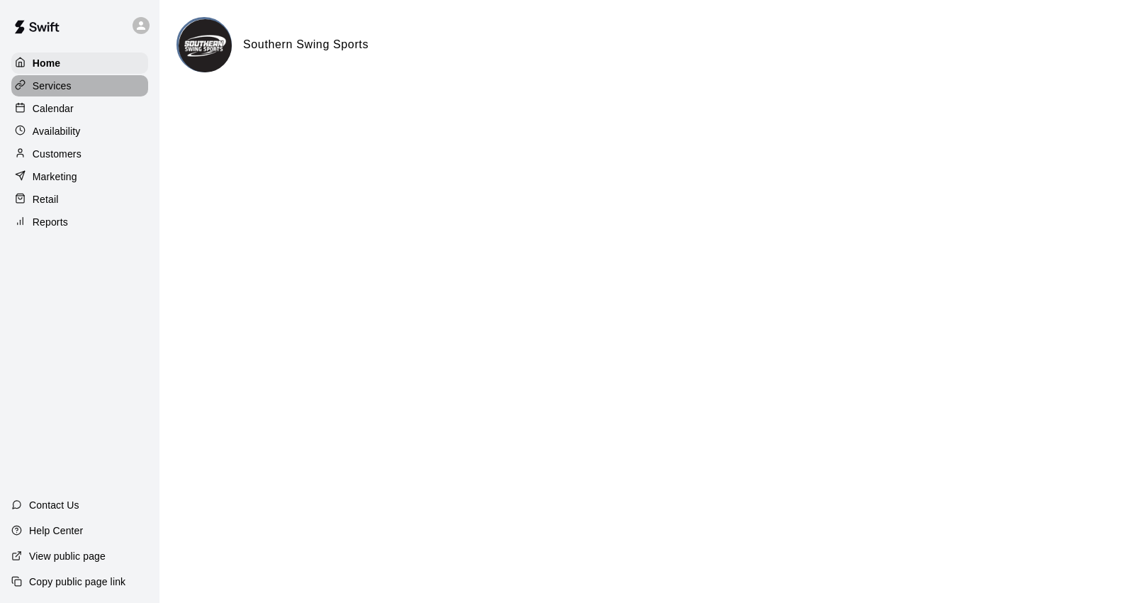
click at [55, 89] on p "Services" at bounding box center [52, 86] width 39 height 14
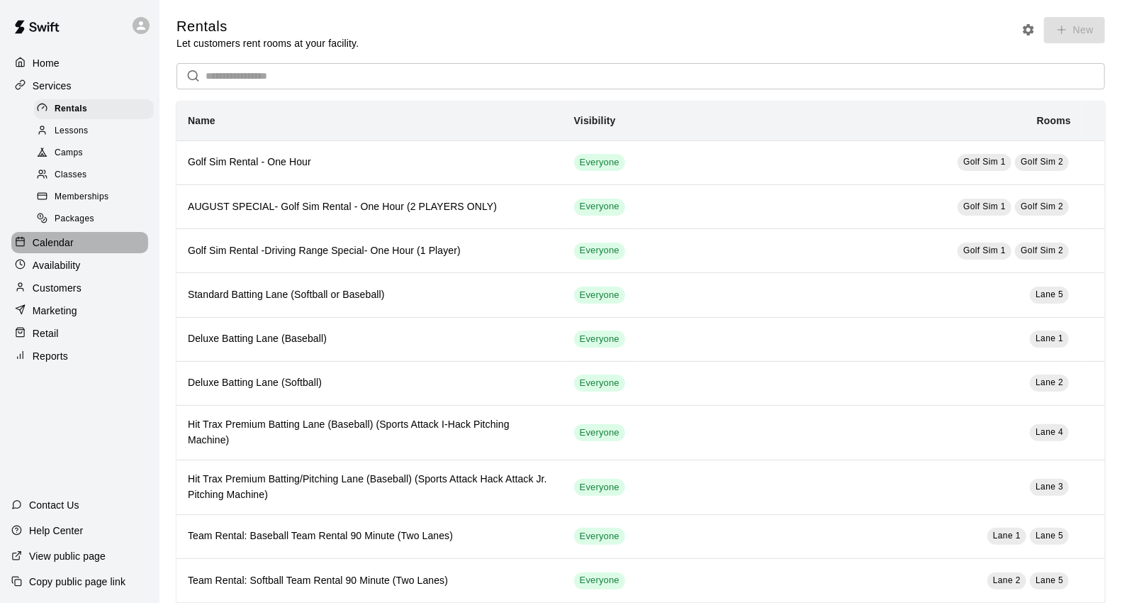
click at [75, 253] on div "Calendar" at bounding box center [79, 242] width 137 height 21
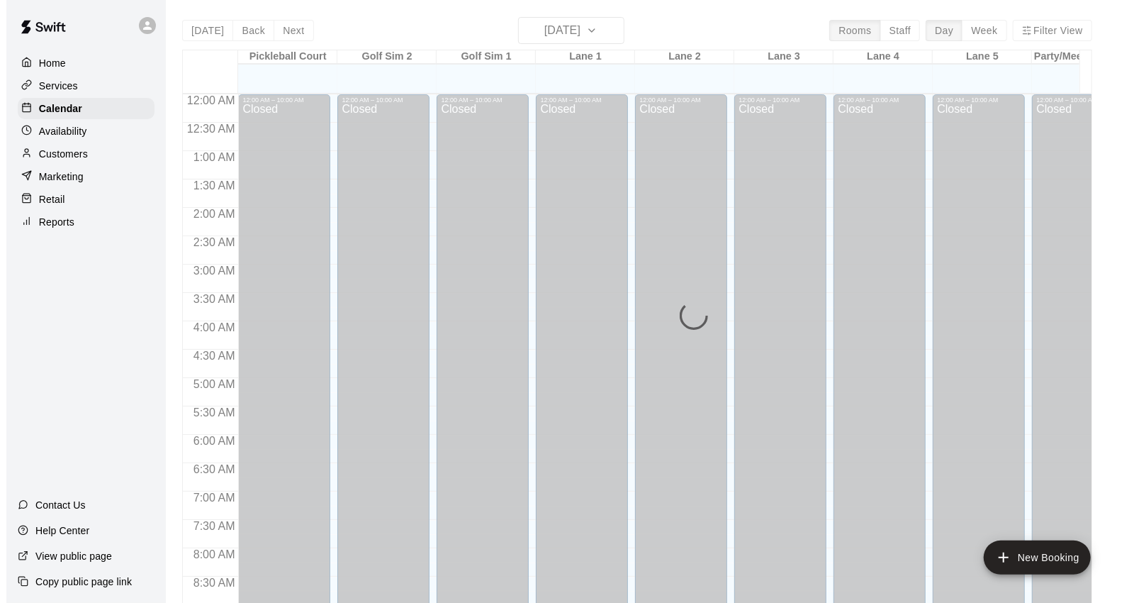
scroll to position [794, 0]
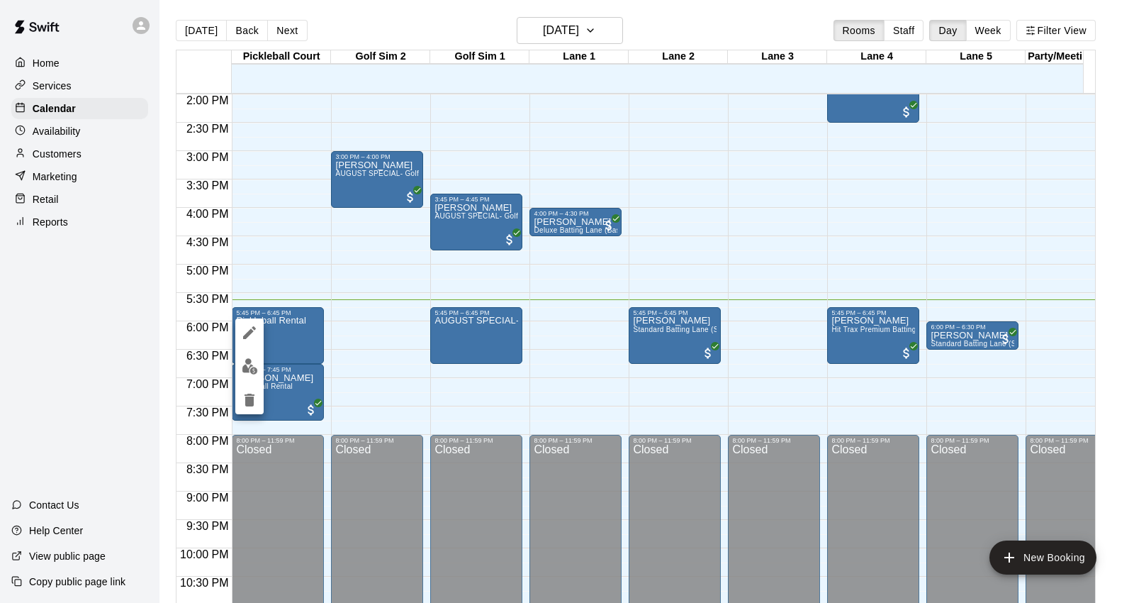
click at [230, 359] on div at bounding box center [567, 301] width 1134 height 603
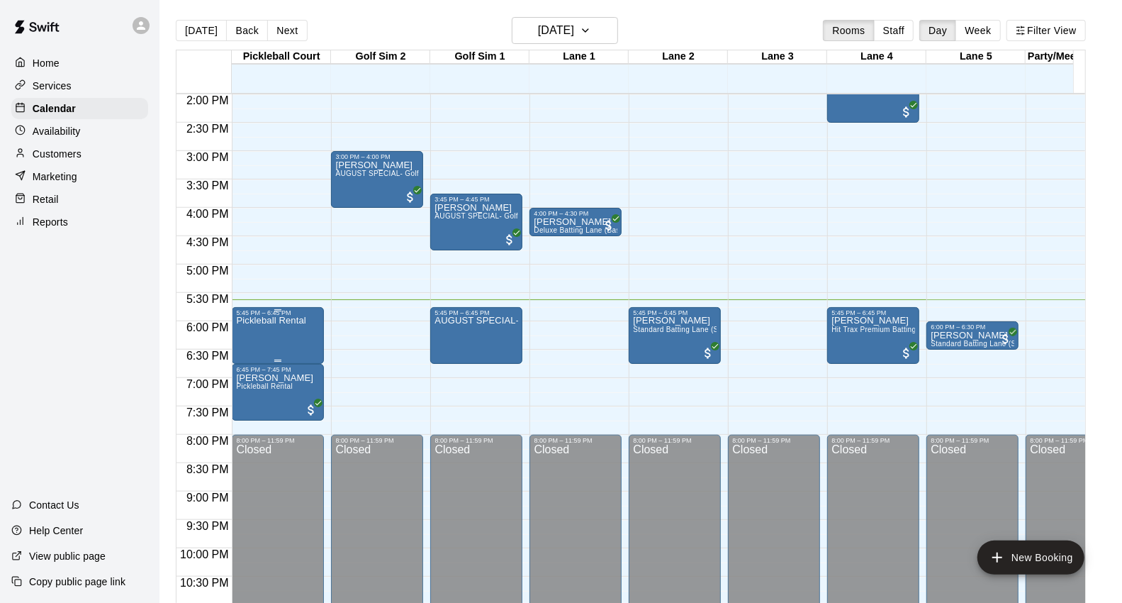
click at [250, 360] on div at bounding box center [278, 360] width 84 height 2
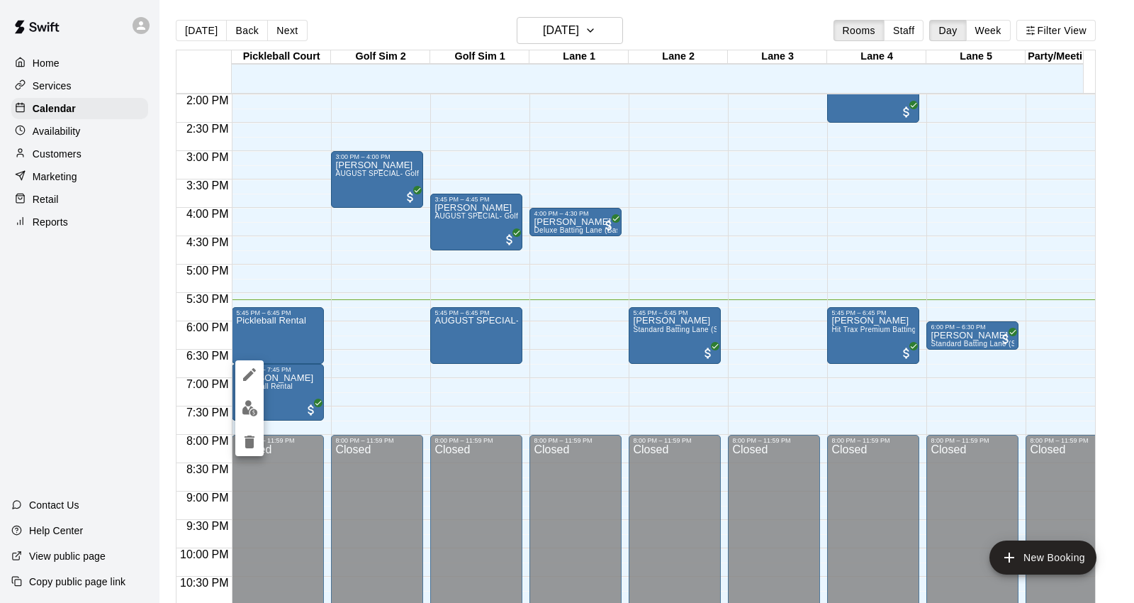
click at [278, 349] on div at bounding box center [567, 301] width 1134 height 603
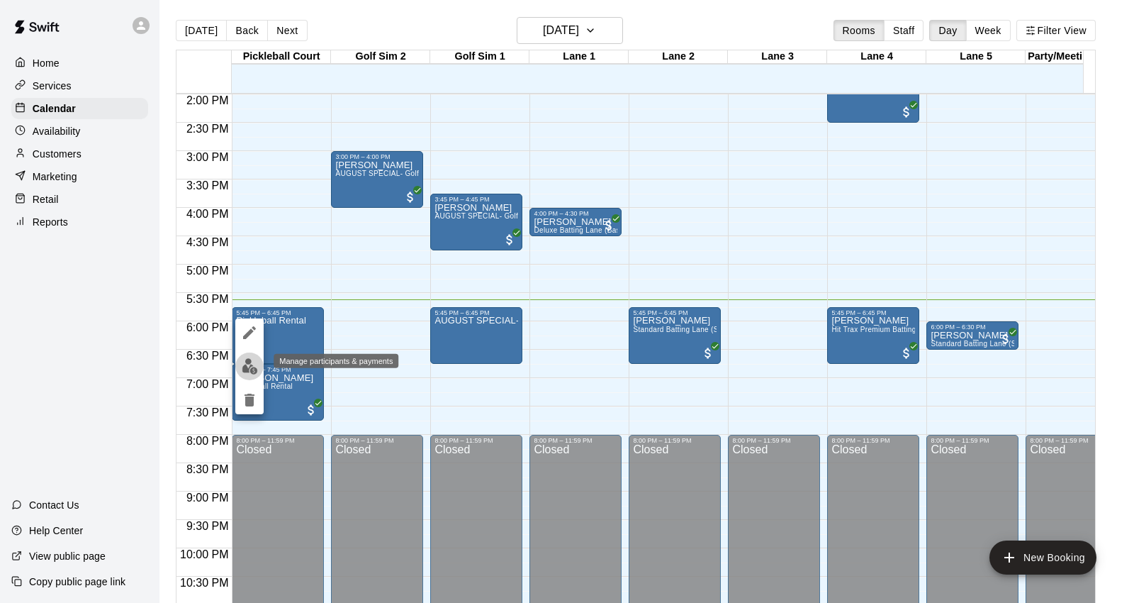
click at [254, 369] on img "edit" at bounding box center [250, 366] width 16 height 16
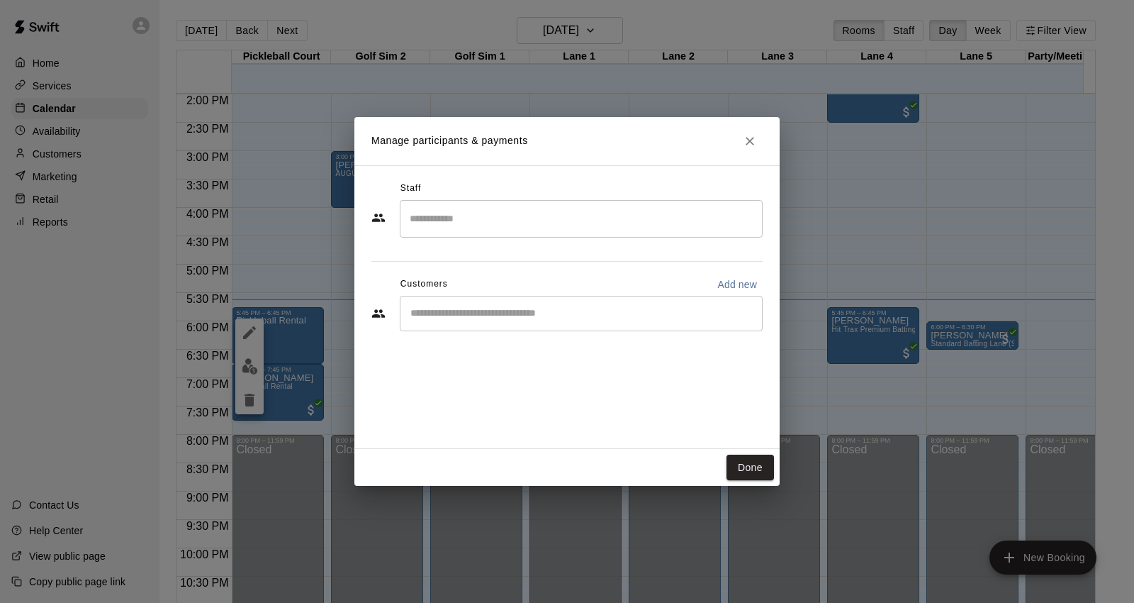
click at [750, 286] on p "Add new" at bounding box center [737, 284] width 40 height 14
select select "**"
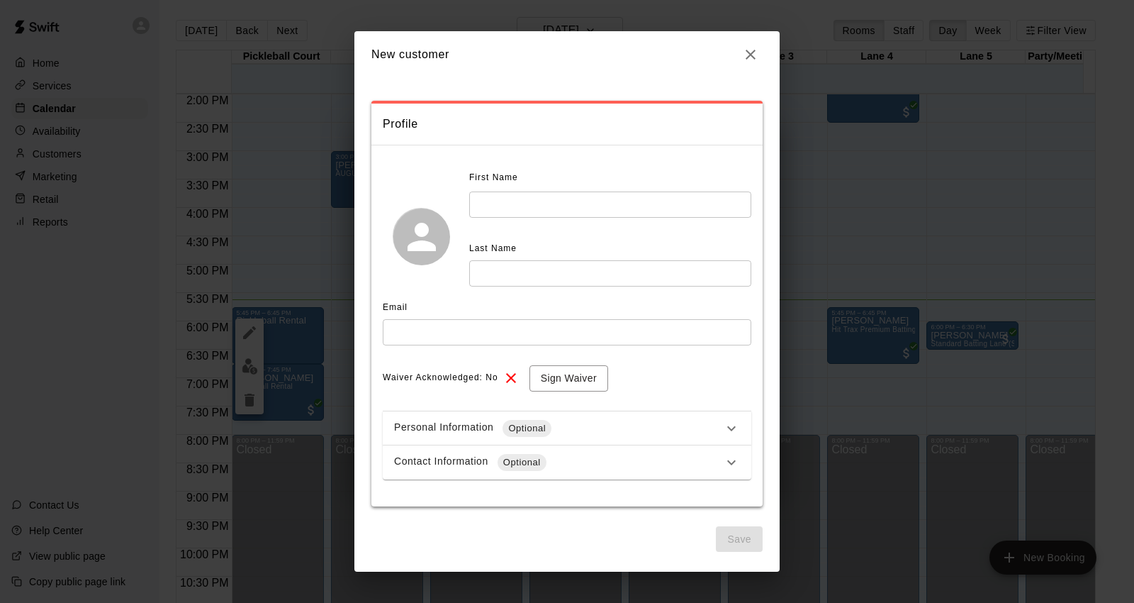
click at [749, 55] on icon "button" at bounding box center [751, 55] width 10 height 10
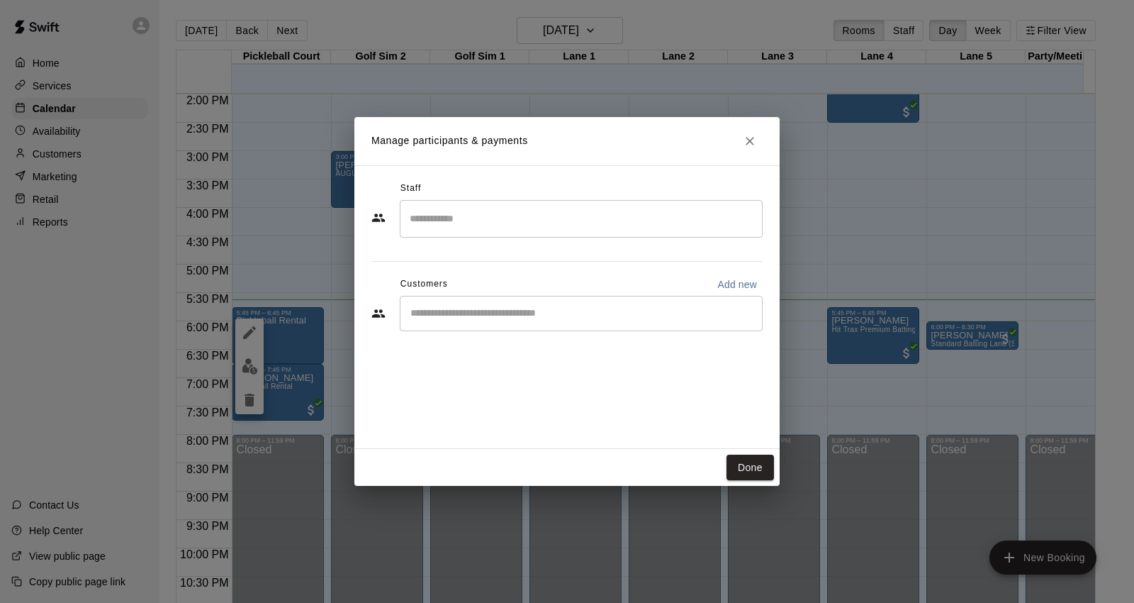
click at [511, 312] on input "Start typing to search customers..." at bounding box center [581, 313] width 350 height 14
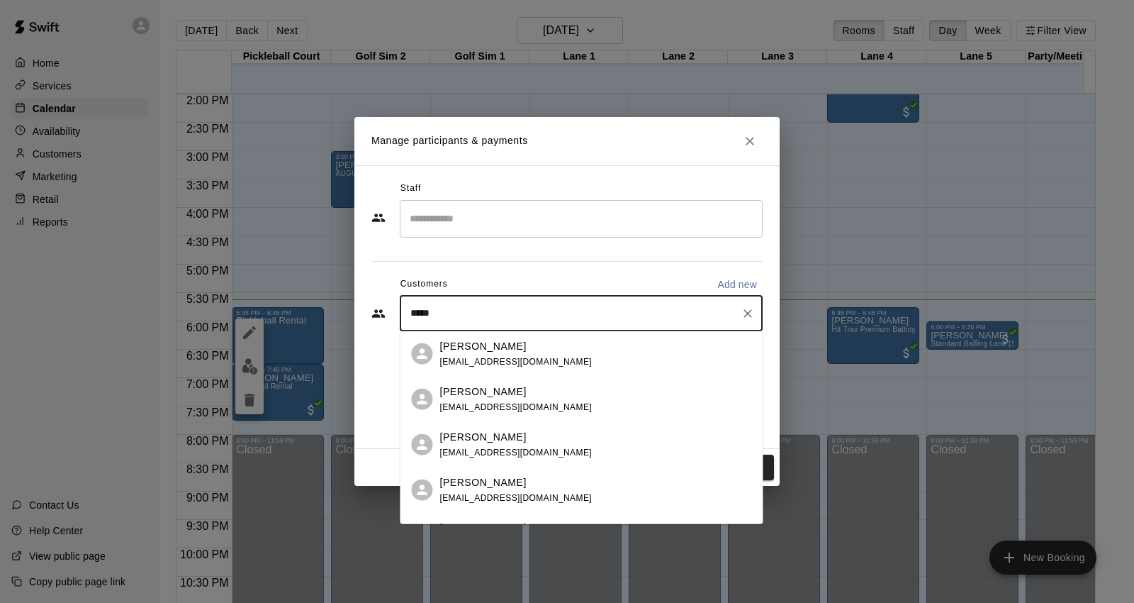
type input "******"
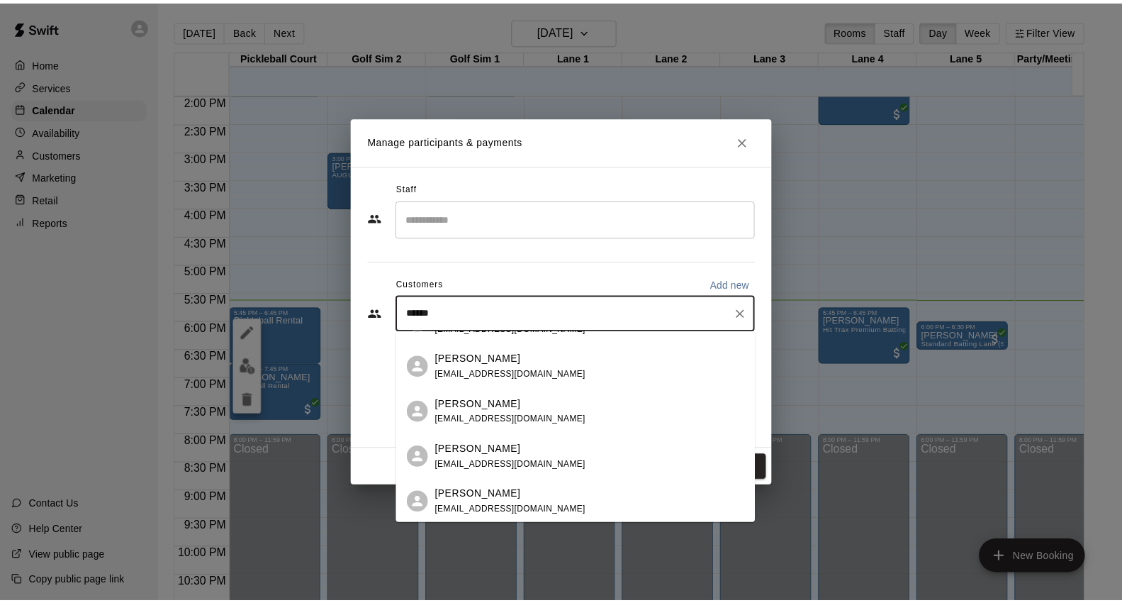
scroll to position [79, 0]
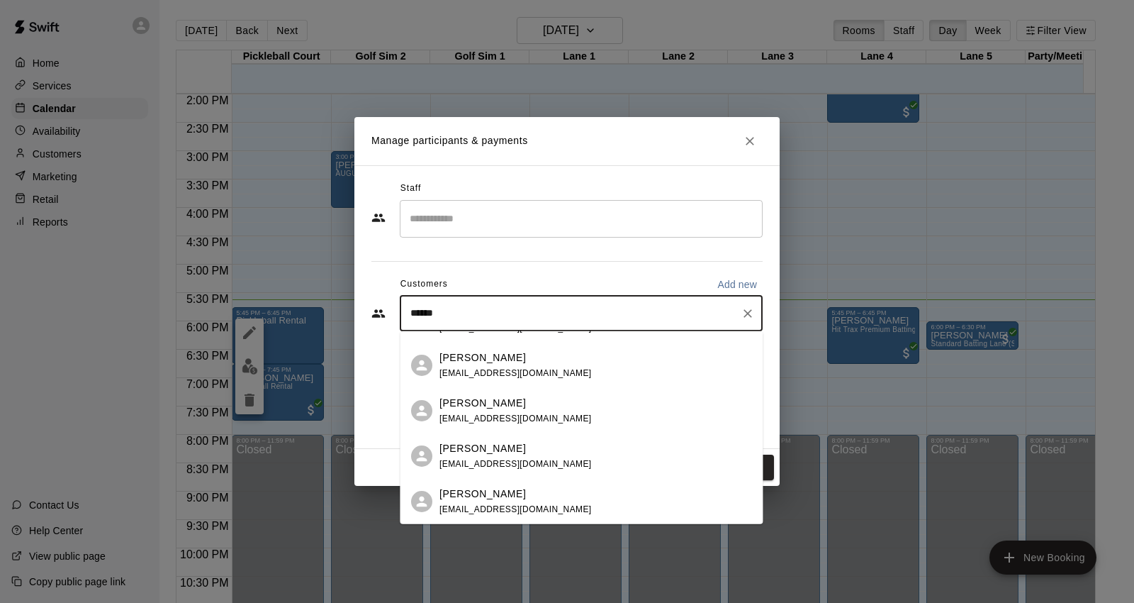
click at [535, 497] on div "[PERSON_NAME]" at bounding box center [515, 493] width 152 height 15
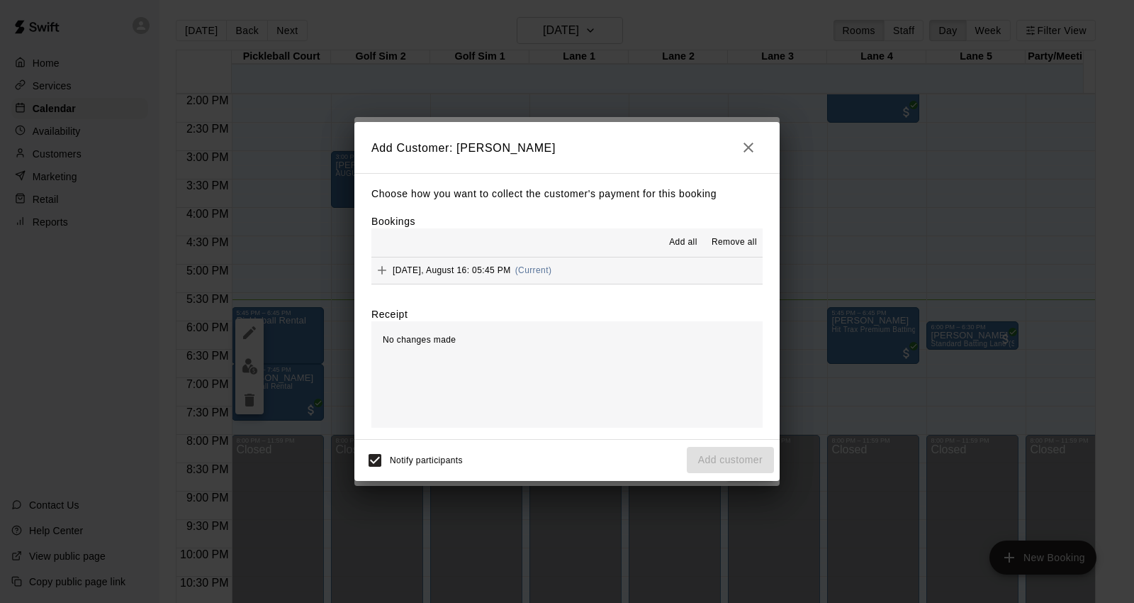
click at [482, 268] on span "[DATE], August 16: 05:45 PM" at bounding box center [452, 270] width 118 height 10
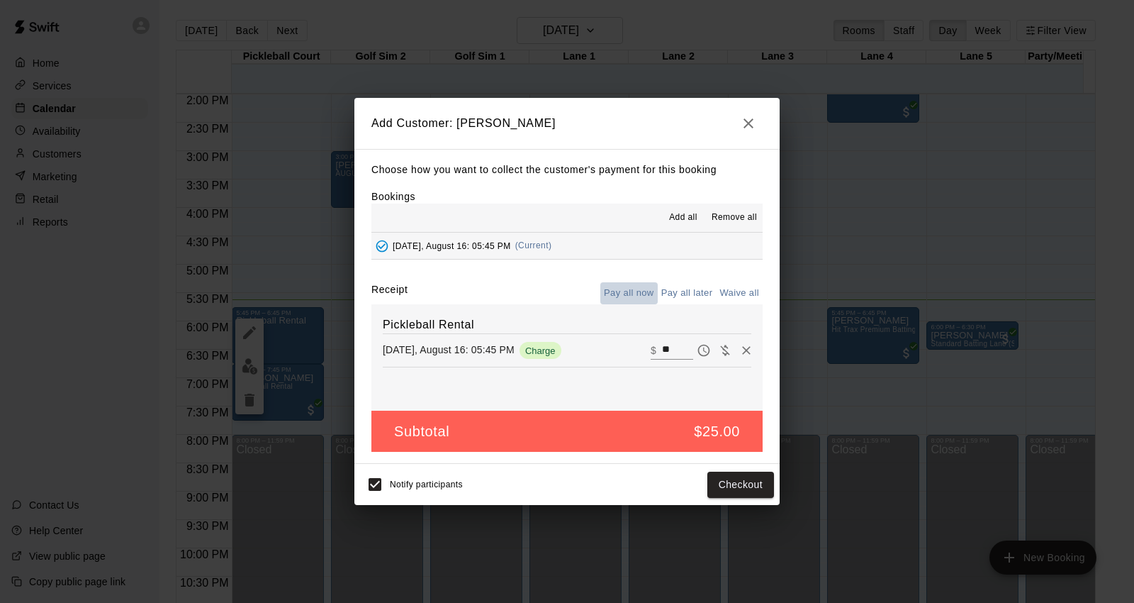
click at [643, 289] on button "Pay all now" at bounding box center [628, 293] width 57 height 22
click at [749, 490] on button "Checkout" at bounding box center [740, 484] width 67 height 26
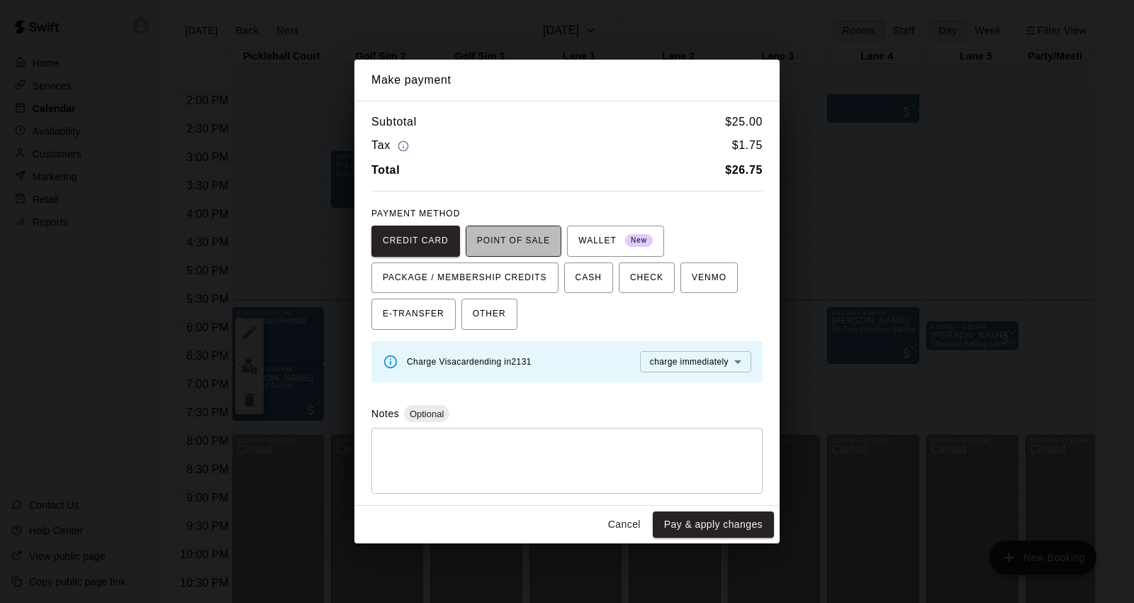
click at [517, 242] on span "POINT OF SALE" at bounding box center [513, 241] width 73 height 23
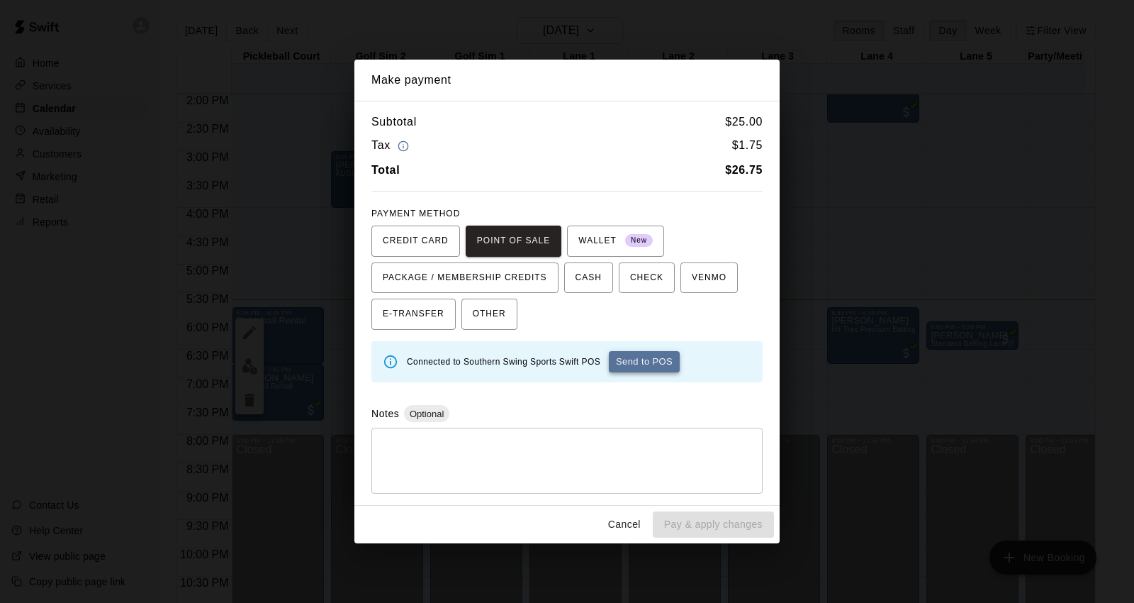
click at [635, 366] on button "Send to POS" at bounding box center [644, 361] width 71 height 21
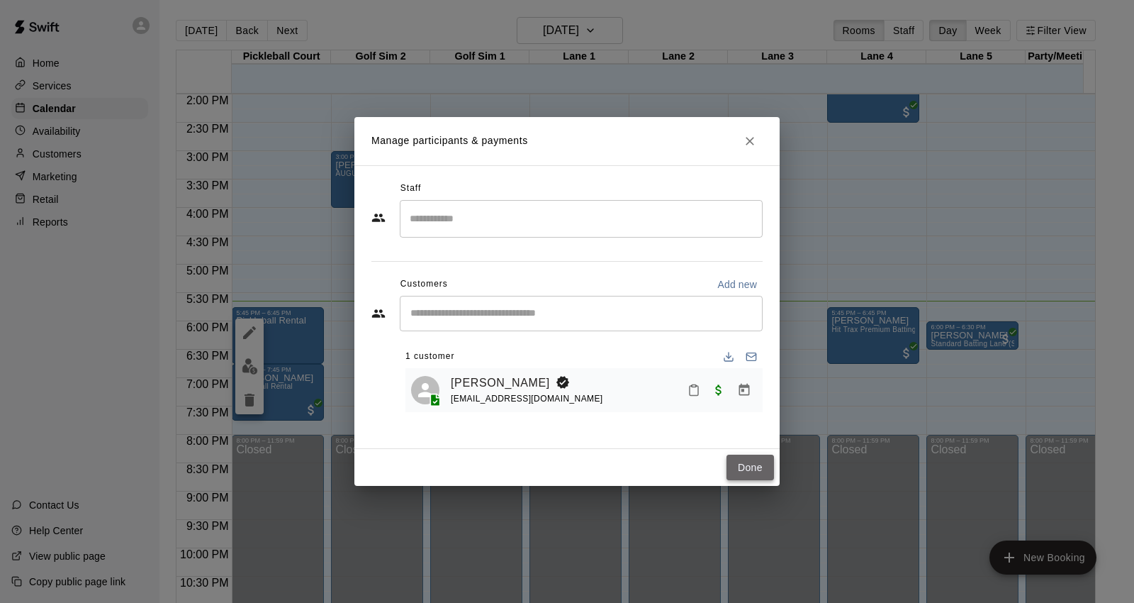
click at [756, 469] on button "Done" at bounding box center [750, 467] width 47 height 26
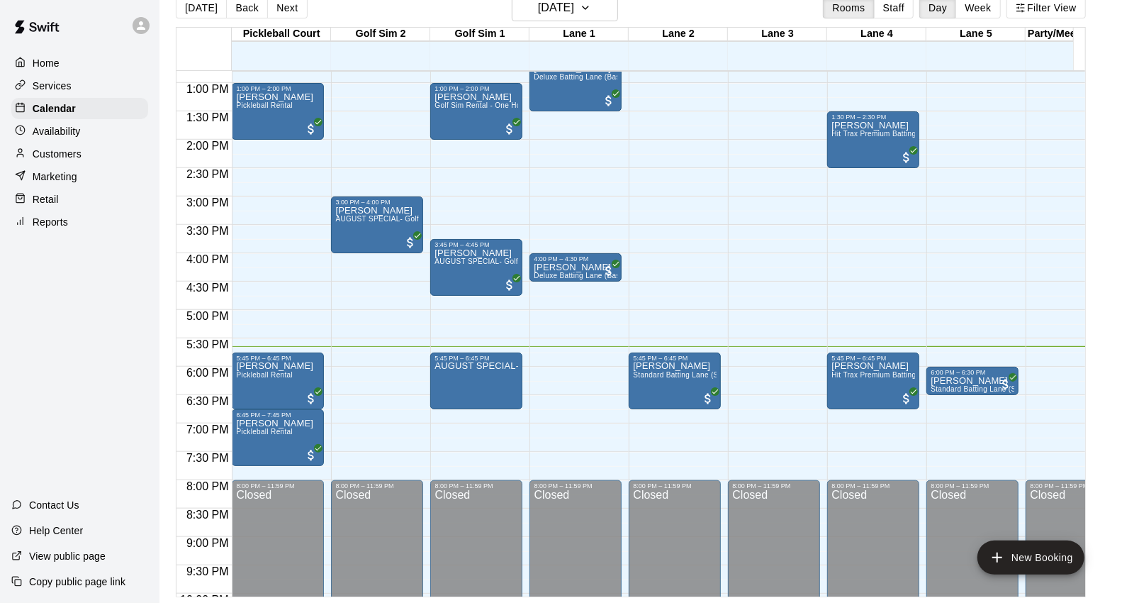
scroll to position [612, 0]
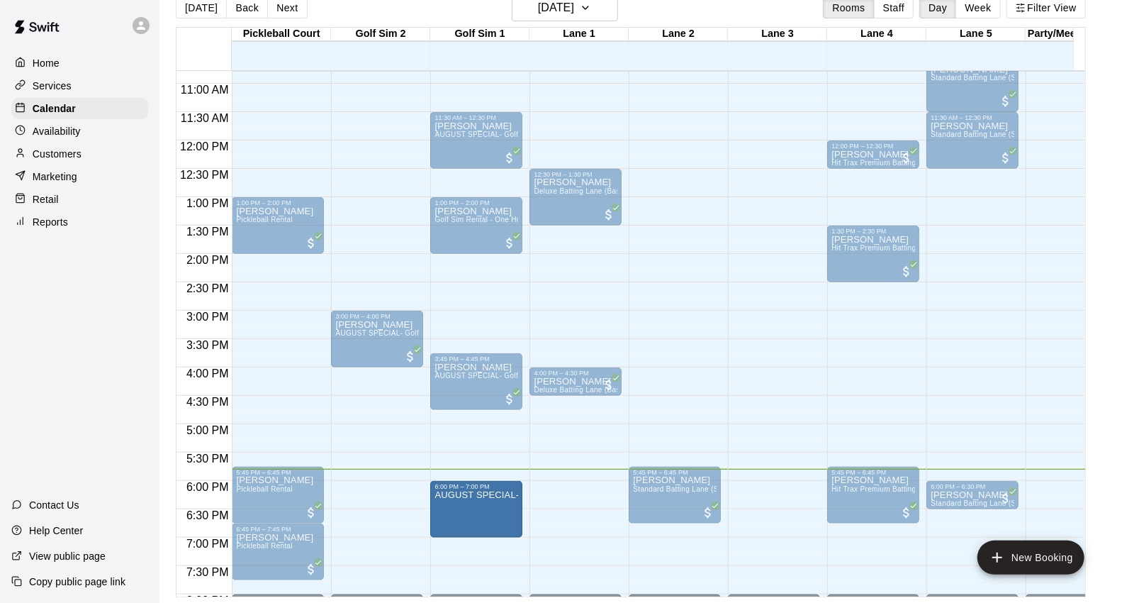
drag, startPoint x: 474, startPoint y: 493, endPoint x: 475, endPoint y: 515, distance: 22.0
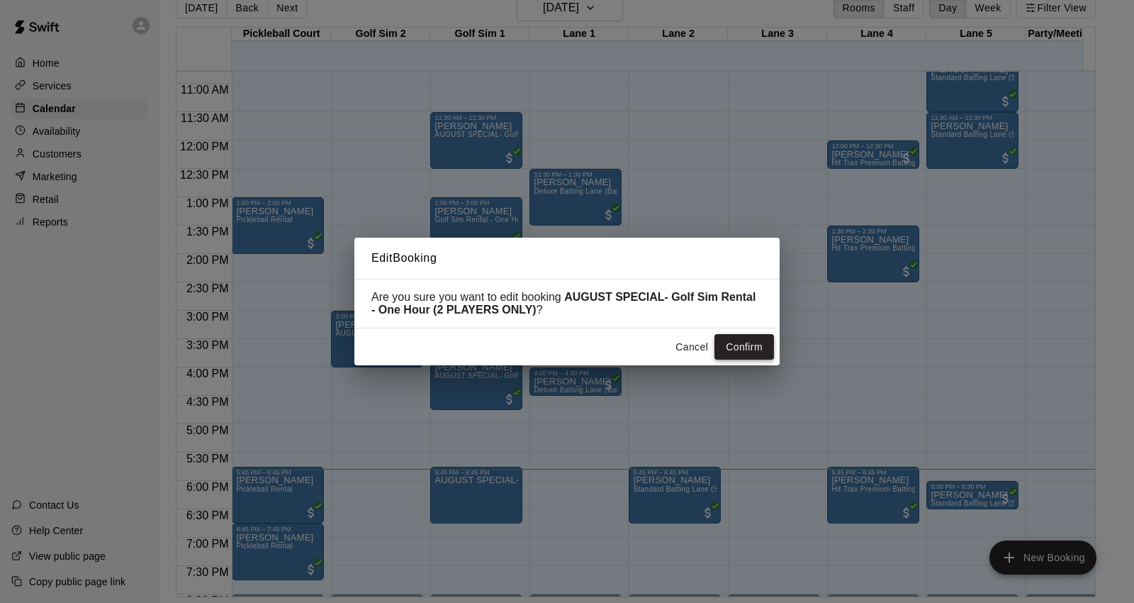
click at [748, 345] on button "Confirm" at bounding box center [745, 347] width 60 height 26
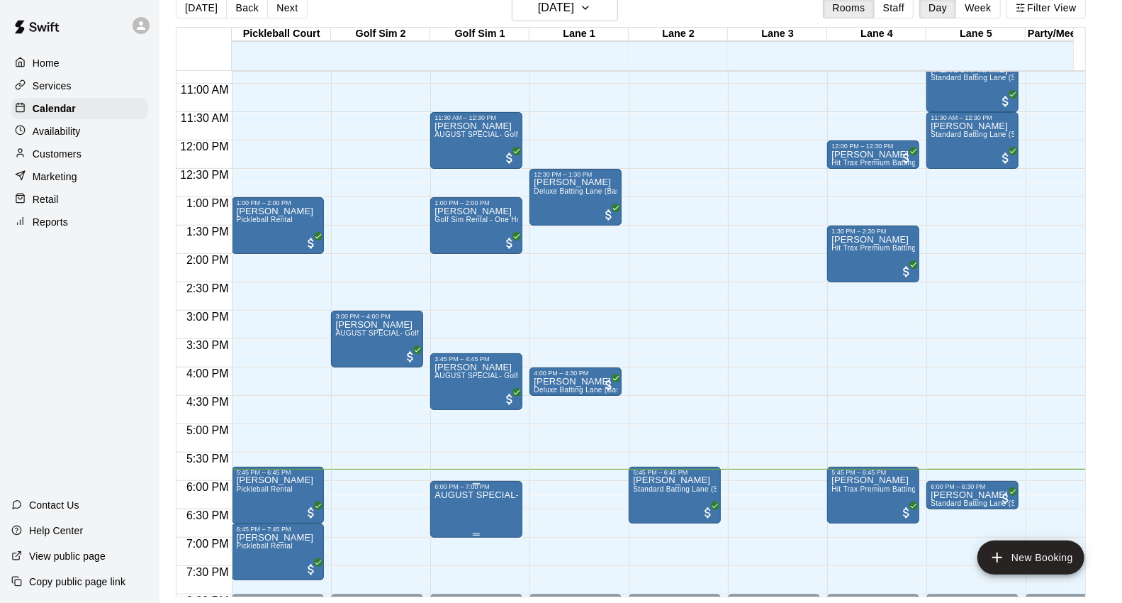
click at [484, 483] on div at bounding box center [477, 484] width 84 height 2
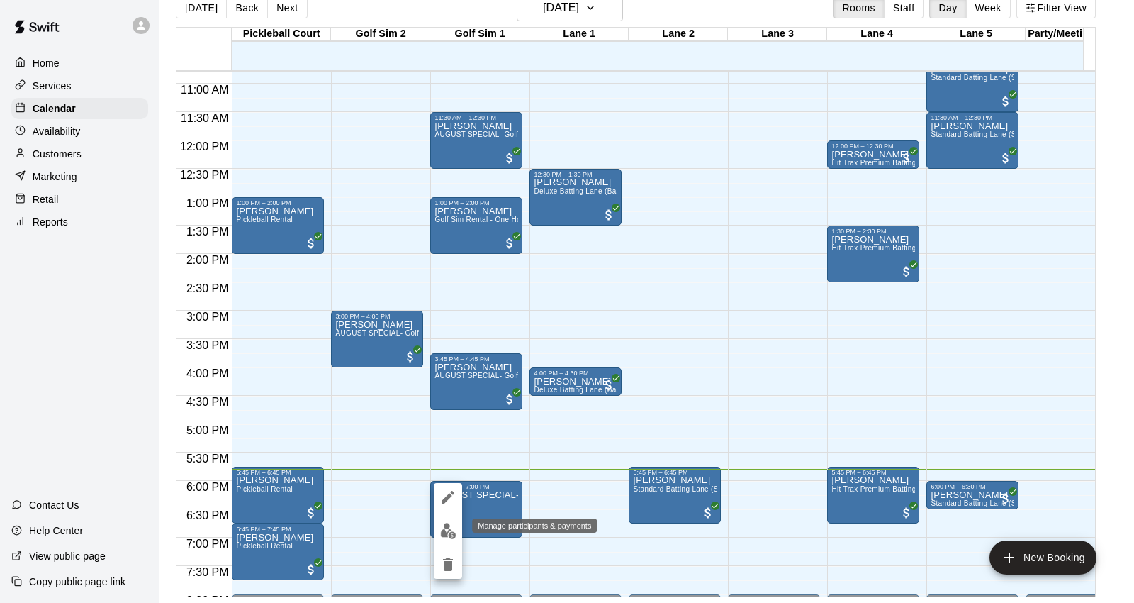
click at [449, 523] on img "edit" at bounding box center [448, 530] width 16 height 16
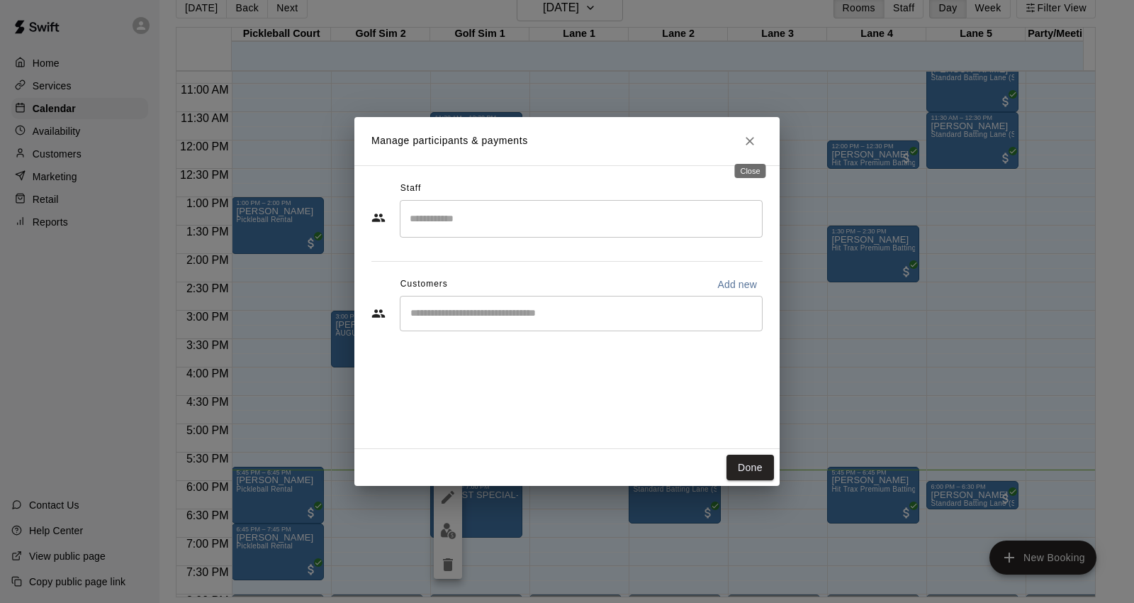
click at [755, 138] on icon "Close" at bounding box center [750, 141] width 14 height 14
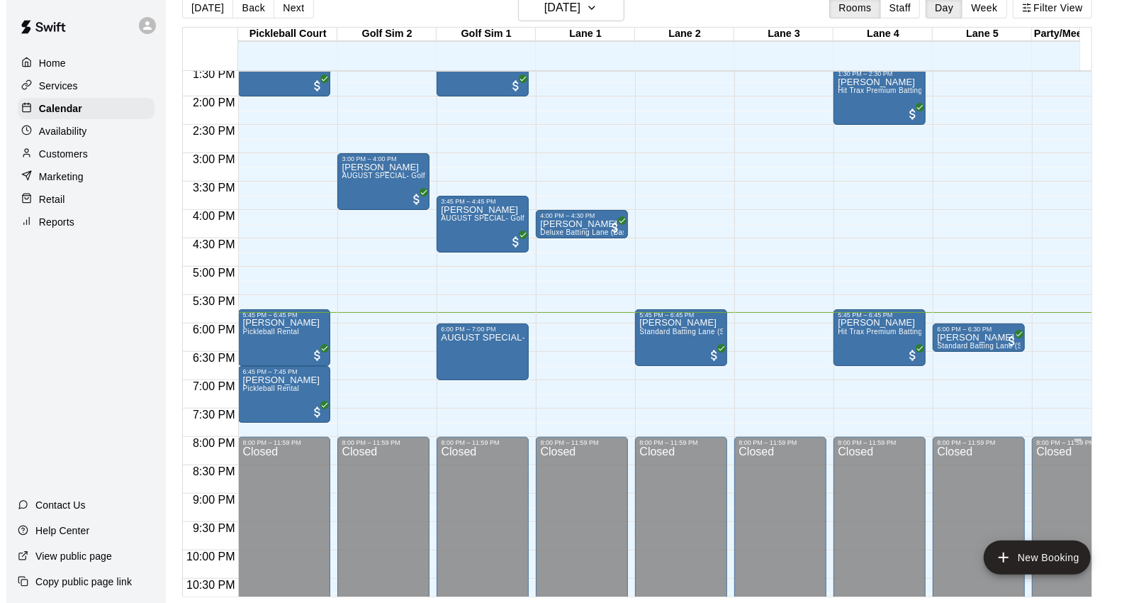
scroll to position [848, 0]
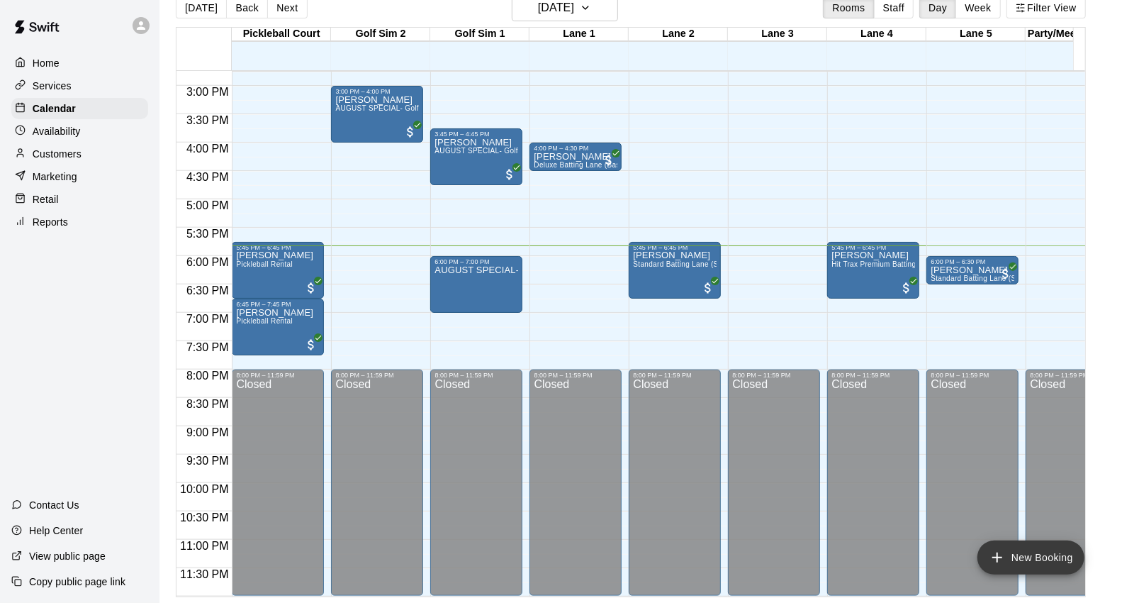
click at [1045, 537] on div "Closed" at bounding box center [1072, 490] width 84 height 222
click at [1033, 556] on button "New Booking" at bounding box center [1031, 557] width 107 height 34
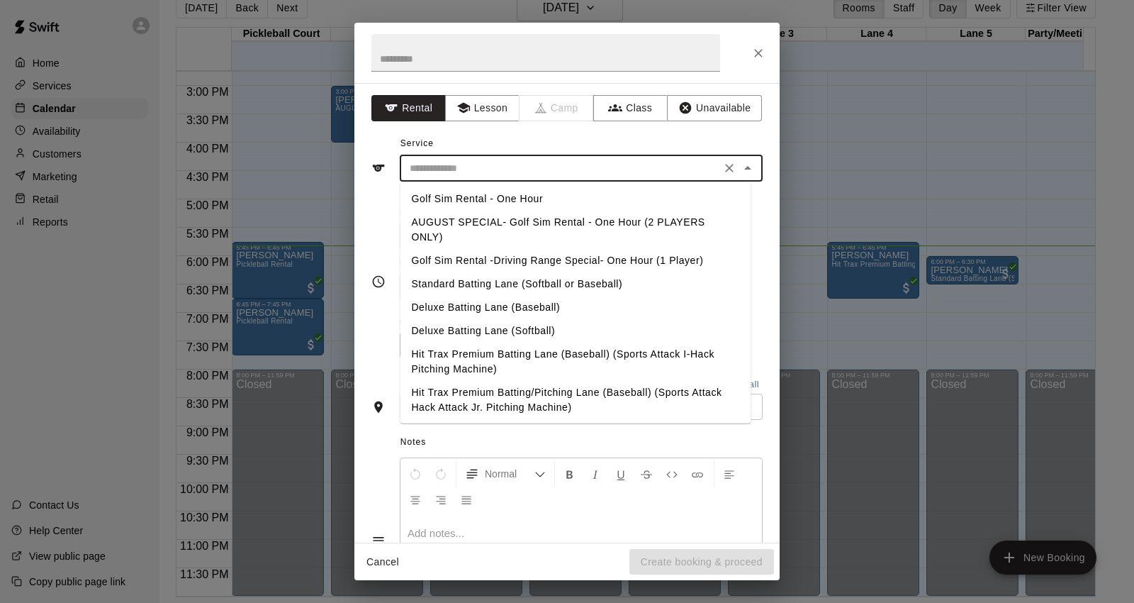
click at [466, 165] on input "text" at bounding box center [560, 168] width 313 height 18
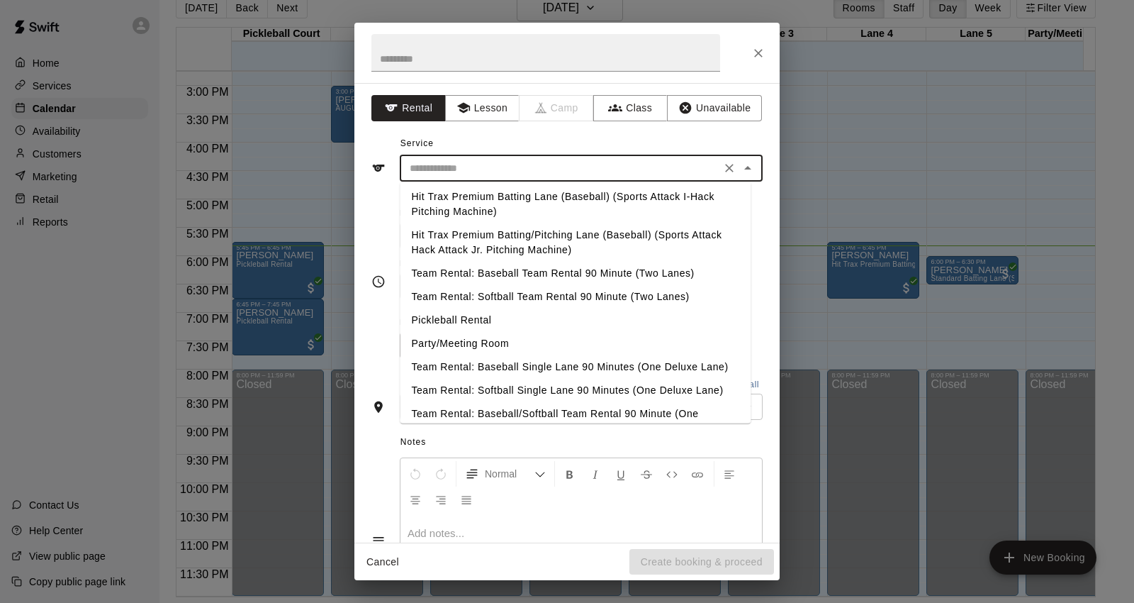
scroll to position [79, 0]
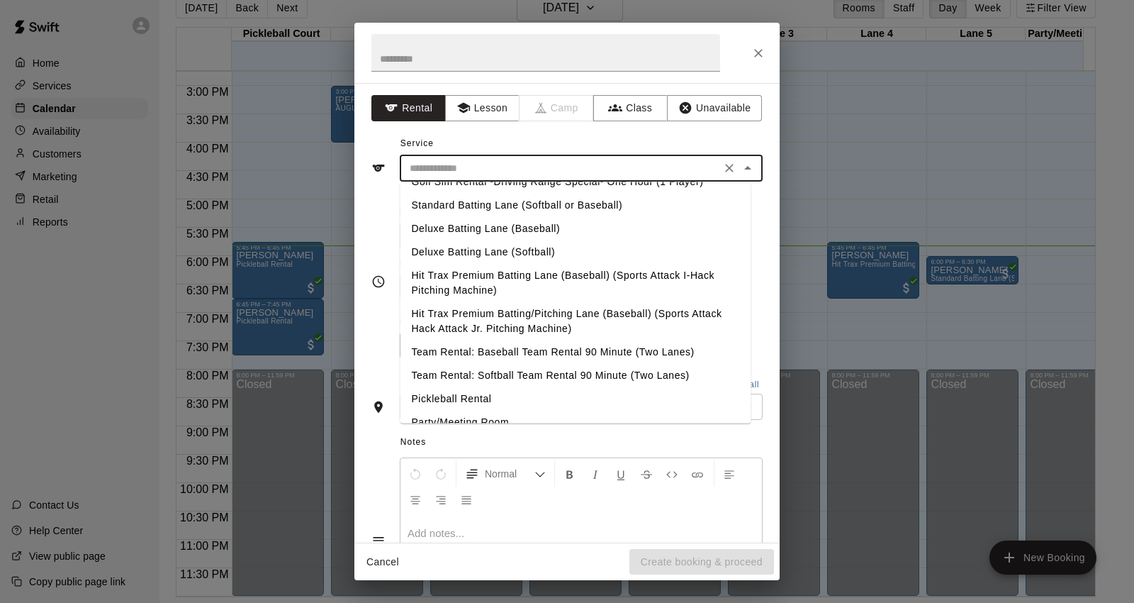
click at [612, 319] on li "Hit Trax Premium Batting/Pitching Lane (Baseball) (Sports Attack Hack Attack Jr…" at bounding box center [575, 321] width 351 height 38
type input "**********"
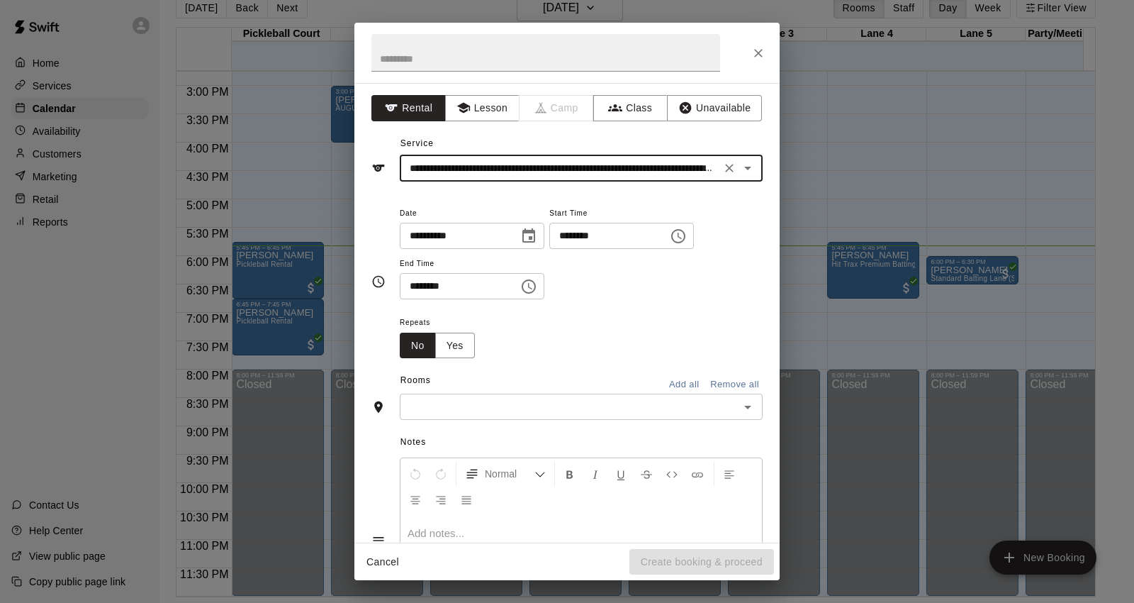
click at [593, 235] on input "********" at bounding box center [603, 236] width 109 height 26
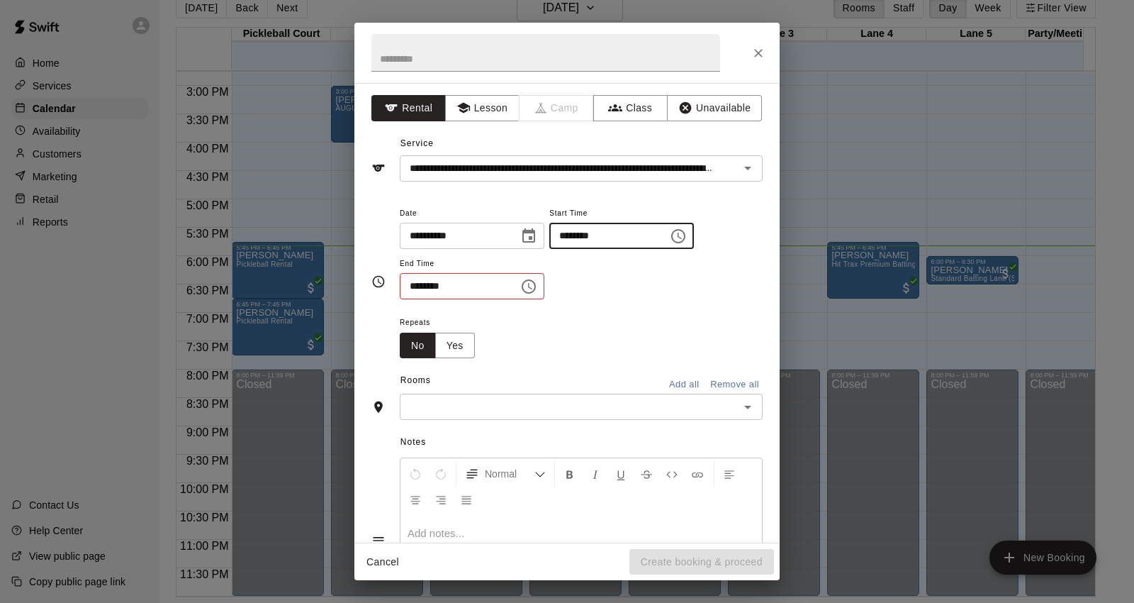
type input "********"
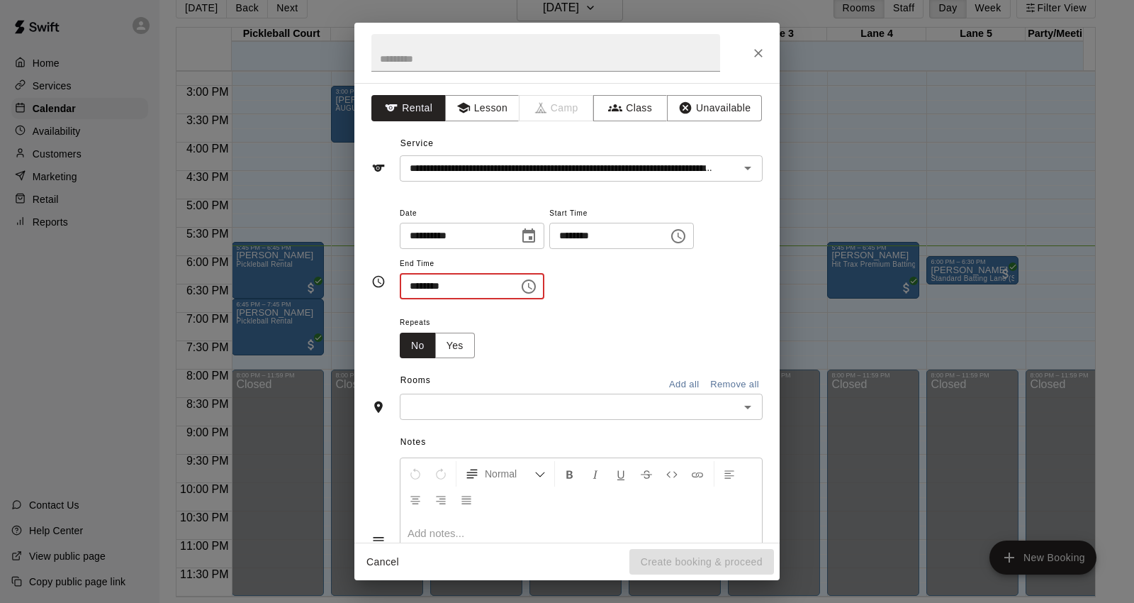
click at [413, 280] on input "********" at bounding box center [454, 286] width 109 height 26
type input "********"
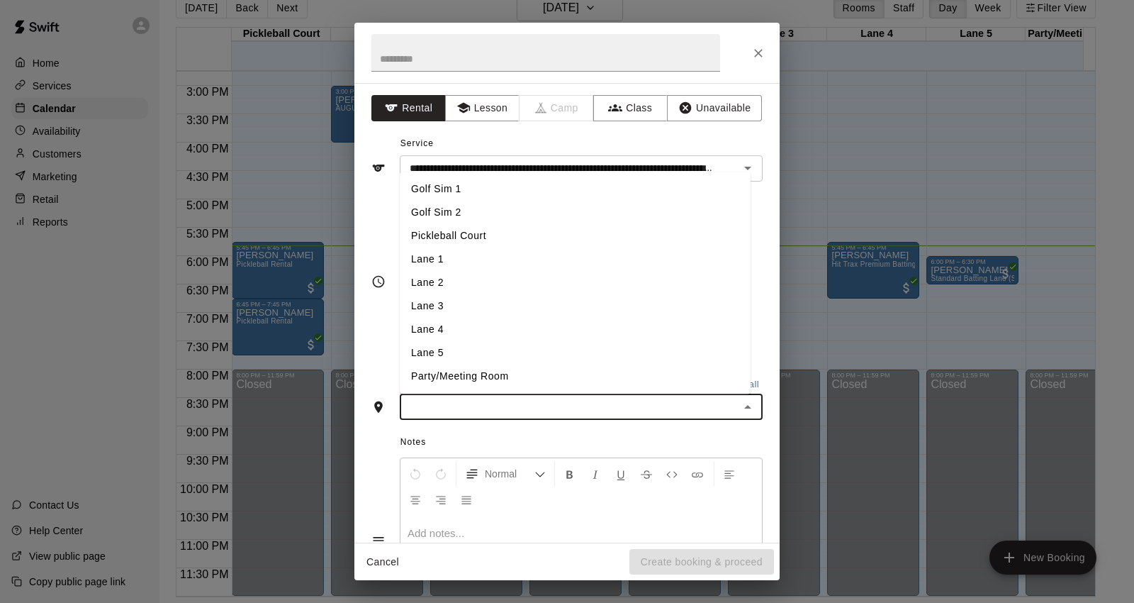
click at [490, 398] on input "text" at bounding box center [569, 407] width 331 height 18
click at [450, 296] on li "Lane 3" at bounding box center [575, 306] width 351 height 23
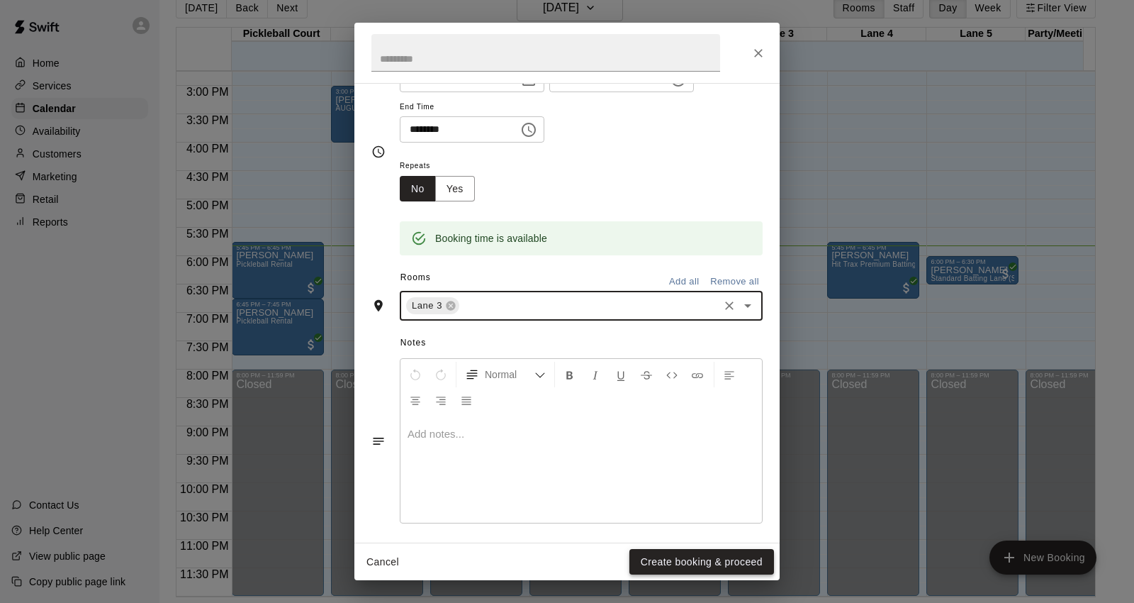
scroll to position [164, 0]
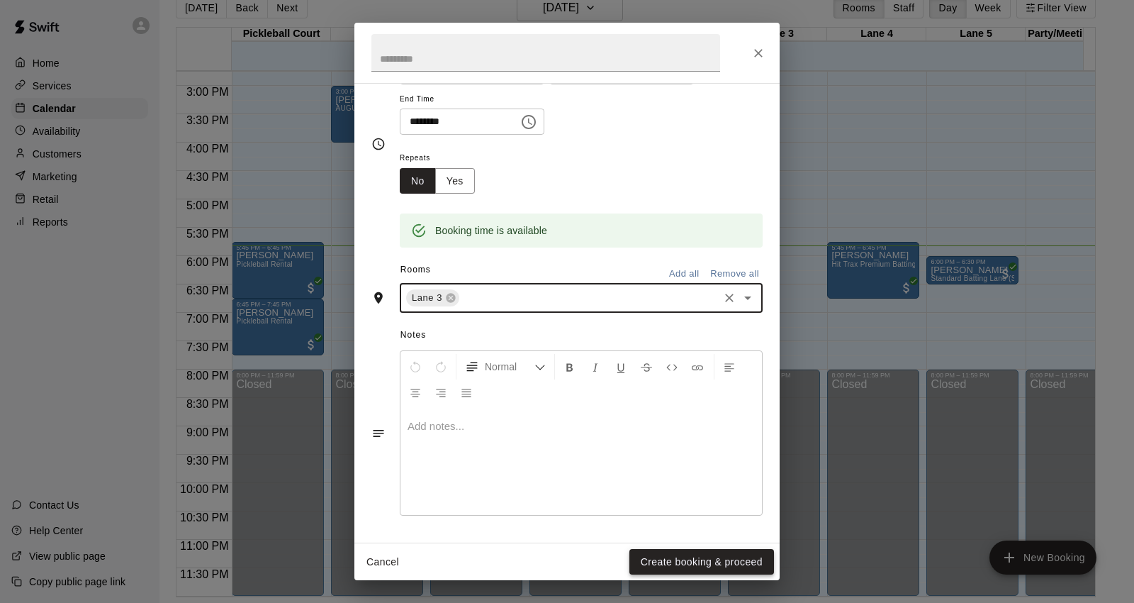
click at [688, 550] on button "Create booking & proceed" at bounding box center [701, 562] width 145 height 26
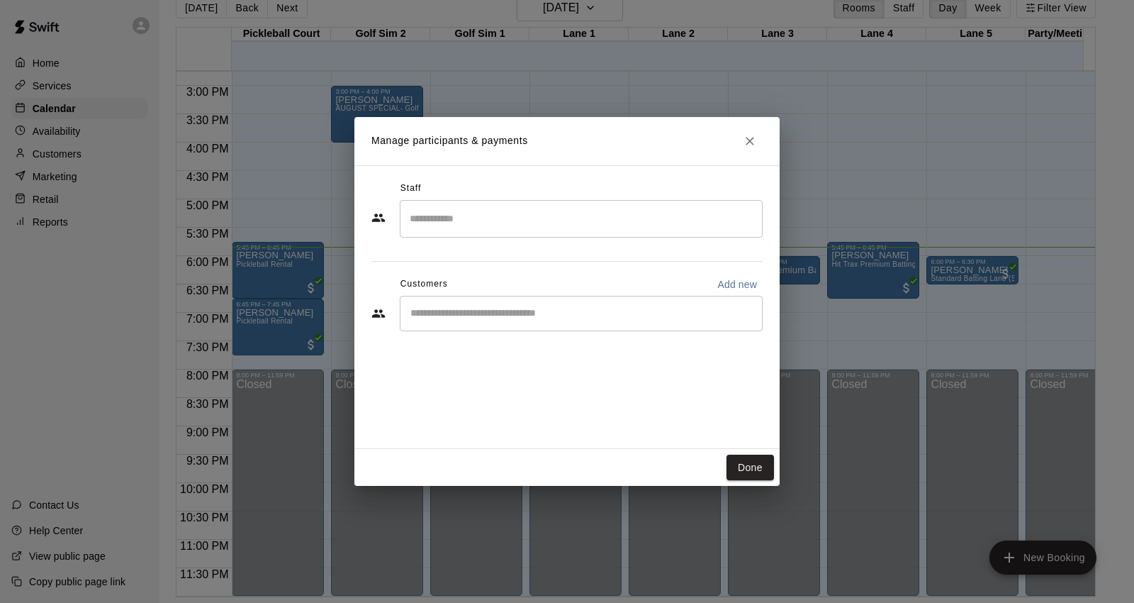
click at [739, 280] on p "Add new" at bounding box center [737, 284] width 40 height 14
select select "**"
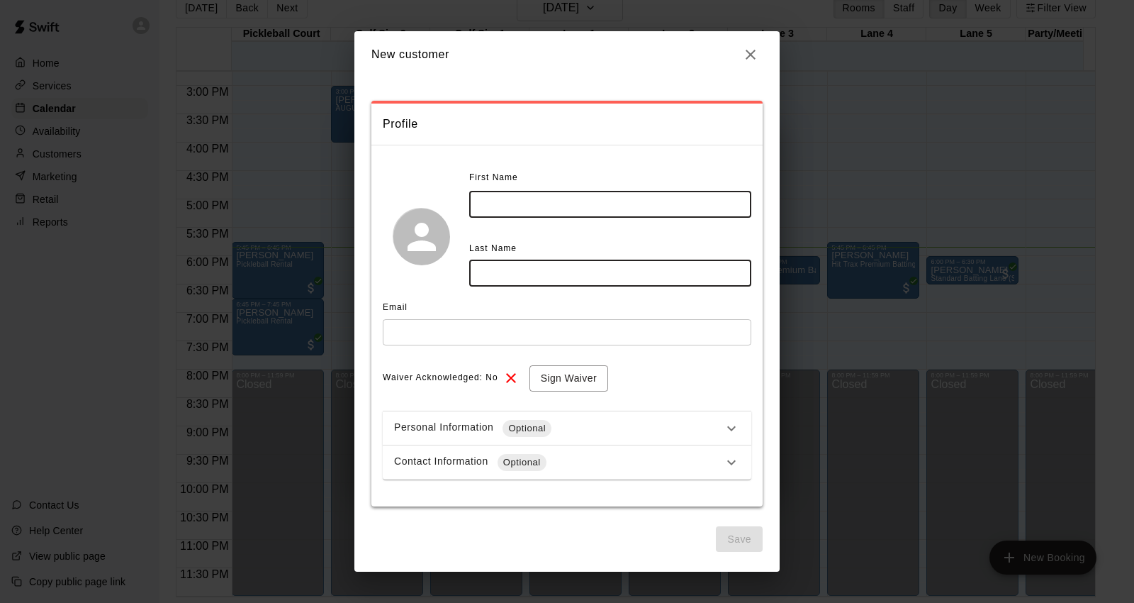
click at [522, 209] on input "text" at bounding box center [610, 204] width 282 height 26
type input "****"
click at [615, 279] on input "text" at bounding box center [610, 273] width 282 height 26
type input "*****"
drag, startPoint x: 470, startPoint y: 332, endPoint x: 483, endPoint y: 342, distance: 16.7
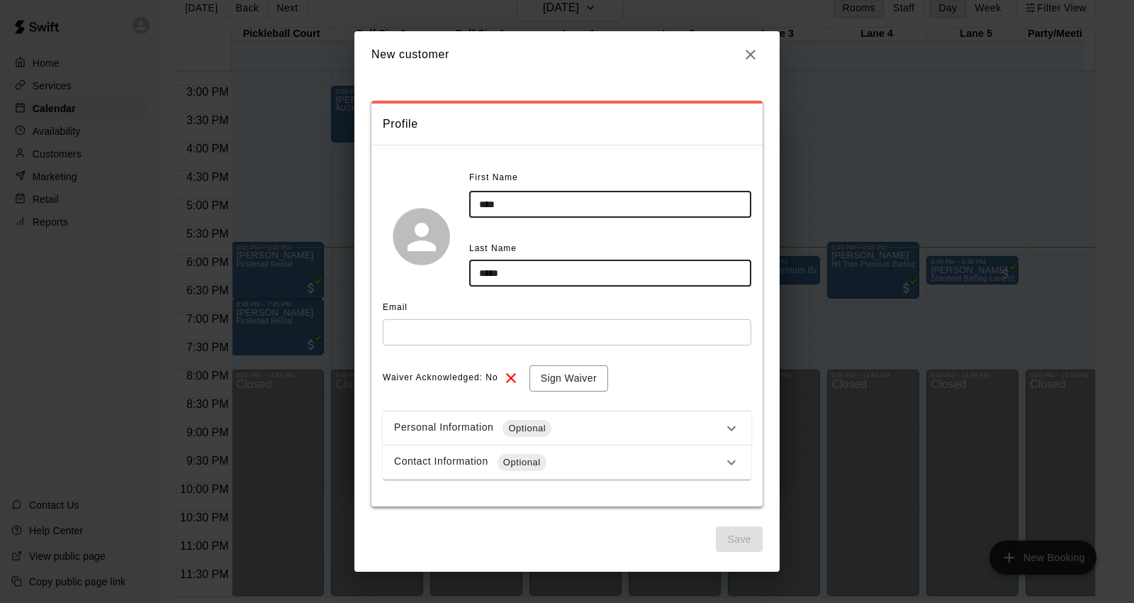
click at [470, 332] on input "text" at bounding box center [567, 332] width 369 height 26
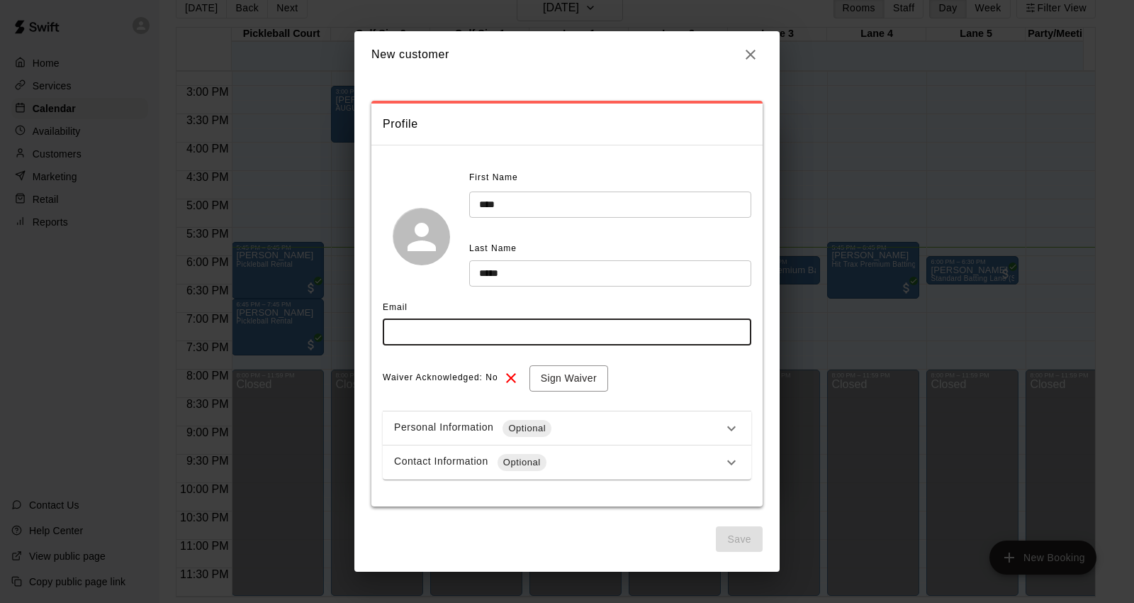
click at [700, 427] on div "Personal Information Optional" at bounding box center [558, 428] width 329 height 17
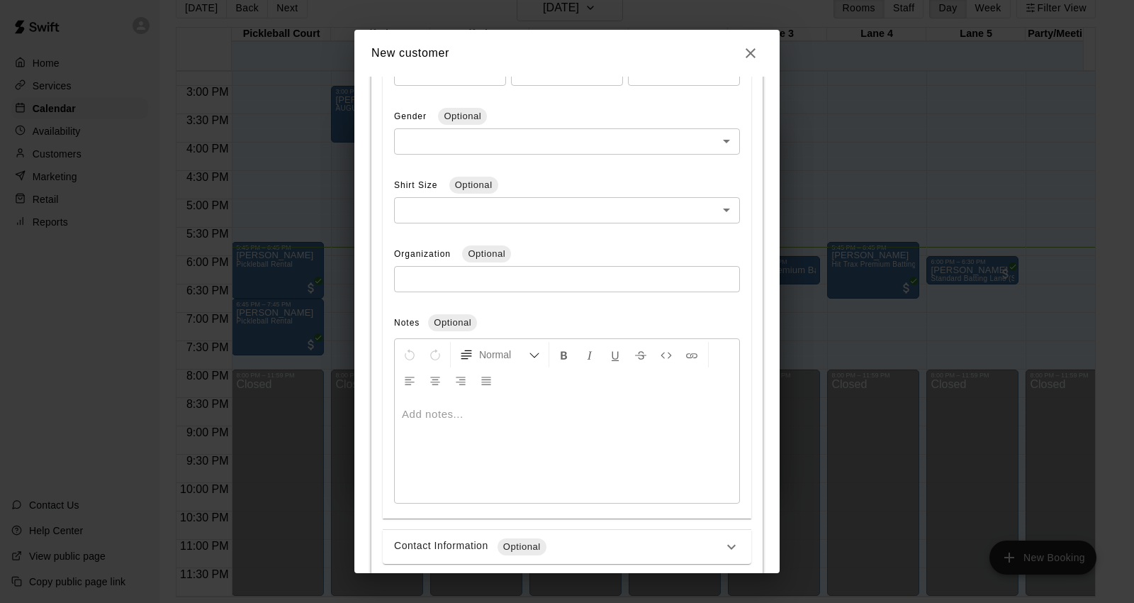
scroll to position [529, 0]
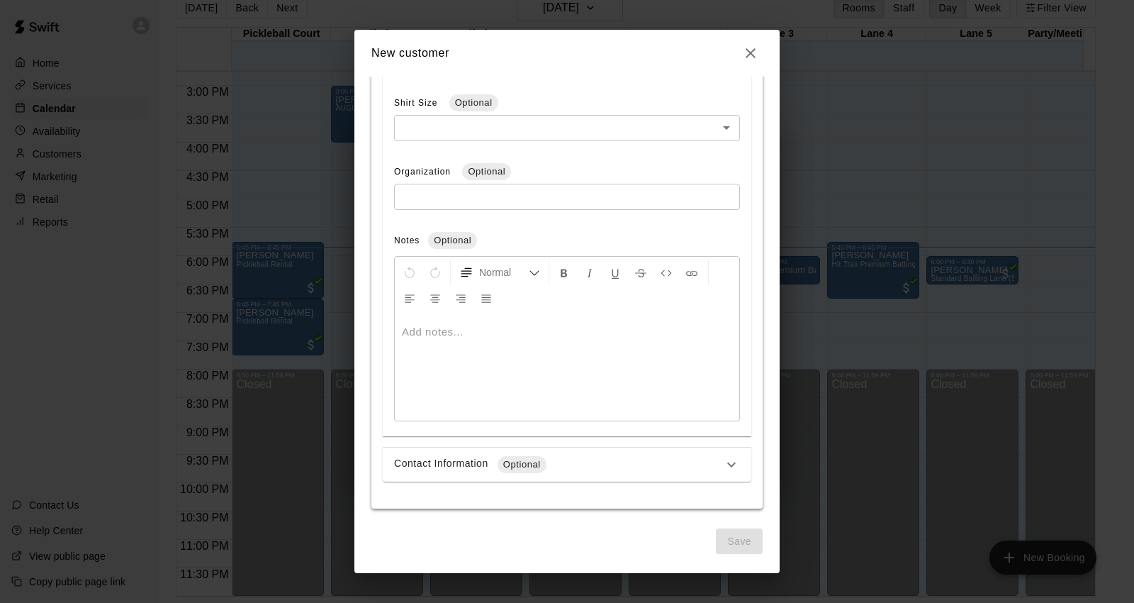
click at [575, 471] on div "Contact Information Optional" at bounding box center [558, 464] width 329 height 17
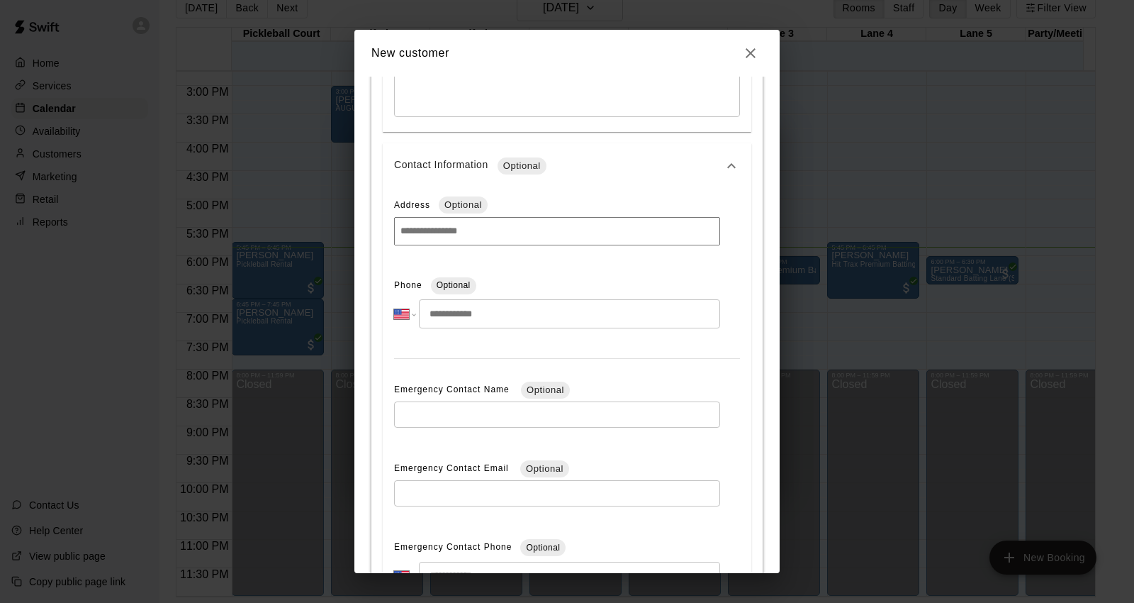
scroll to position [844, 0]
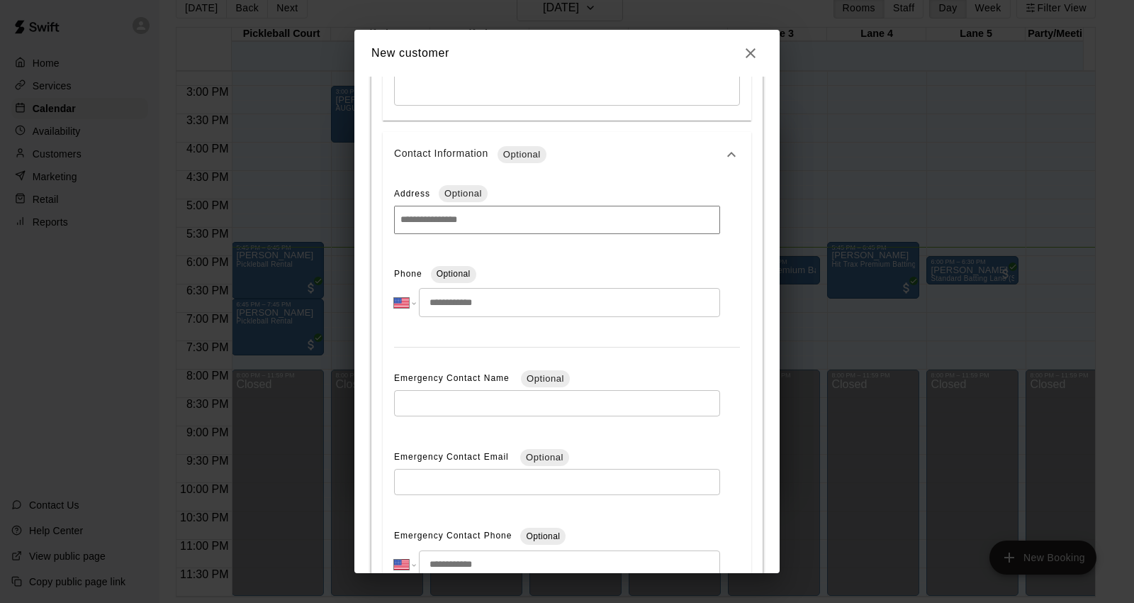
click at [468, 303] on input "tel" at bounding box center [569, 302] width 301 height 29
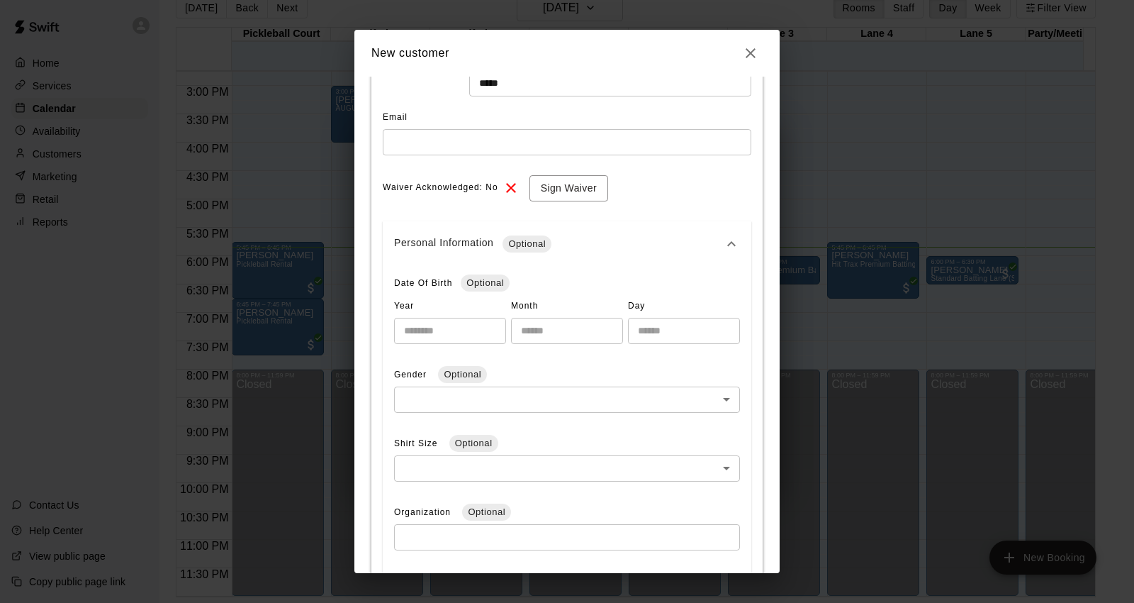
scroll to position [31, 0]
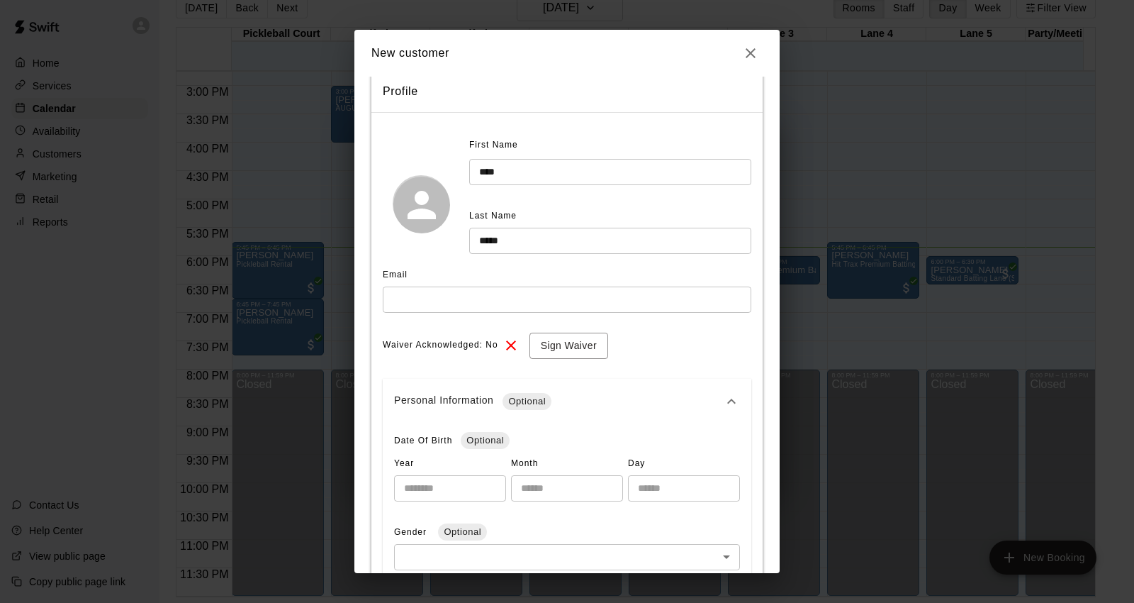
type input "**********"
click at [483, 315] on div "Email ​" at bounding box center [567, 293] width 369 height 59
click at [485, 310] on input "text" at bounding box center [567, 299] width 369 height 26
type input "*"
type input "**********"
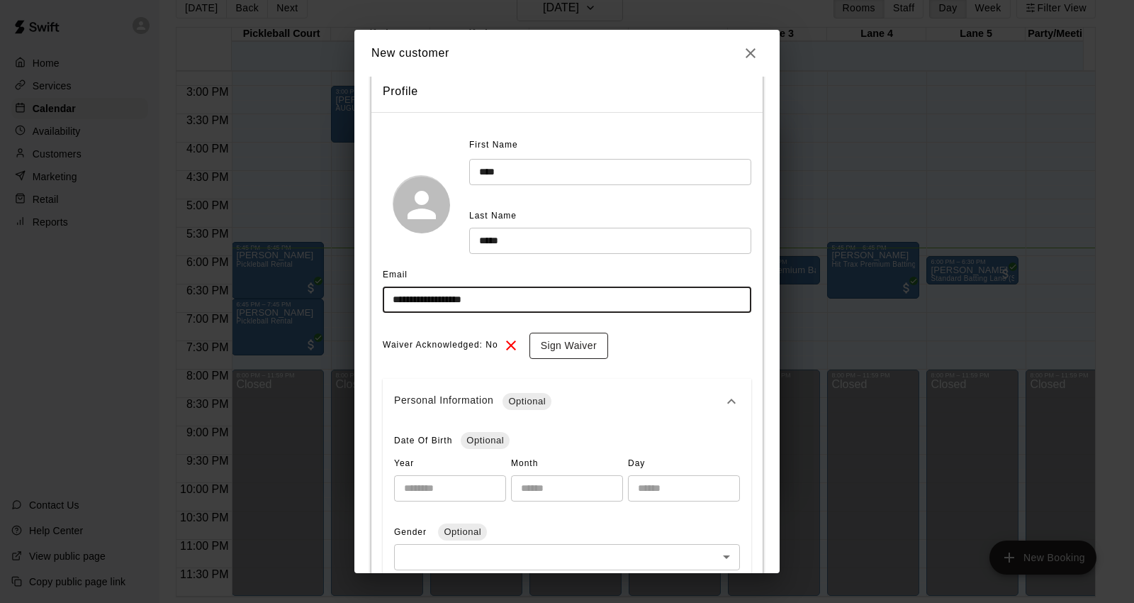
click at [566, 340] on button "Sign Waiver" at bounding box center [569, 345] width 79 height 26
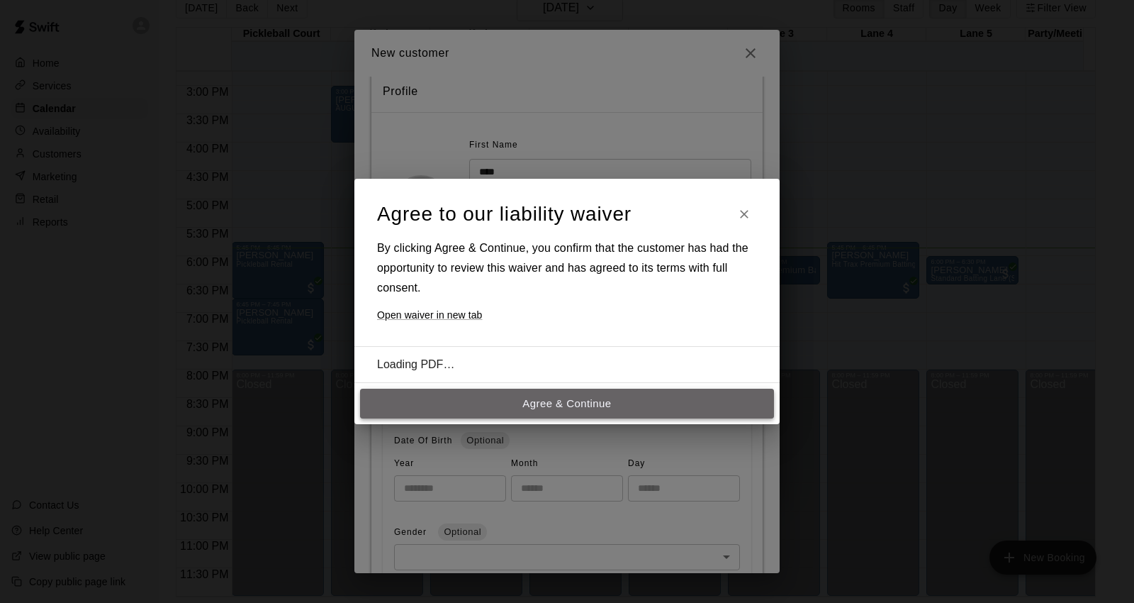
click at [569, 405] on button "Agree & Continue" at bounding box center [567, 403] width 414 height 30
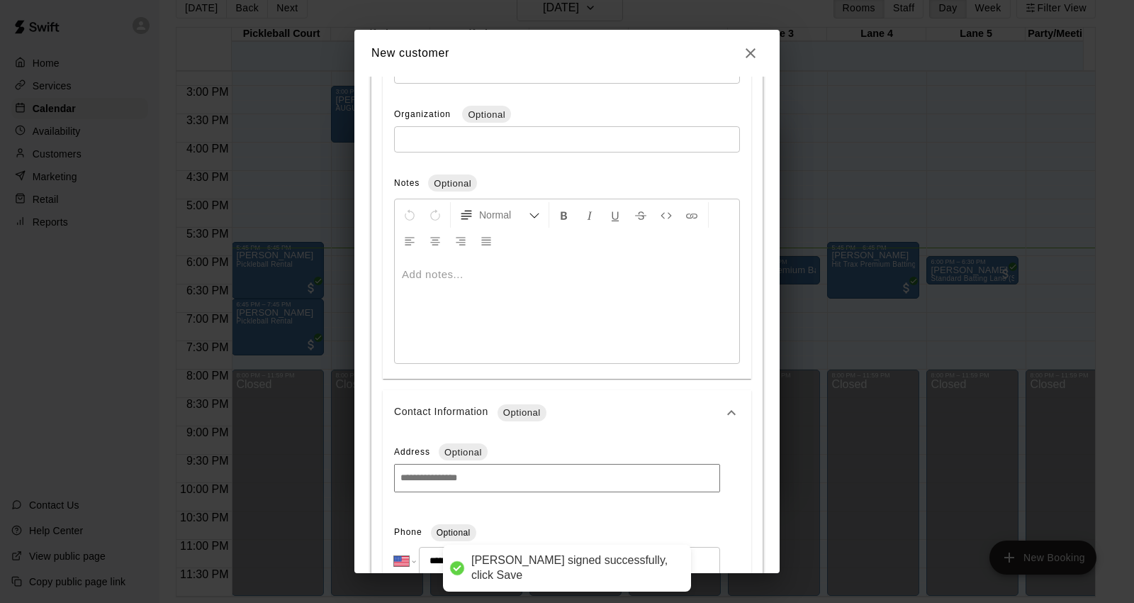
scroll to position [973, 0]
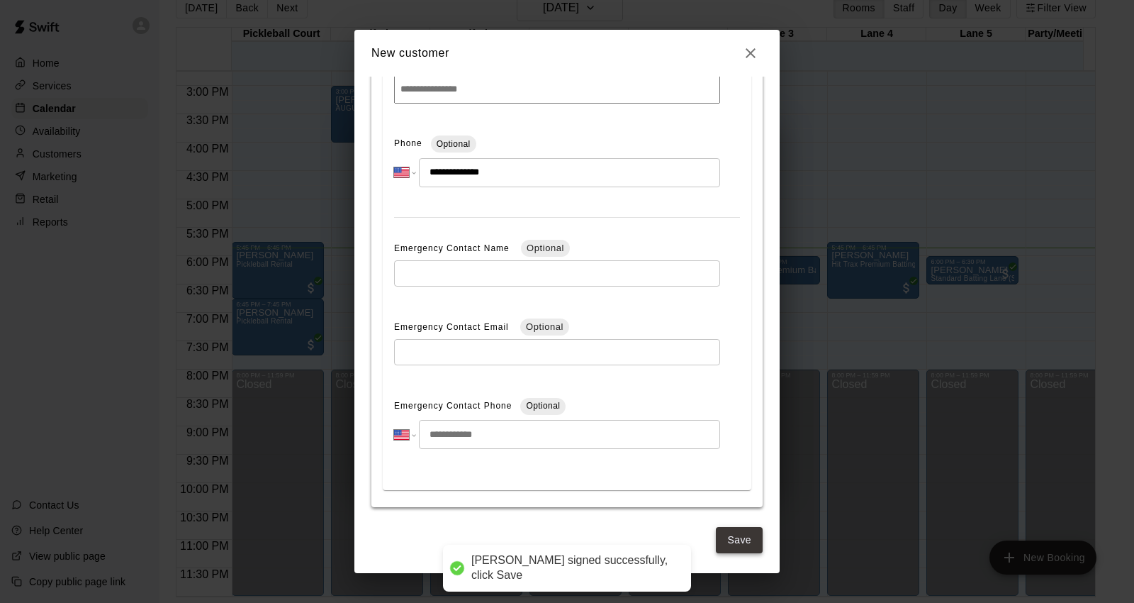
click at [736, 535] on button "Save" at bounding box center [739, 540] width 47 height 26
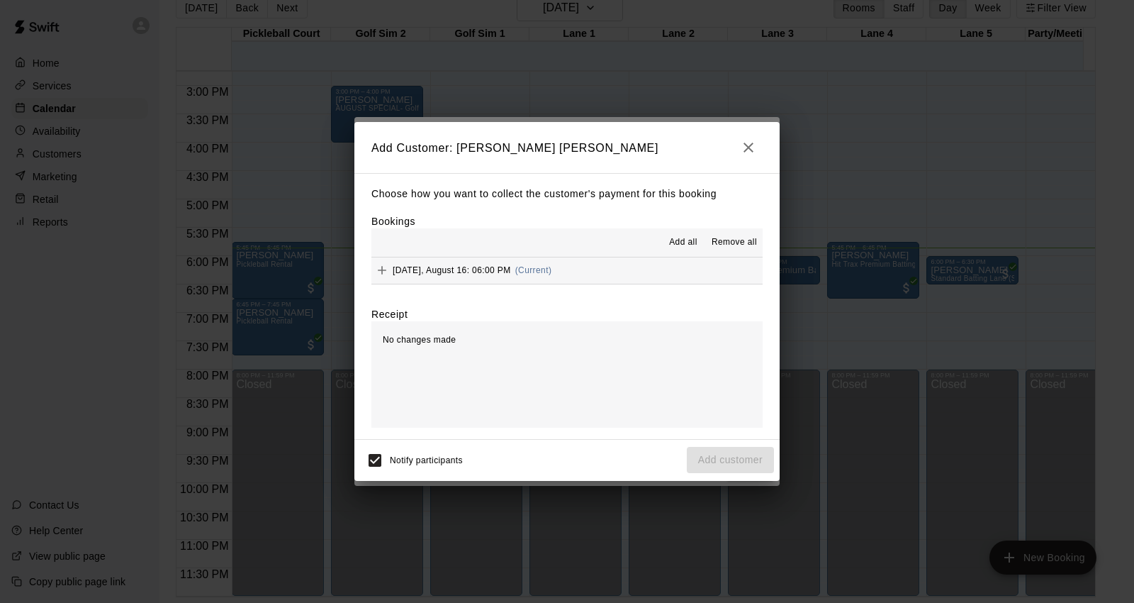
click at [574, 266] on button "[DATE], August 16: 06:00 PM (Current)" at bounding box center [566, 270] width 391 height 26
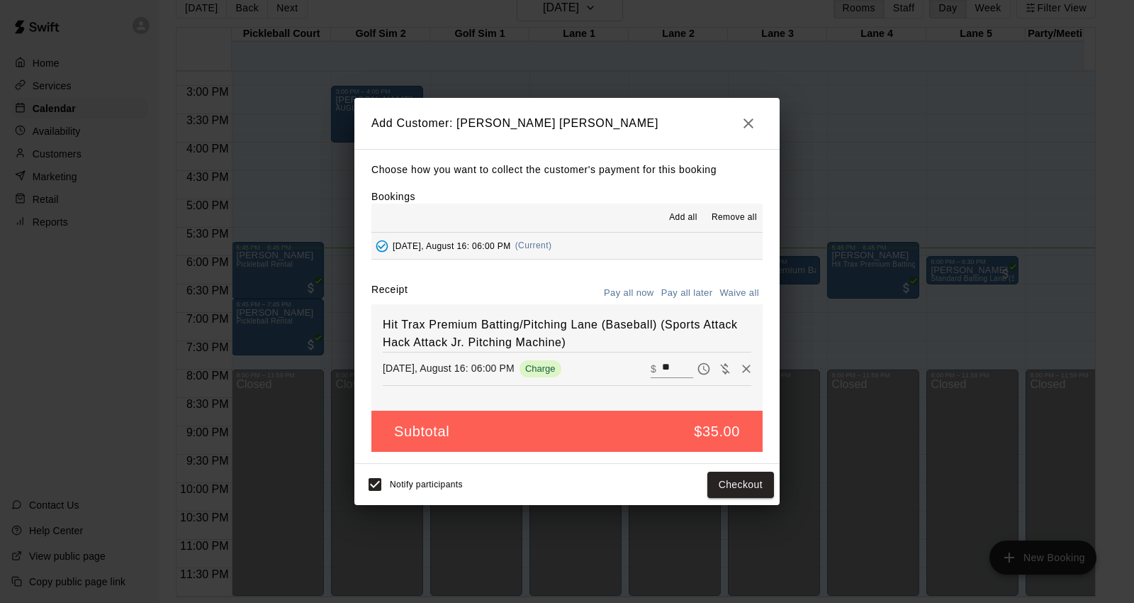
click at [645, 295] on button "Pay all now" at bounding box center [628, 293] width 57 height 22
click at [729, 486] on button "Checkout" at bounding box center [740, 484] width 67 height 26
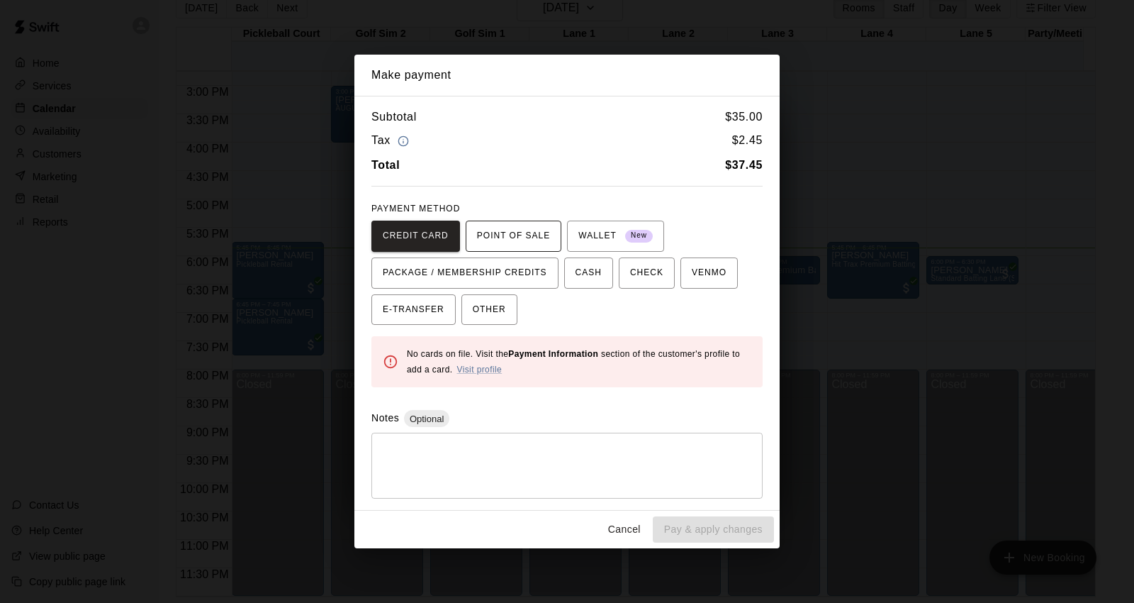
click at [539, 242] on span "POINT OF SALE" at bounding box center [513, 236] width 73 height 23
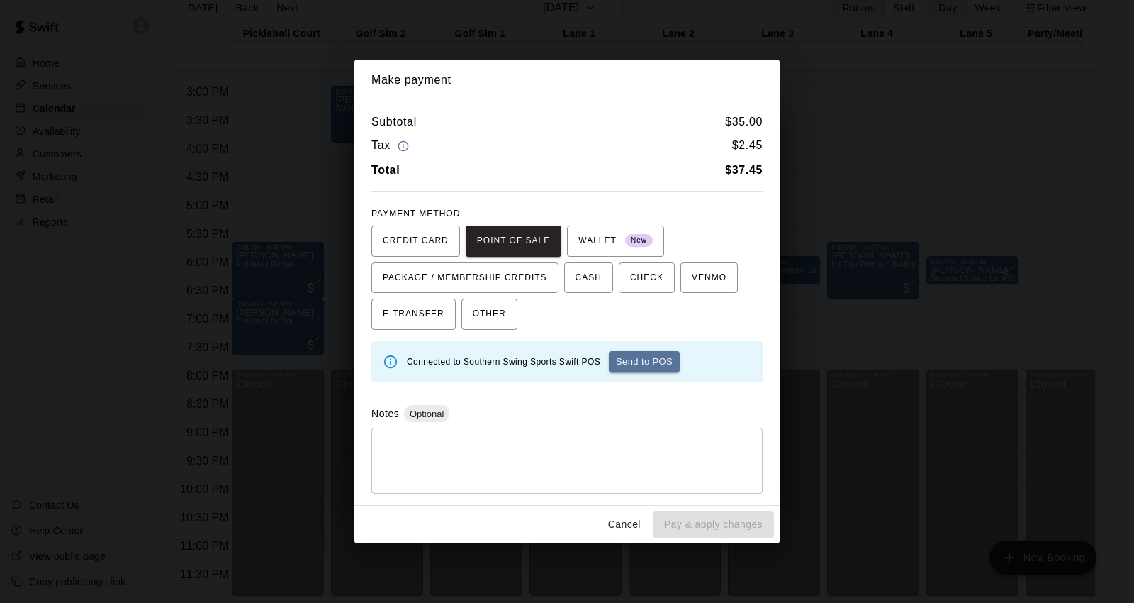
click at [637, 364] on button "Send to POS" at bounding box center [644, 361] width 71 height 21
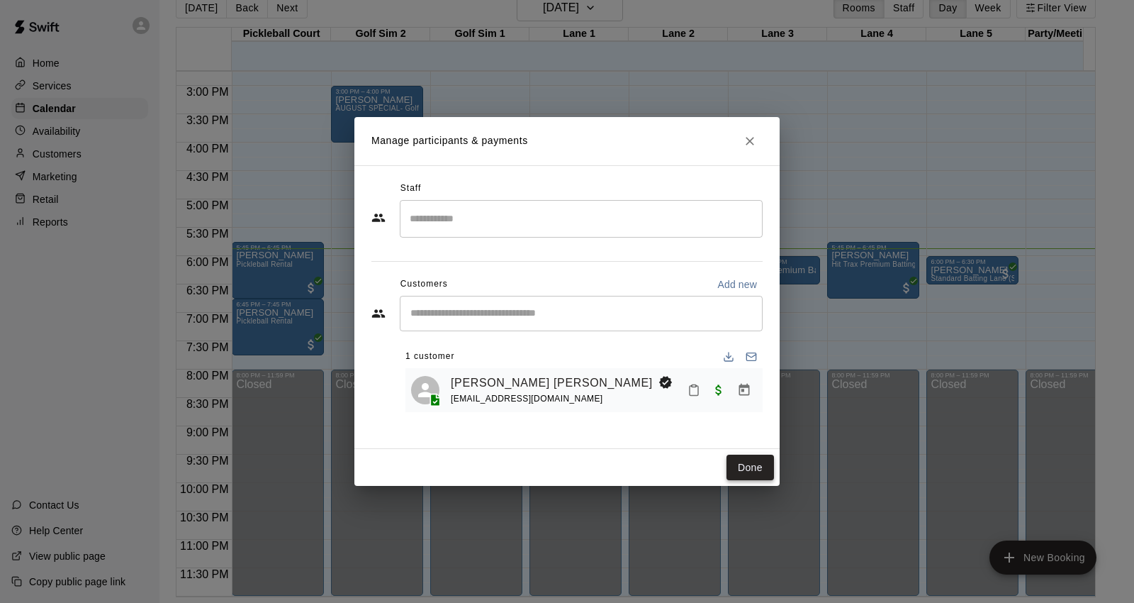
click at [752, 471] on button "Done" at bounding box center [750, 467] width 47 height 26
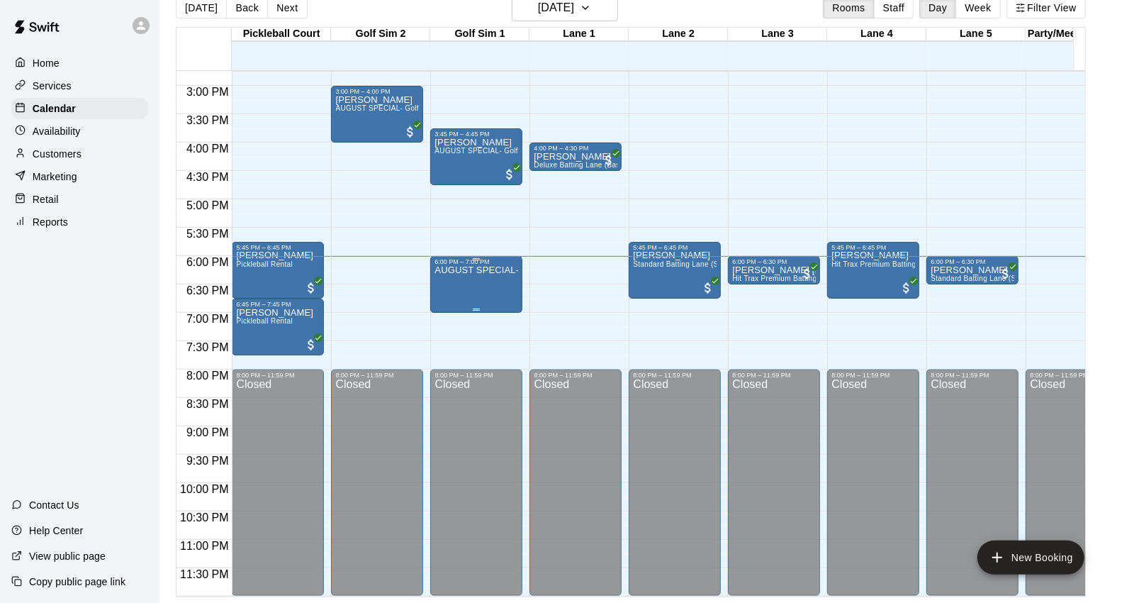
click at [478, 270] on p "AUGUST SPECIAL- Golf Sim Rental - One Hour (2 PLAYERS ONLY)" at bounding box center [477, 270] width 84 height 0
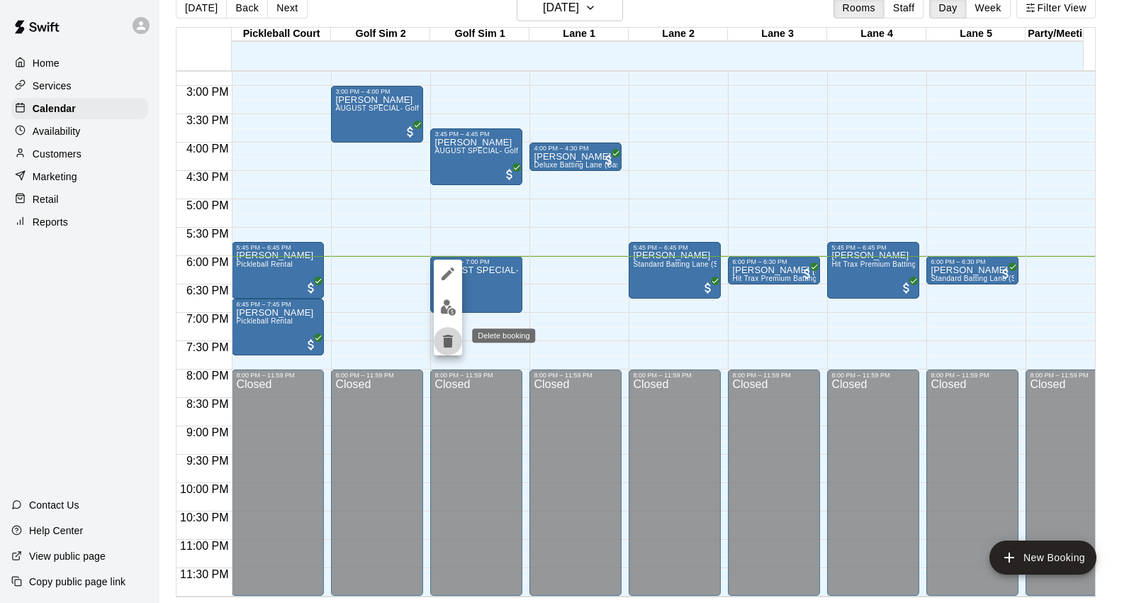
click at [447, 337] on icon "delete" at bounding box center [448, 341] width 10 height 13
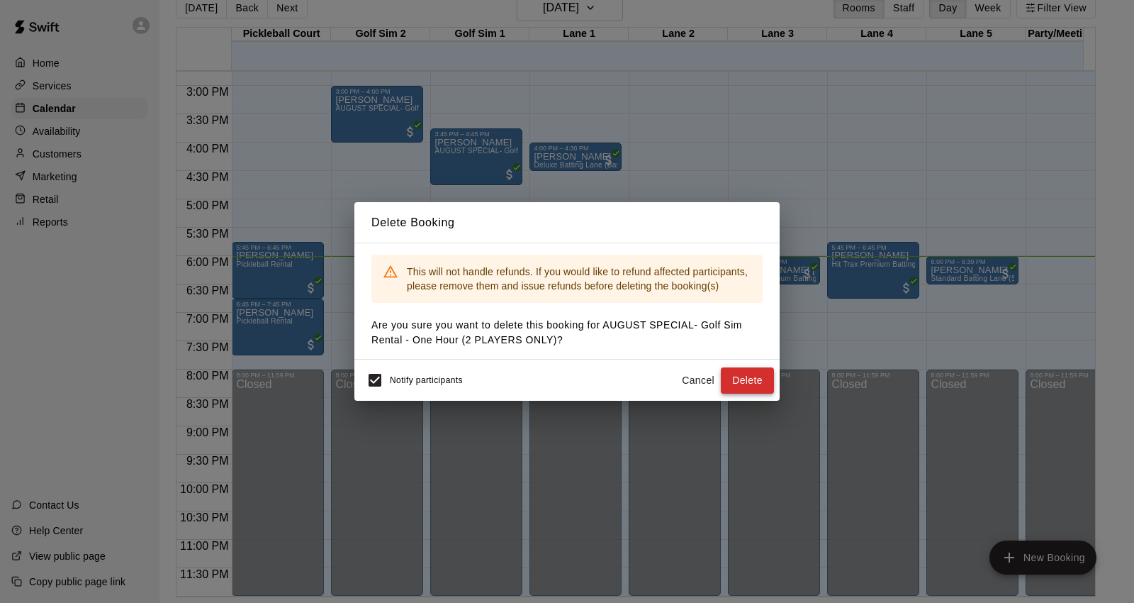
click at [738, 373] on button "Delete" at bounding box center [747, 380] width 53 height 26
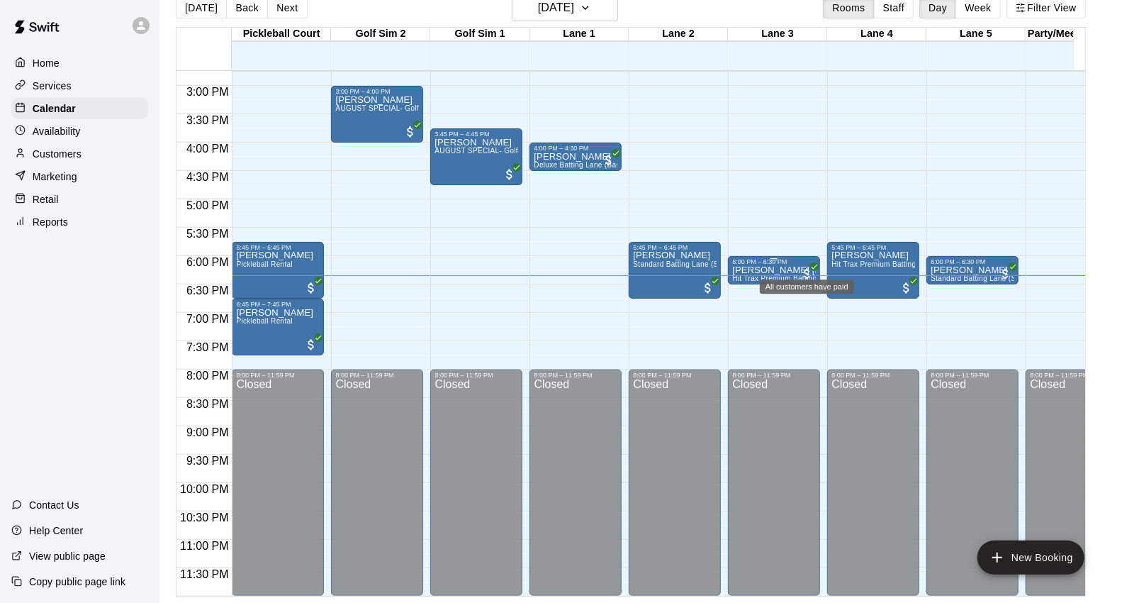
click at [805, 267] on span "All customers have paid" at bounding box center [807, 274] width 14 height 14
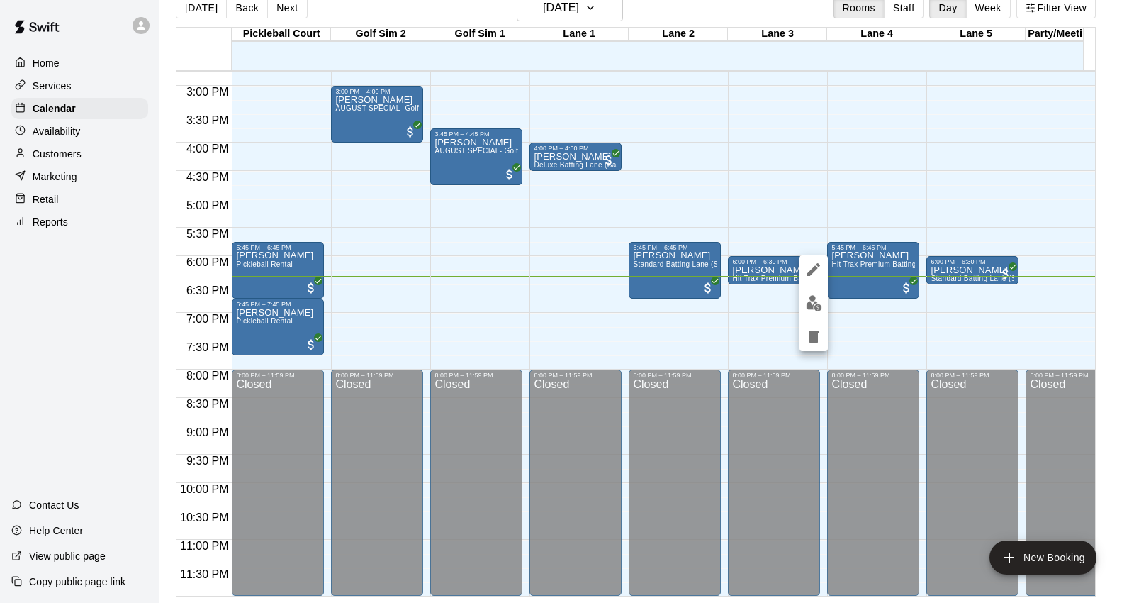
click at [767, 300] on div at bounding box center [567, 301] width 1134 height 603
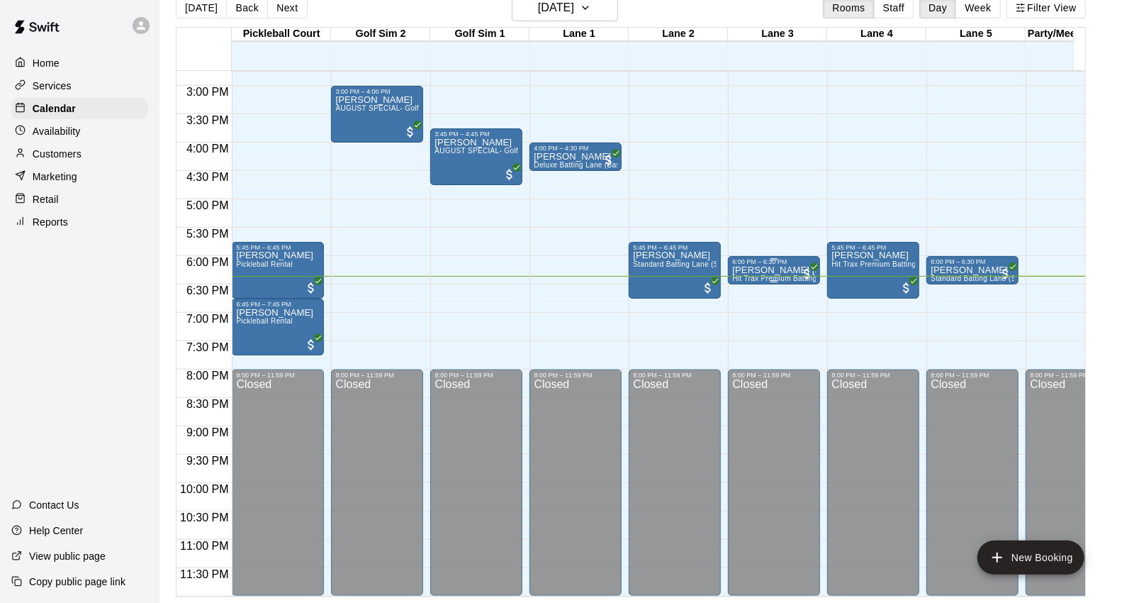
click at [792, 280] on div at bounding box center [774, 281] width 84 height 2
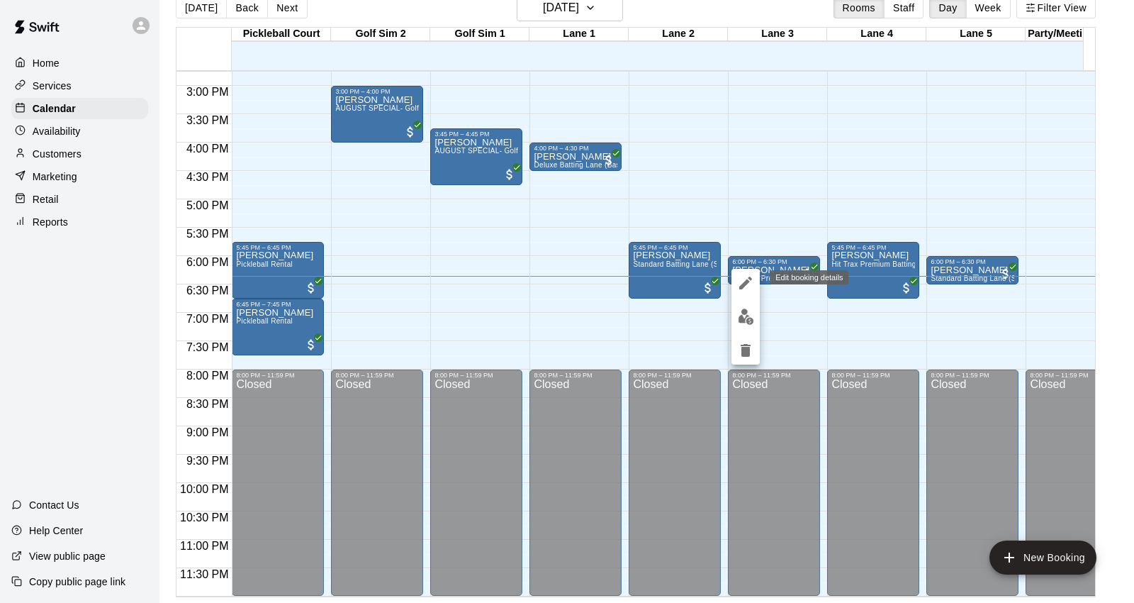
click at [747, 285] on icon "edit" at bounding box center [745, 282] width 17 height 17
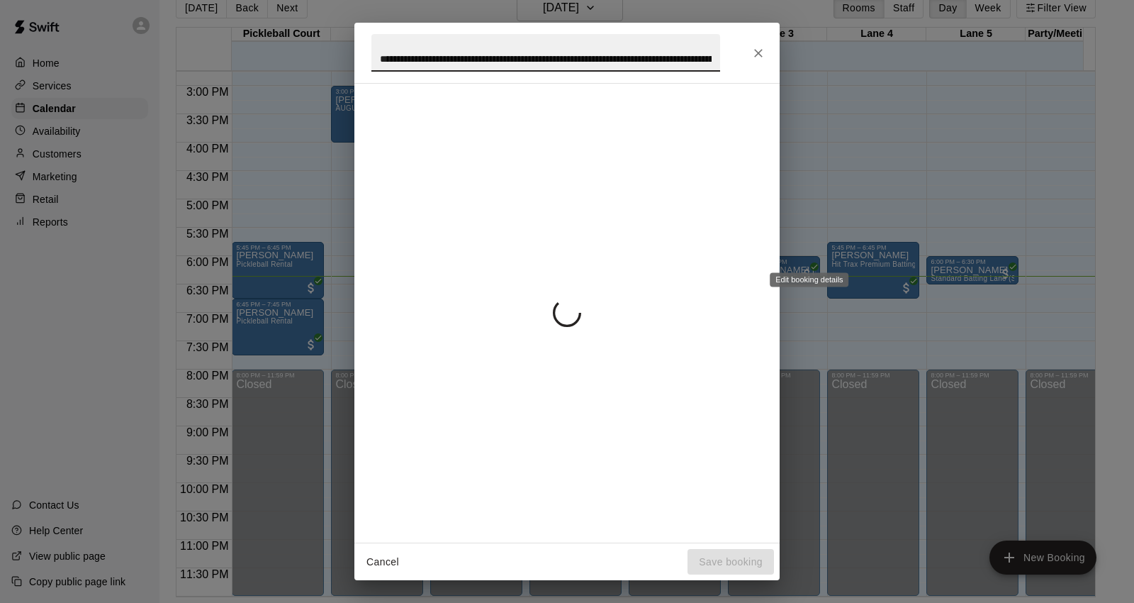
scroll to position [0, 142]
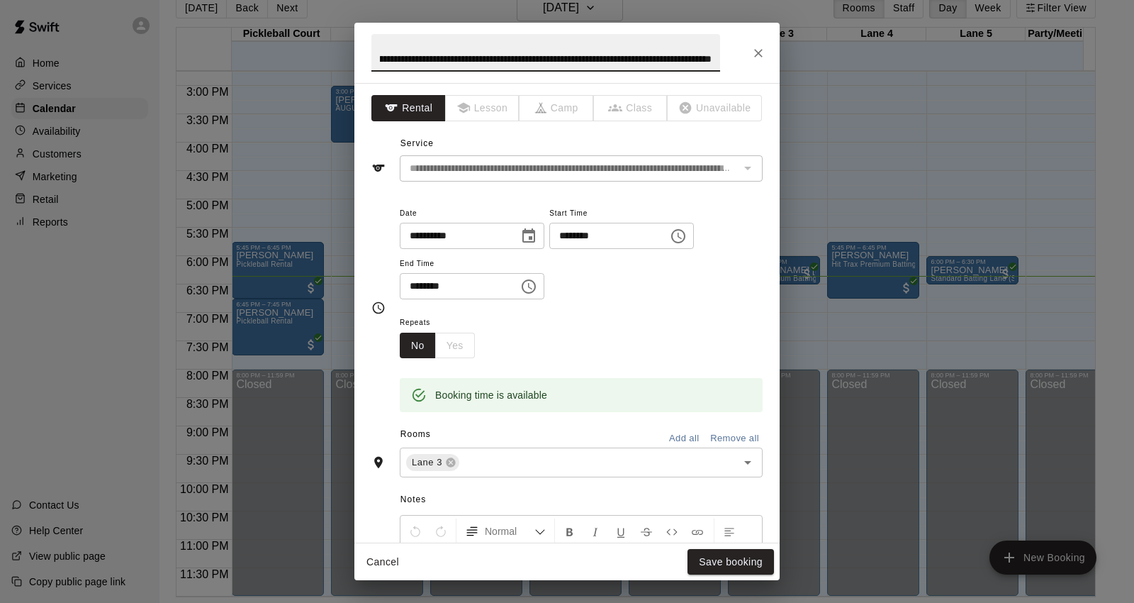
click at [413, 284] on input "********" at bounding box center [454, 286] width 109 height 26
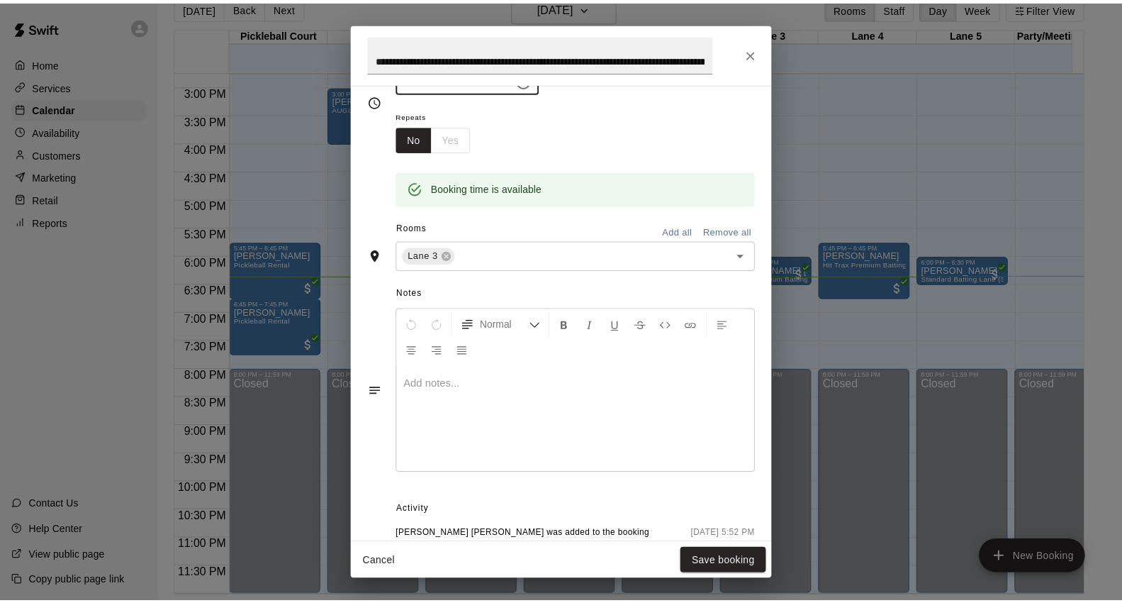
scroll to position [65, 0]
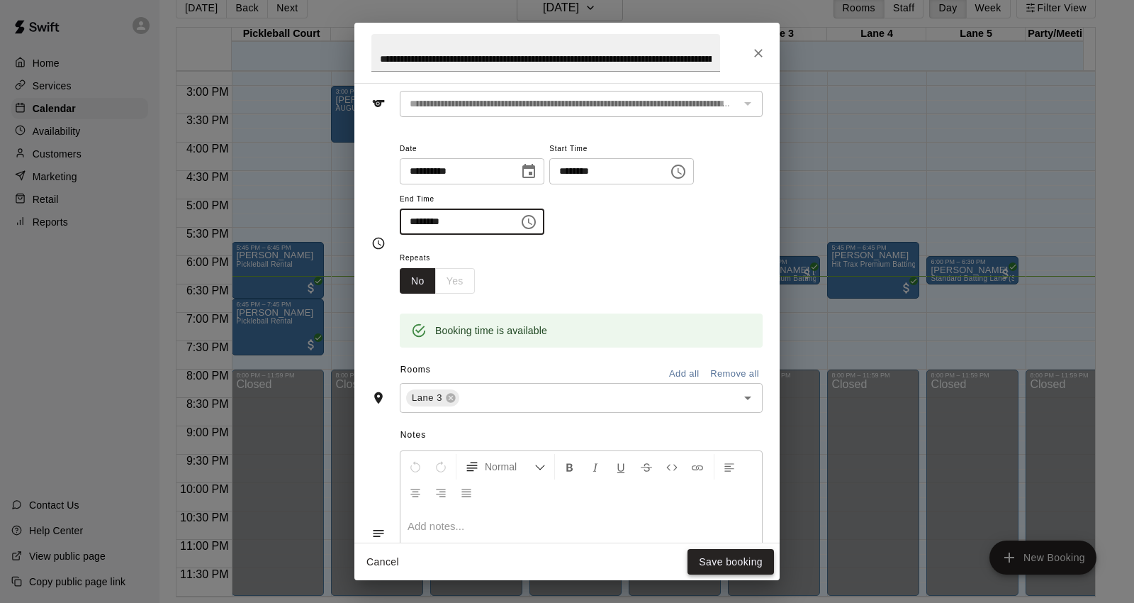
type input "********"
click at [719, 556] on button "Save booking" at bounding box center [731, 562] width 86 height 26
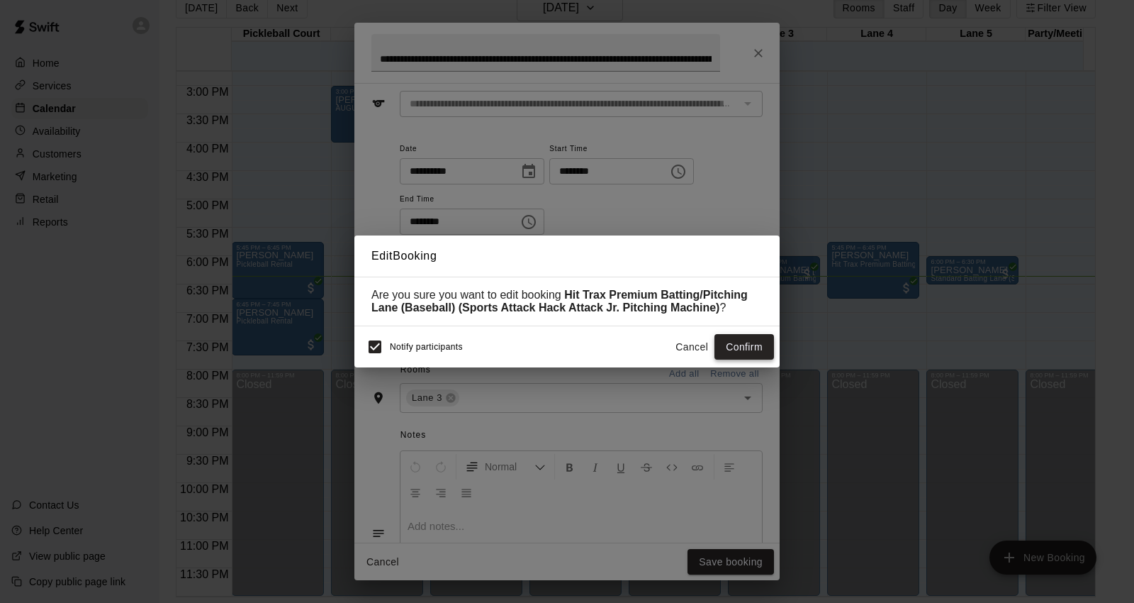
click at [726, 346] on button "Confirm" at bounding box center [745, 347] width 60 height 26
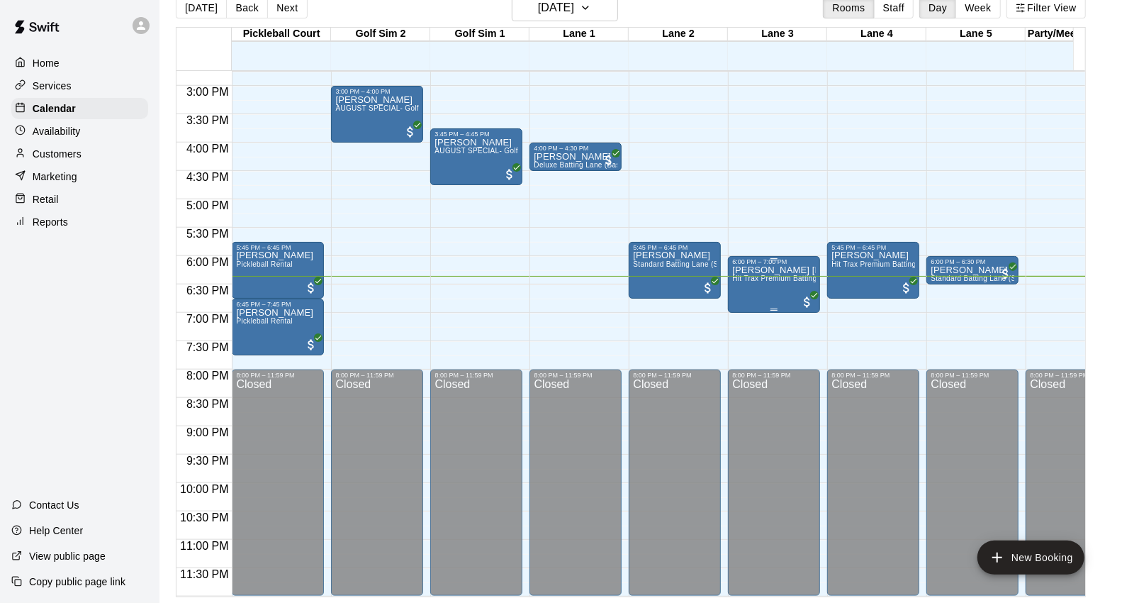
click at [789, 272] on div "[PERSON_NAME] [PERSON_NAME] Hit Trax Premium Batting/Pitching Lane (Baseball) (…" at bounding box center [774, 566] width 84 height 603
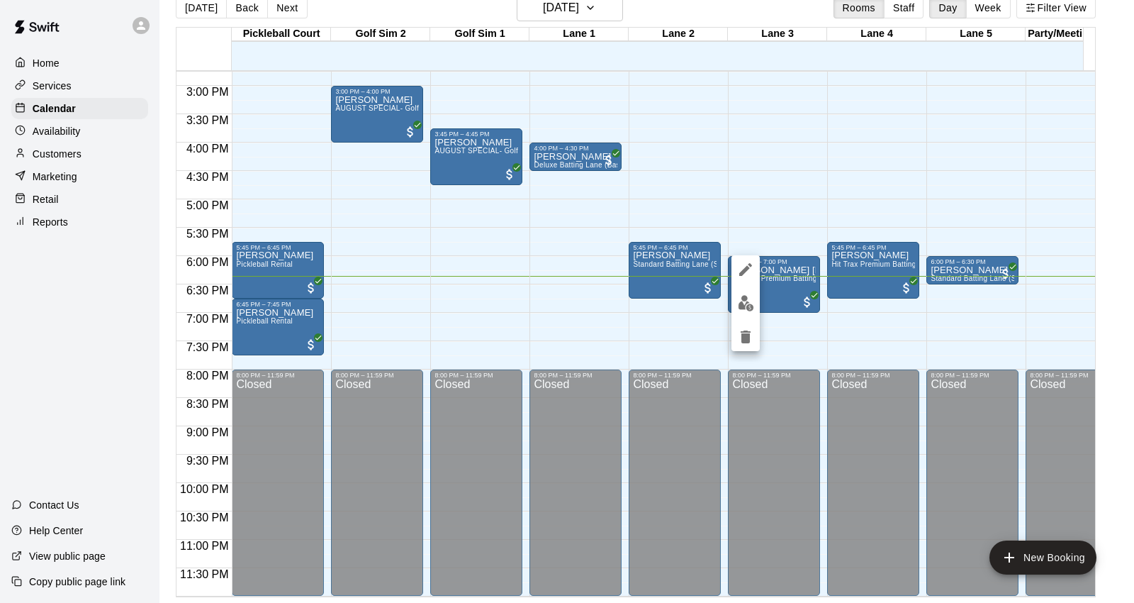
click at [597, 331] on div at bounding box center [567, 301] width 1134 height 603
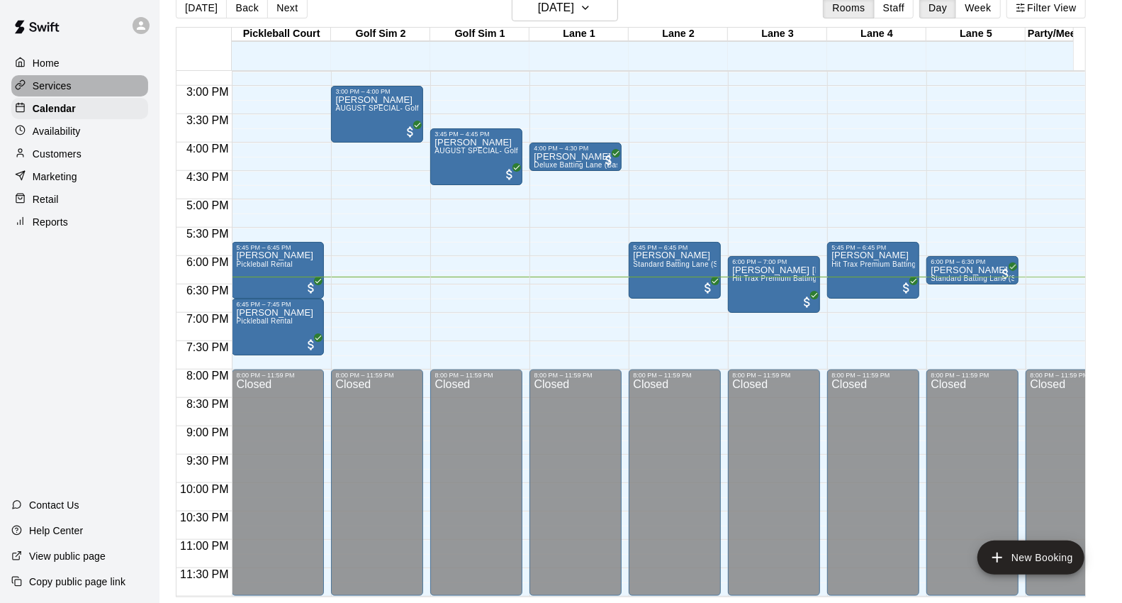
click at [40, 84] on p "Services" at bounding box center [52, 86] width 39 height 14
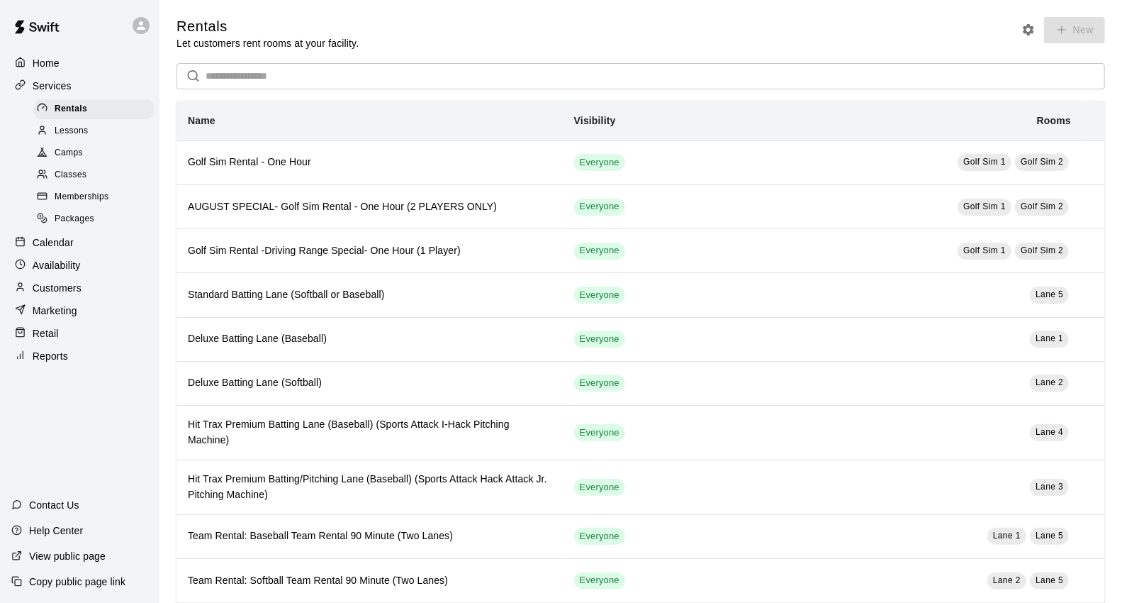
click at [75, 96] on div "Services" at bounding box center [79, 85] width 137 height 21
click at [64, 344] on div "Retail" at bounding box center [79, 333] width 137 height 21
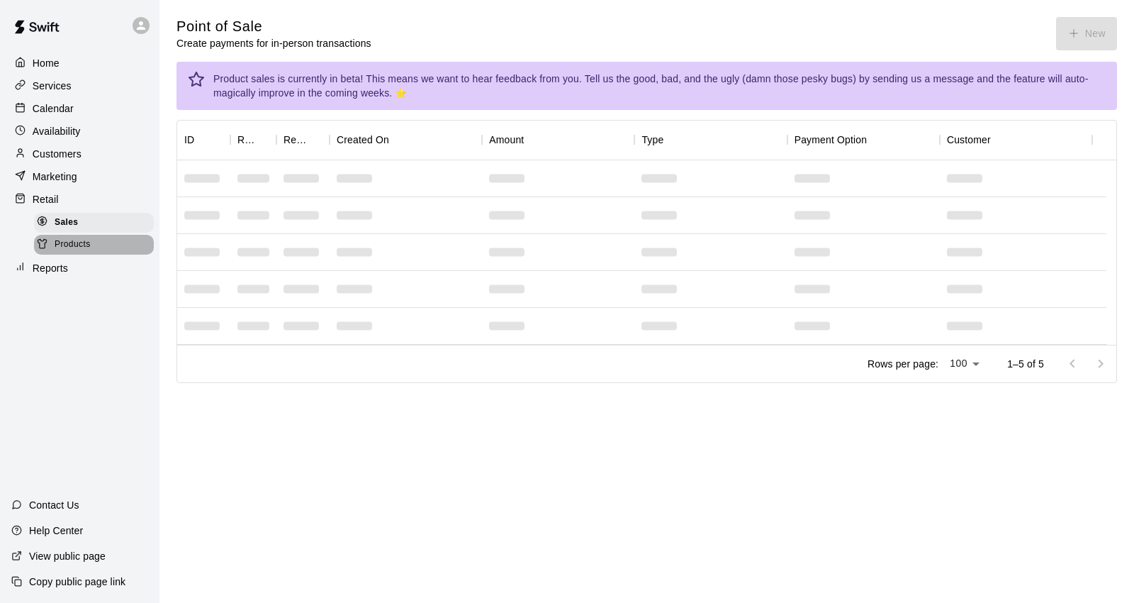
click at [87, 254] on div "Products" at bounding box center [94, 245] width 120 height 20
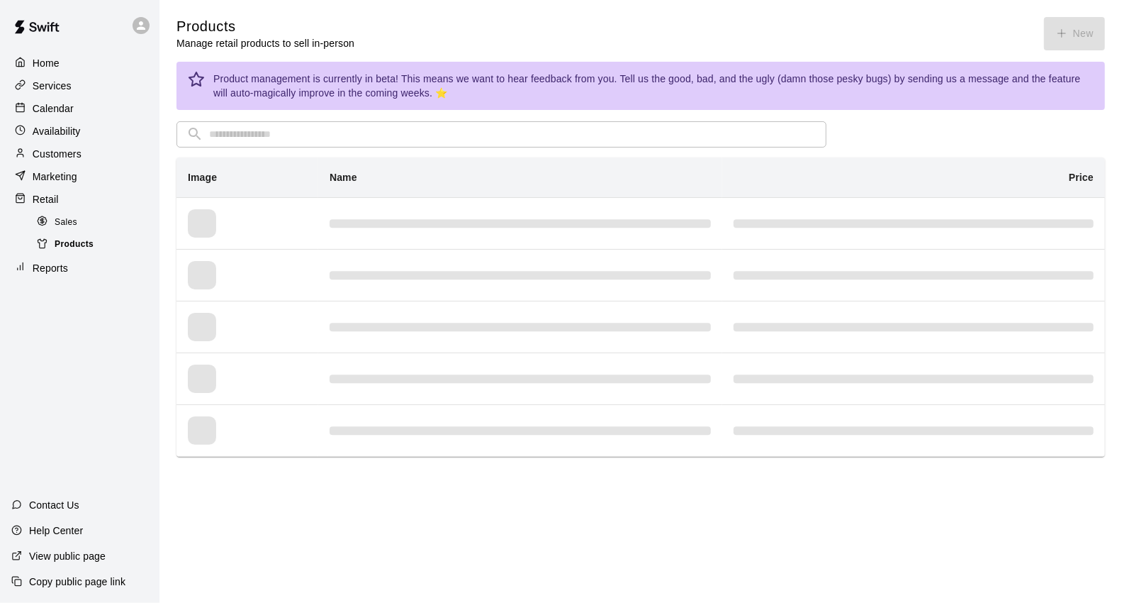
click at [95, 254] on div "Products" at bounding box center [94, 245] width 120 height 20
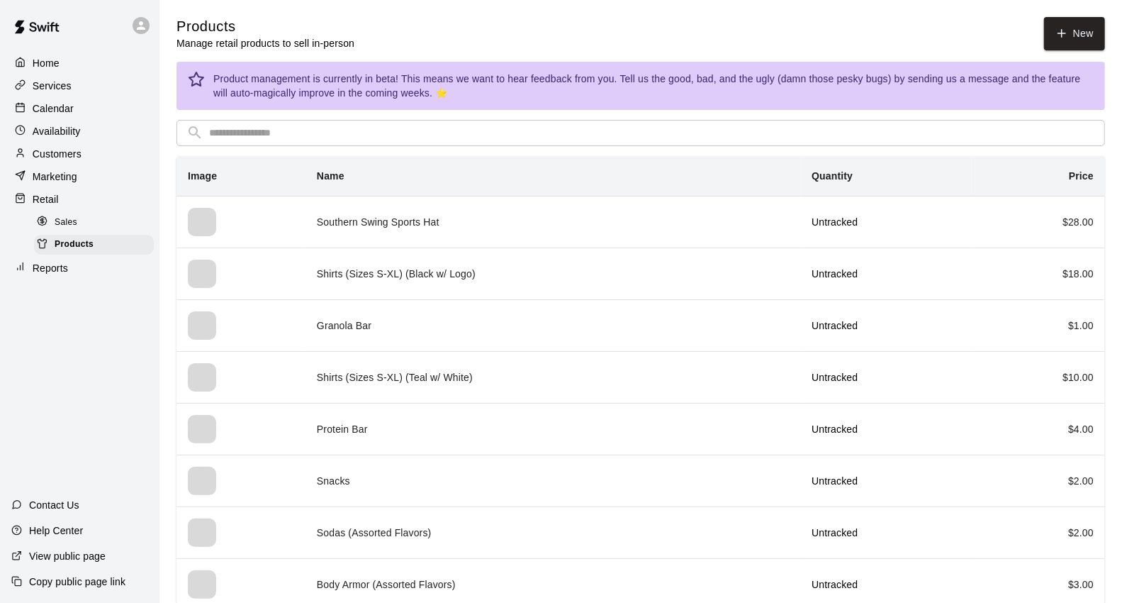
click at [77, 279] on div "Reports" at bounding box center [79, 267] width 137 height 21
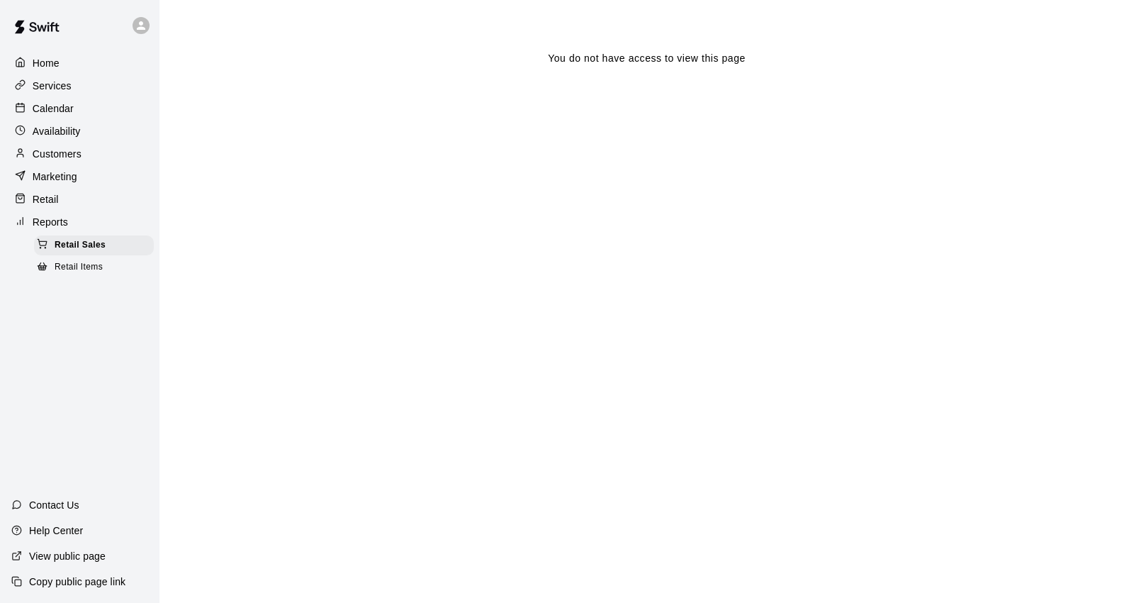
click at [82, 201] on div "Retail" at bounding box center [79, 199] width 137 height 21
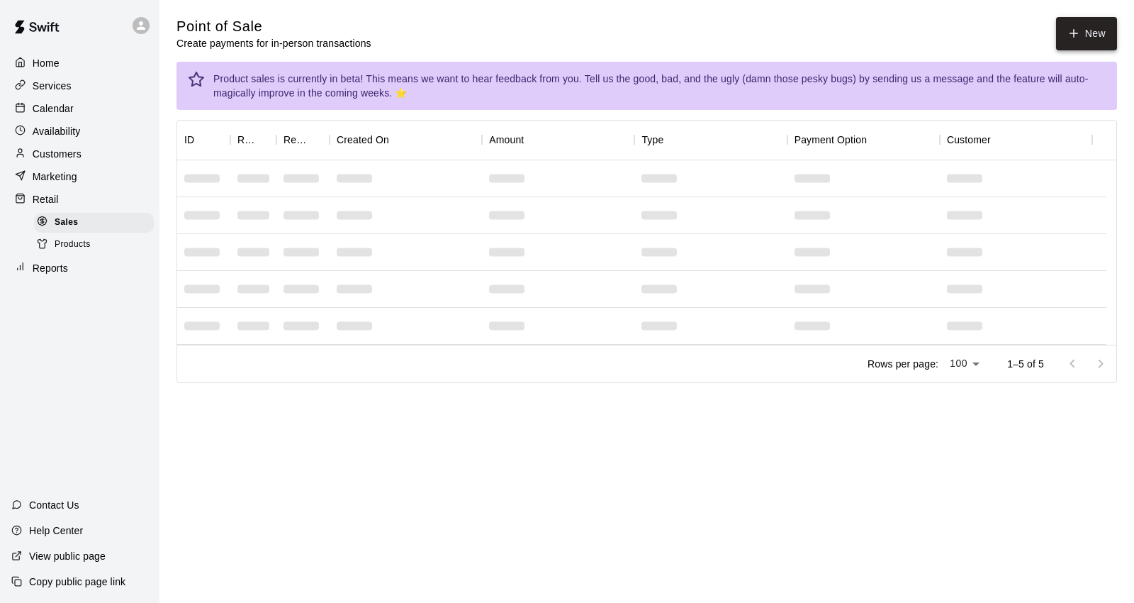
click at [1085, 29] on button "New" at bounding box center [1086, 33] width 61 height 33
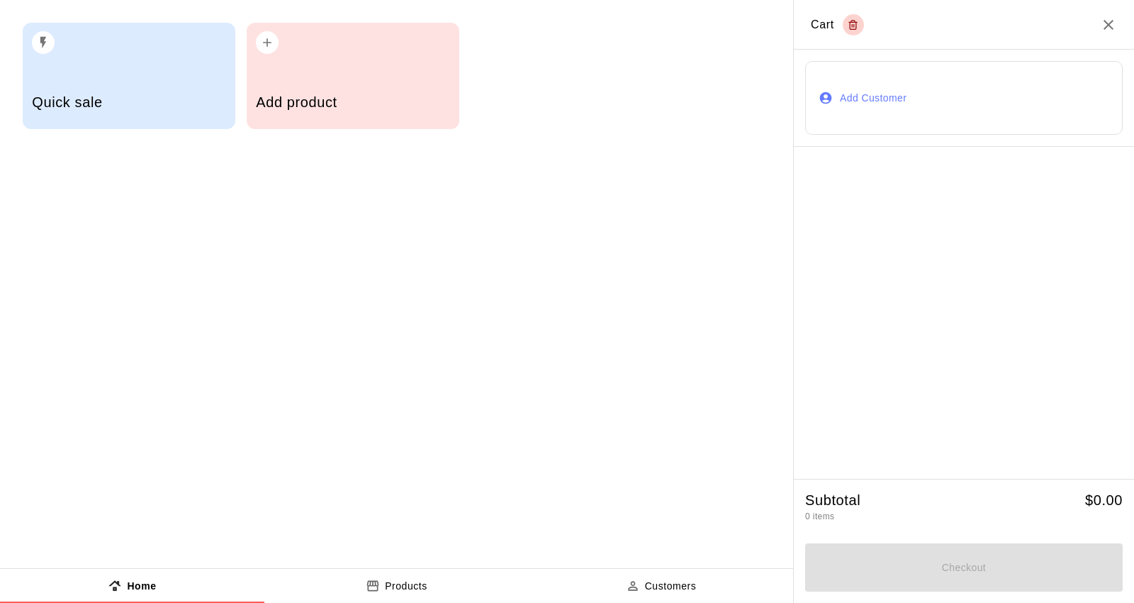
click at [1116, 16] on icon "Close" at bounding box center [1108, 24] width 17 height 17
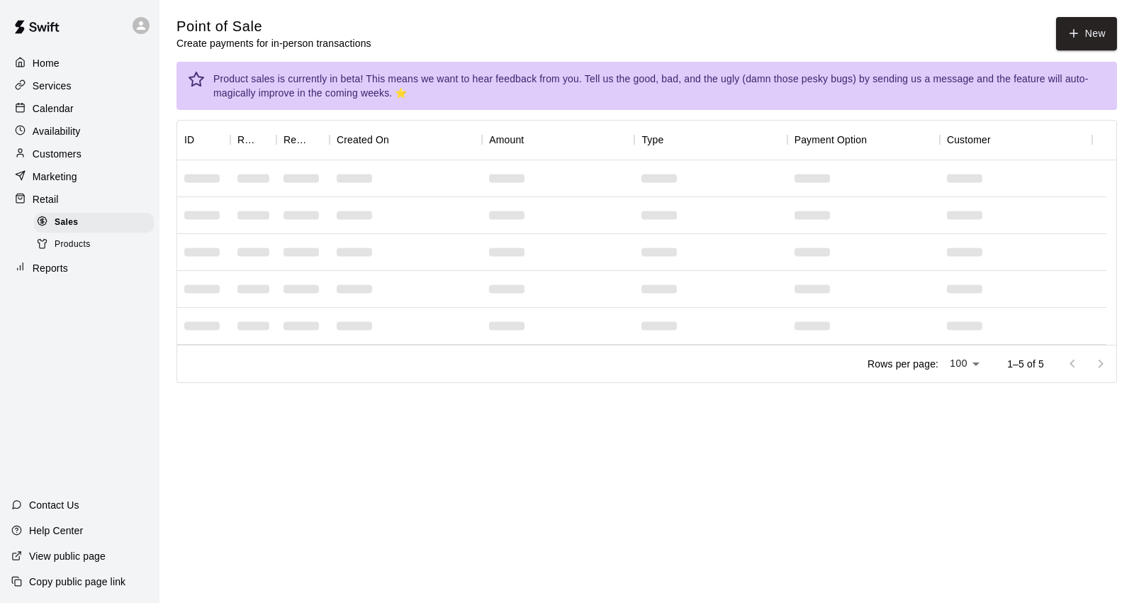
click at [69, 116] on p "Calendar" at bounding box center [53, 108] width 41 height 14
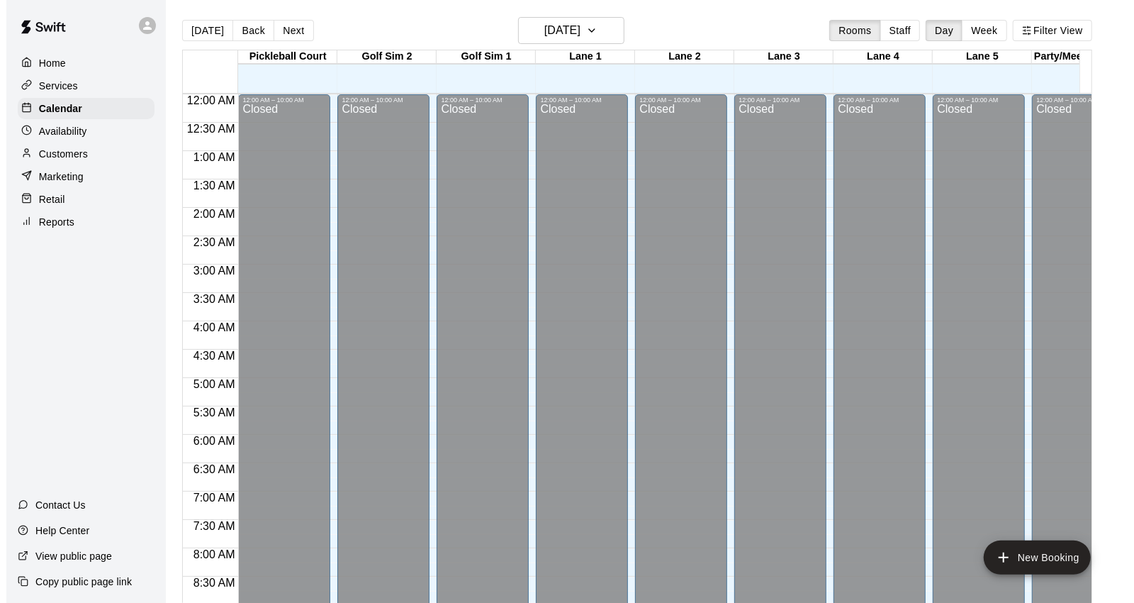
scroll to position [794, 0]
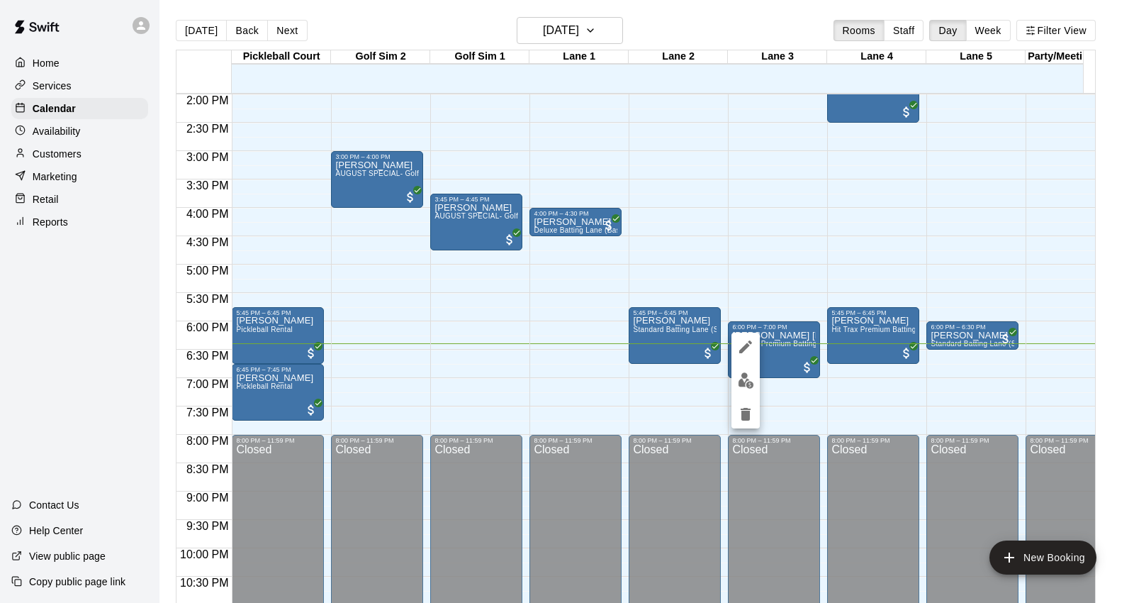
click at [794, 407] on div at bounding box center [567, 301] width 1134 height 603
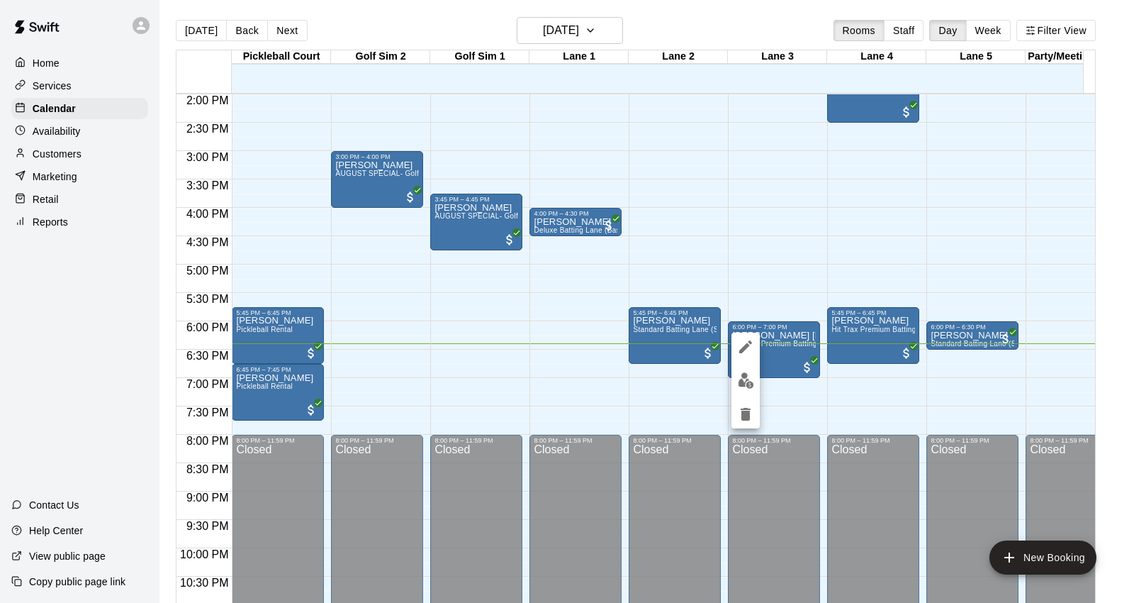
click at [776, 379] on div at bounding box center [567, 301] width 1134 height 603
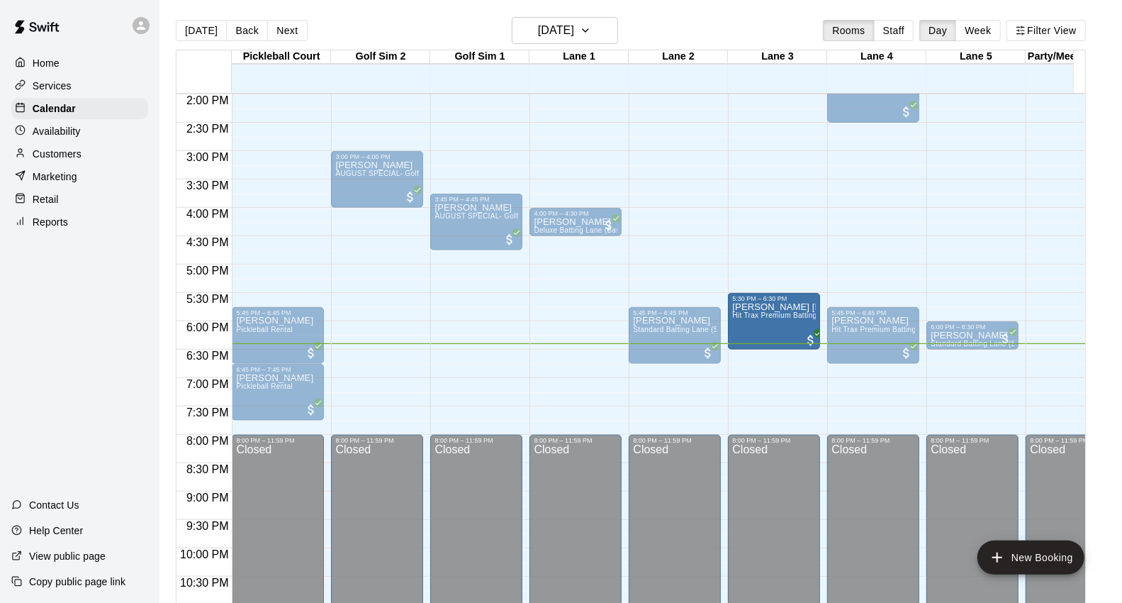
drag, startPoint x: 776, startPoint y: 373, endPoint x: 773, endPoint y: 352, distance: 20.9
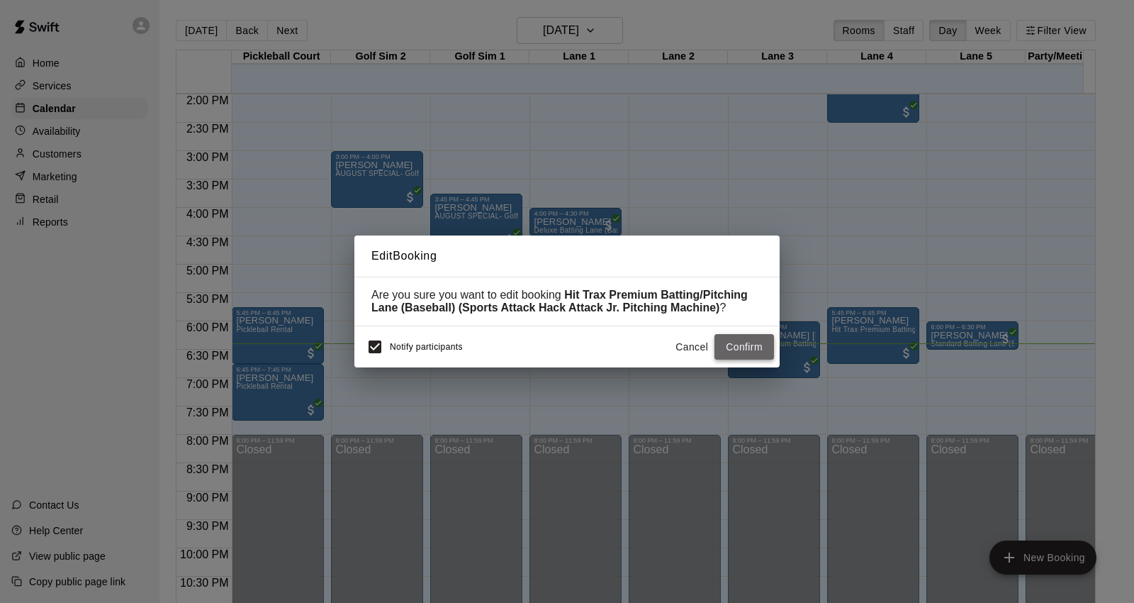
click at [744, 354] on button "Confirm" at bounding box center [745, 347] width 60 height 26
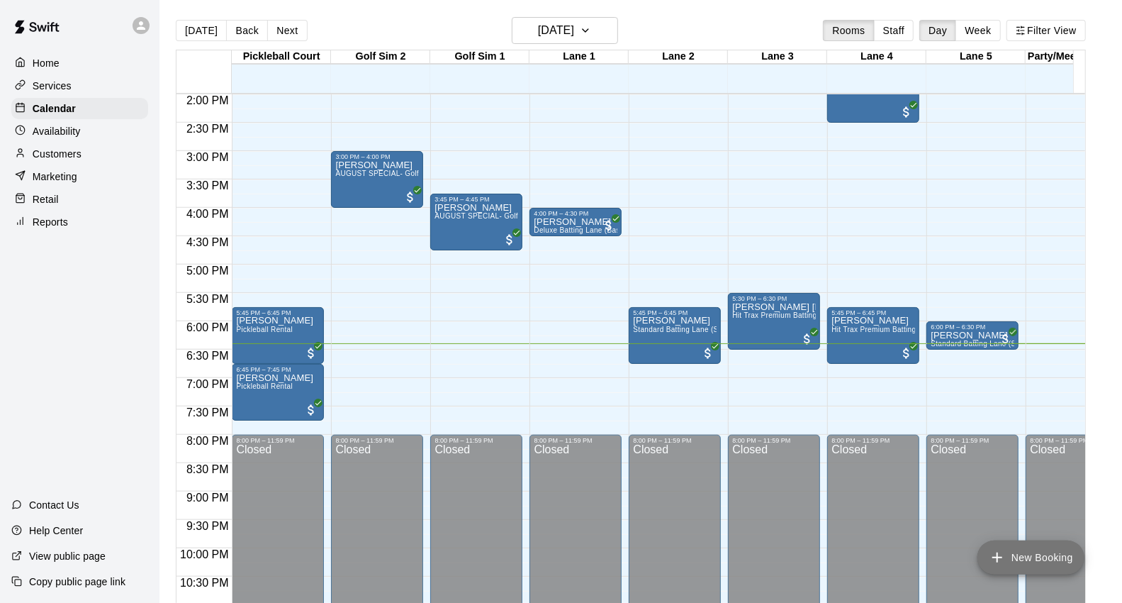
click at [1005, 551] on icon "add" at bounding box center [997, 557] width 17 height 17
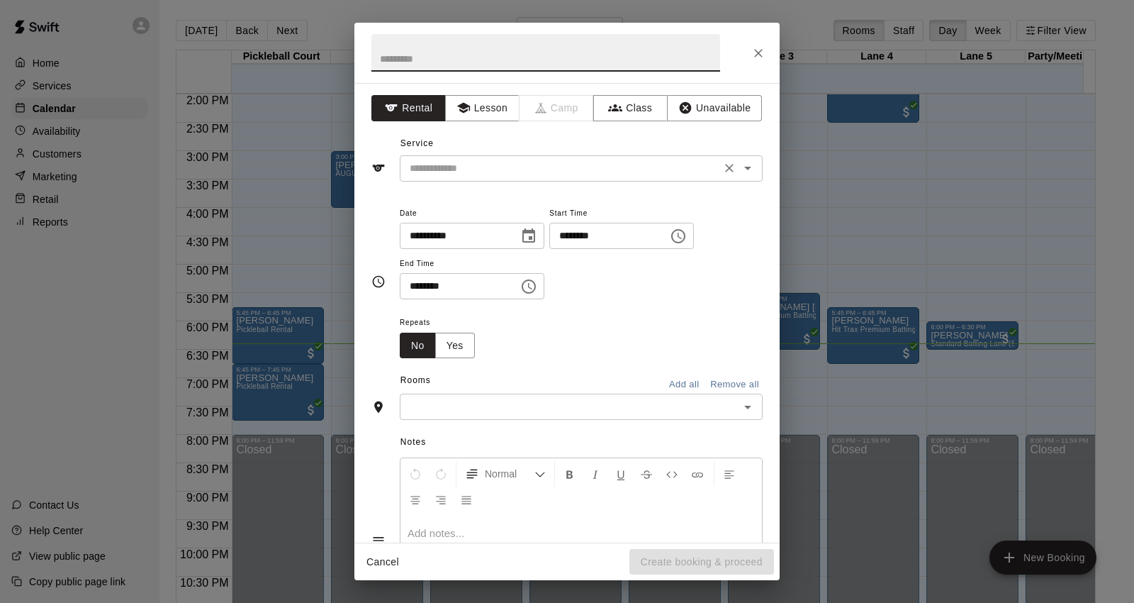
click at [515, 157] on div "​" at bounding box center [581, 168] width 363 height 26
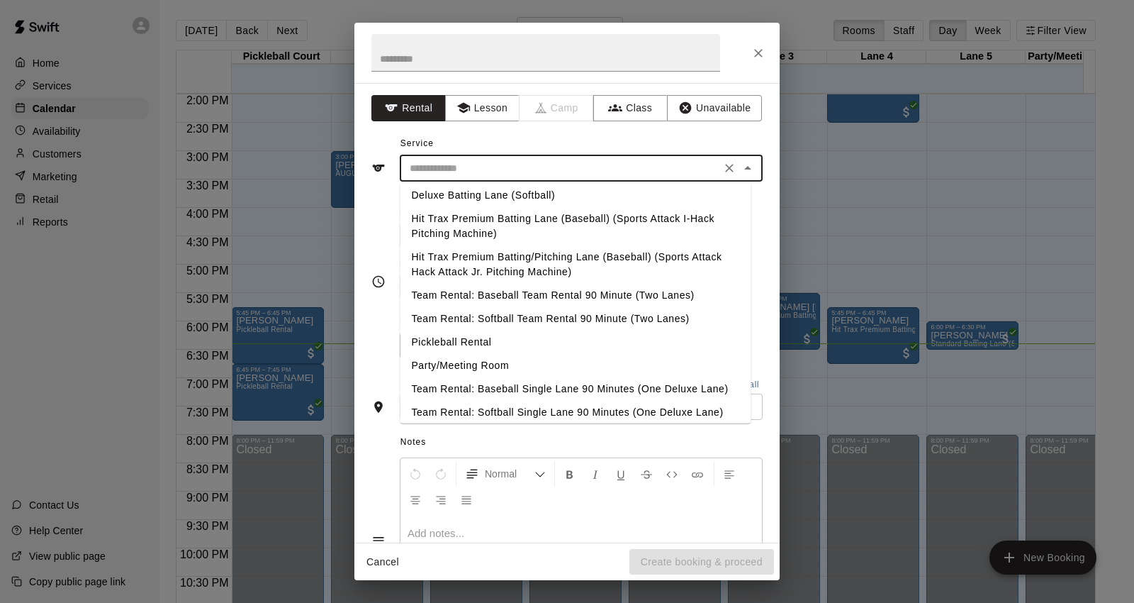
scroll to position [108, 0]
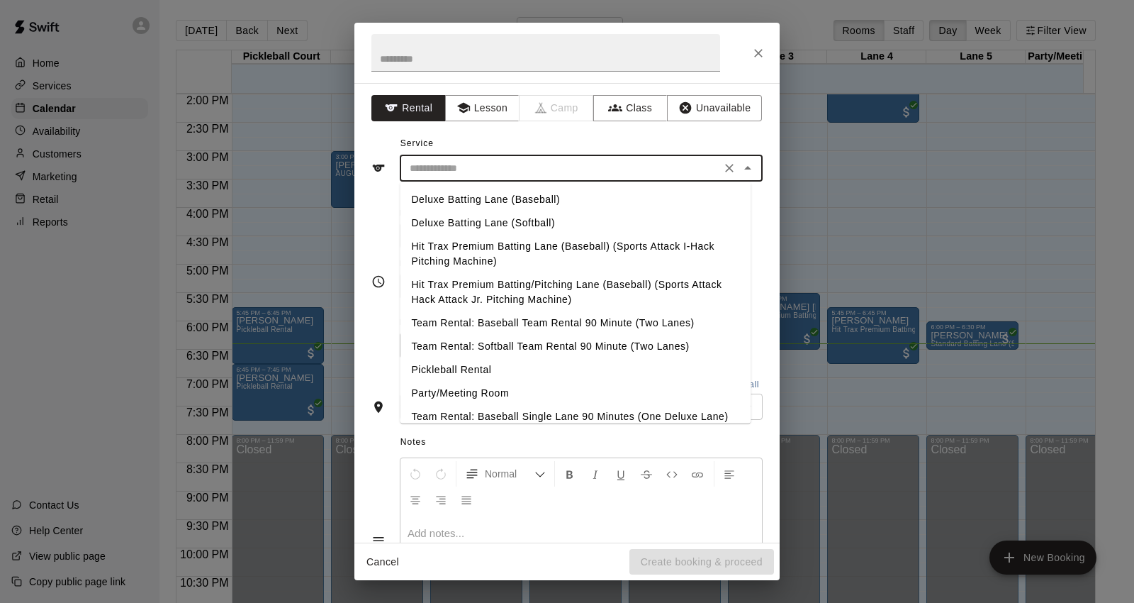
click at [608, 279] on li "Hit Trax Premium Batting/Pitching Lane (Baseball) (Sports Attack Hack Attack Jr…" at bounding box center [575, 292] width 351 height 38
type input "**********"
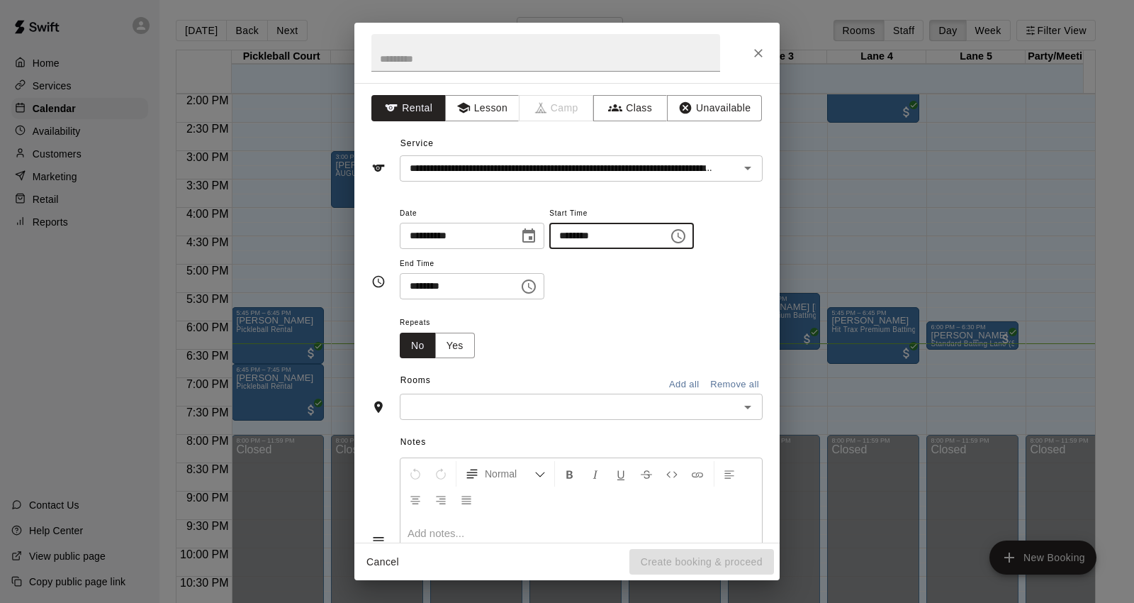
click at [586, 232] on input "********" at bounding box center [603, 236] width 109 height 26
type input "********"
click at [418, 285] on input "********" at bounding box center [454, 286] width 109 height 26
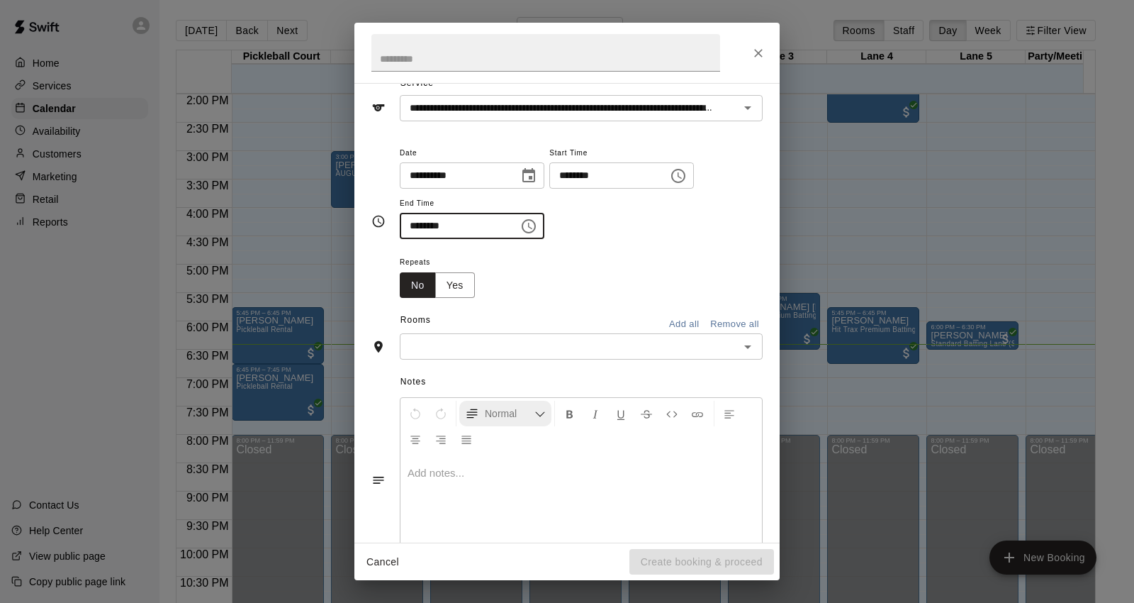
scroll to position [107, 0]
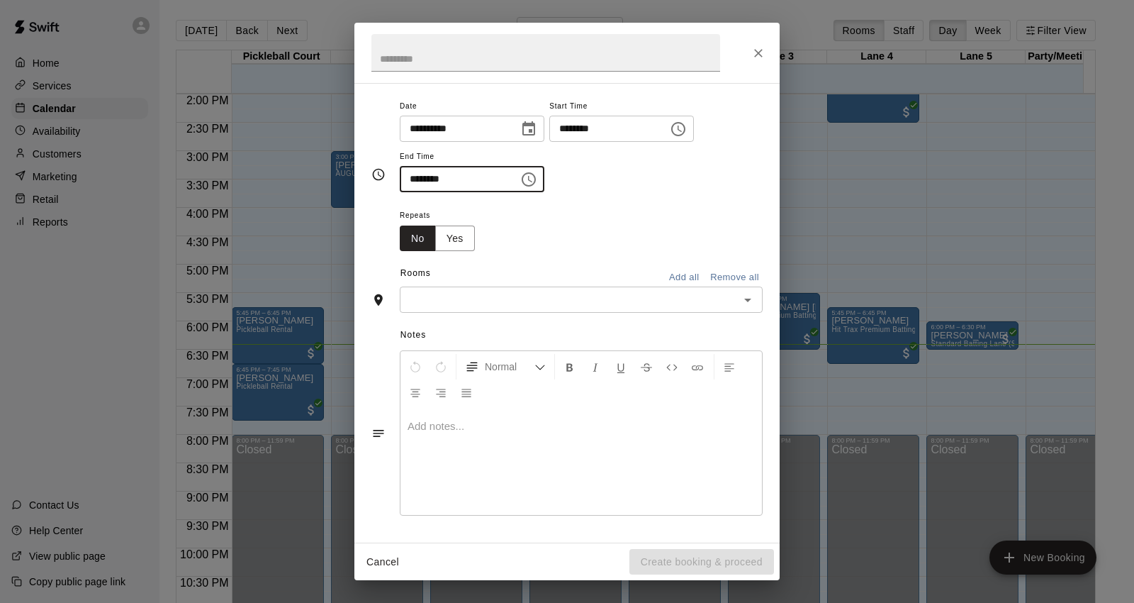
type input "********"
click at [455, 302] on input "text" at bounding box center [569, 300] width 331 height 18
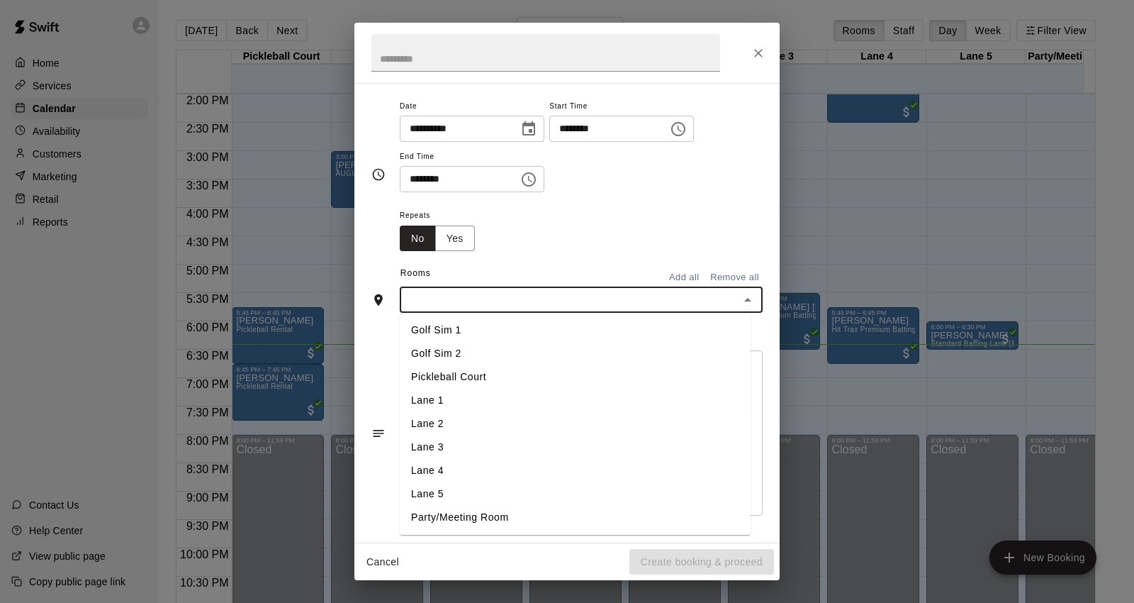
click at [469, 444] on li "Lane 3" at bounding box center [575, 446] width 351 height 23
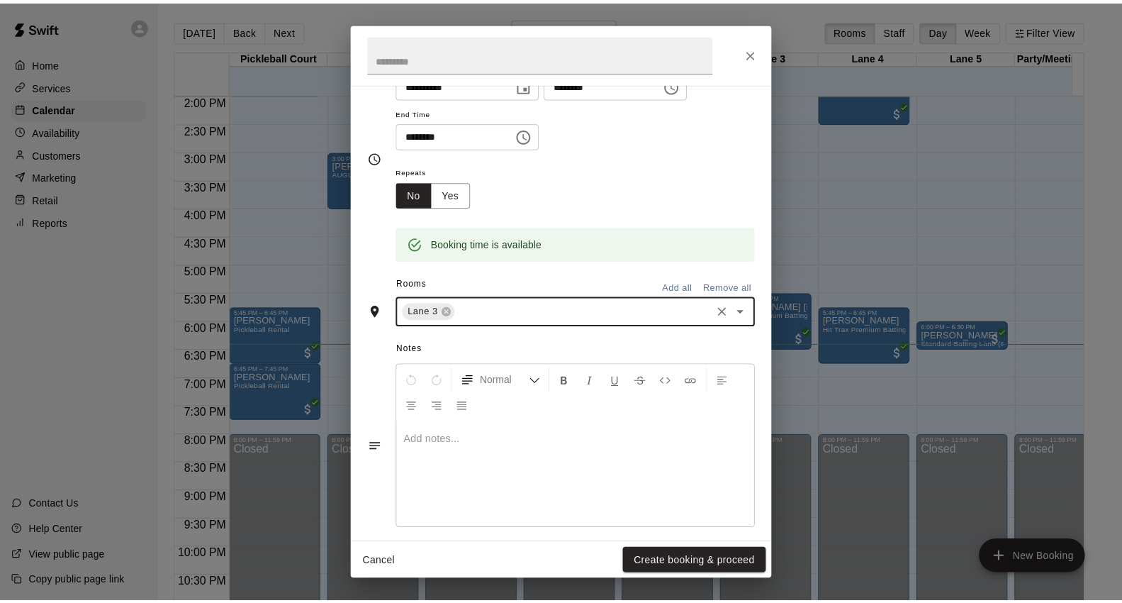
scroll to position [157, 0]
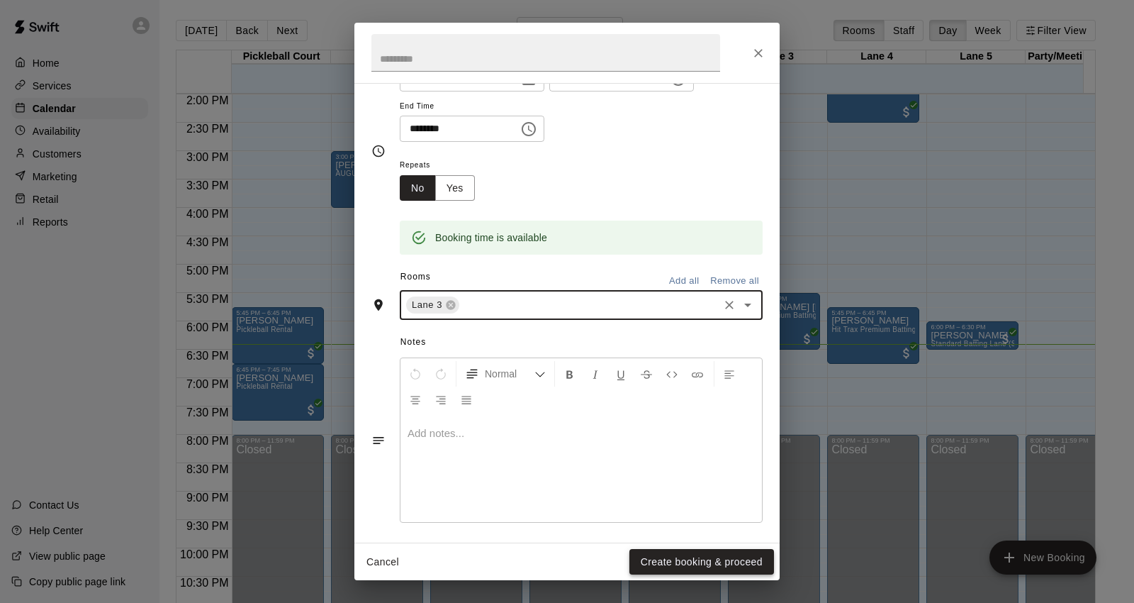
click at [726, 564] on button "Create booking & proceed" at bounding box center [701, 562] width 145 height 26
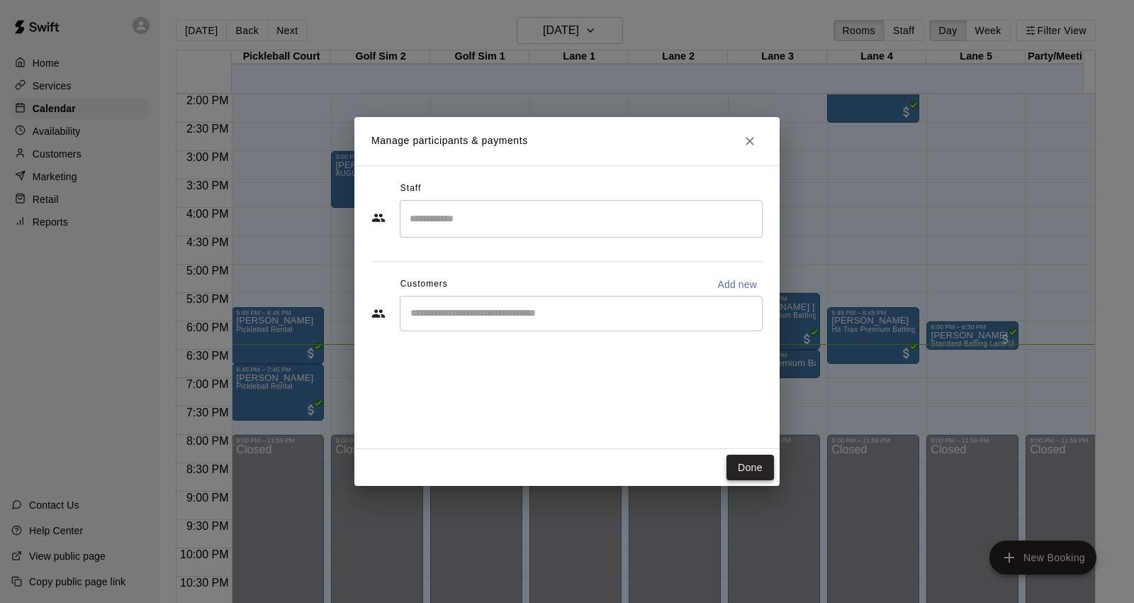
click at [760, 464] on button "Done" at bounding box center [750, 467] width 47 height 26
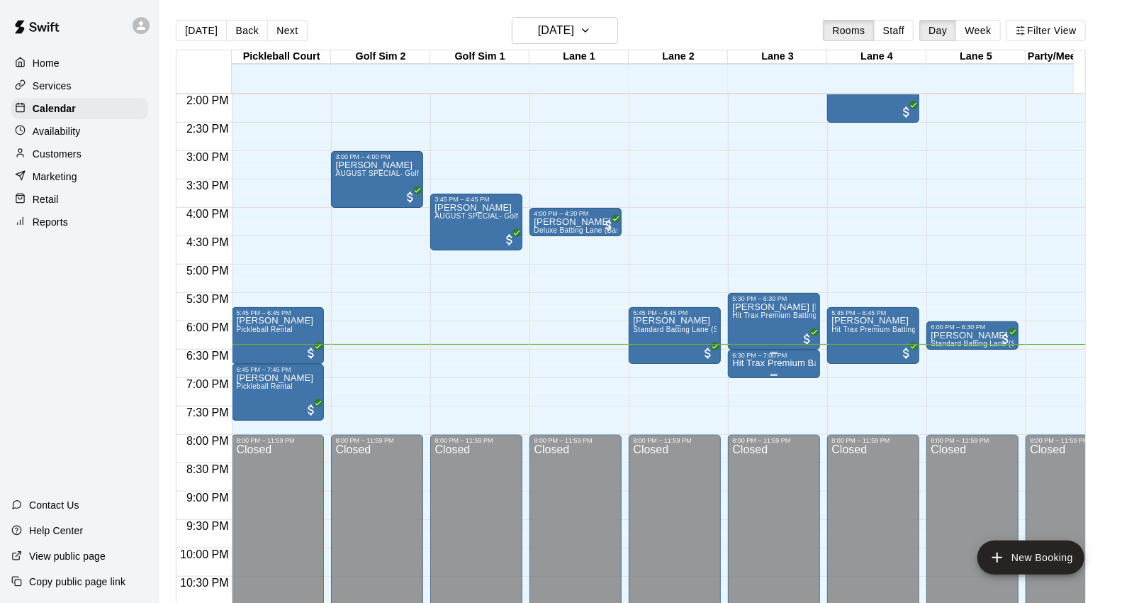
click at [766, 363] on p "Hit Trax Premium Batting/Pitching Lane (Baseball) (Sports Attack Hack Attack Jr…" at bounding box center [774, 363] width 84 height 0
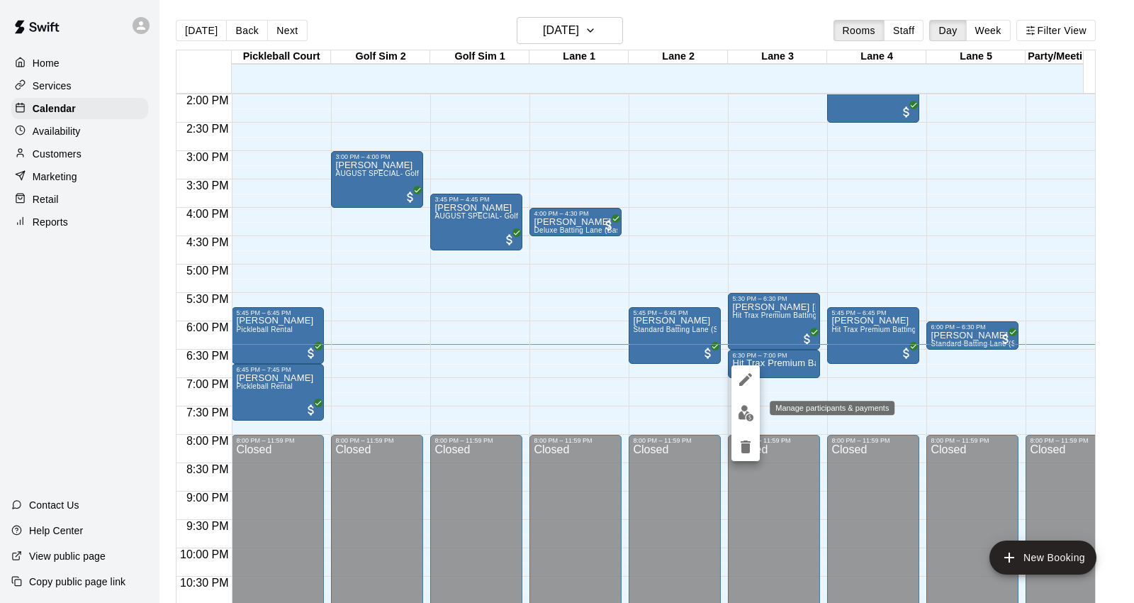
click at [752, 416] on img "edit" at bounding box center [746, 413] width 16 height 16
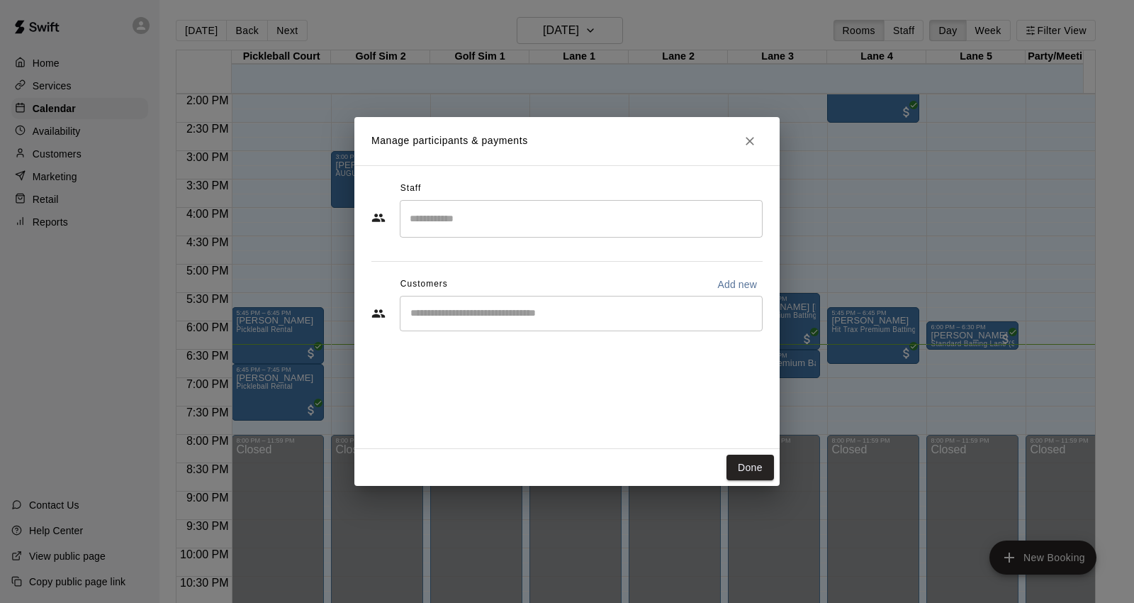
click at [571, 289] on div "Customers Add new" at bounding box center [566, 284] width 391 height 23
click at [578, 308] on input "Start typing to search customers..." at bounding box center [581, 313] width 350 height 14
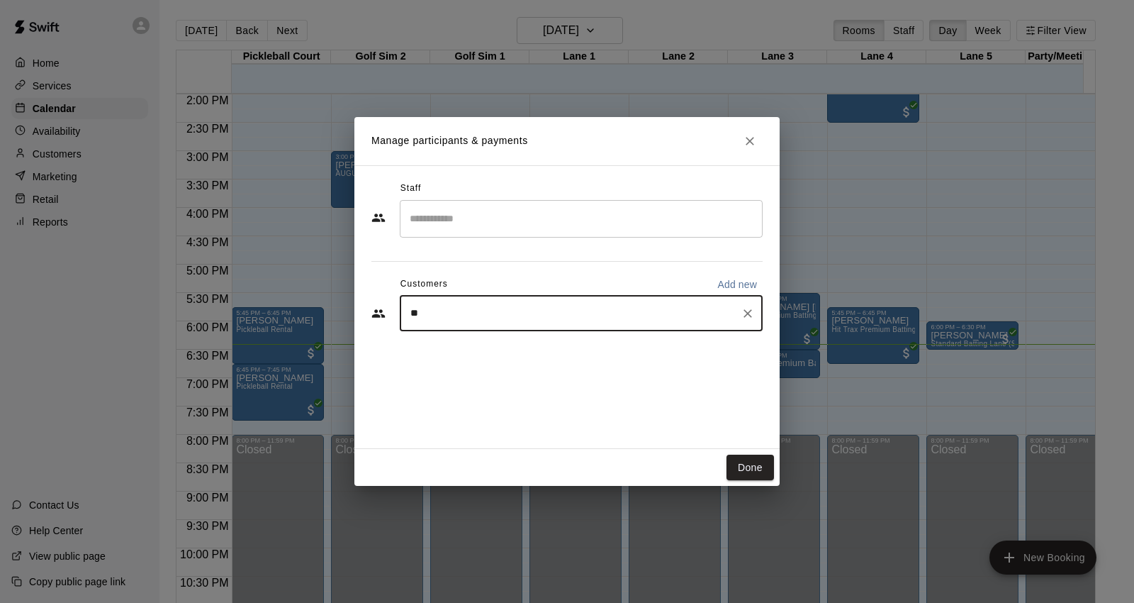
type input "*"
type input "*****"
click at [513, 351] on div "[PERSON_NAME] [PERSON_NAME]" at bounding box center [527, 345] width 177 height 15
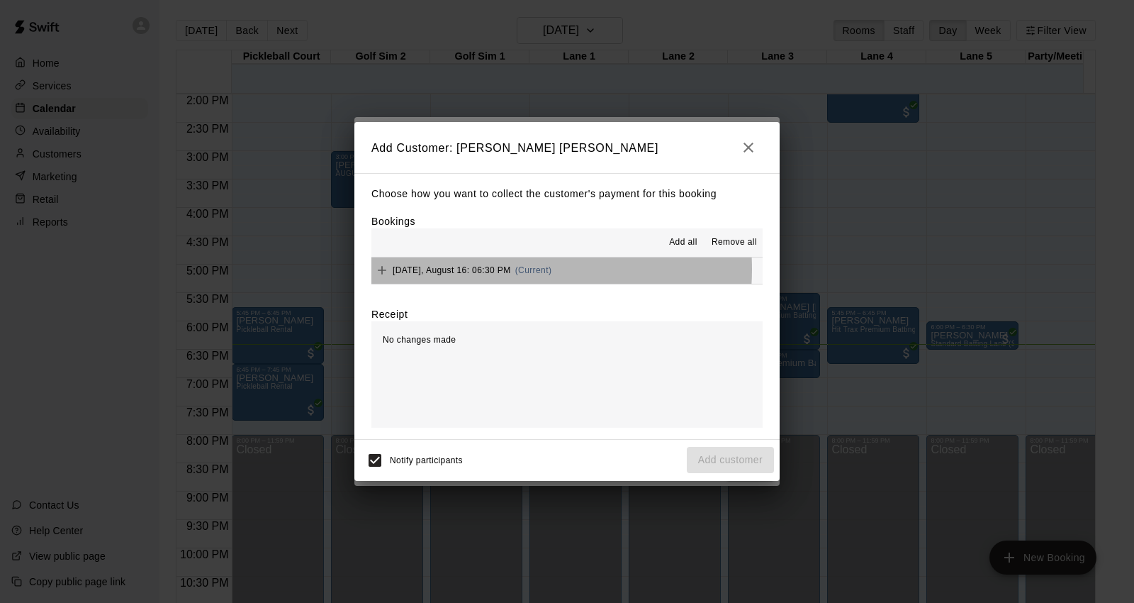
click at [490, 271] on span "[DATE], August 16: 06:30 PM" at bounding box center [452, 270] width 118 height 10
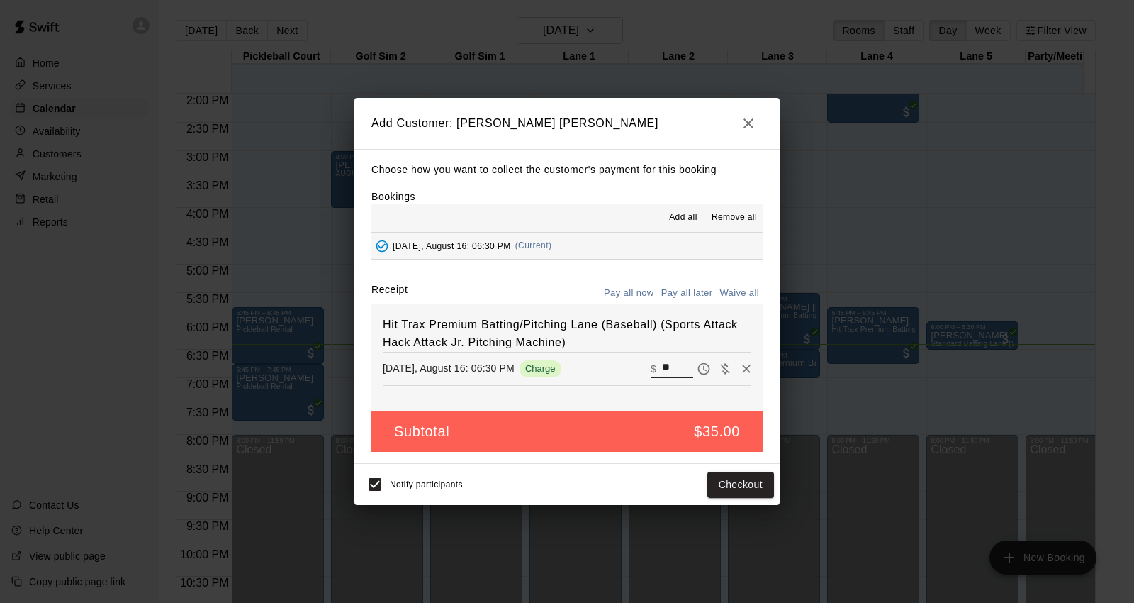
click at [662, 370] on input "**" at bounding box center [677, 368] width 31 height 18
type input "*"
type input "**"
click at [750, 486] on button "Checkout" at bounding box center [740, 484] width 67 height 26
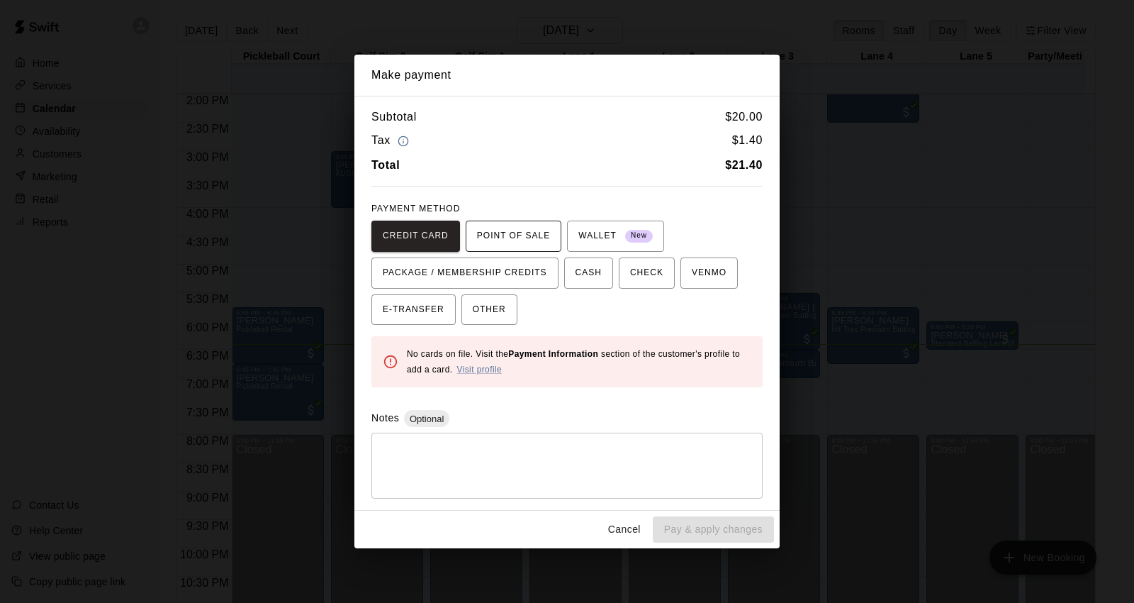
click at [528, 245] on span "POINT OF SALE" at bounding box center [513, 236] width 73 height 23
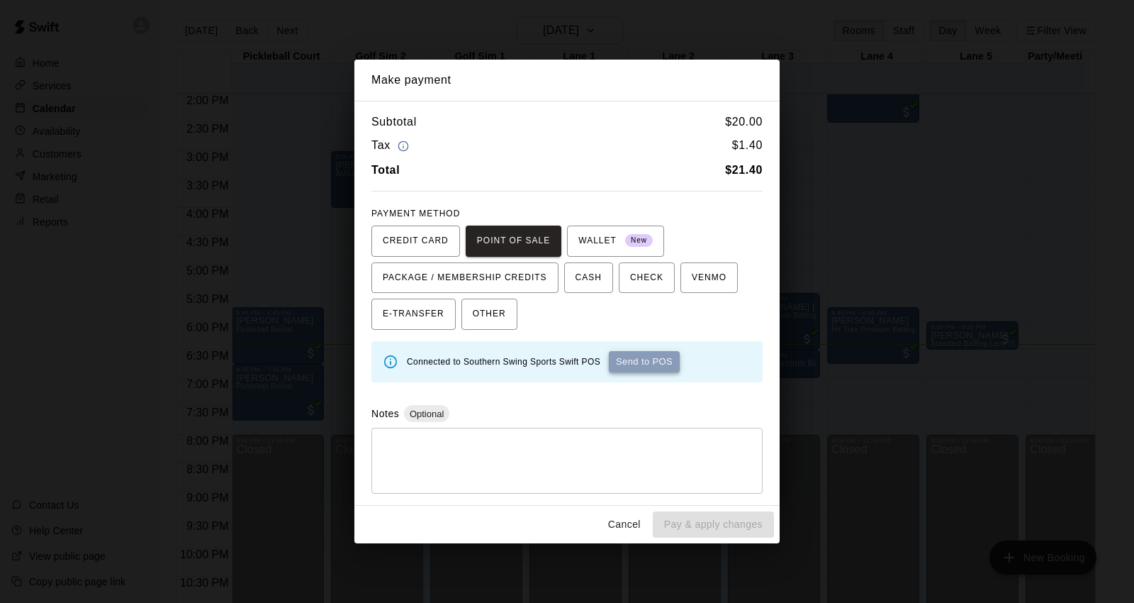
click at [671, 360] on button "Send to POS" at bounding box center [644, 361] width 71 height 21
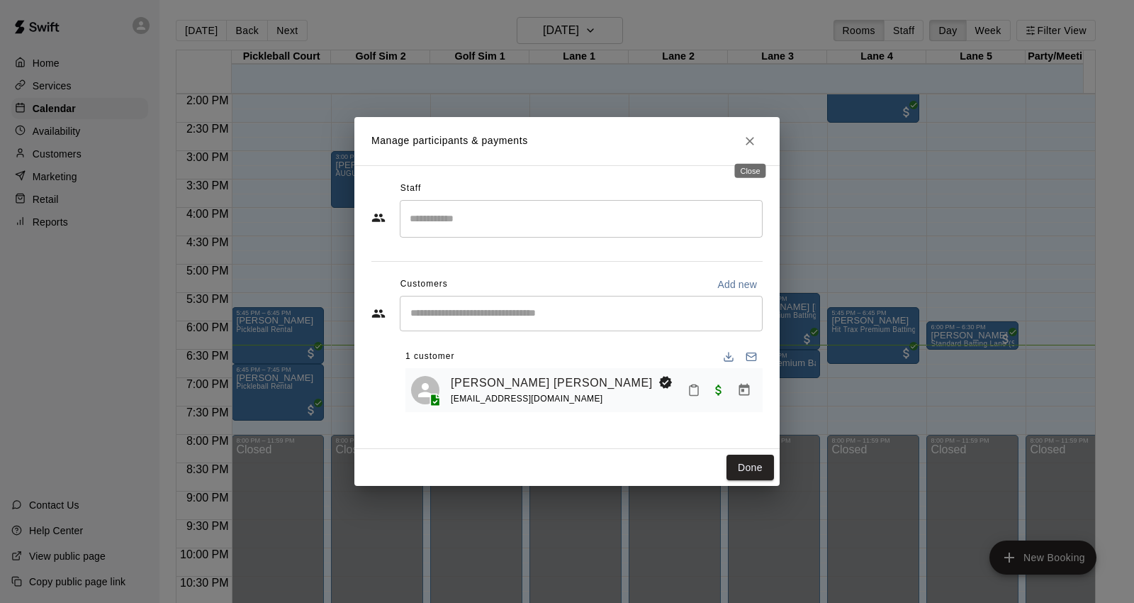
click at [755, 139] on icon "Close" at bounding box center [750, 141] width 14 height 14
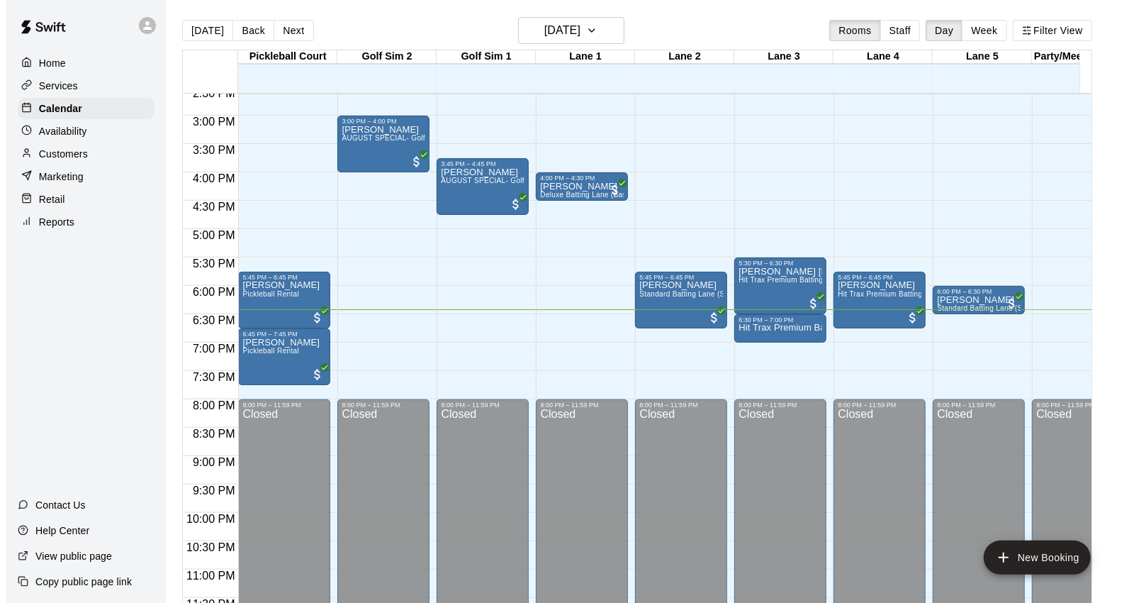
scroll to position [848, 0]
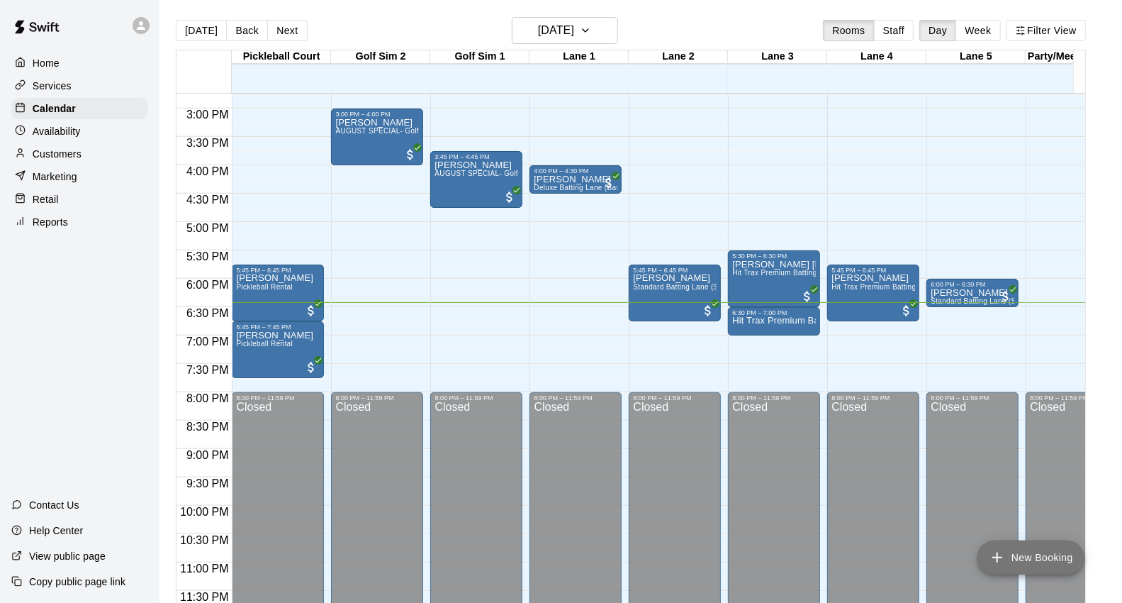
click at [1029, 556] on button "New Booking" at bounding box center [1031, 557] width 107 height 34
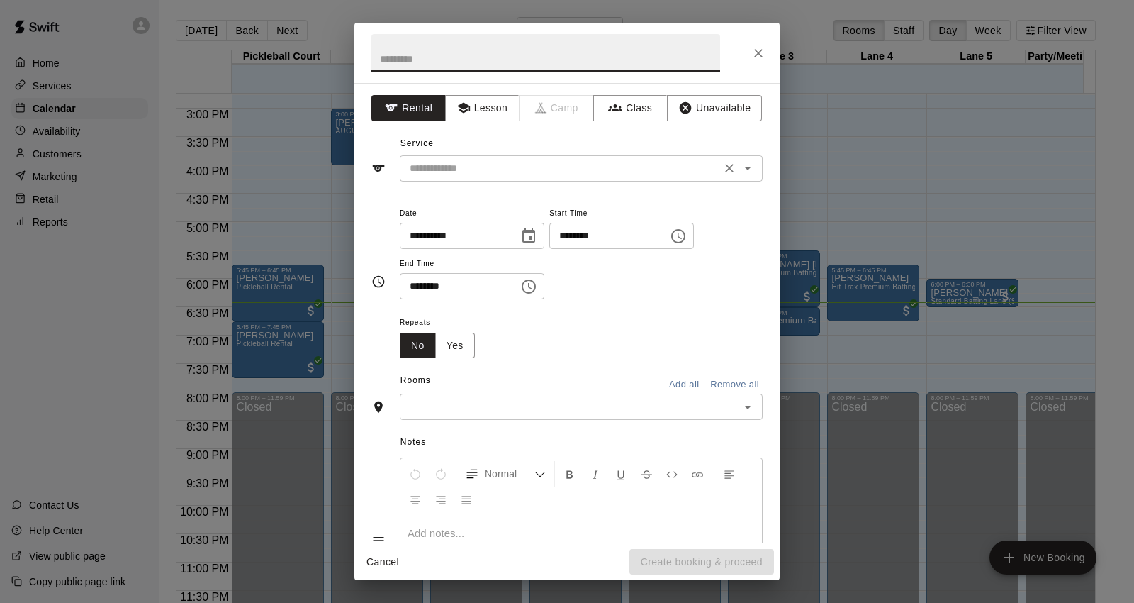
click at [494, 172] on input "text" at bounding box center [560, 168] width 313 height 18
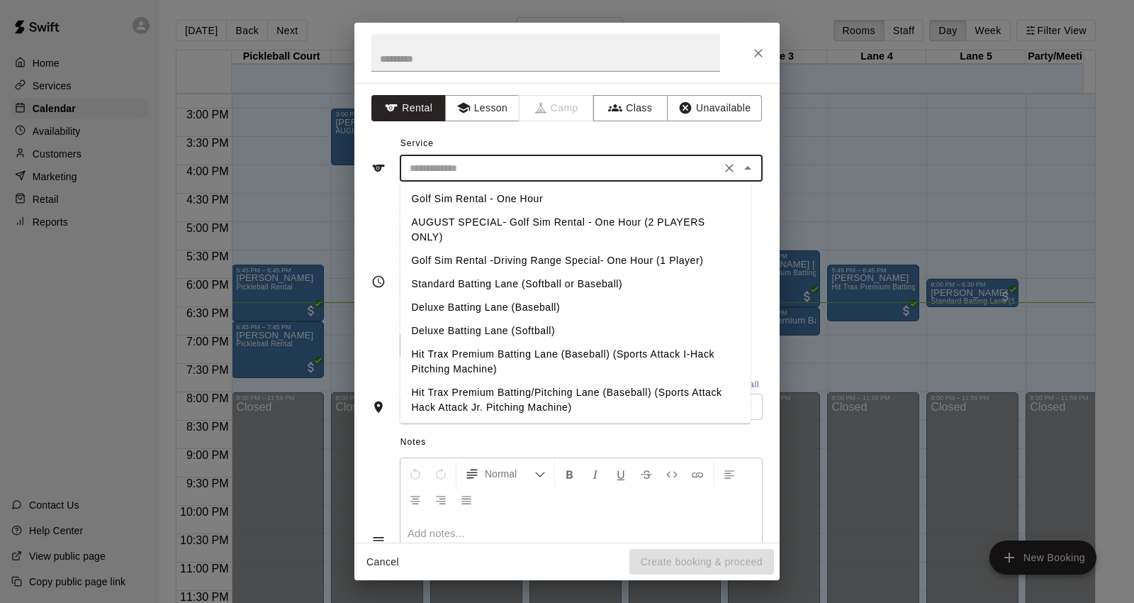
click at [511, 228] on li "AUGUST SPECIAL- Golf Sim Rental - One Hour (2 PLAYERS ONLY)" at bounding box center [575, 230] width 351 height 38
type input "**********"
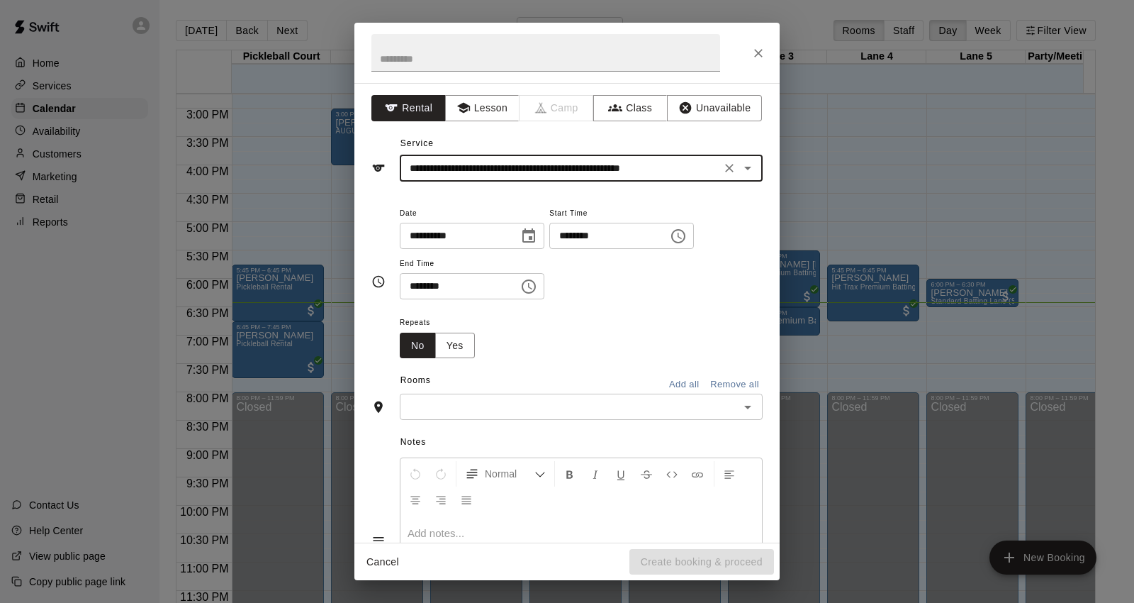
click at [589, 230] on input "********" at bounding box center [603, 236] width 109 height 26
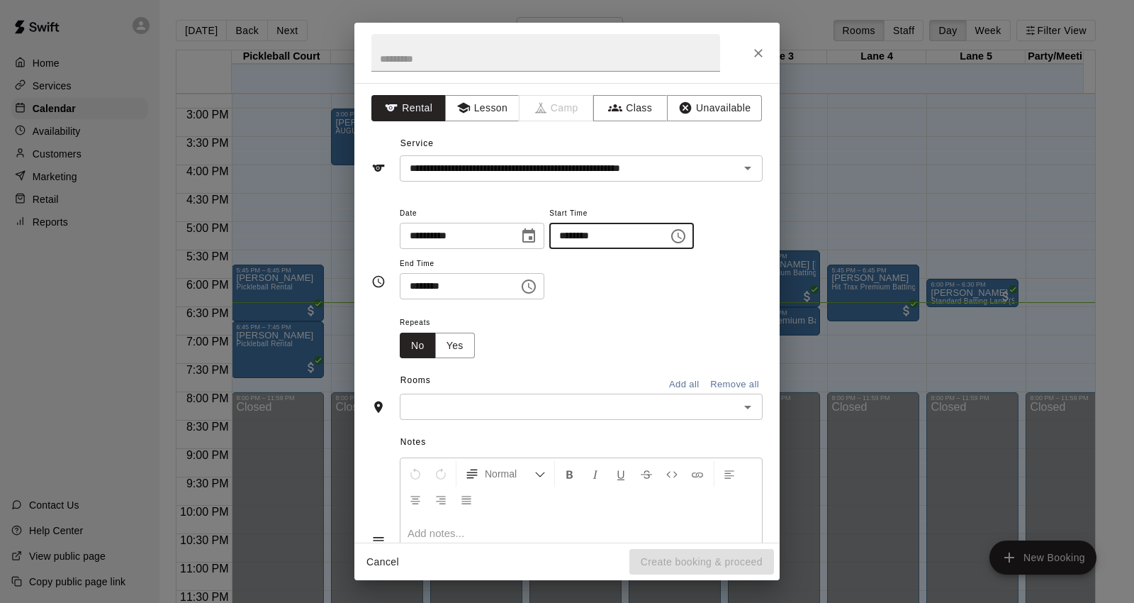
type input "********"
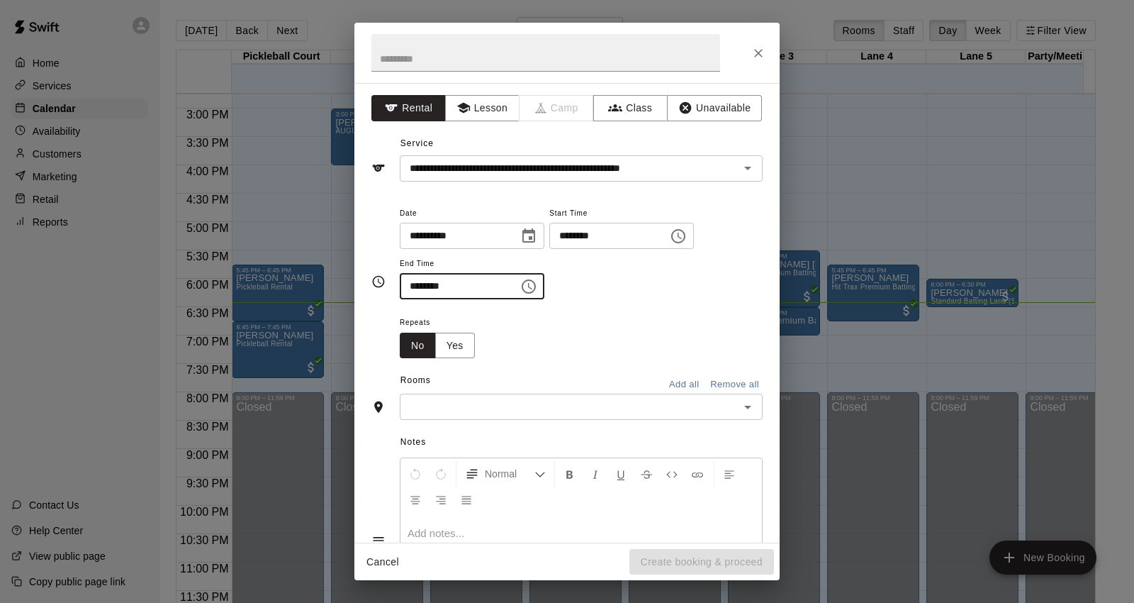
click at [420, 284] on input "********" at bounding box center [454, 286] width 109 height 26
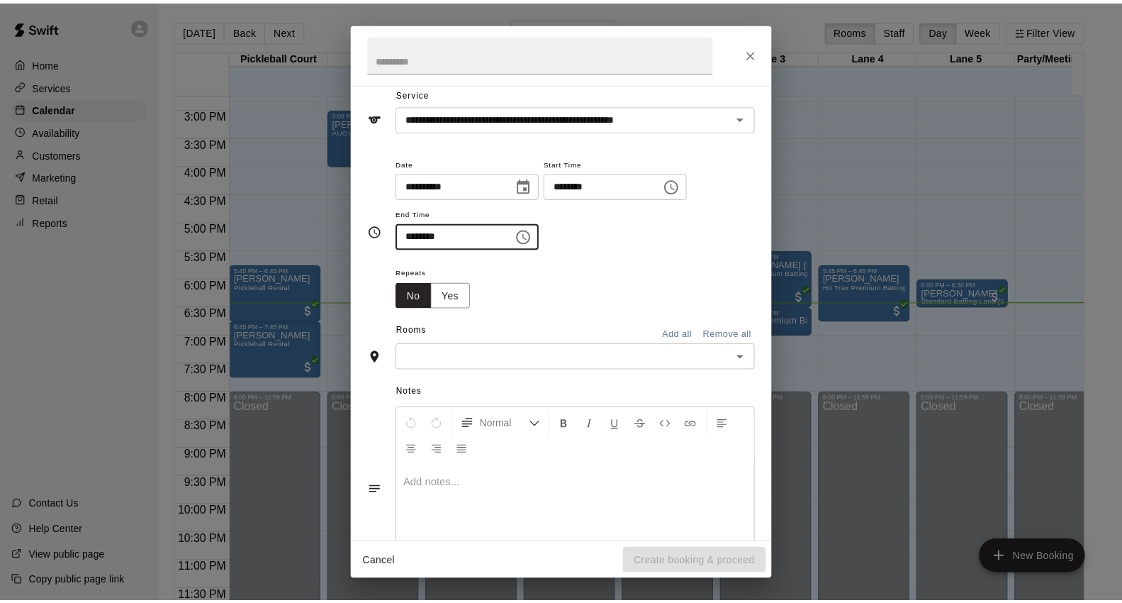
scroll to position [107, 0]
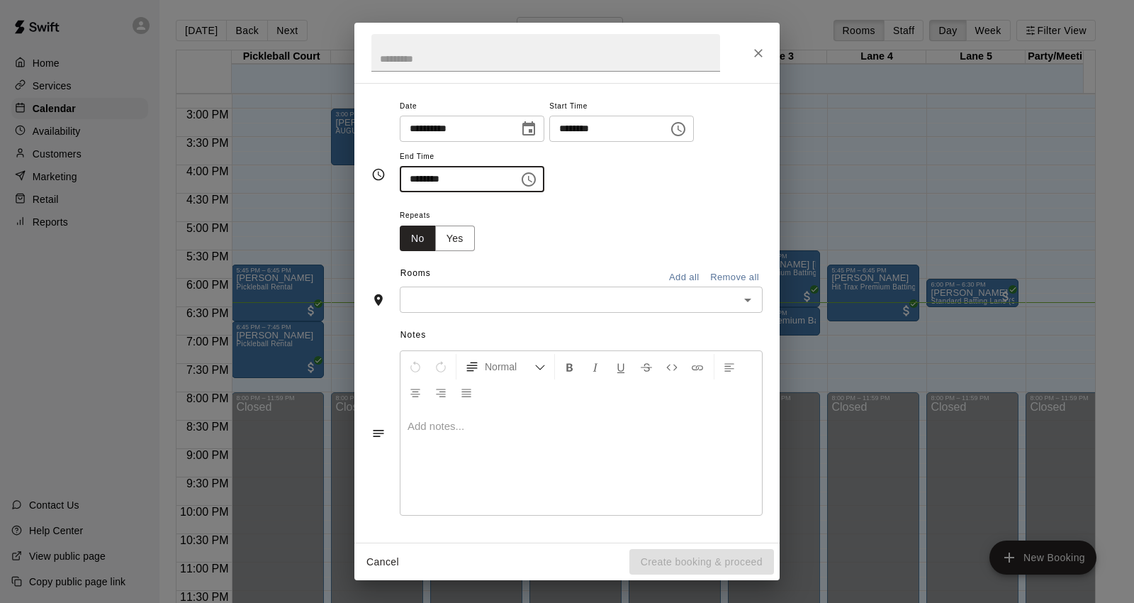
type input "********"
click at [499, 316] on div "Notes Normal Add notes..." at bounding box center [566, 422] width 391 height 218
click at [503, 306] on input "text" at bounding box center [569, 300] width 331 height 18
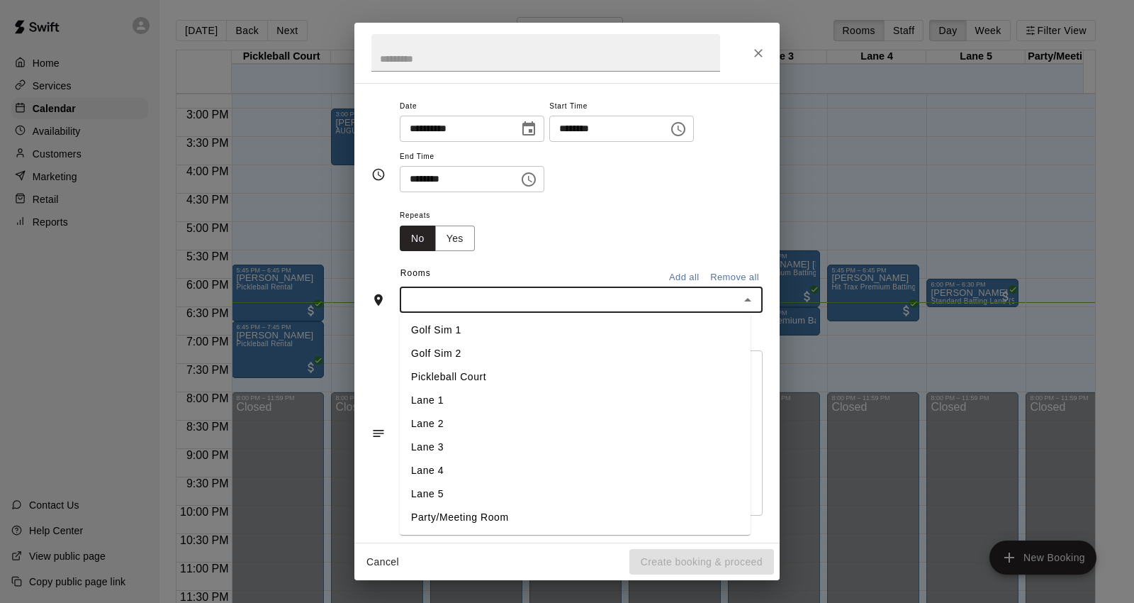
click at [457, 335] on li "Golf Sim 1" at bounding box center [575, 329] width 351 height 23
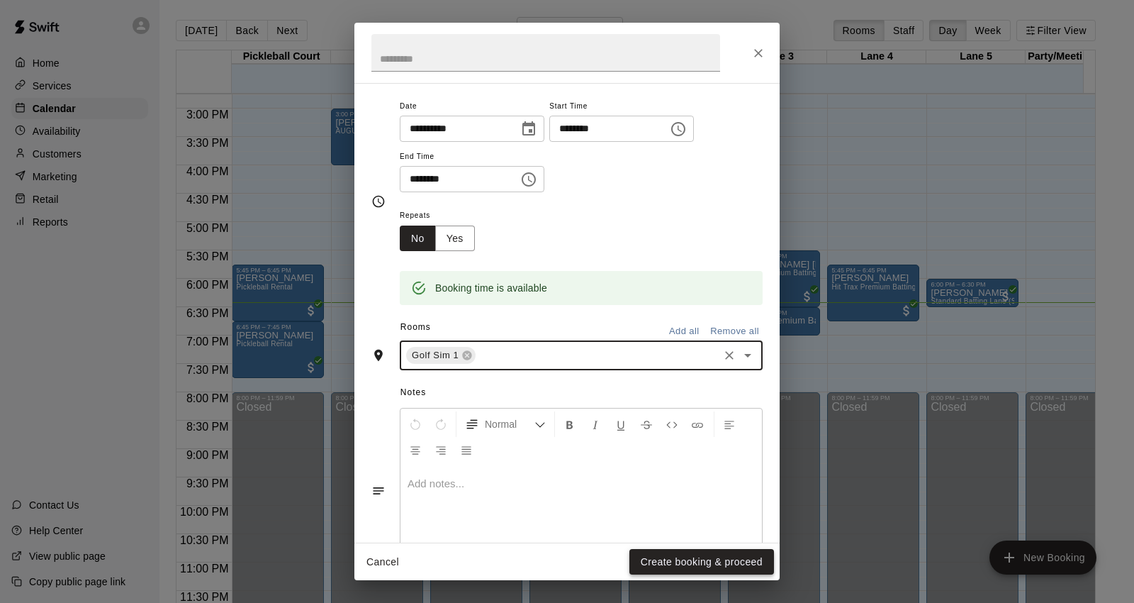
click at [707, 561] on button "Create booking & proceed" at bounding box center [701, 562] width 145 height 26
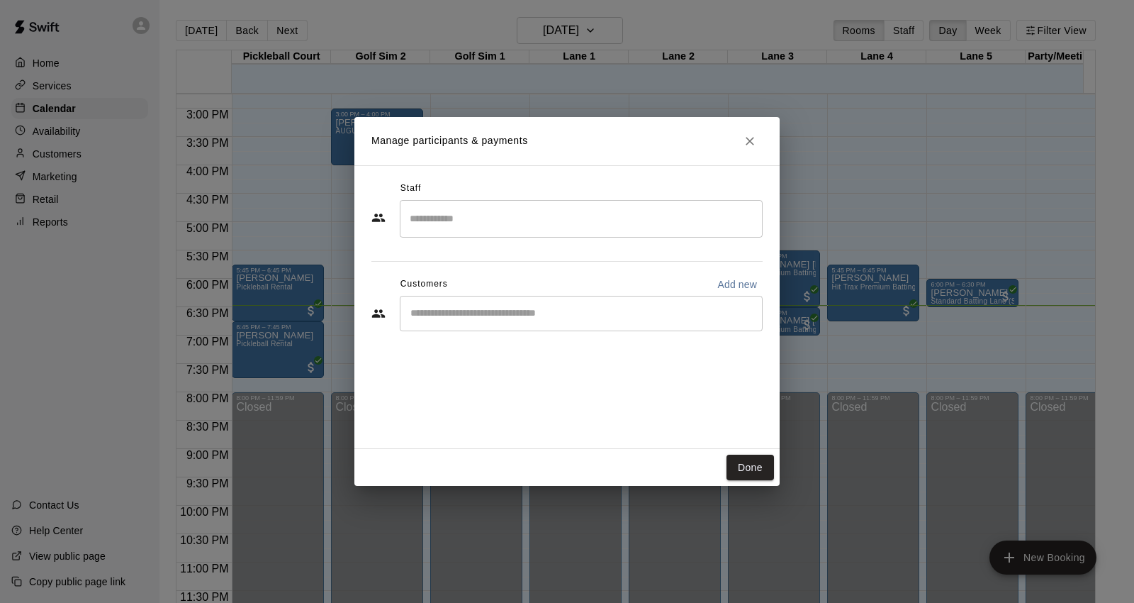
click at [839, 152] on div "Manage participants & payments Staff ​ Customers Add new ​ Done" at bounding box center [567, 301] width 1134 height 603
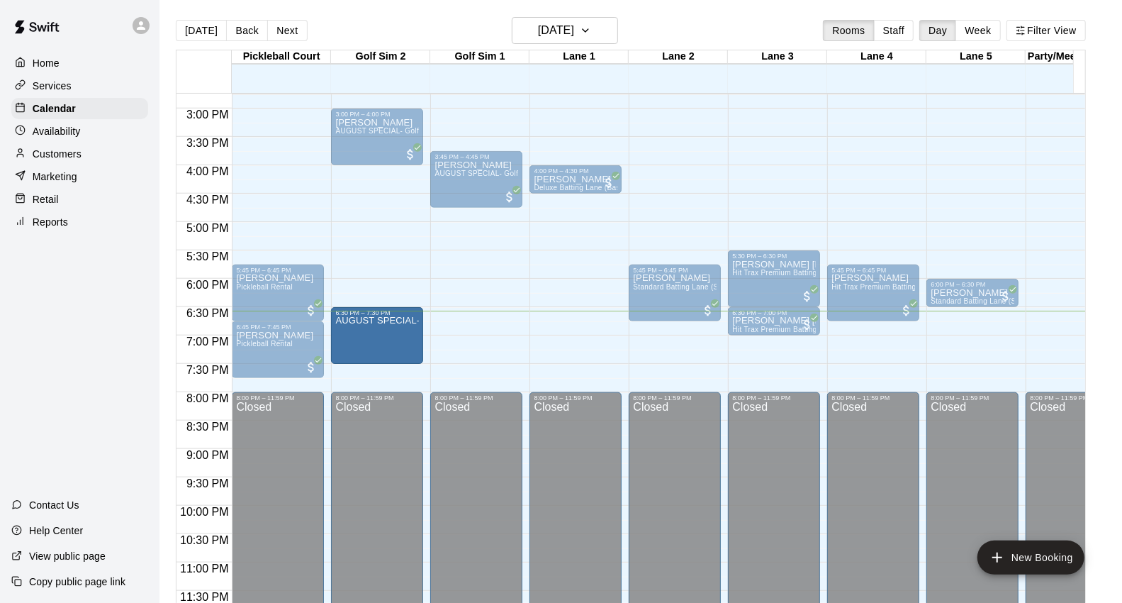
drag, startPoint x: 486, startPoint y: 318, endPoint x: 401, endPoint y: 323, distance: 84.5
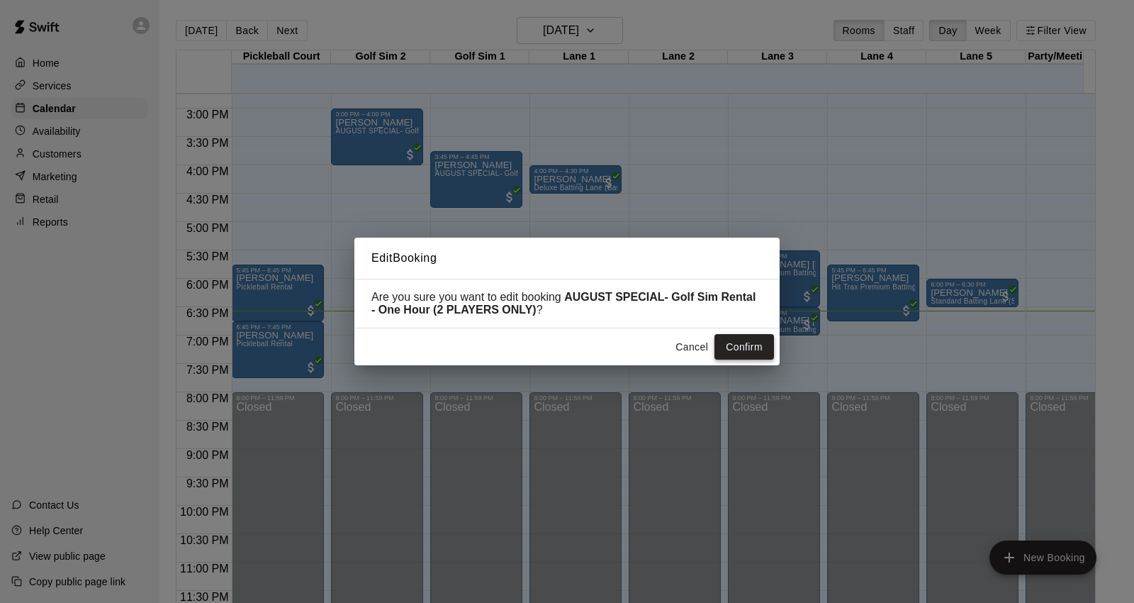
click at [746, 343] on button "Confirm" at bounding box center [745, 347] width 60 height 26
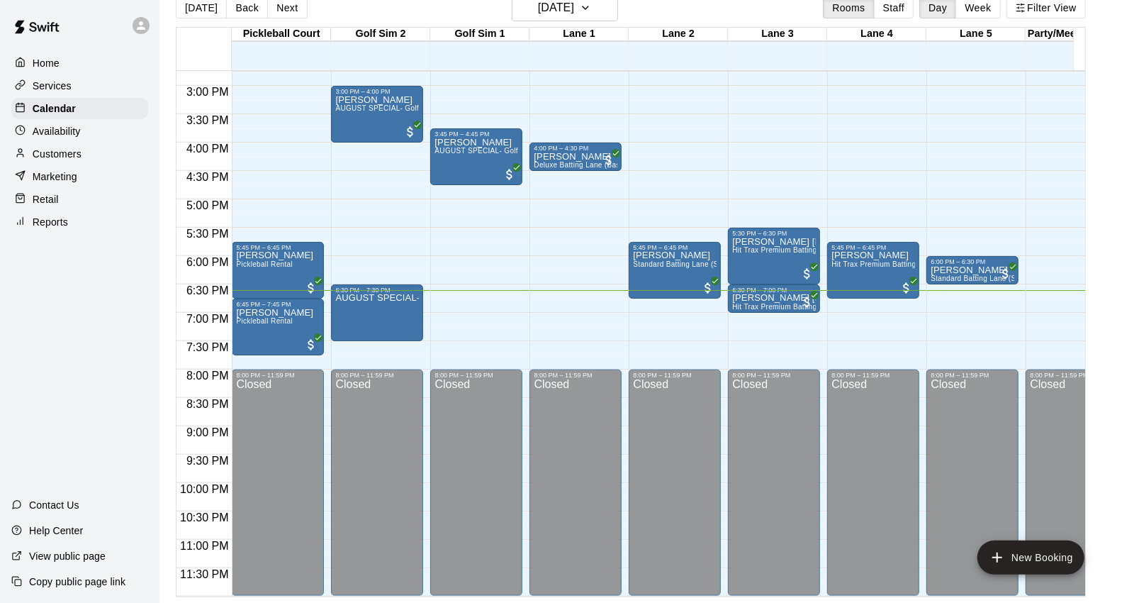
scroll to position [848, 0]
click at [1024, 555] on button "New Booking" at bounding box center [1031, 557] width 107 height 34
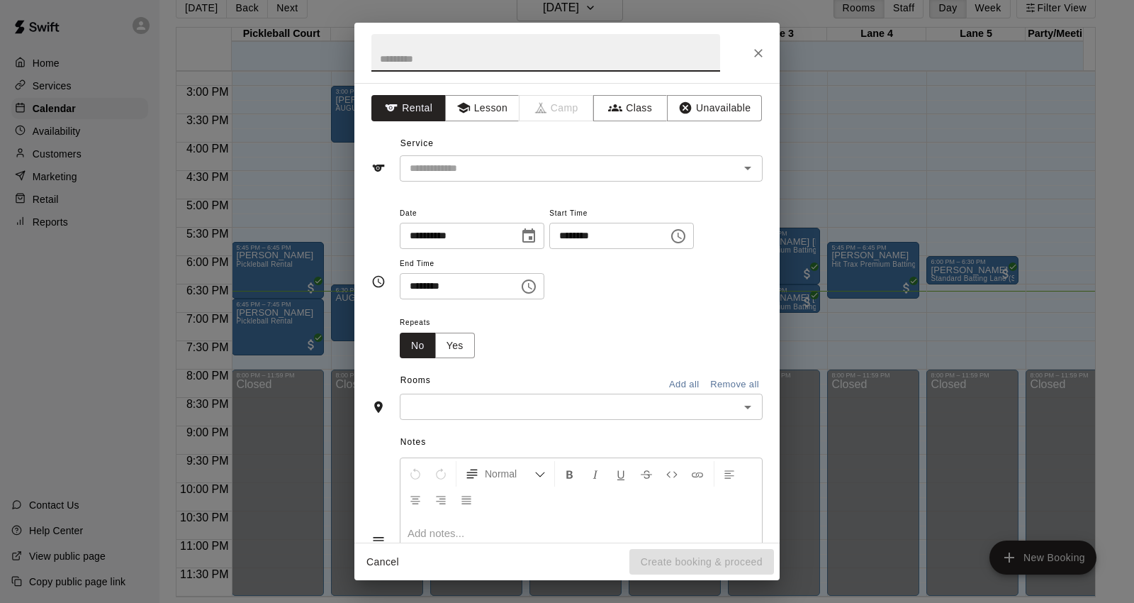
click at [746, 55] on button "Close" at bounding box center [759, 53] width 26 height 26
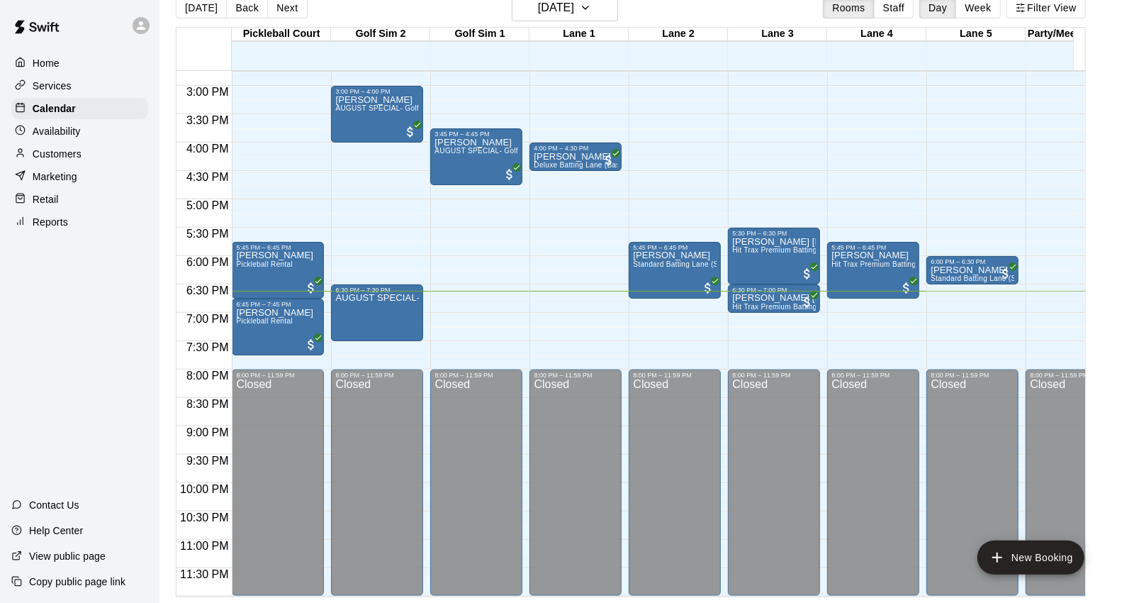
click at [86, 149] on div "Home Services Calendar Availability Customers Marketing Retail Reports" at bounding box center [79, 142] width 159 height 183
click at [86, 157] on div "Customers" at bounding box center [79, 153] width 137 height 21
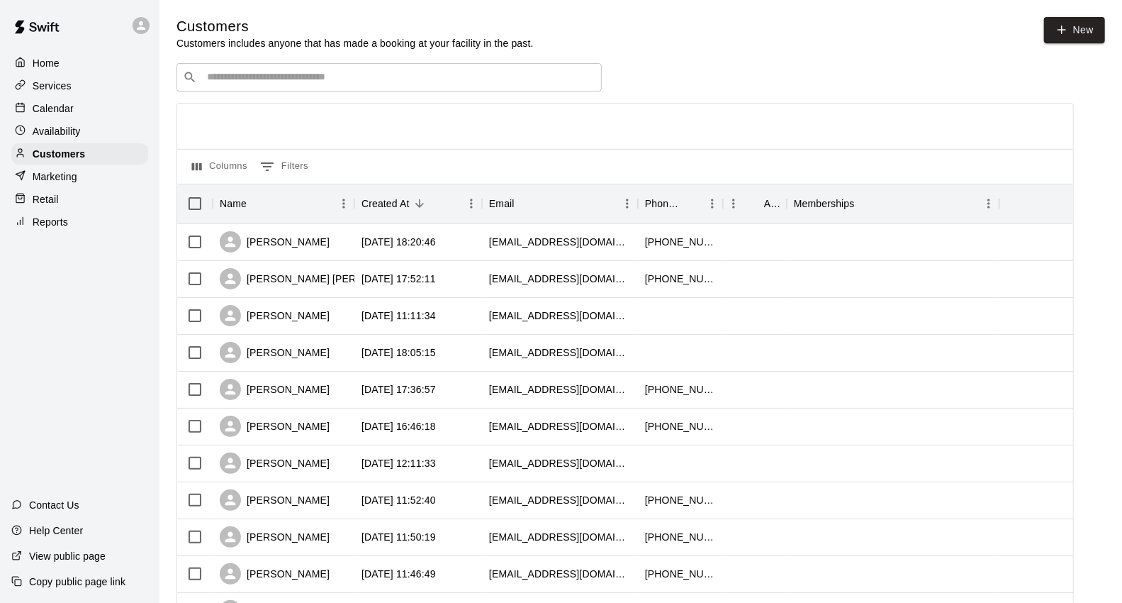
click at [344, 75] on input "Search customers by name or email" at bounding box center [399, 77] width 393 height 14
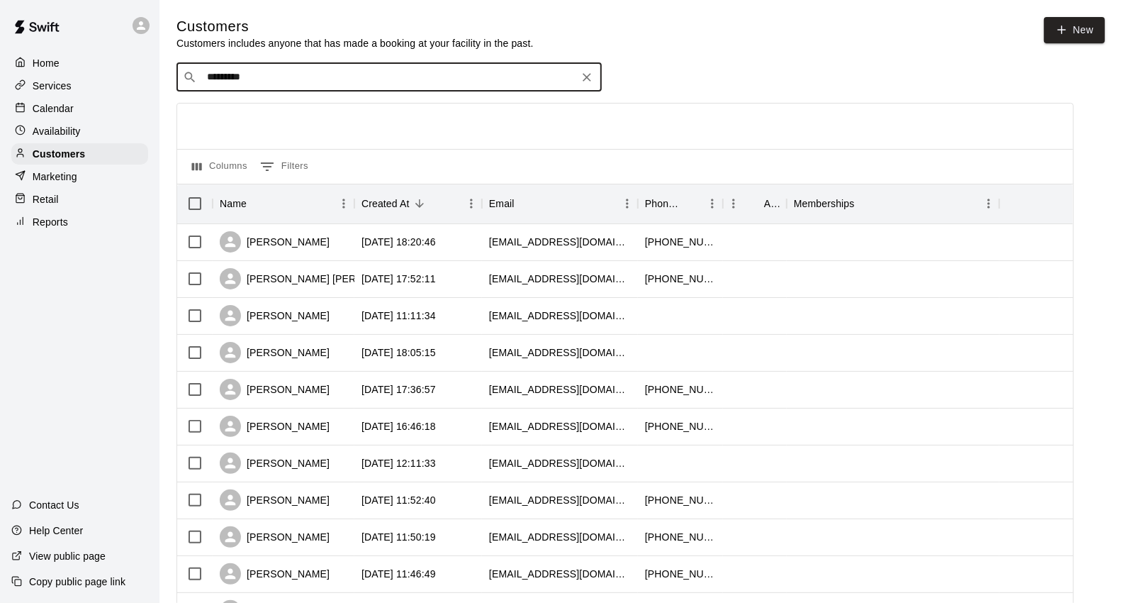
type input "*********"
click at [586, 87] on button "Clear" at bounding box center [587, 77] width 20 height 20
click at [40, 112] on p "Calendar" at bounding box center [53, 108] width 41 height 14
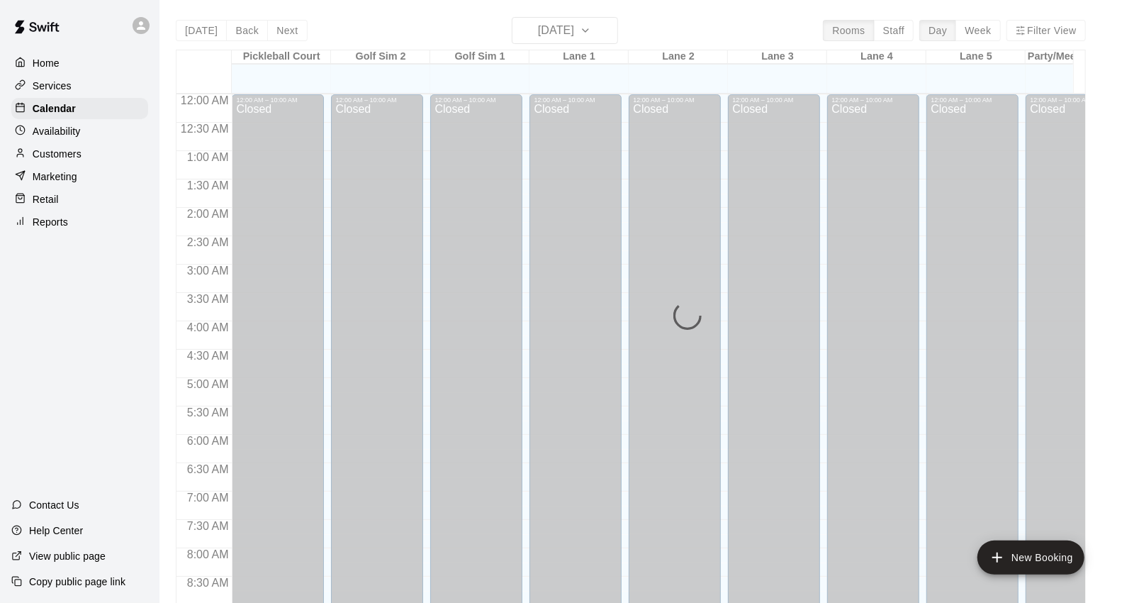
click at [83, 60] on div "Home" at bounding box center [79, 62] width 137 height 21
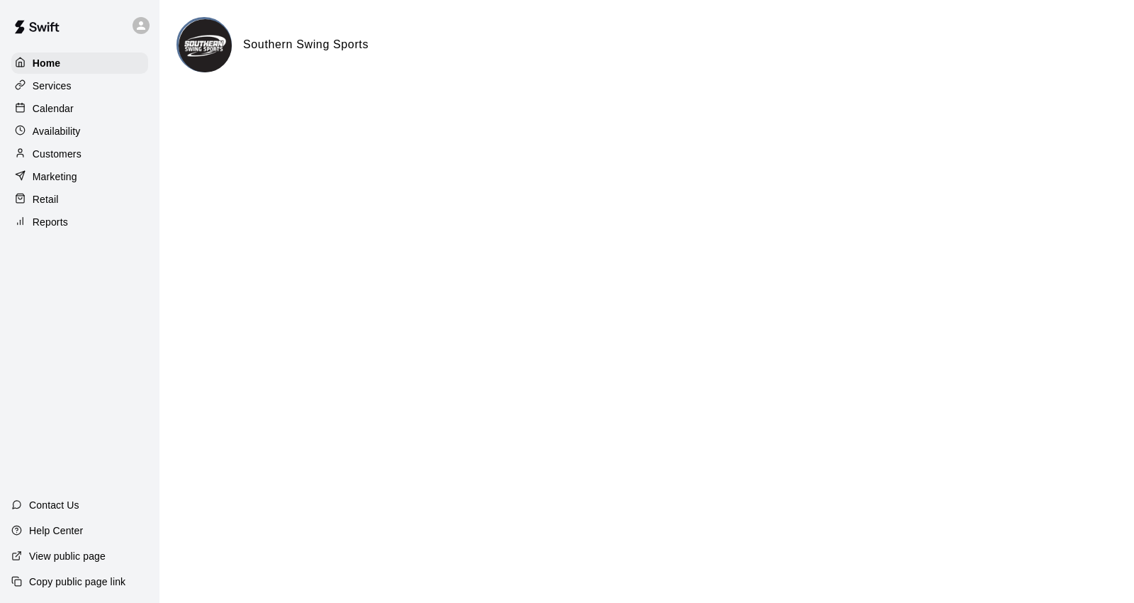
click at [91, 111] on div "Calendar" at bounding box center [79, 108] width 137 height 21
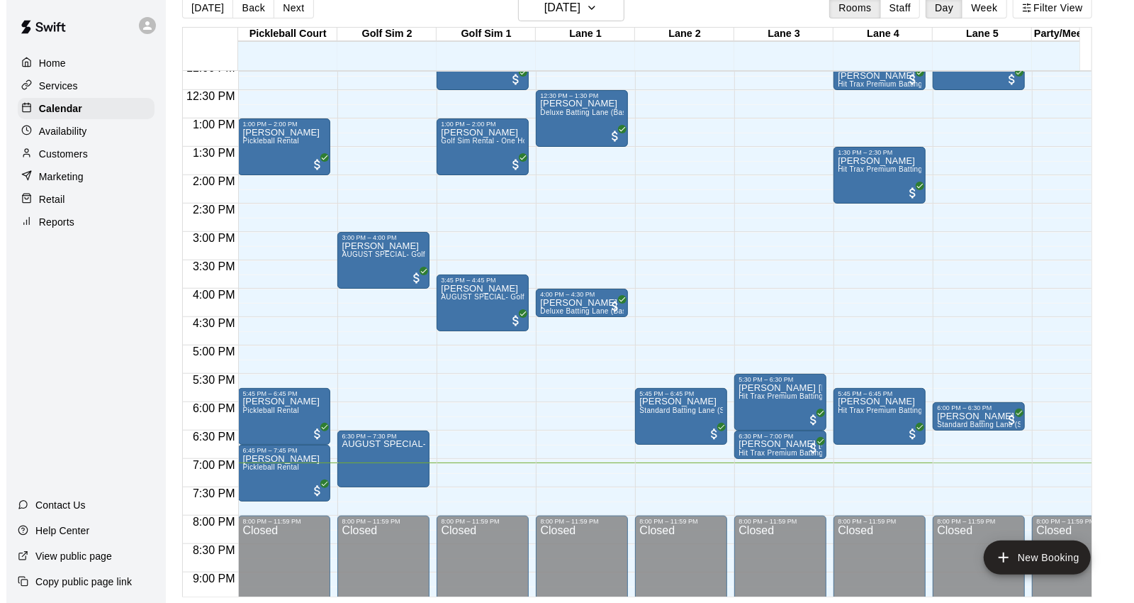
scroll to position [848, 0]
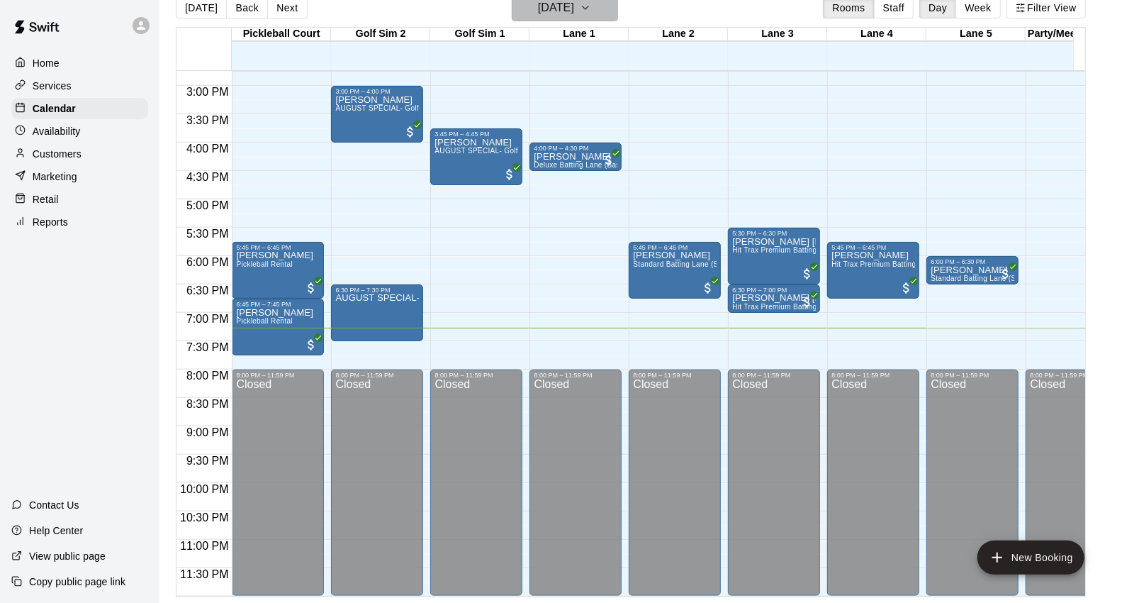
click at [574, 7] on h6 "[DATE]" at bounding box center [556, 8] width 36 height 20
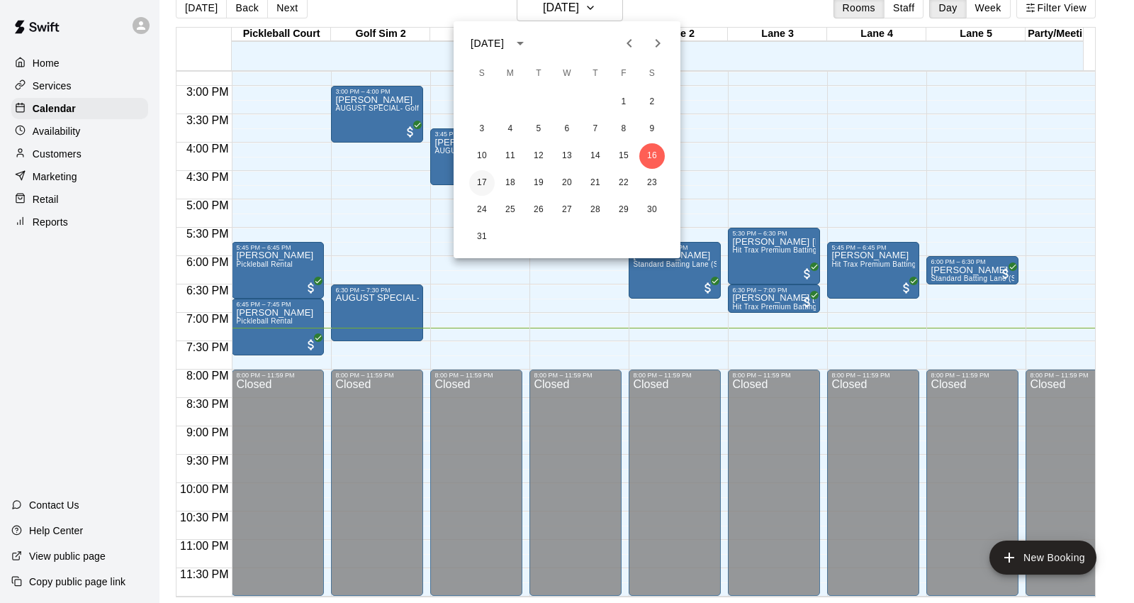
click at [486, 175] on button "17" at bounding box center [482, 183] width 26 height 26
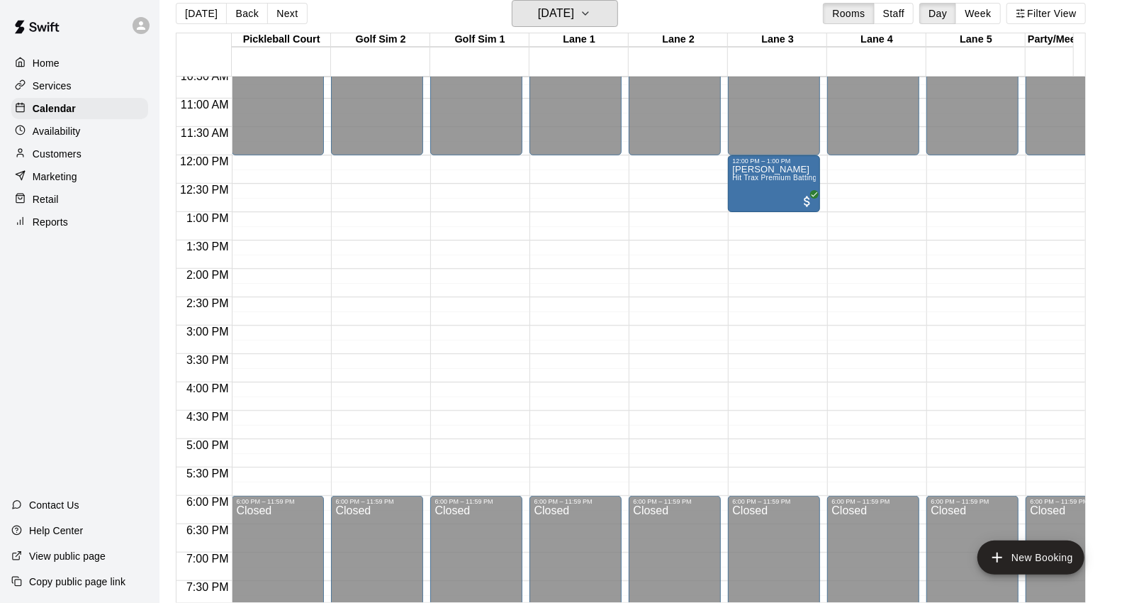
scroll to position [612, 0]
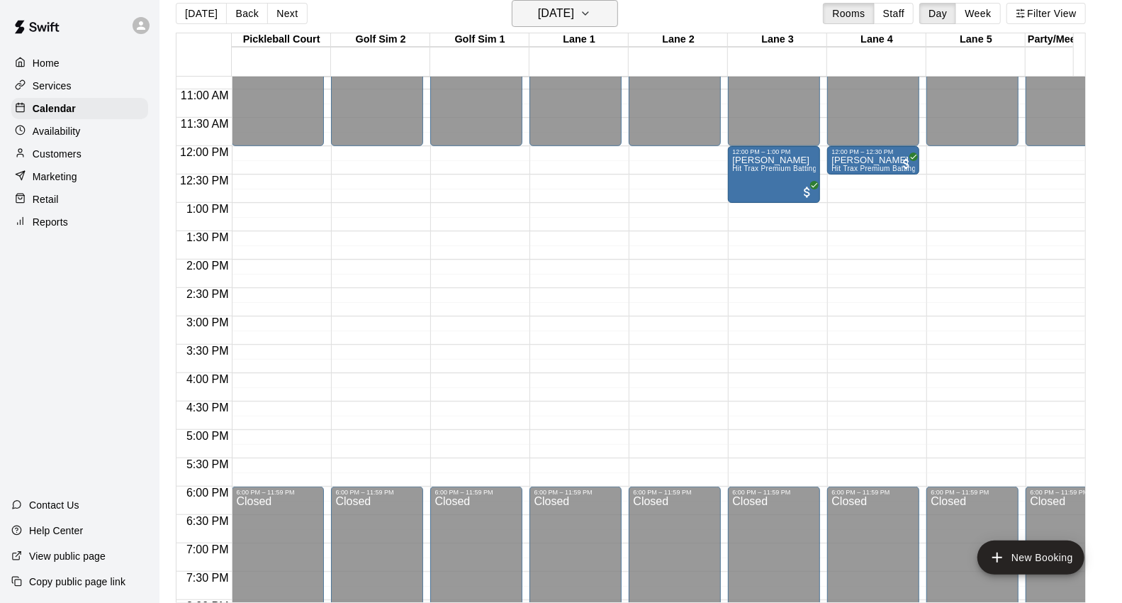
click at [574, 21] on h6 "[DATE]" at bounding box center [556, 14] width 36 height 20
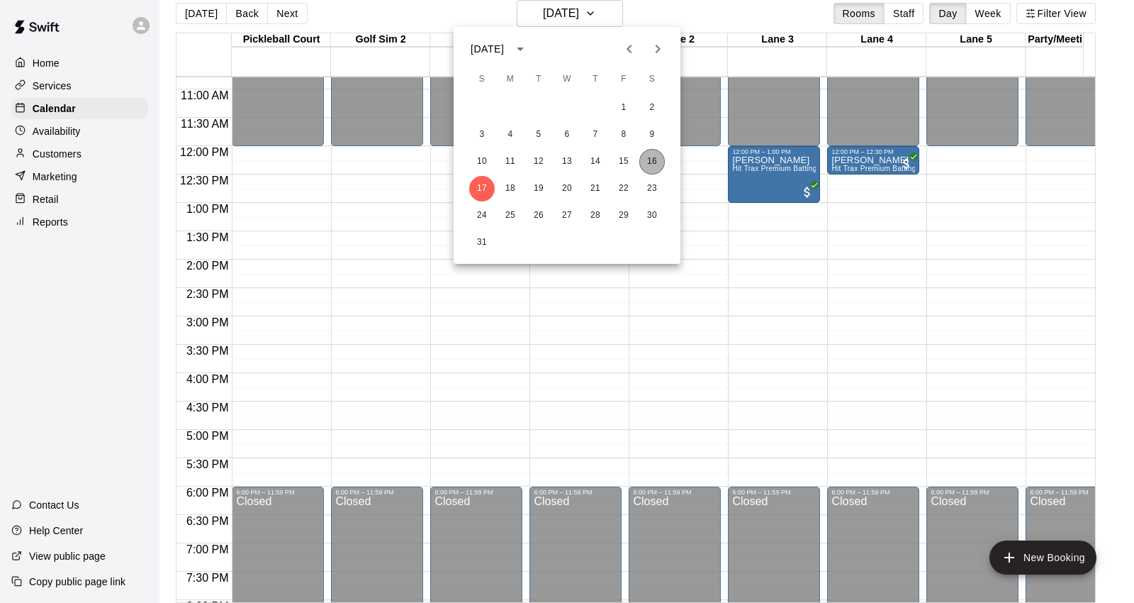
click at [650, 166] on button "16" at bounding box center [652, 162] width 26 height 26
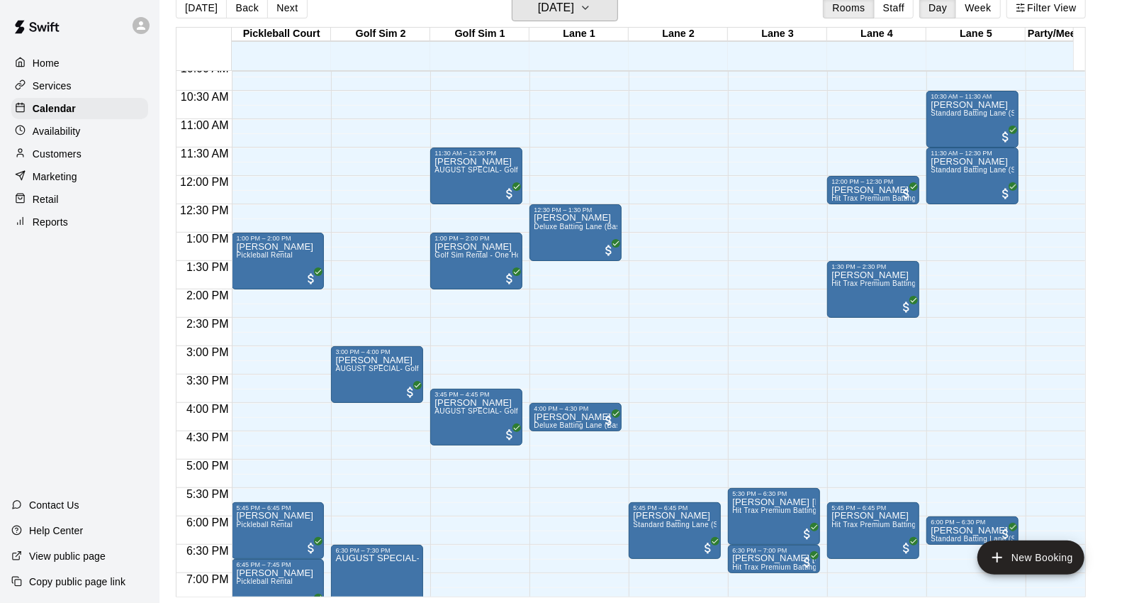
scroll to position [690, 0]
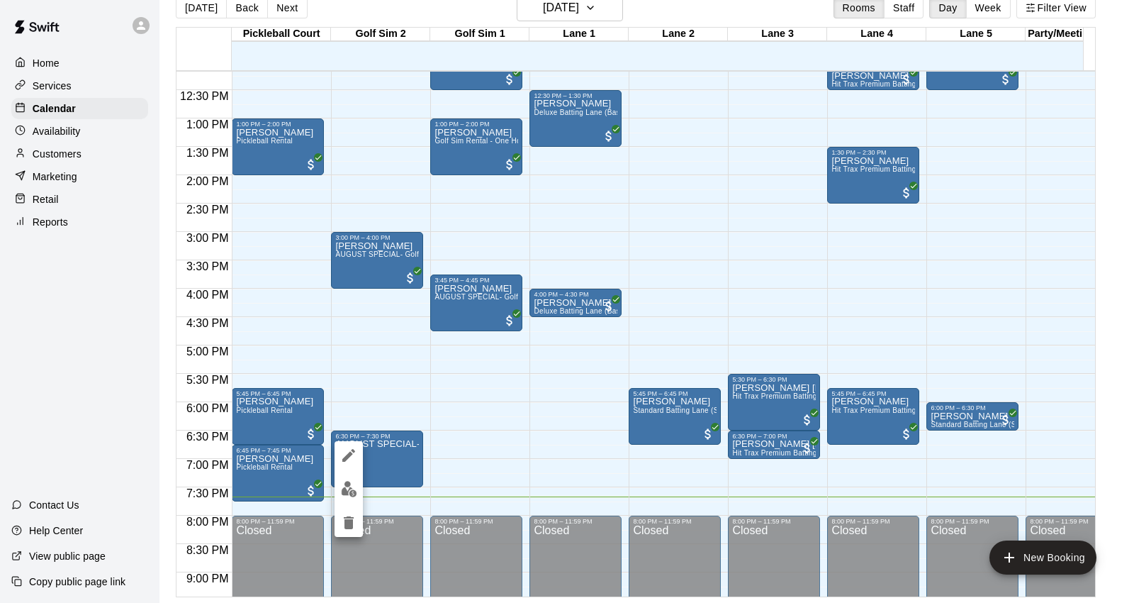
click at [422, 459] on div at bounding box center [567, 301] width 1134 height 603
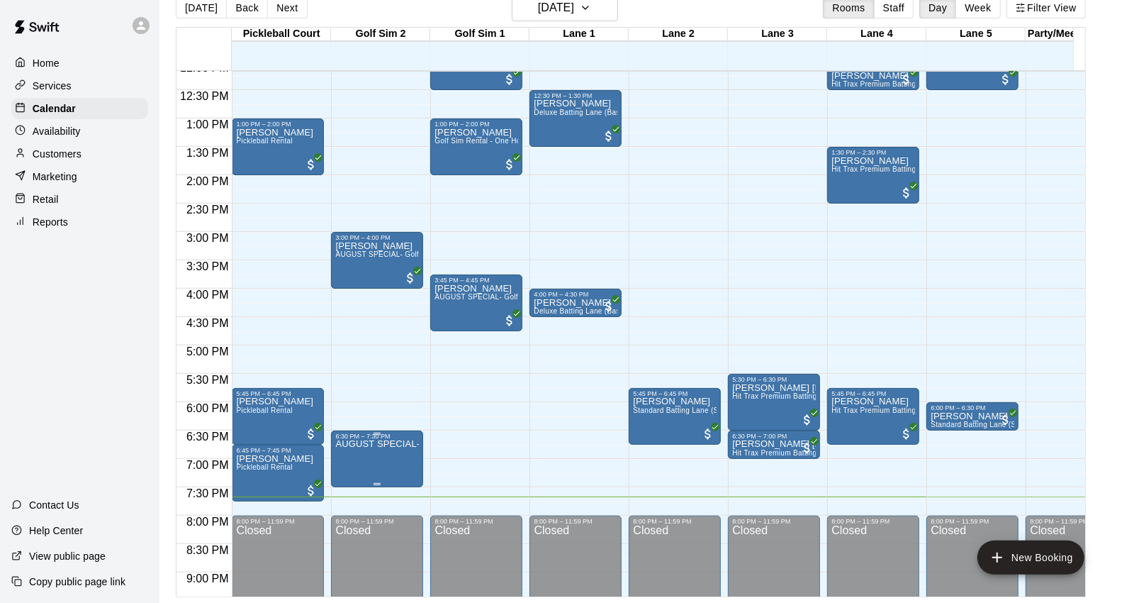
click at [364, 444] on p "AUGUST SPECIAL- Golf Sim Rental - One Hour (2 PLAYERS ONLY)" at bounding box center [377, 444] width 84 height 0
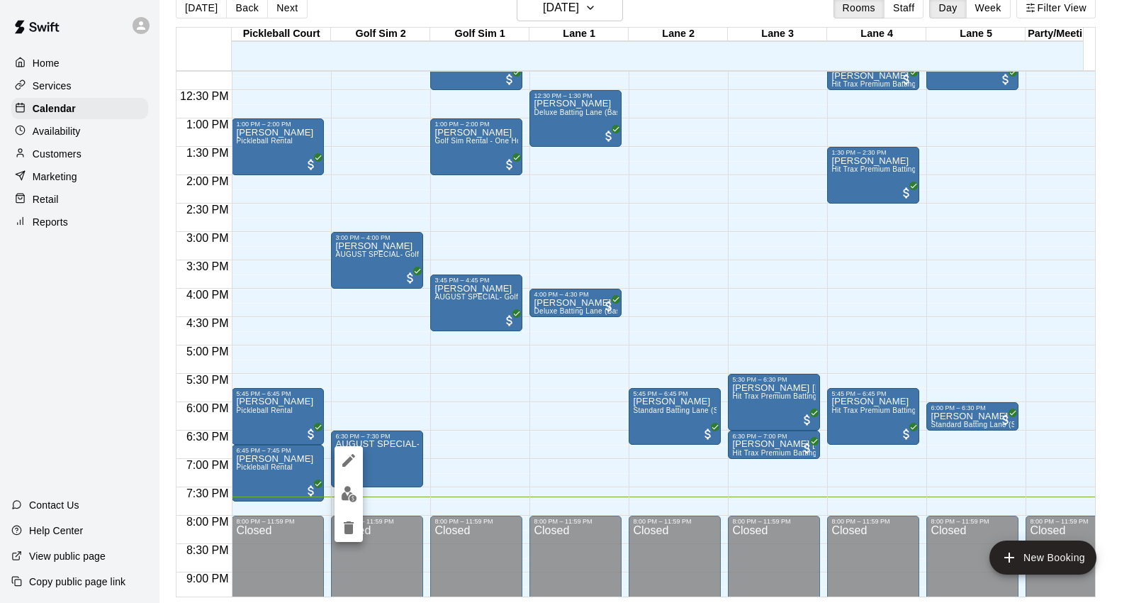
click at [484, 449] on div at bounding box center [567, 301] width 1134 height 603
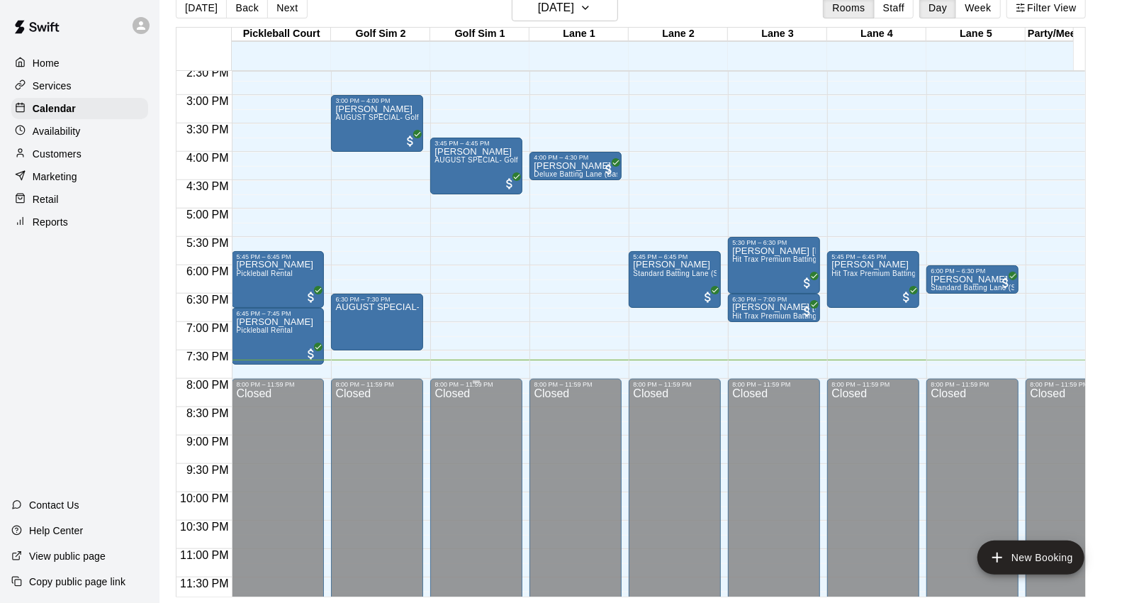
scroll to position [848, 0]
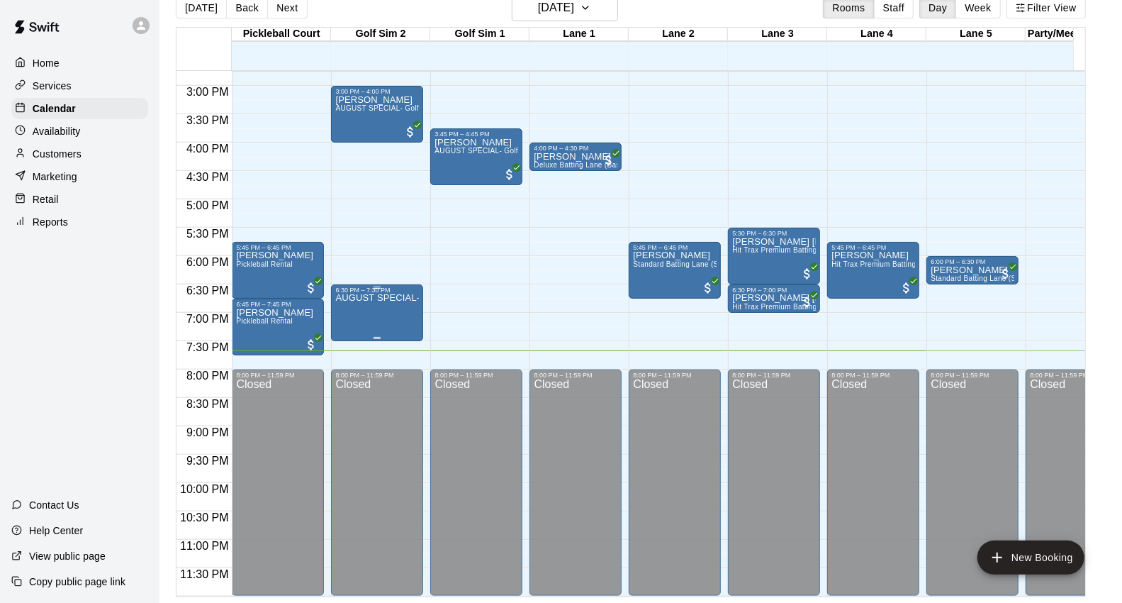
click at [380, 298] on p "AUGUST SPECIAL- Golf Sim Rental - One Hour (2 PLAYERS ONLY)" at bounding box center [377, 298] width 84 height 0
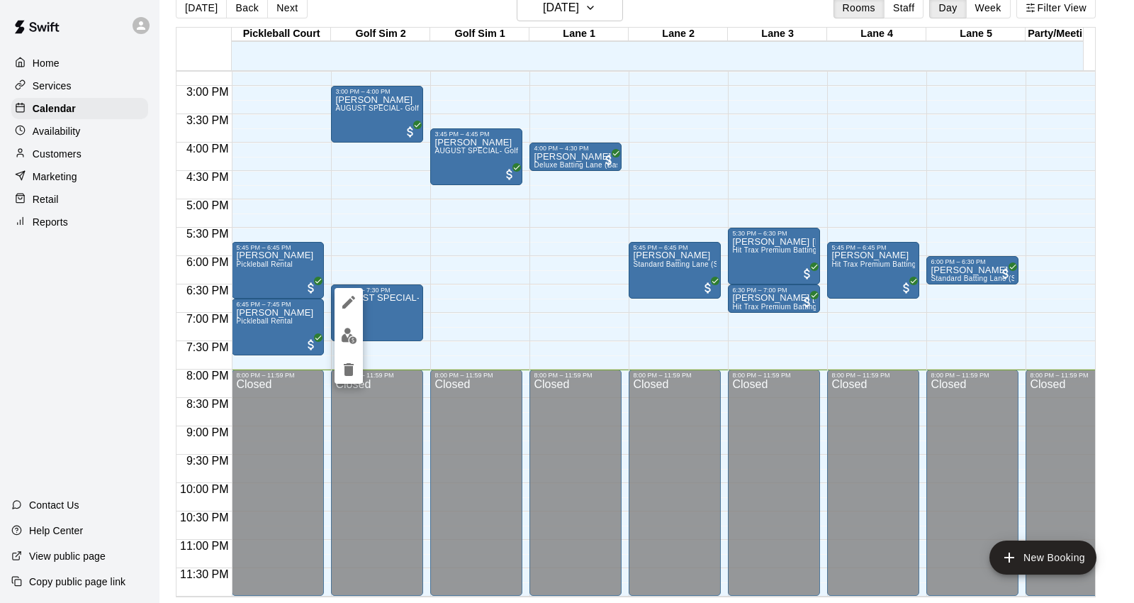
click at [628, 340] on div at bounding box center [567, 301] width 1134 height 603
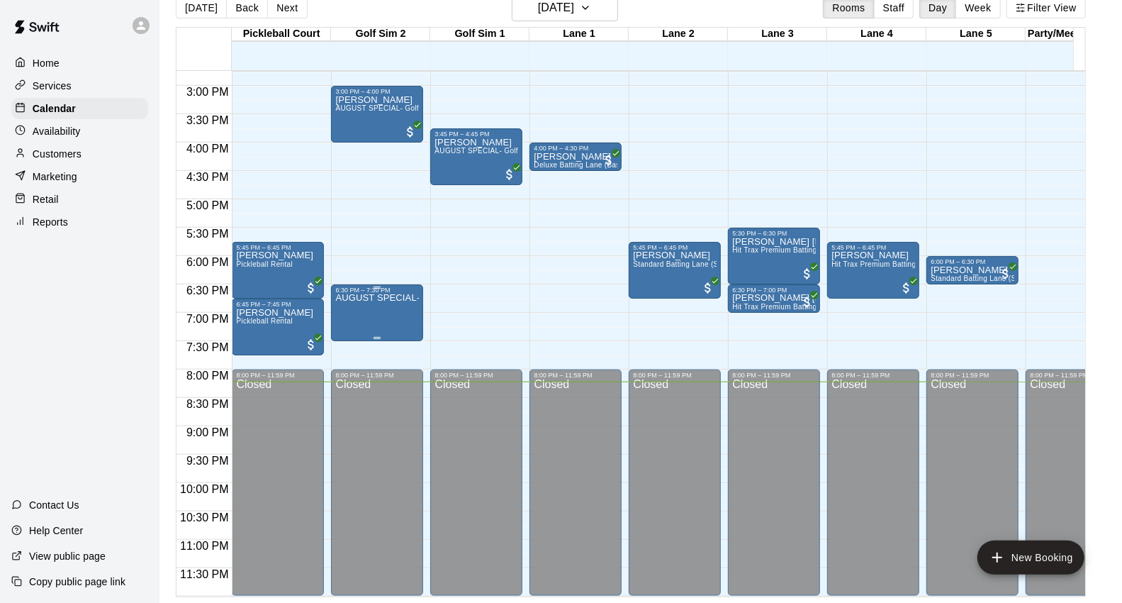
click at [367, 298] on p "AUGUST SPECIAL- Golf Sim Rental - One Hour (2 PLAYERS ONLY)" at bounding box center [377, 298] width 84 height 0
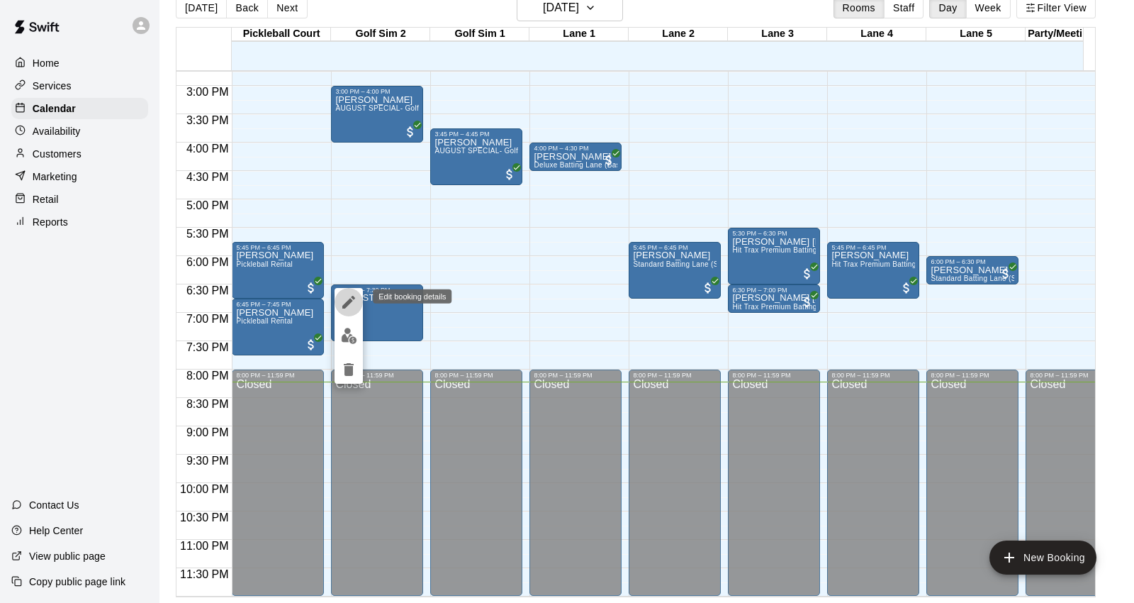
click at [347, 301] on icon "edit" at bounding box center [348, 302] width 13 height 13
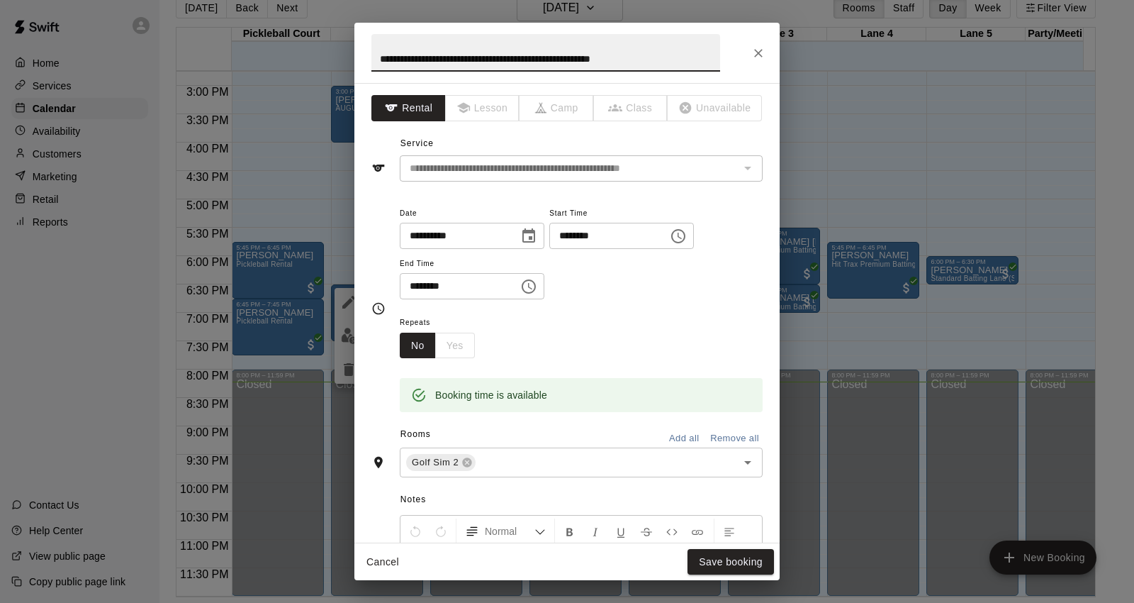
click at [415, 286] on input "********" at bounding box center [454, 286] width 109 height 26
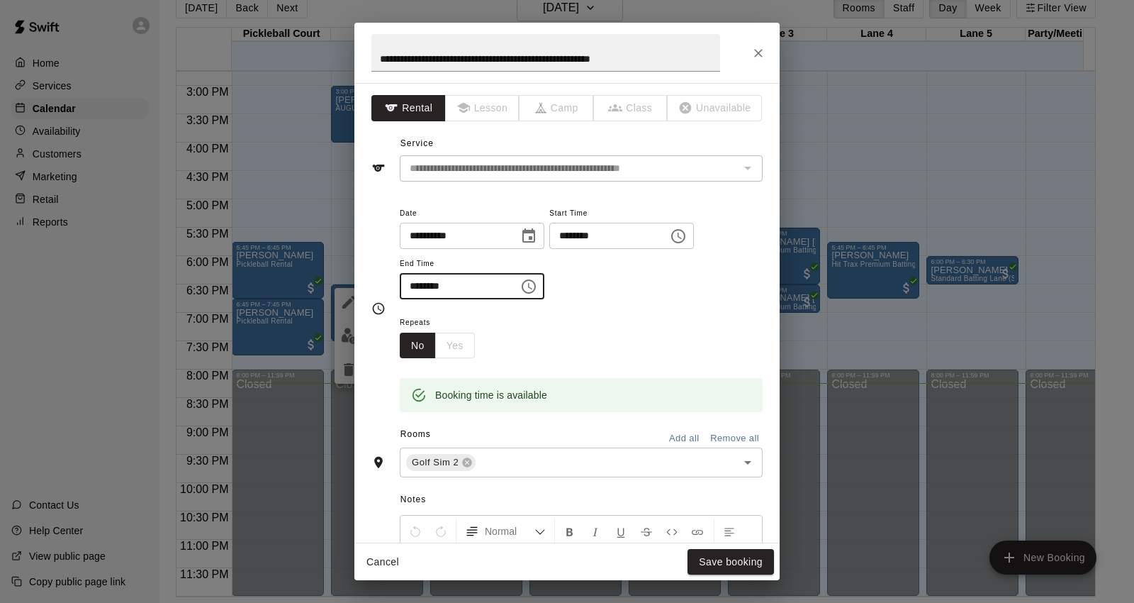
type input "********"
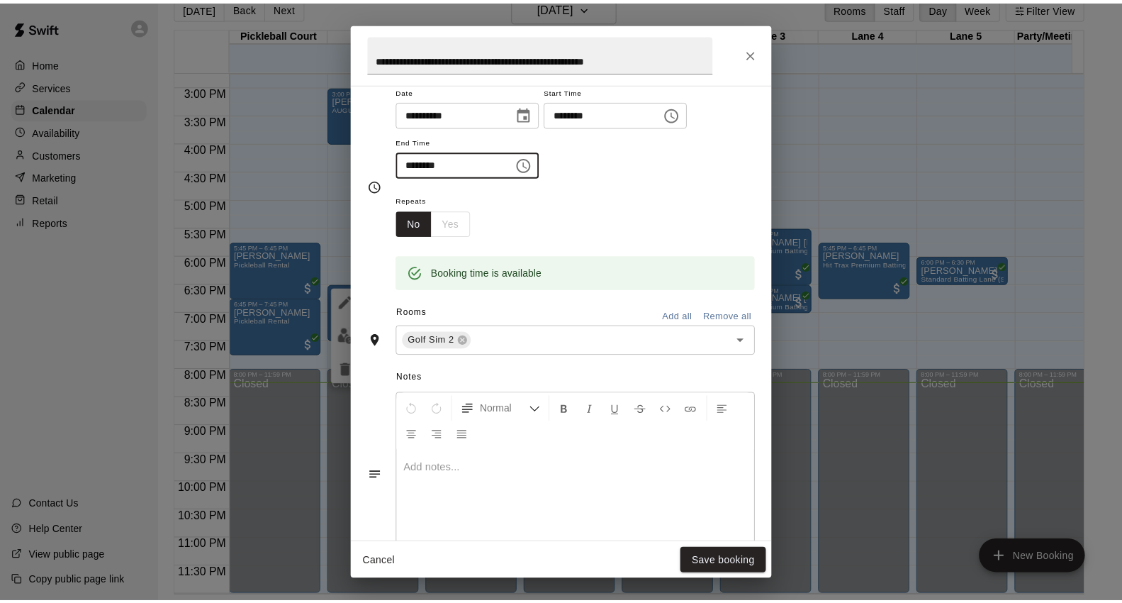
scroll to position [257, 0]
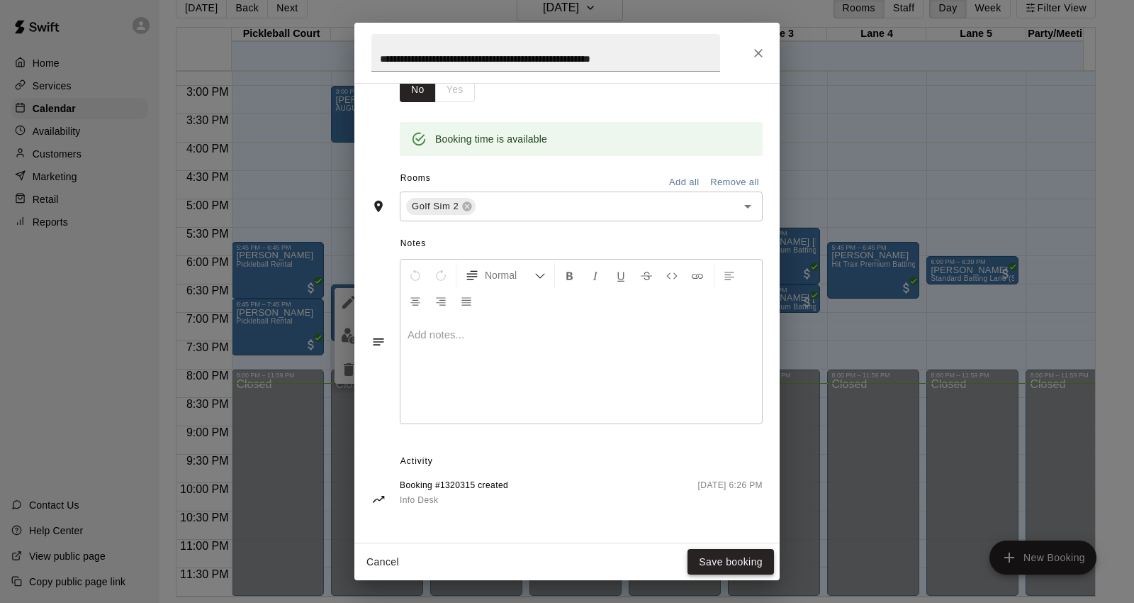
click at [727, 555] on button "Save booking" at bounding box center [731, 562] width 86 height 26
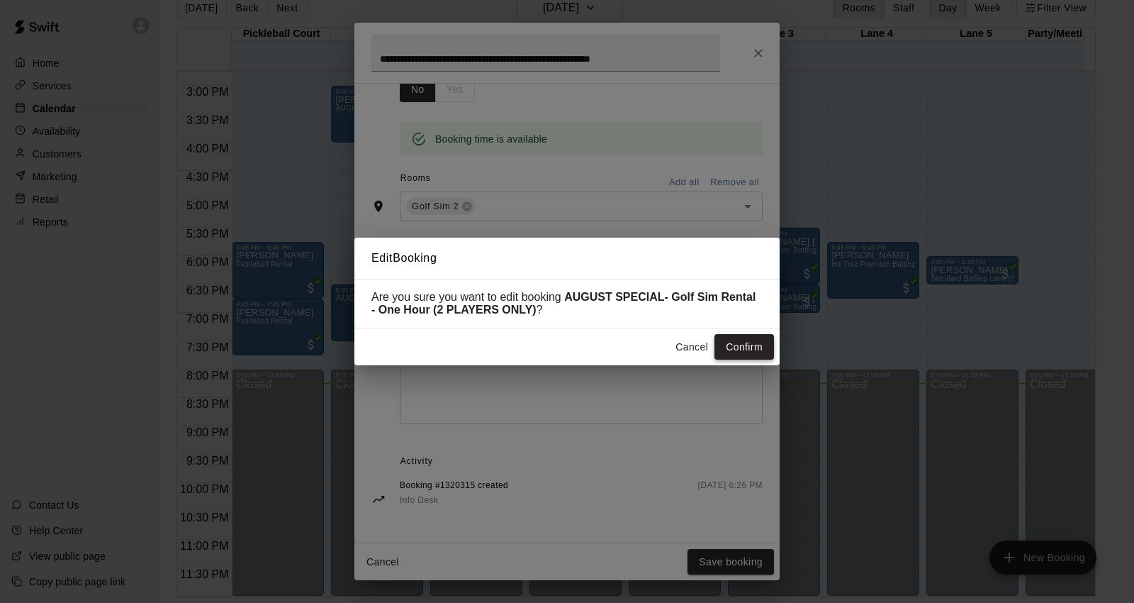
click at [754, 353] on button "Confirm" at bounding box center [745, 347] width 60 height 26
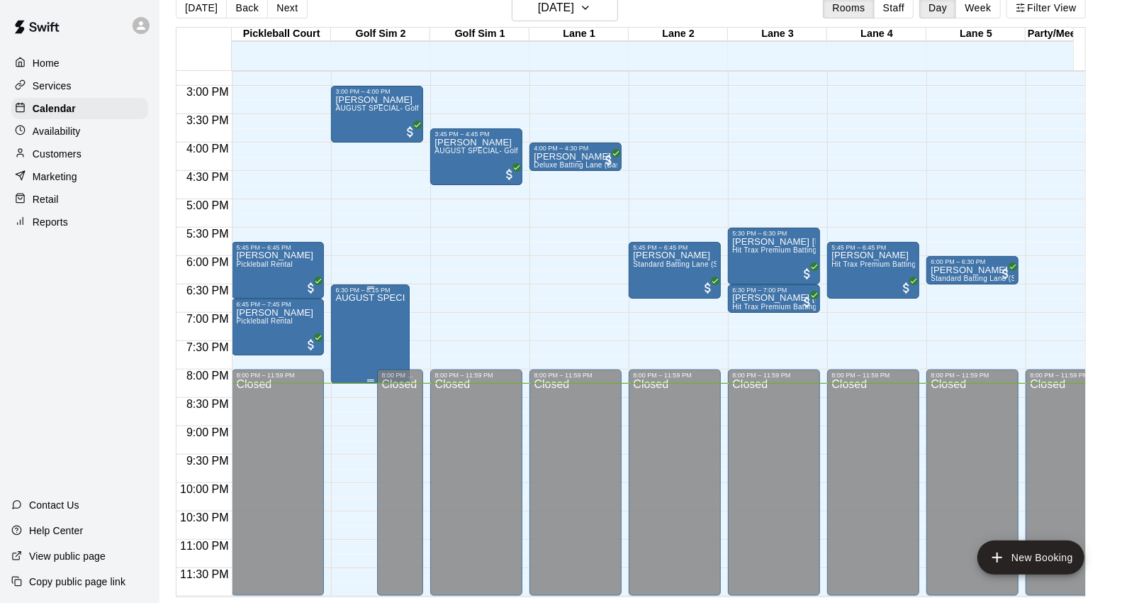
click at [366, 286] on div "6:30 PM – 8:15 PM" at bounding box center [370, 289] width 70 height 7
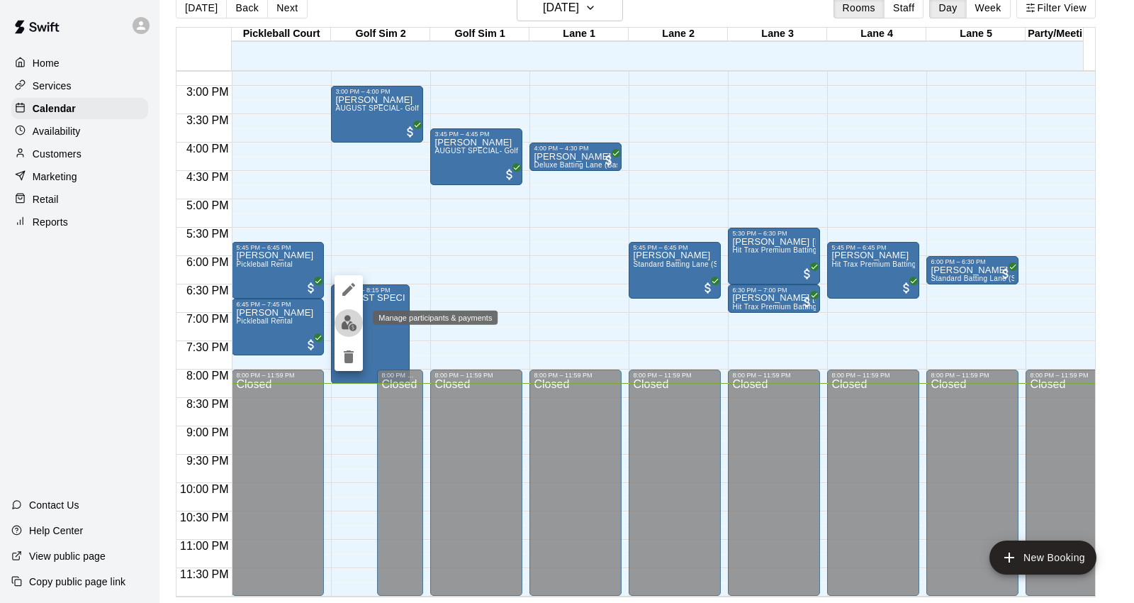
click at [348, 321] on img "edit" at bounding box center [349, 323] width 16 height 16
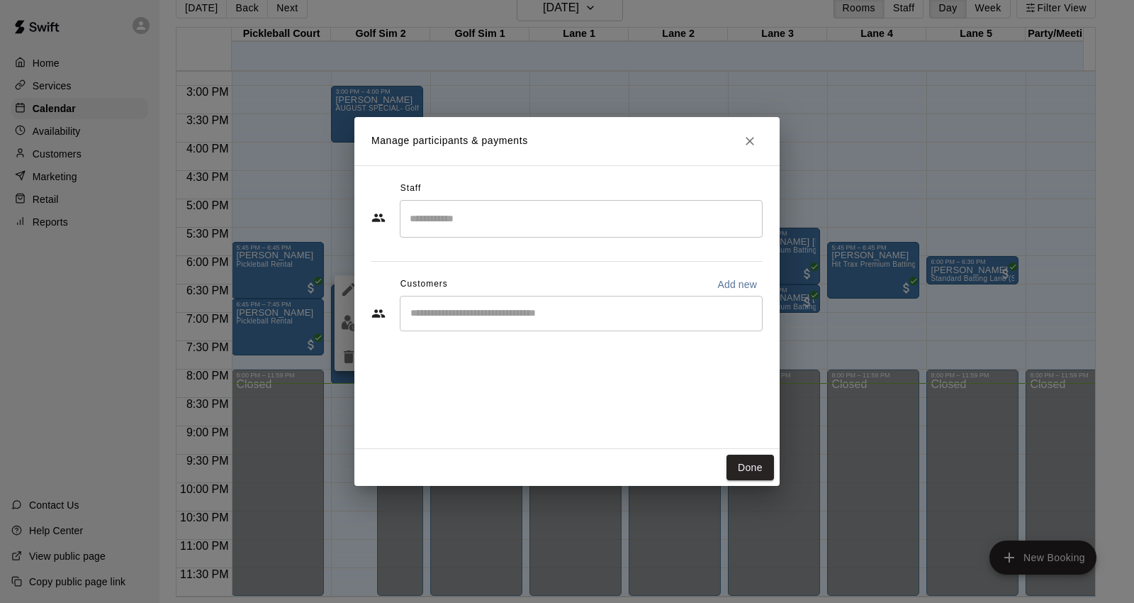
click at [449, 309] on input "Start typing to search customers..." at bounding box center [581, 313] width 350 height 14
click at [753, 130] on button "Close" at bounding box center [750, 141] width 26 height 26
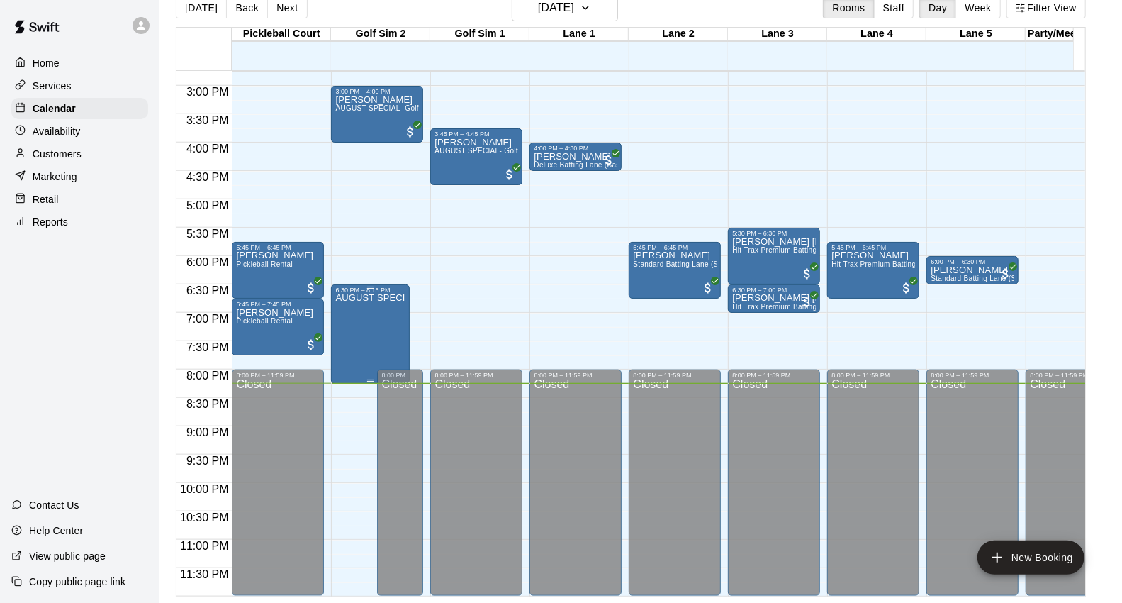
click at [381, 313] on div "AUGUST SPECIAL- Golf Sim Rental - One Hour (2 PLAYERS ONLY)" at bounding box center [370, 594] width 70 height 603
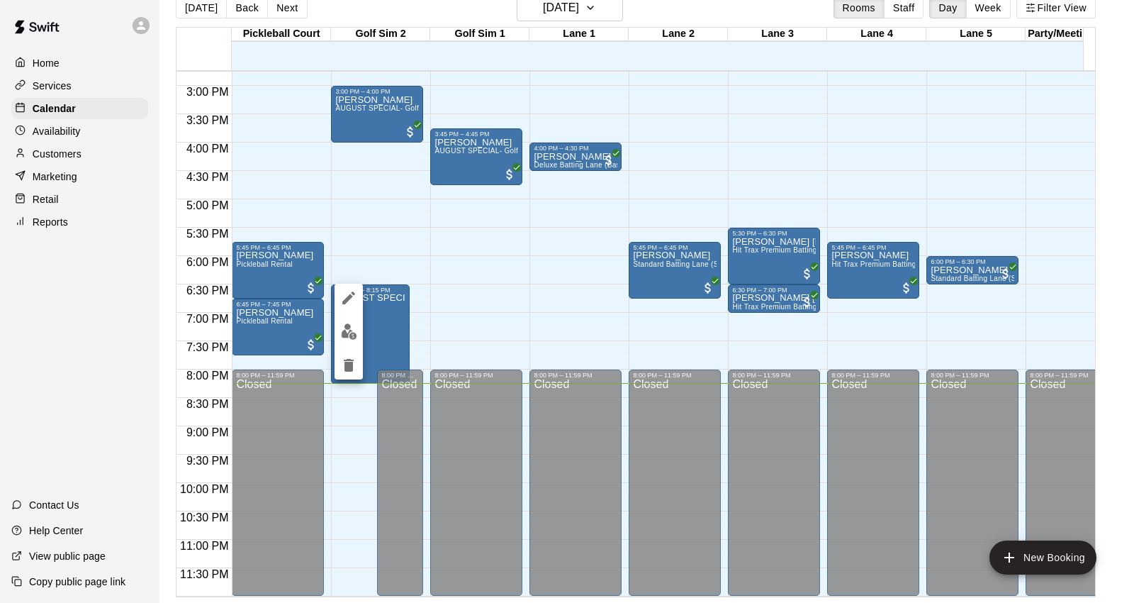
click at [342, 335] on img "edit" at bounding box center [349, 331] width 16 height 16
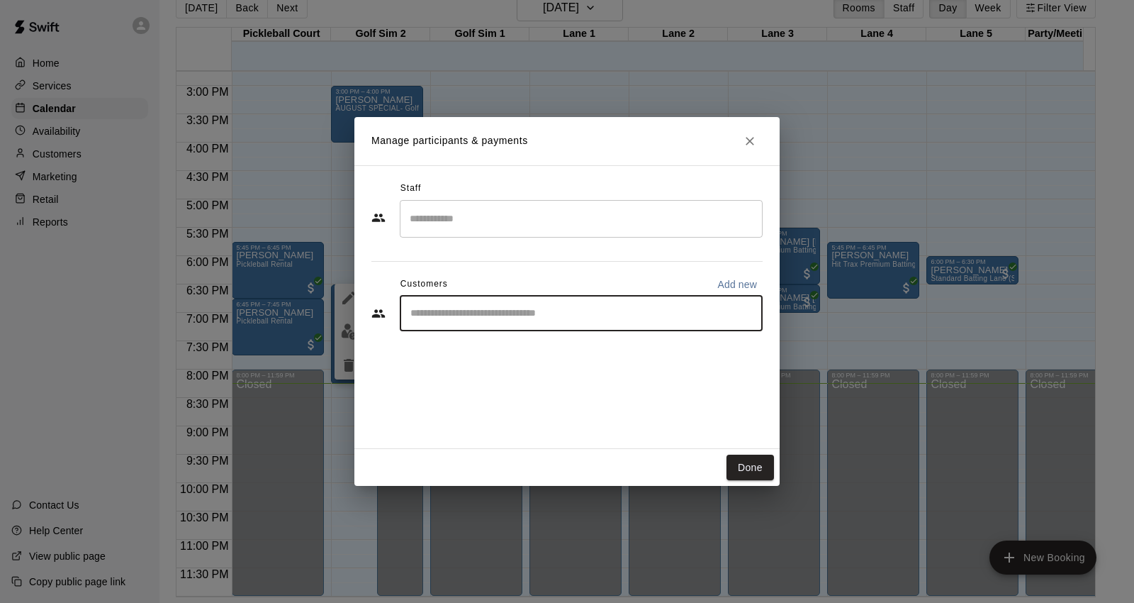
click at [447, 313] on input "Start typing to search customers..." at bounding box center [581, 313] width 350 height 14
type input "*****"
click at [461, 359] on span "[EMAIL_ADDRESS][DOMAIN_NAME]" at bounding box center [515, 361] width 152 height 10
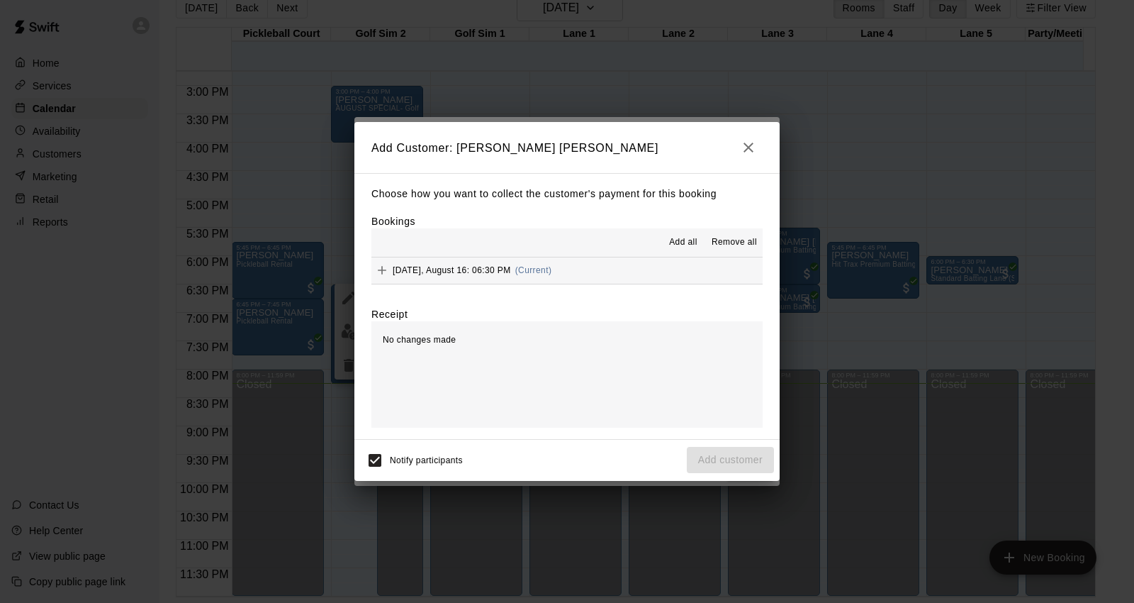
click at [435, 270] on span "[DATE], August 16: 06:30 PM" at bounding box center [452, 270] width 118 height 10
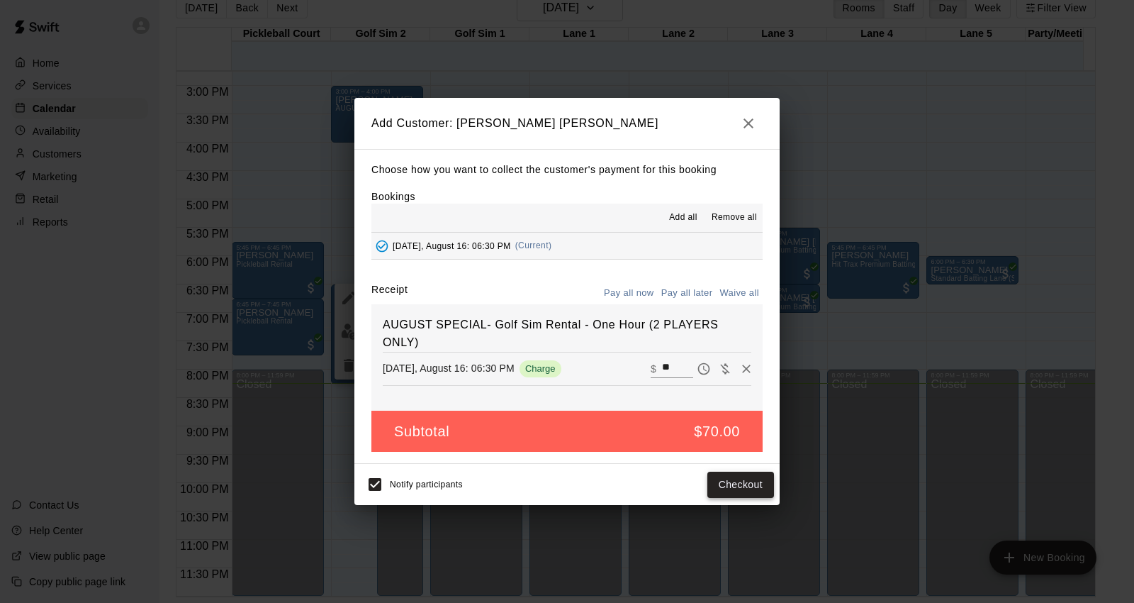
click at [750, 486] on button "Checkout" at bounding box center [740, 484] width 67 height 26
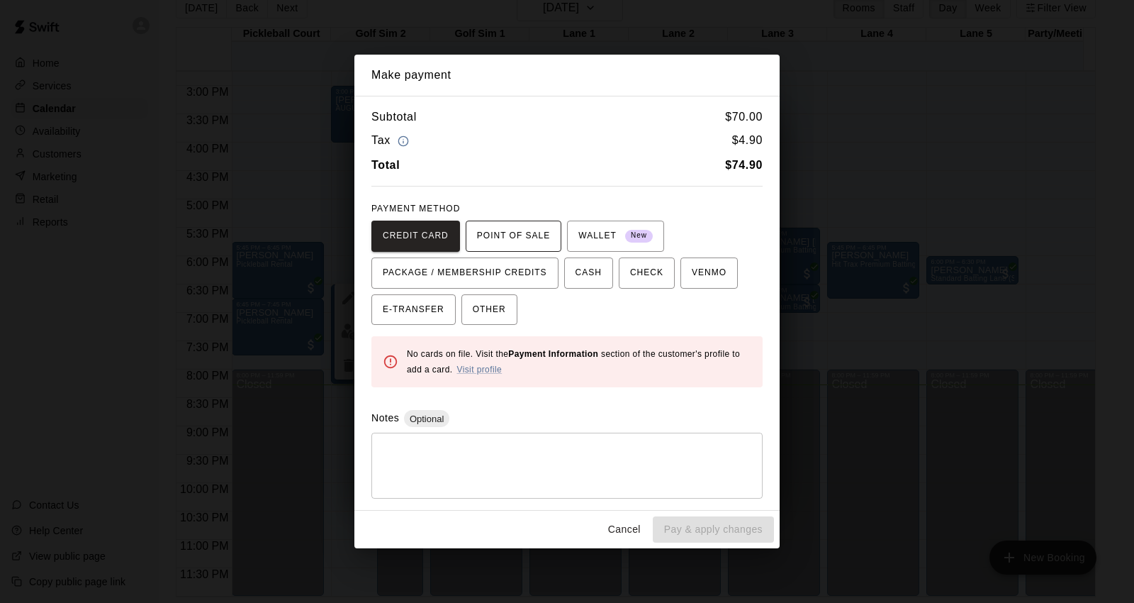
click at [540, 229] on span "POINT OF SALE" at bounding box center [513, 236] width 73 height 23
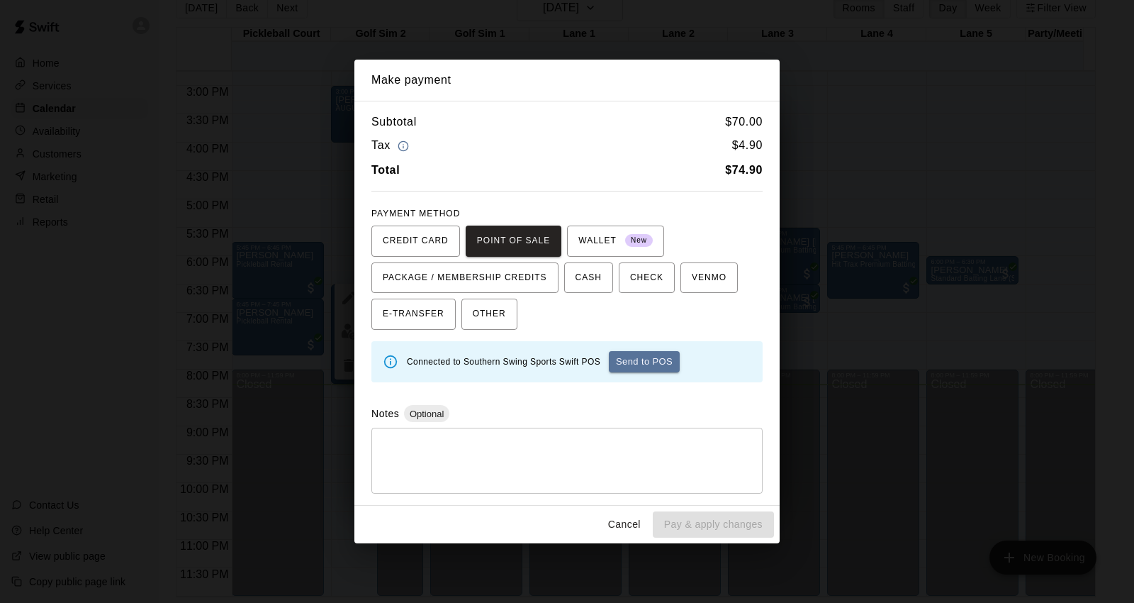
click at [307, 180] on div "Make payment Subtotal $ 70.00 Tax $ 4.90 Total $ 74.90 PAYMENT METHOD CREDIT CA…" at bounding box center [567, 301] width 1134 height 603
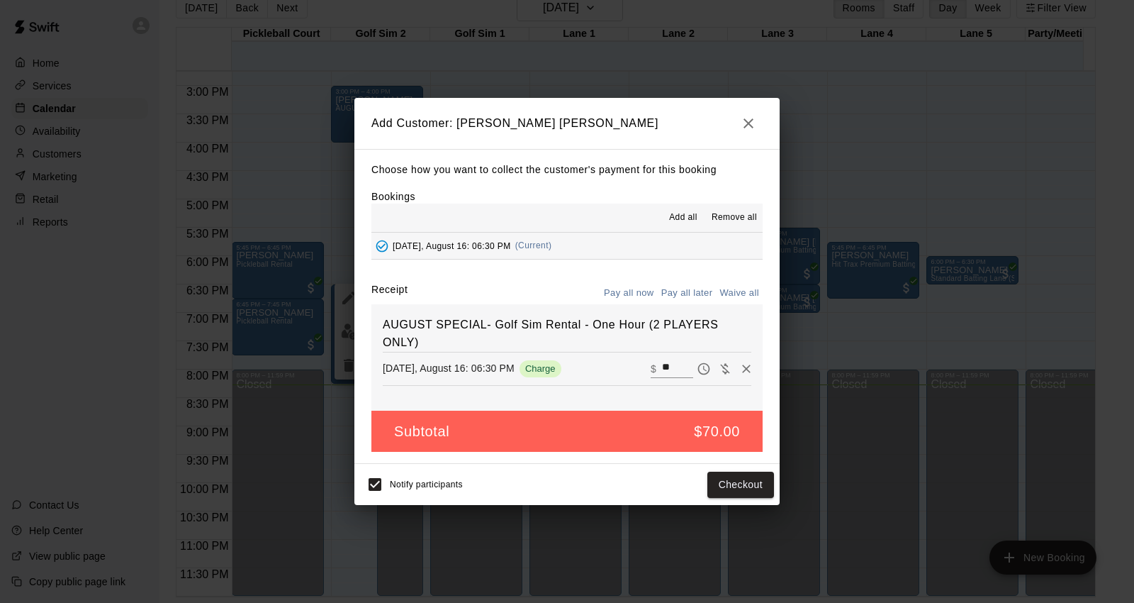
click at [662, 370] on input "**" at bounding box center [677, 368] width 31 height 18
type input "**"
click at [726, 479] on button "Checkout" at bounding box center [740, 484] width 67 height 26
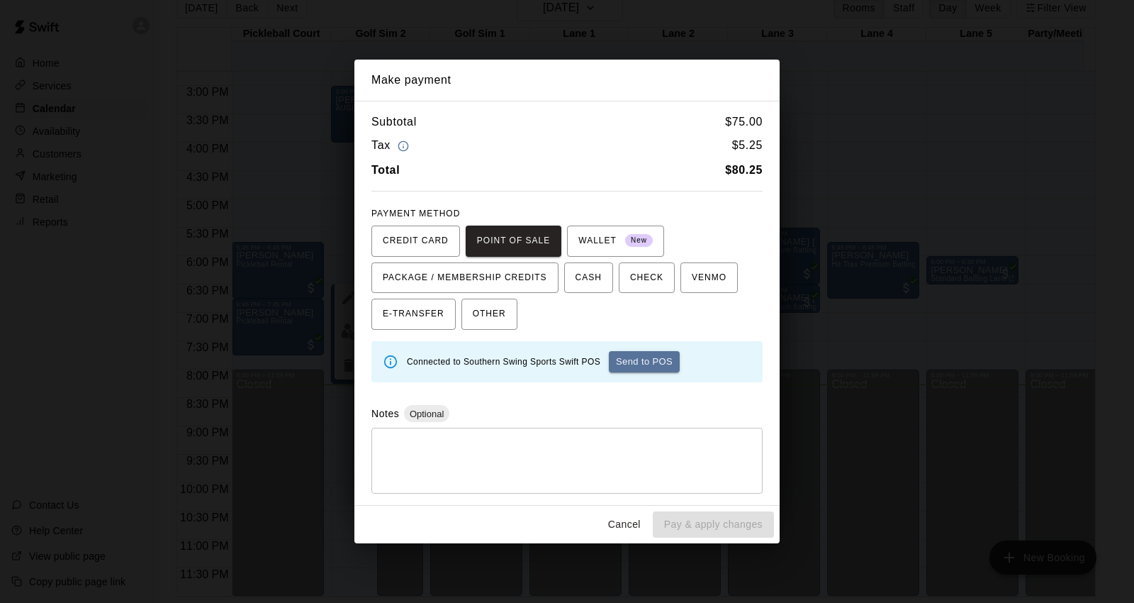
click at [648, 343] on div "Connected to Southern Swing Sports Swift POS Send to POS" at bounding box center [566, 361] width 391 height 41
click at [551, 293] on div "CREDIT CARD POINT OF SALE WALLET New PACKAGE / MEMBERSHIP CREDITS CASH CHECK VE…" at bounding box center [566, 277] width 391 height 105
click at [664, 360] on button "Send to POS" at bounding box center [644, 361] width 71 height 21
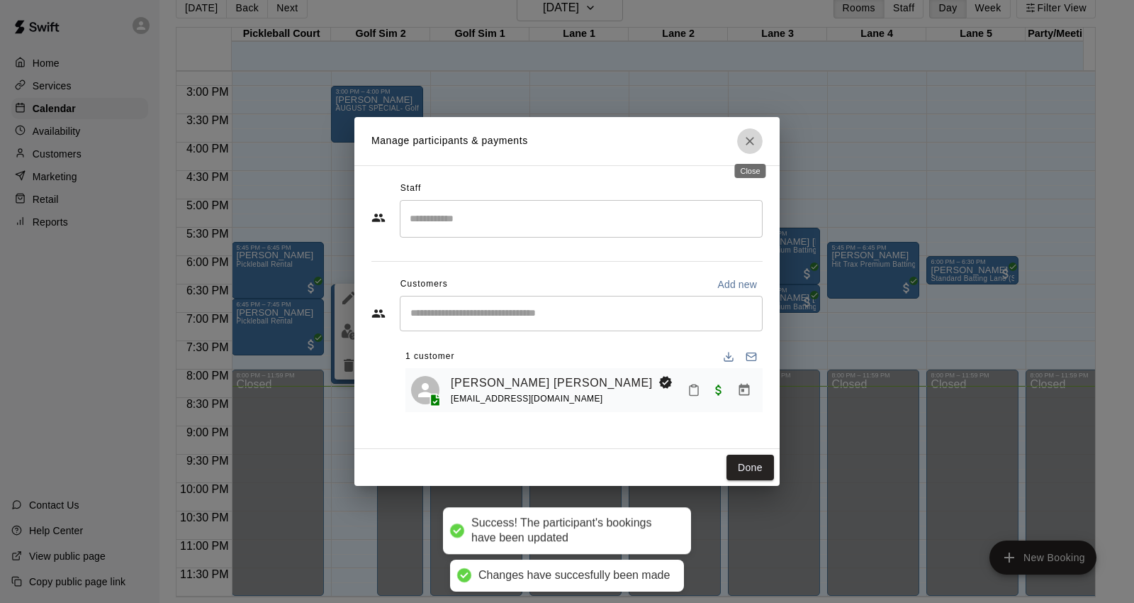
click at [747, 153] on body "Changes have succesfully been made Success! The participant's bookings have bee…" at bounding box center [567, 289] width 1134 height 625
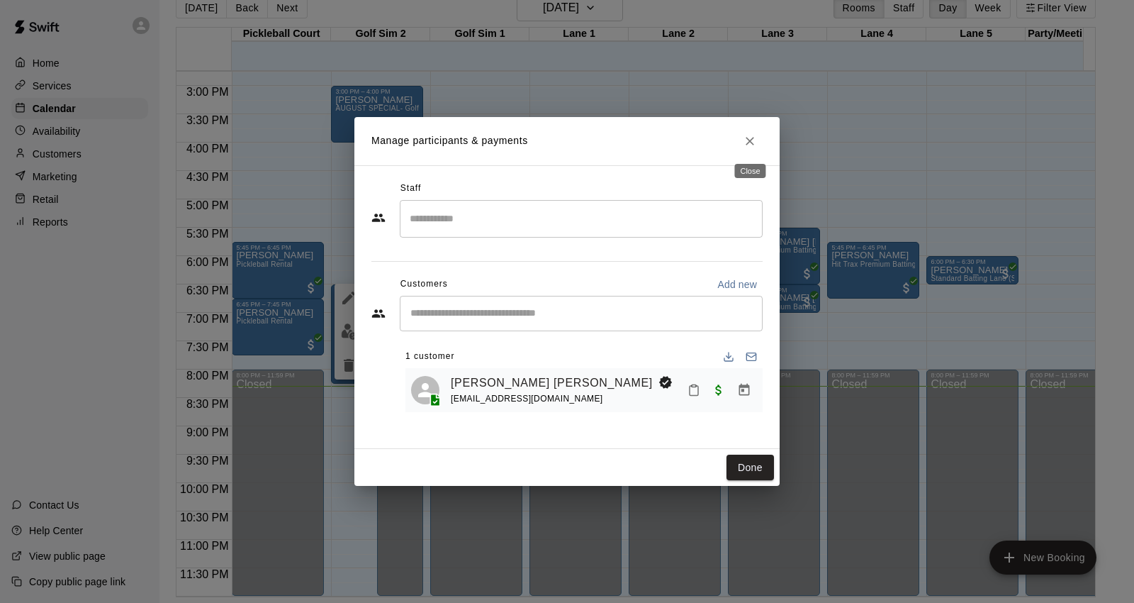
click at [737, 139] on button "Close" at bounding box center [750, 141] width 26 height 26
